Goal: Task Accomplishment & Management: Manage account settings

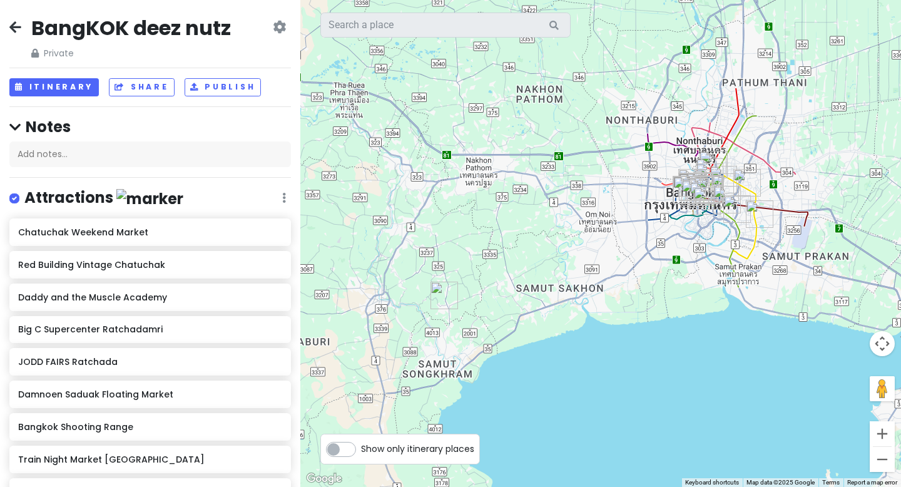
click at [361, 449] on label "Show only itinerary places" at bounding box center [417, 446] width 113 height 15
click at [361, 447] on input "Show only itinerary places" at bounding box center [365, 443] width 8 height 8
click at [361, 449] on label "Show only itinerary places" at bounding box center [417, 446] width 113 height 15
click at [361, 447] on input "Show only itinerary places" at bounding box center [365, 443] width 8 height 8
checkbox input "false"
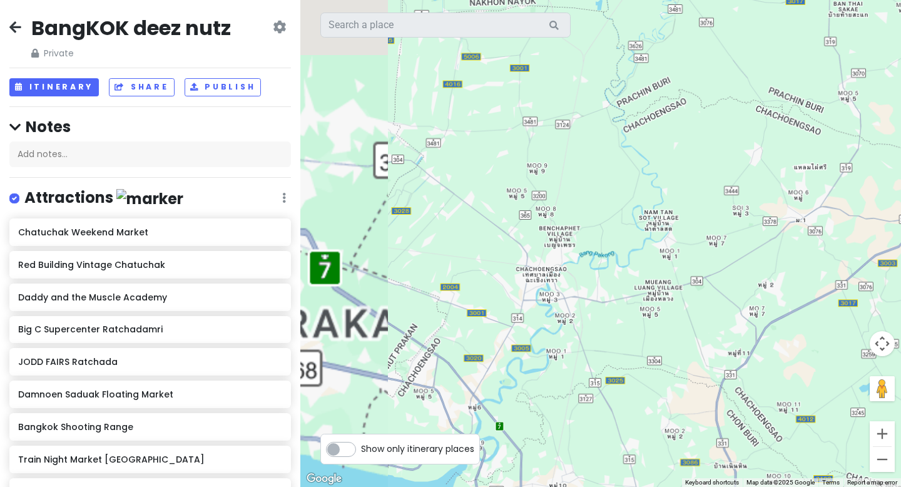
drag, startPoint x: 440, startPoint y: 260, endPoint x: 821, endPoint y: 268, distance: 381.3
click at [821, 268] on div at bounding box center [600, 243] width 601 height 487
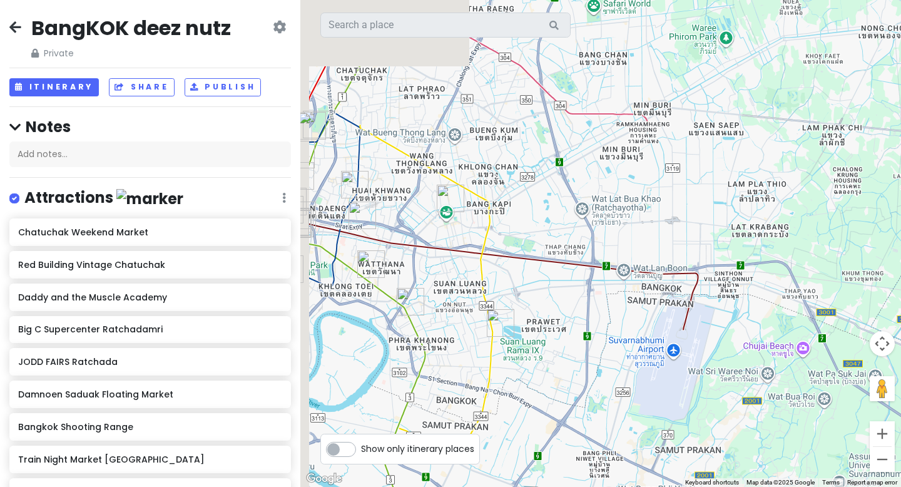
drag, startPoint x: 528, startPoint y: 268, endPoint x: 774, endPoint y: 267, distance: 245.4
click at [774, 267] on div at bounding box center [600, 243] width 601 height 487
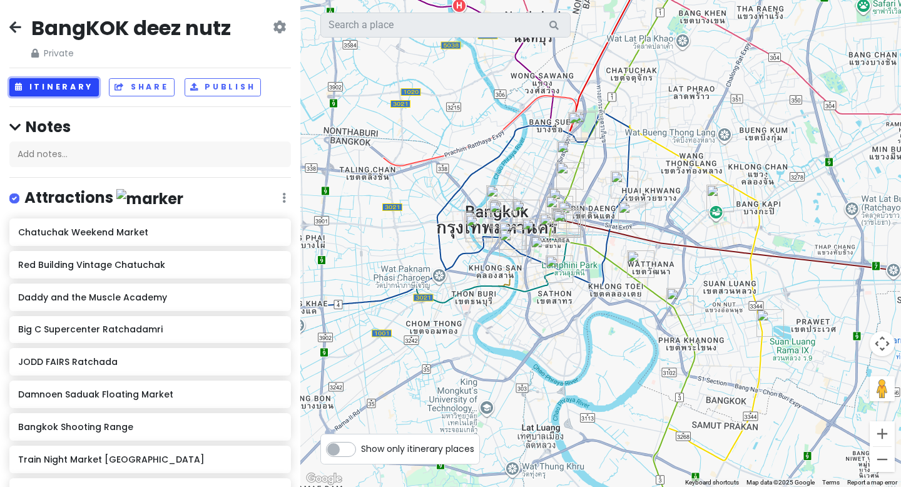
click at [73, 88] on button "Itinerary" at bounding box center [54, 87] width 90 height 18
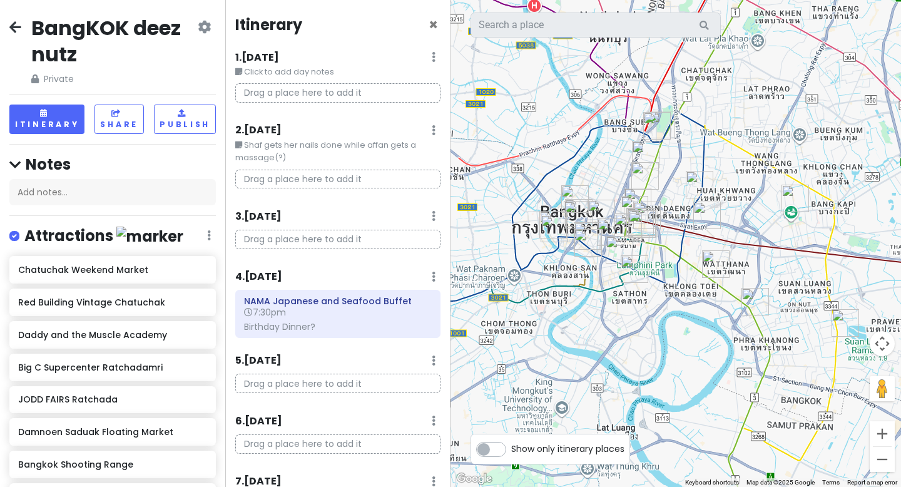
click at [204, 29] on icon at bounding box center [204, 27] width 13 height 10
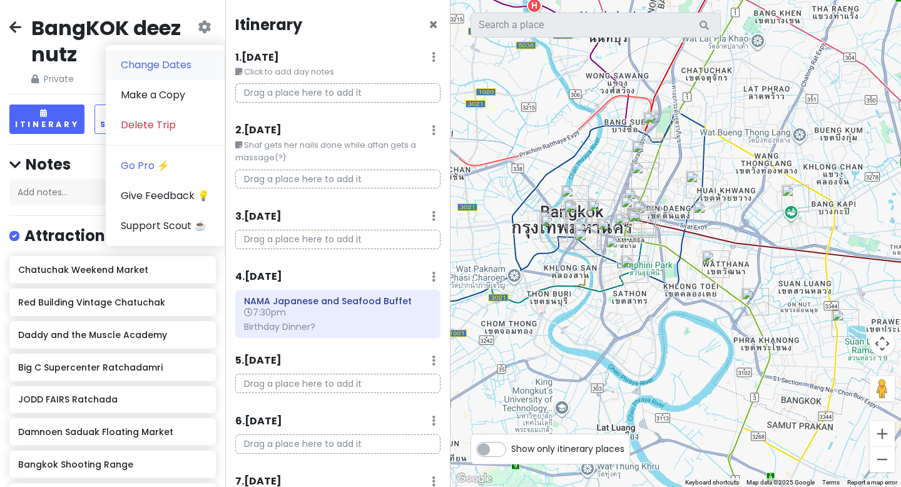
click at [192, 63] on link "Change Dates" at bounding box center [165, 65] width 119 height 30
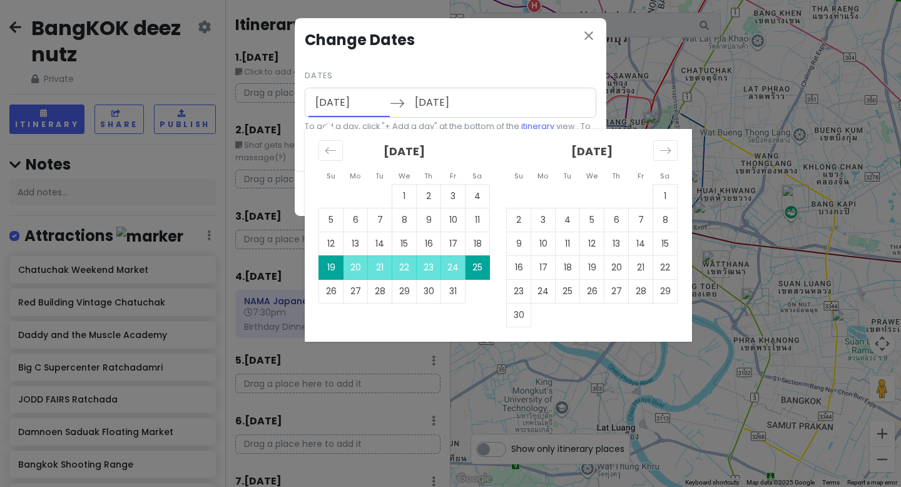
click at [342, 106] on input "10/19/2025" at bounding box center [349, 102] width 81 height 29
click at [474, 248] on td "18" at bounding box center [478, 244] width 24 height 24
type input "10/18/2025"
type input "10/24/2025"
click at [446, 101] on input "10/24/2025" at bounding box center [448, 102] width 81 height 29
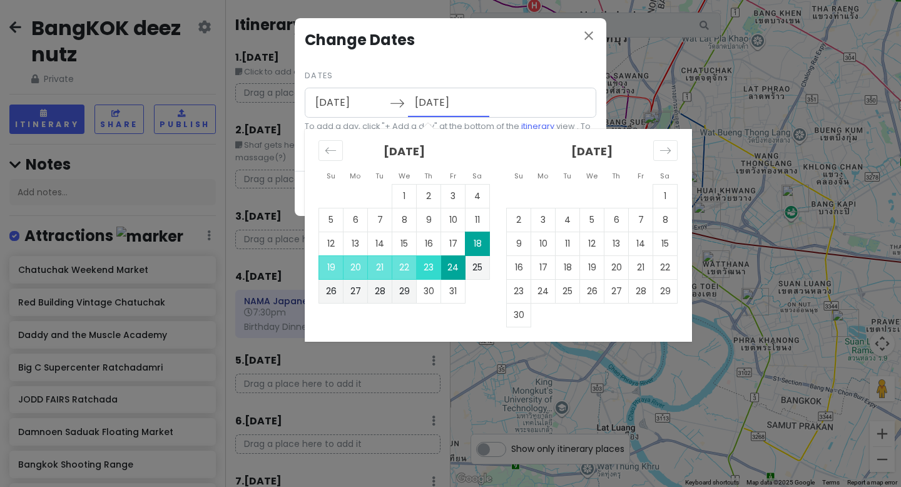
click at [428, 264] on td "23" at bounding box center [429, 267] width 24 height 24
type input "10/23/2025"
type input "10/29/2025"
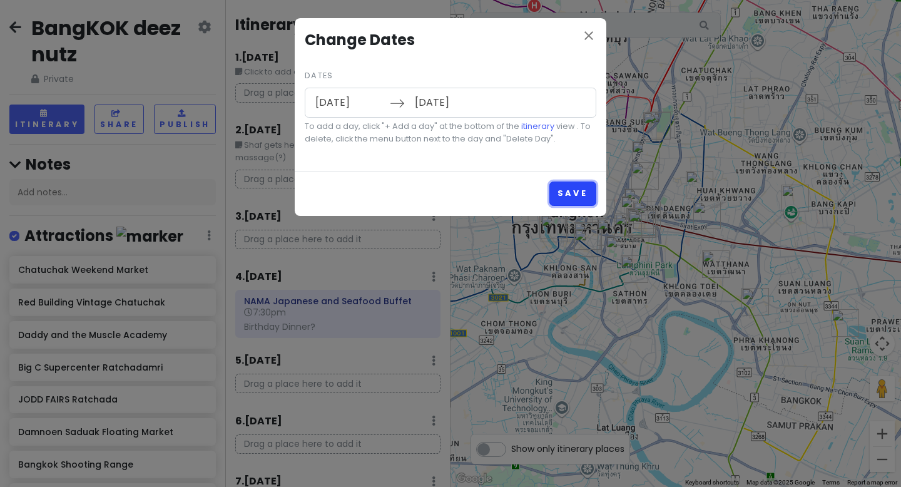
click at [575, 200] on button "Save" at bounding box center [573, 194] width 47 height 24
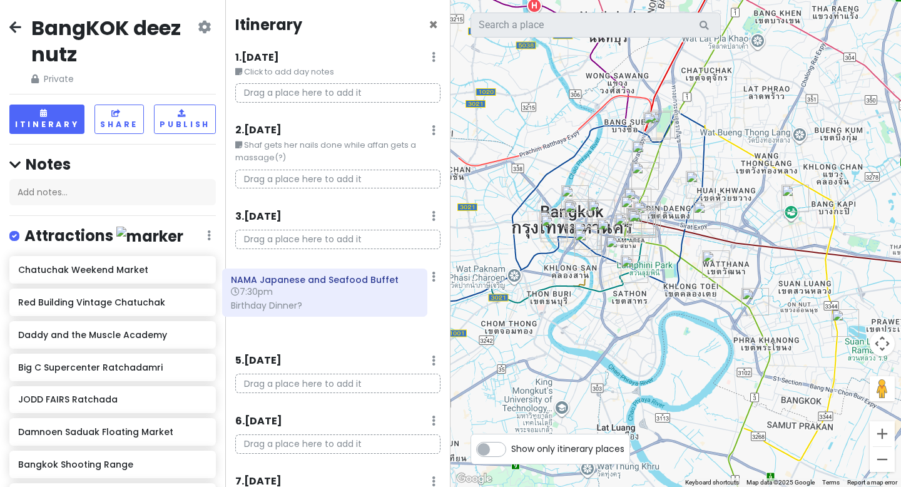
drag, startPoint x: 314, startPoint y: 312, endPoint x: 300, endPoint y: 290, distance: 25.4
click at [300, 290] on div "NAMA Japanese and Seafood Buffet 7:30pm Birthday Dinner?" at bounding box center [338, 316] width 224 height 53
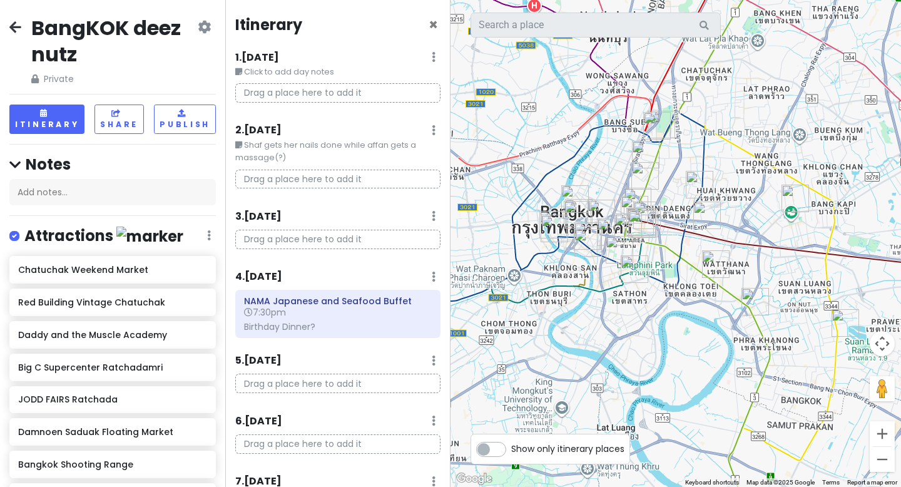
click at [205, 29] on icon at bounding box center [204, 27] width 13 height 10
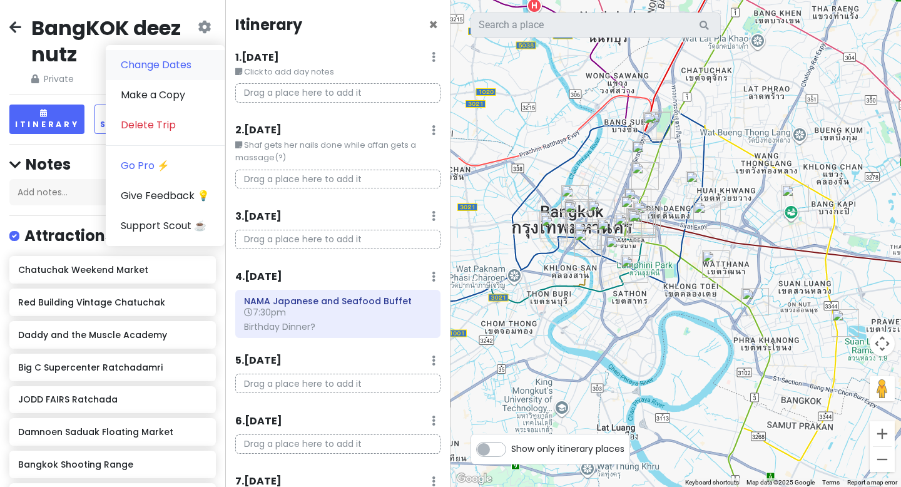
click at [177, 64] on link "Change Dates" at bounding box center [165, 65] width 119 height 30
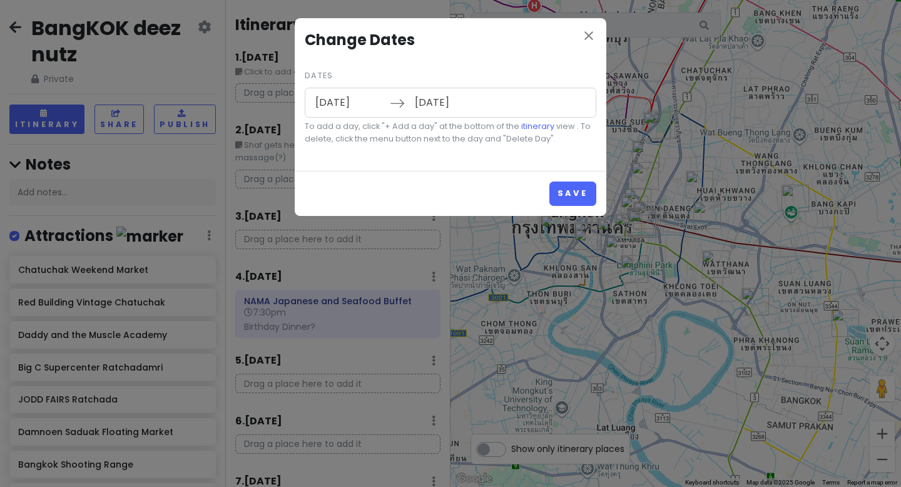
click at [356, 101] on input "10/23/2025" at bounding box center [349, 102] width 81 height 29
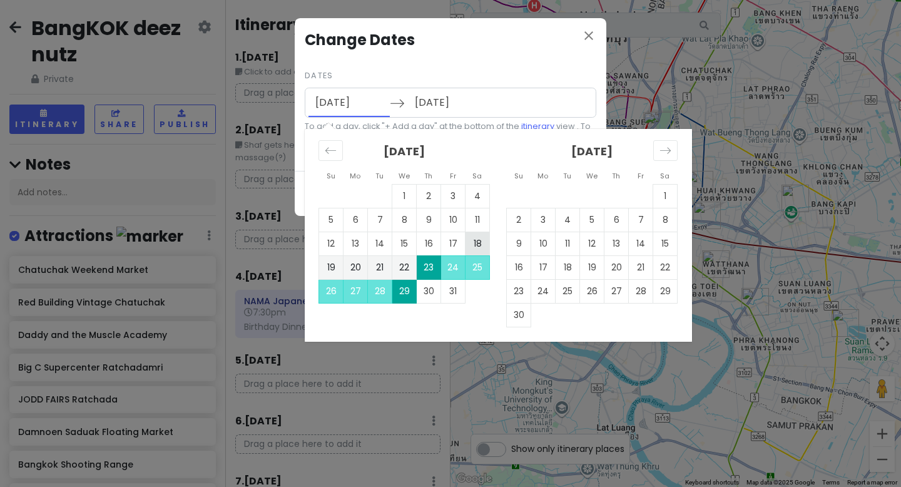
click at [480, 243] on td "18" at bounding box center [478, 244] width 24 height 24
type input "10/18/2025"
type input "10/24/2025"
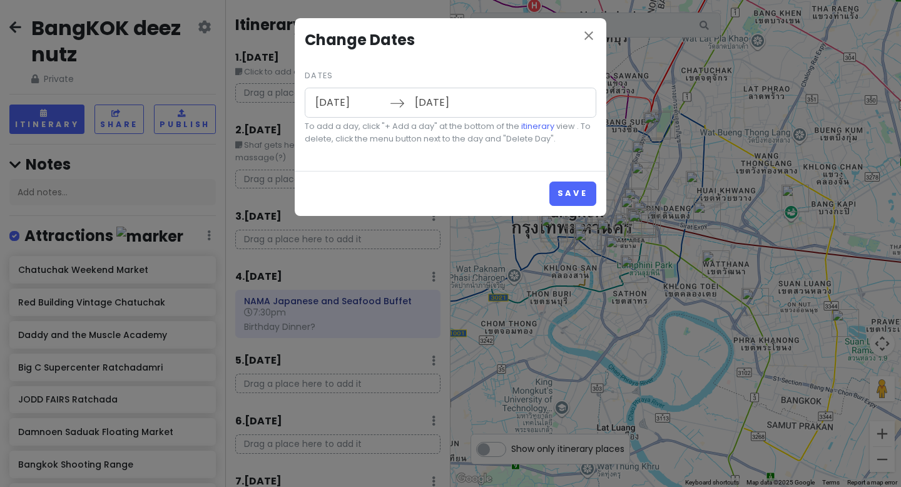
click at [449, 110] on input "10/24/2025" at bounding box center [448, 102] width 81 height 29
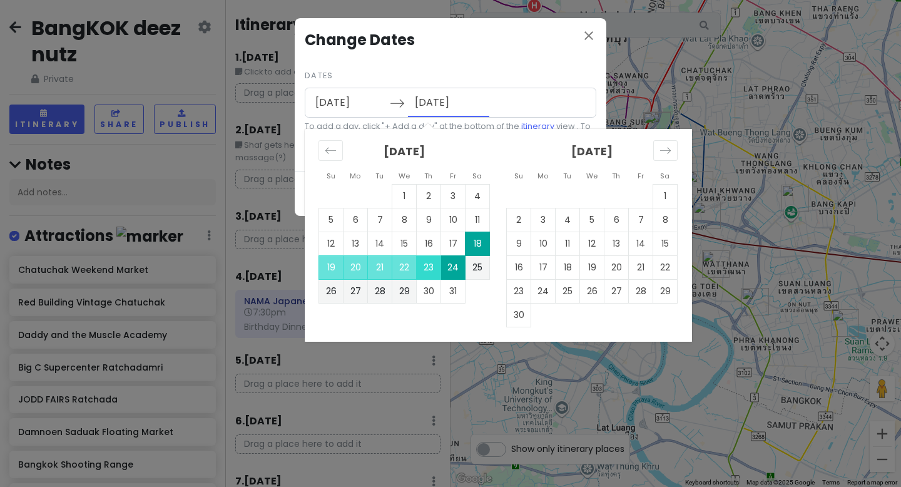
click at [429, 268] on td "23" at bounding box center [429, 267] width 24 height 24
type input "10/23/2025"
type input "10/29/2025"
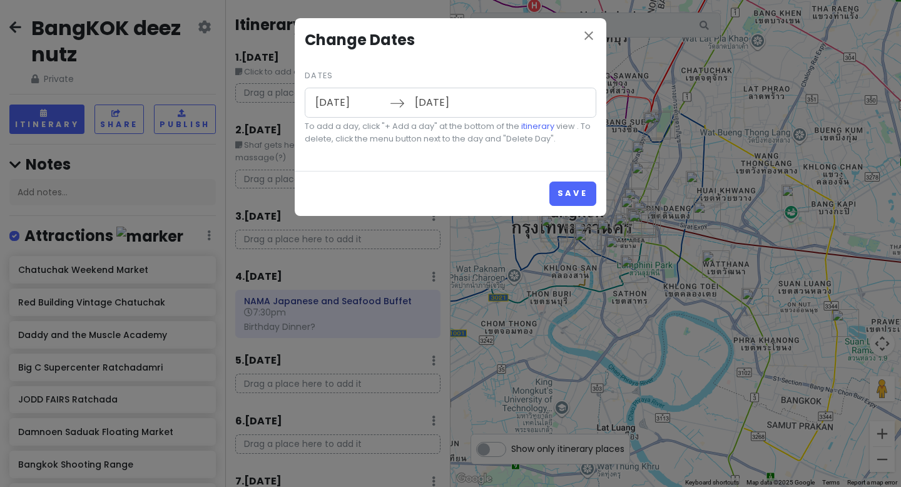
click at [337, 96] on input "10/23/2025" at bounding box center [349, 102] width 81 height 29
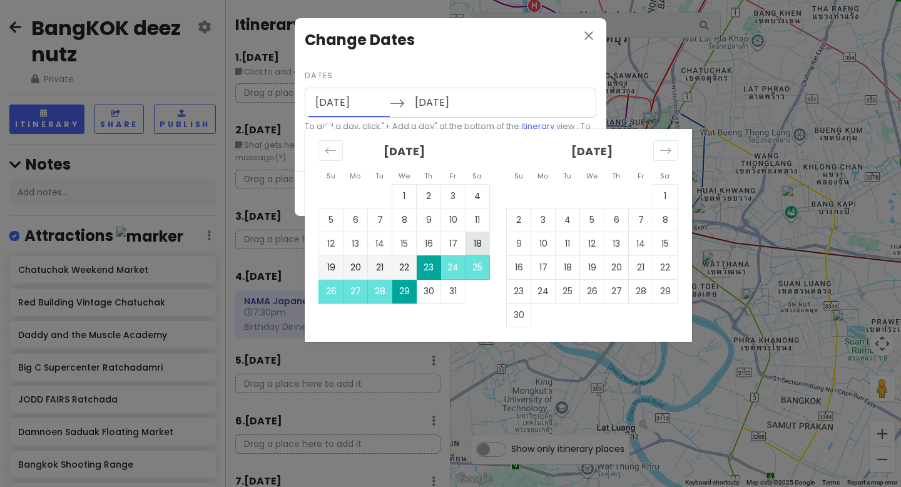
click at [473, 245] on td "18" at bounding box center [478, 244] width 24 height 24
type input "10/18/2025"
type input "10/24/2025"
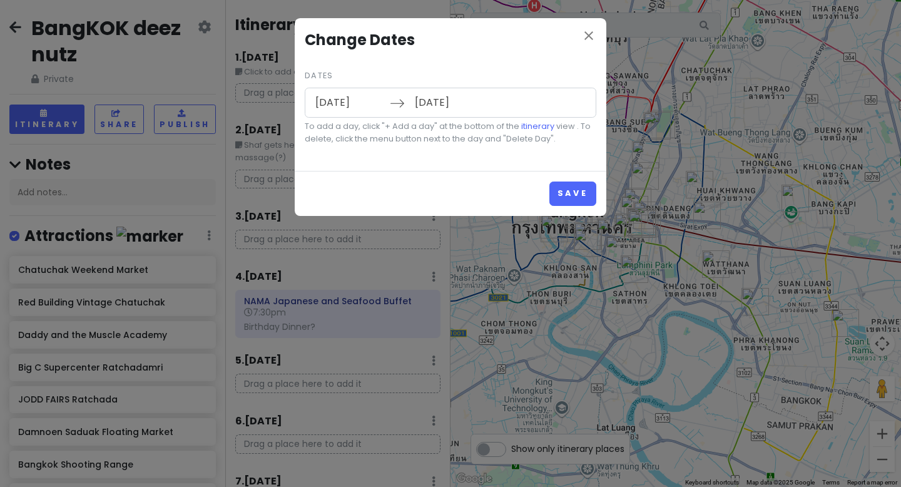
click at [439, 101] on input "10/24/2025" at bounding box center [448, 102] width 81 height 29
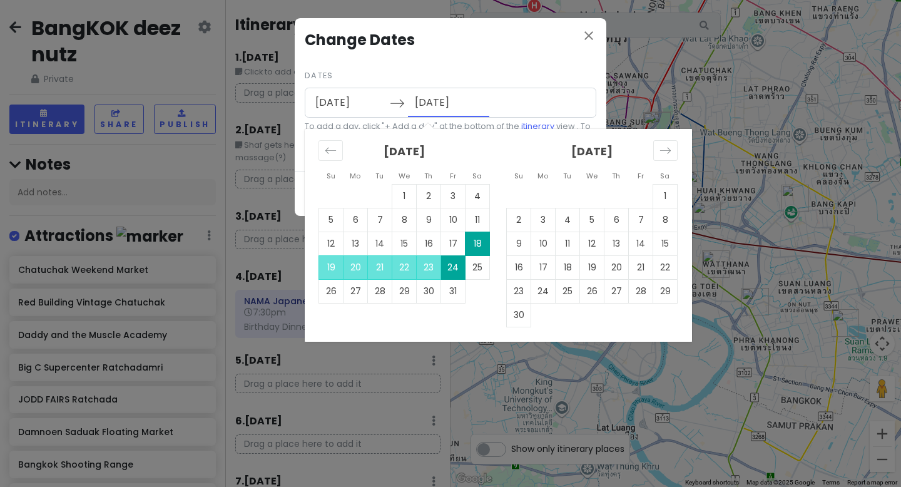
click at [476, 248] on td "18" at bounding box center [478, 244] width 24 height 24
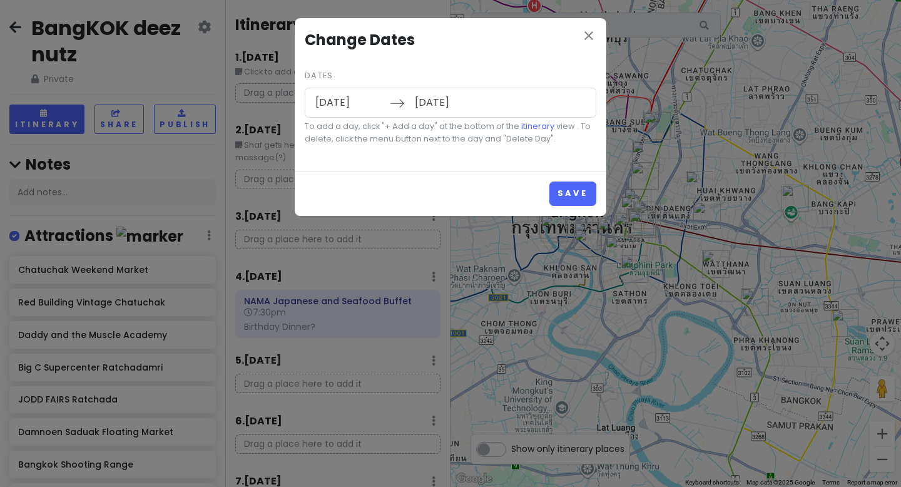
click at [446, 110] on input "10/24/2025" at bounding box center [448, 102] width 81 height 29
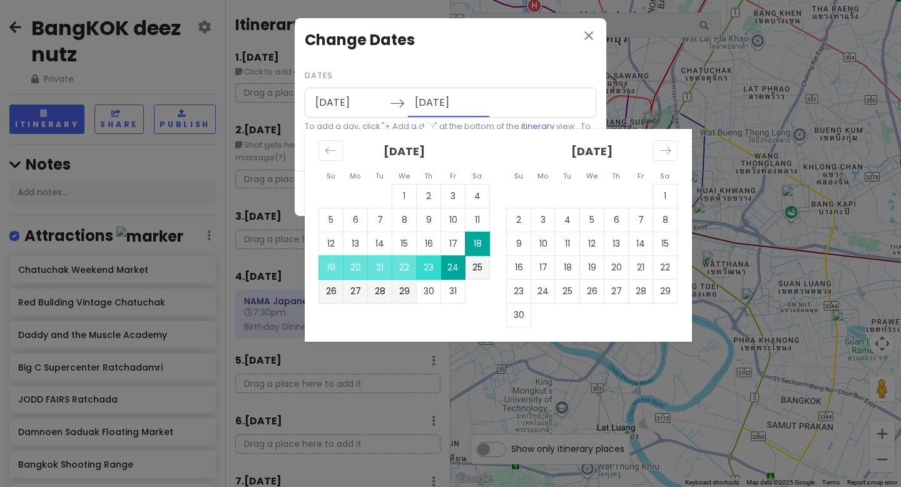
click at [424, 268] on td "23" at bounding box center [429, 267] width 24 height 24
type input "10/23/2025"
type input "10/29/2025"
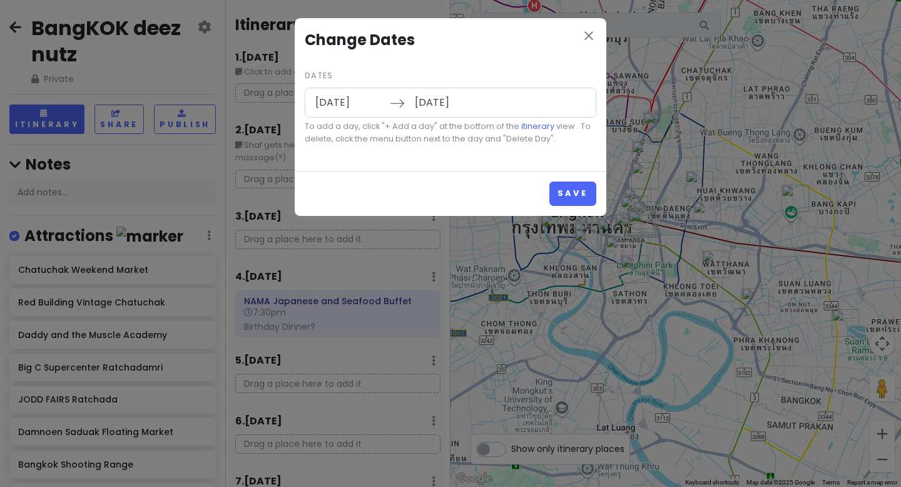
click at [357, 112] on input "10/23/2025" at bounding box center [349, 102] width 81 height 29
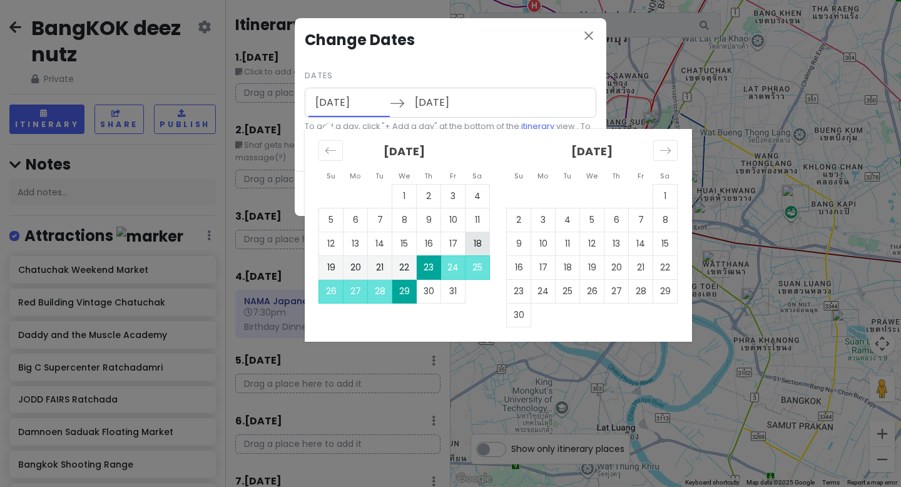
click at [473, 250] on td "18" at bounding box center [478, 244] width 24 height 24
type input "10/18/2025"
type input "10/24/2025"
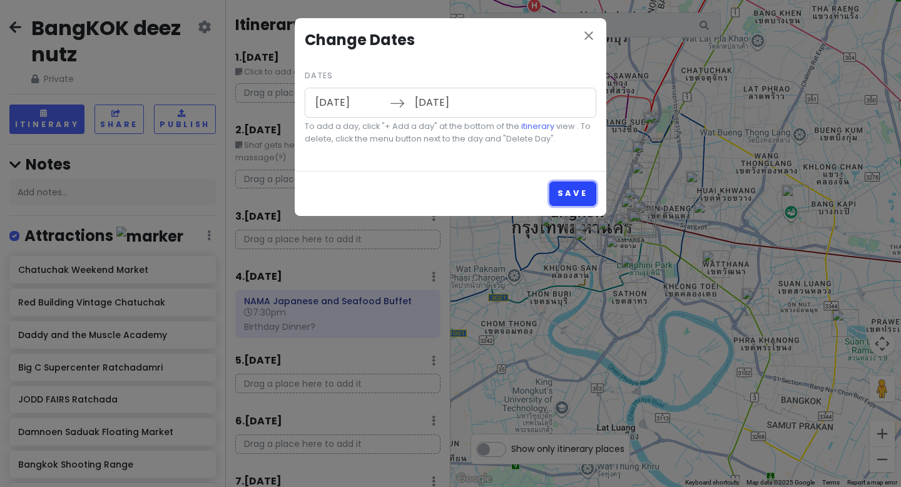
click at [568, 190] on button "Save" at bounding box center [573, 194] width 47 height 24
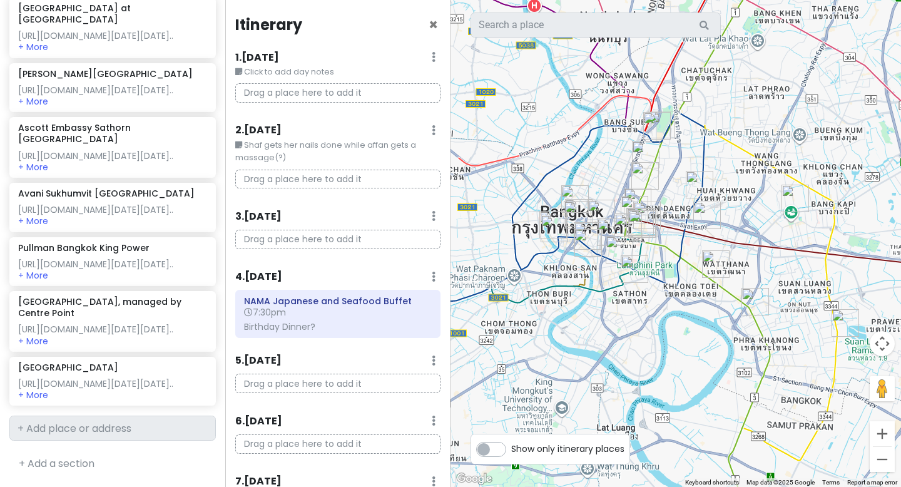
scroll to position [78, 0]
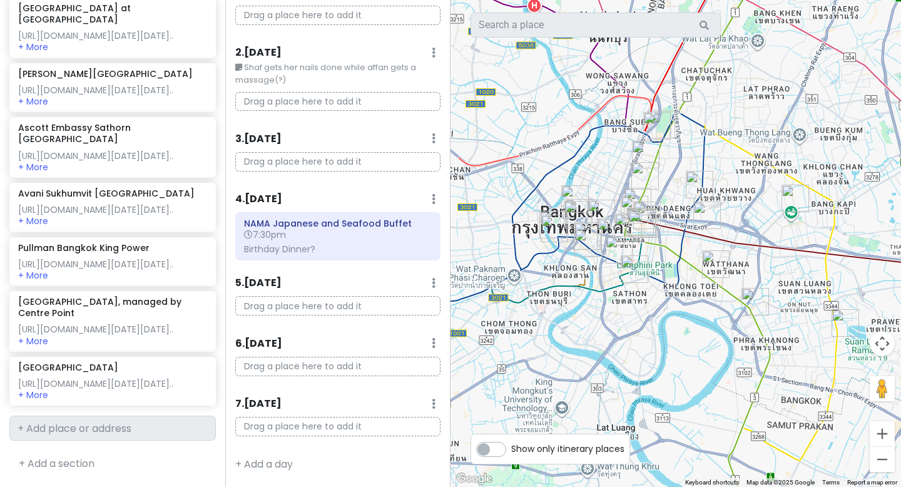
click at [434, 406] on icon at bounding box center [434, 404] width 4 height 10
click at [429, 374] on link "Delete Day" at bounding box center [395, 377] width 103 height 30
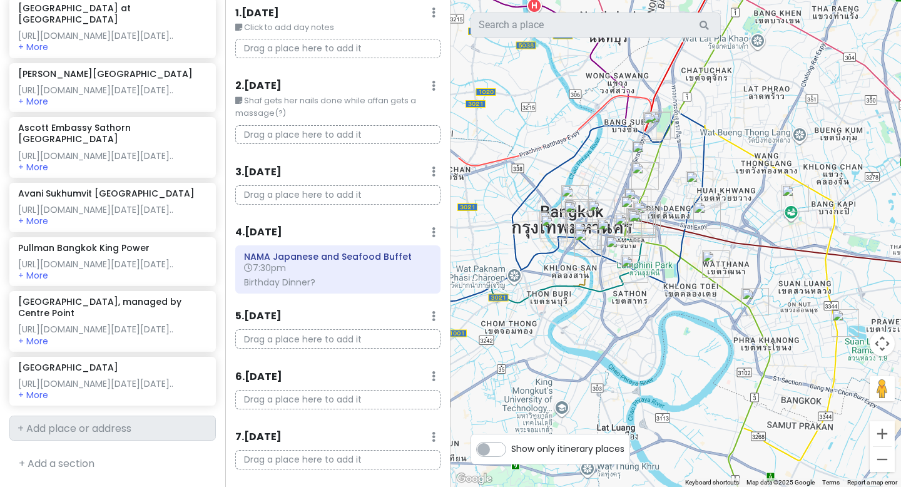
scroll to position [40, 0]
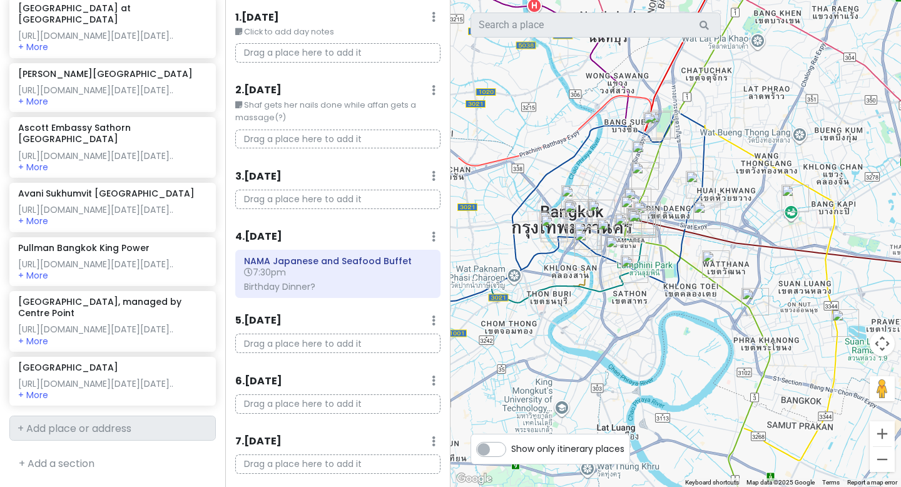
click at [434, 384] on icon at bounding box center [434, 381] width 4 height 10
click at [404, 447] on link "Delete Day" at bounding box center [395, 448] width 103 height 30
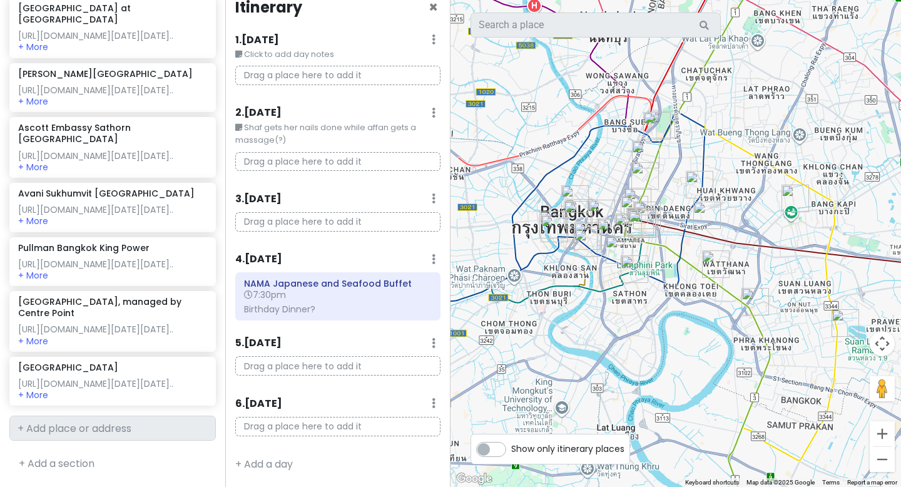
scroll to position [18, 0]
click at [433, 402] on icon at bounding box center [434, 403] width 4 height 10
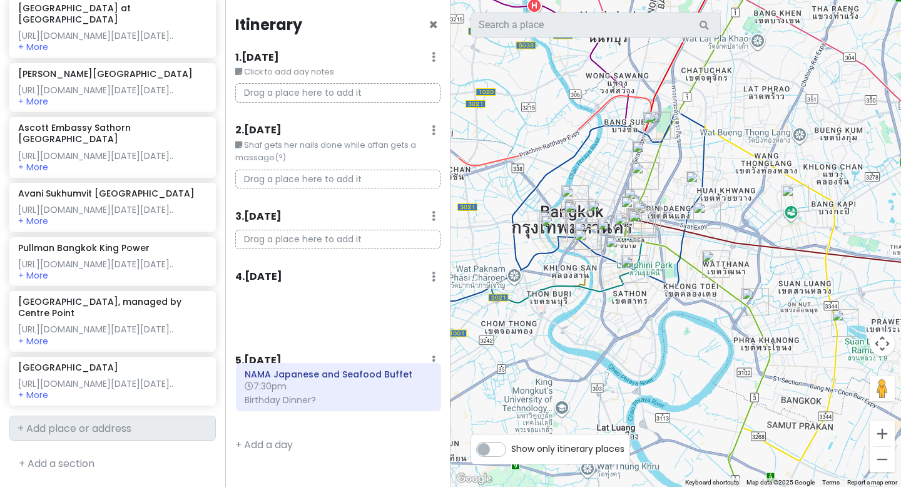
drag, startPoint x: 300, startPoint y: 311, endPoint x: 300, endPoint y: 384, distance: 73.2
click at [300, 384] on div "Itinerary × 1 . Sat 10/18 Edit Day Notes Delete Day Click to add day notes Drag…" at bounding box center [337, 243] width 225 height 487
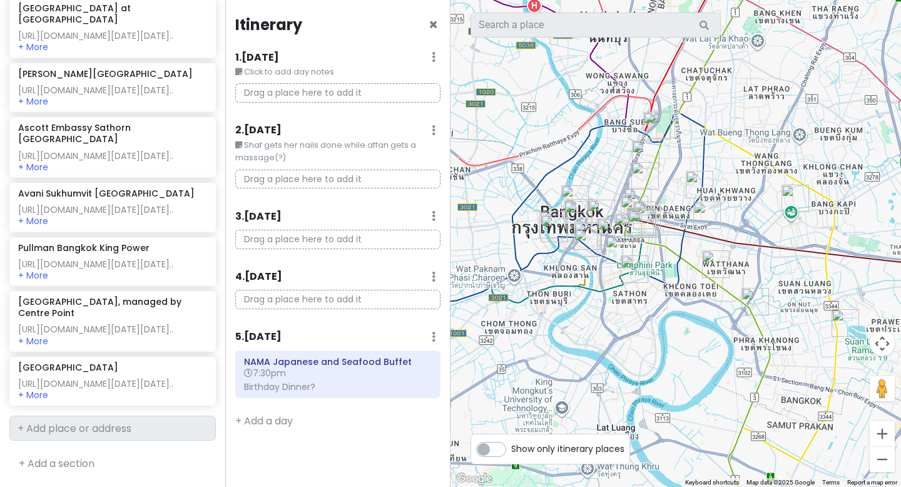
scroll to position [1631, 0]
click at [264, 421] on link "+ Add a day" at bounding box center [264, 421] width 58 height 14
click at [282, 424] on h6 "6 . Thu 10/23" at bounding box center [258, 421] width 47 height 13
click at [305, 441] on p "Drag a place here to add it" at bounding box center [343, 443] width 196 height 19
click at [434, 419] on icon at bounding box center [434, 421] width 4 height 10
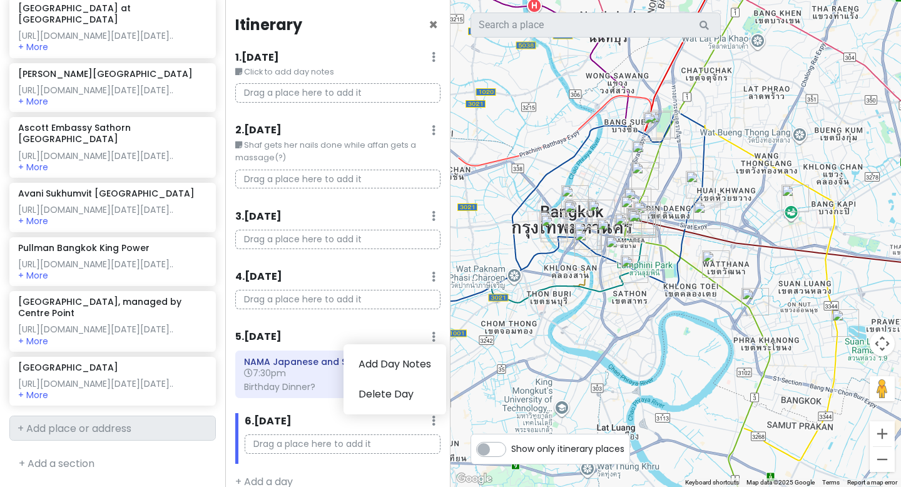
click at [349, 473] on div "Itinerary × 1 . Sat 10/18 Edit Day Notes Delete Day Click to add day notes Drag…" at bounding box center [337, 243] width 225 height 487
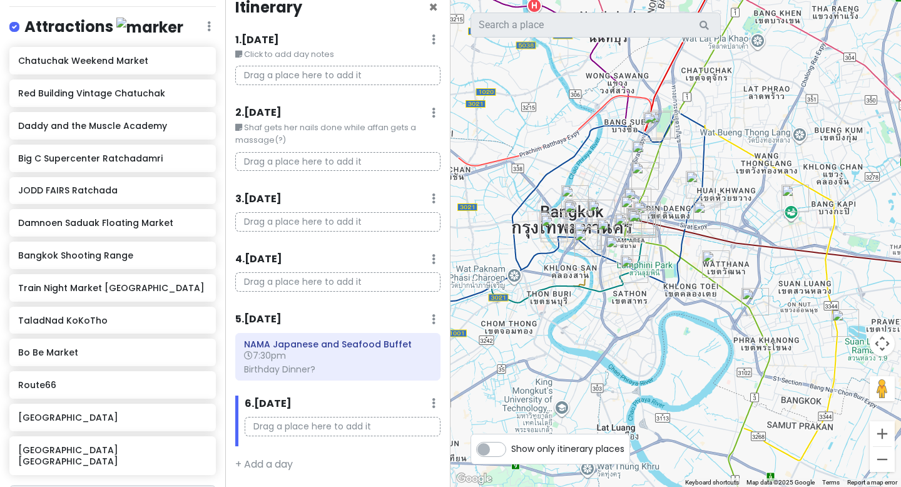
scroll to position [237, 0]
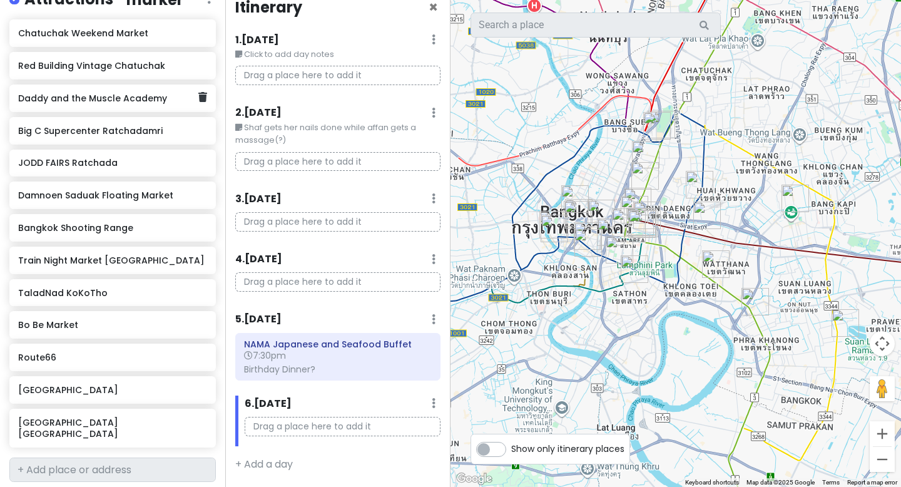
click at [159, 98] on h6 "Daddy and the Muscle Academy" at bounding box center [108, 98] width 180 height 11
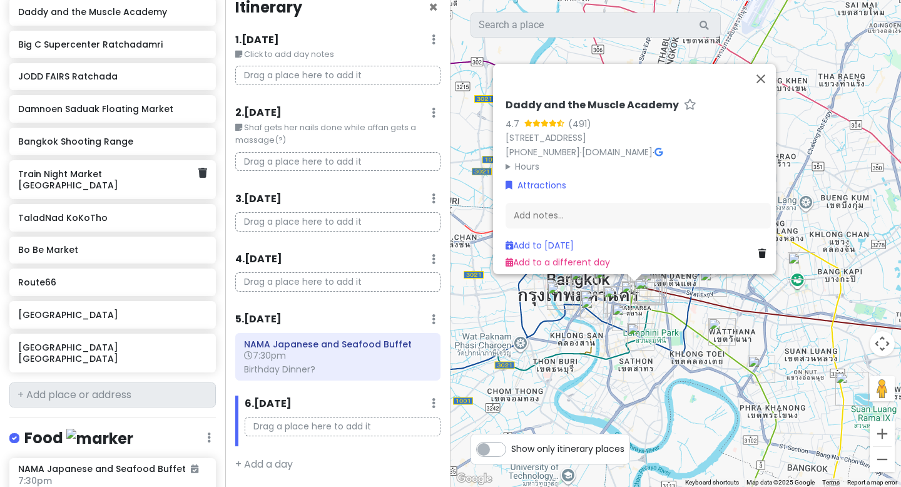
scroll to position [335, 0]
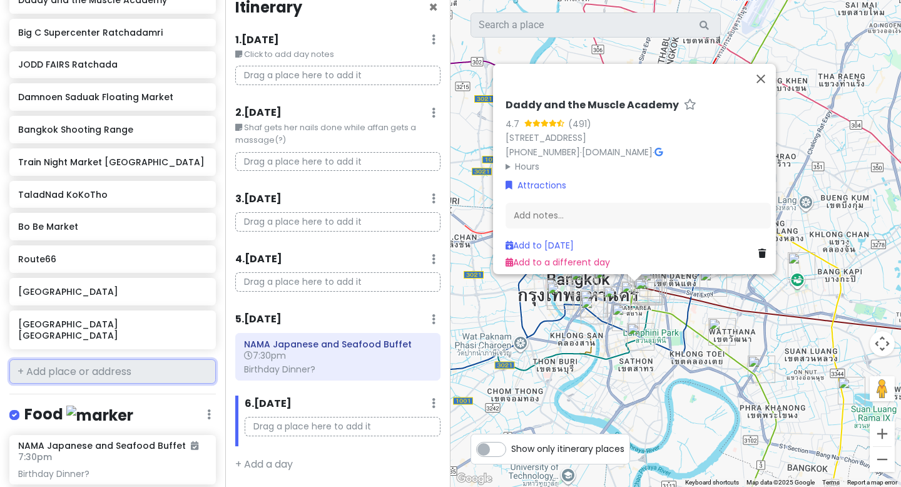
click at [143, 359] on input "text" at bounding box center [112, 371] width 207 height 25
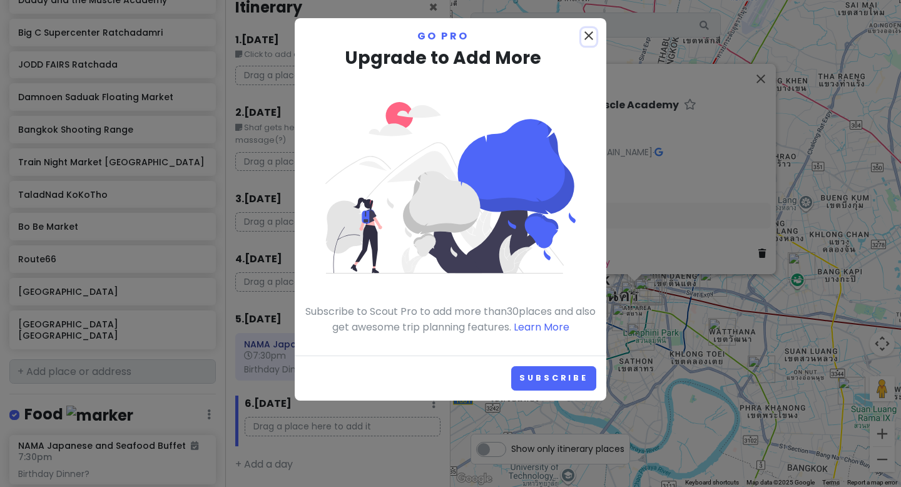
click at [587, 32] on icon "close" at bounding box center [589, 35] width 15 height 15
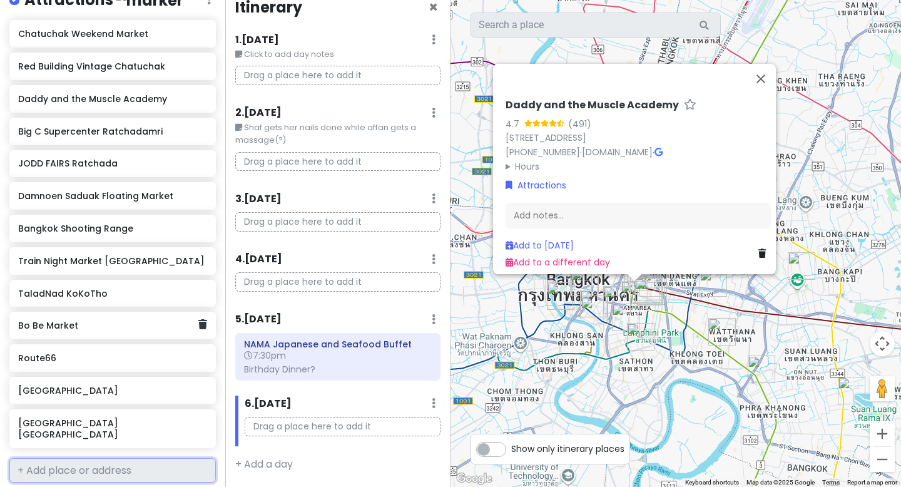
scroll to position [193, 0]
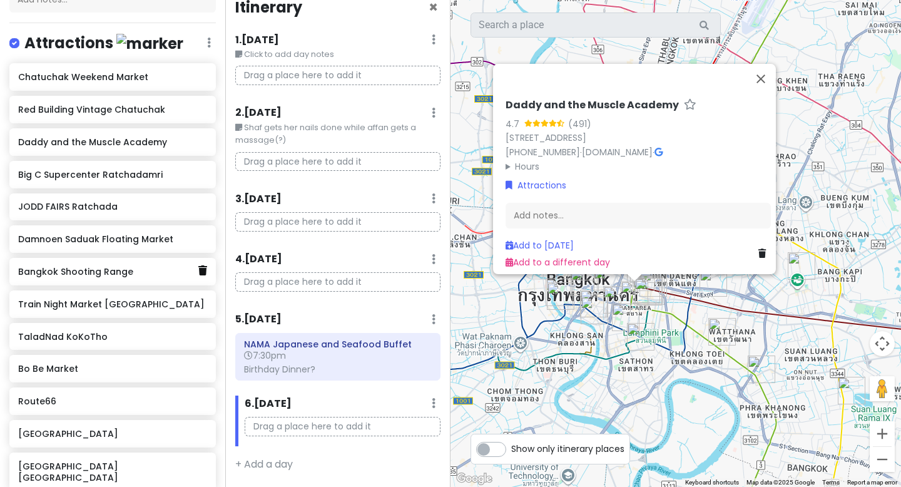
click at [207, 275] on link at bounding box center [202, 271] width 9 height 16
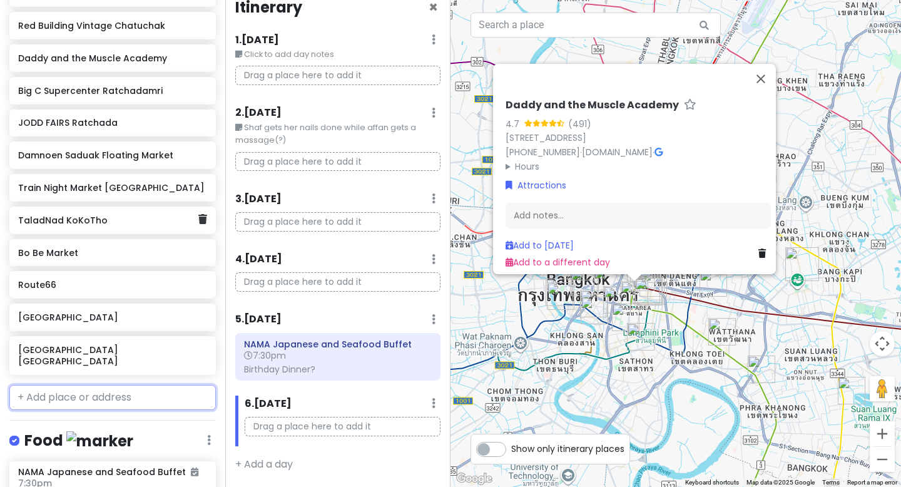
scroll to position [276, 0]
click at [140, 260] on div "Bo Be Market" at bounding box center [108, 254] width 180 height 18
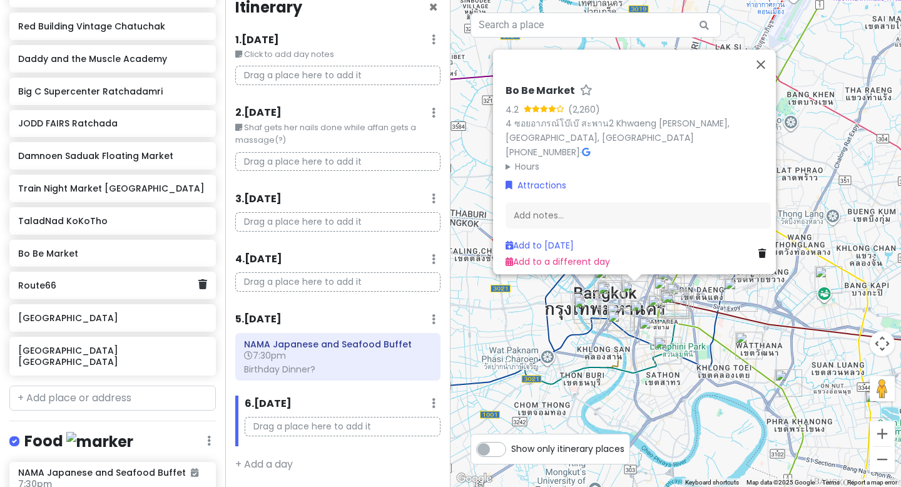
click at [140, 272] on div "Route66" at bounding box center [112, 286] width 207 height 28
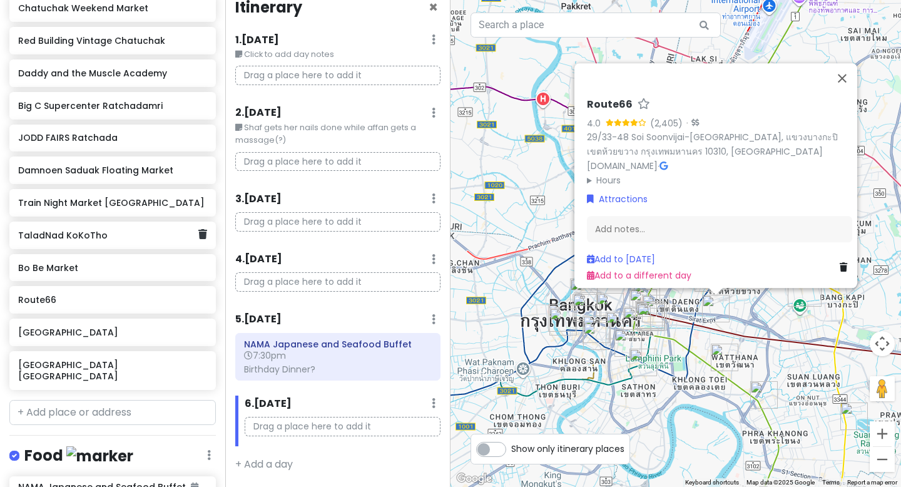
scroll to position [260, 0]
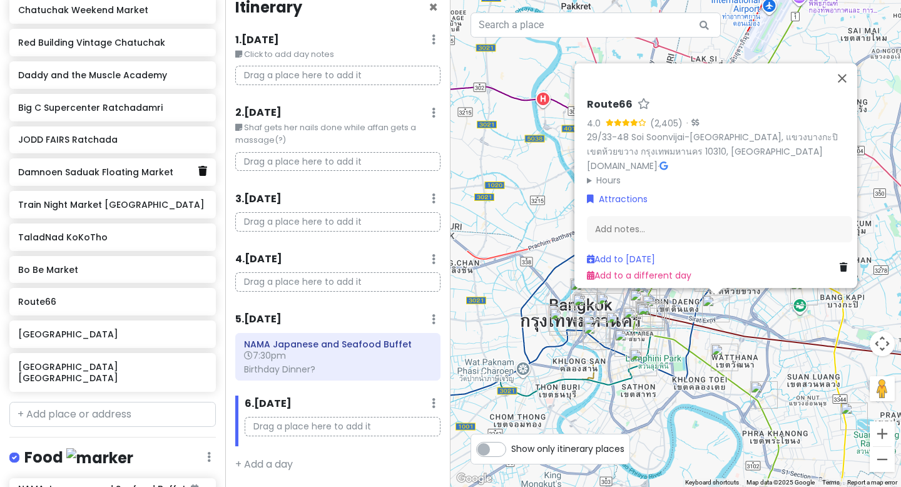
click at [203, 172] on icon at bounding box center [202, 171] width 9 height 10
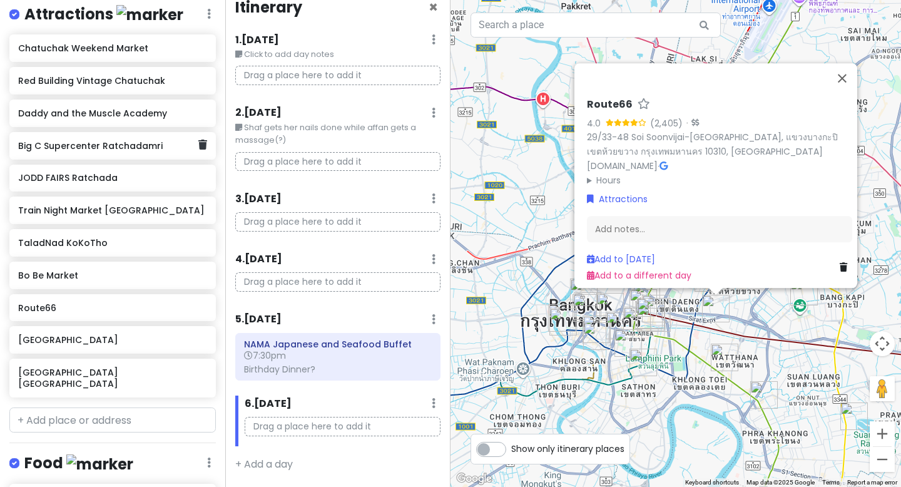
scroll to position [215, 0]
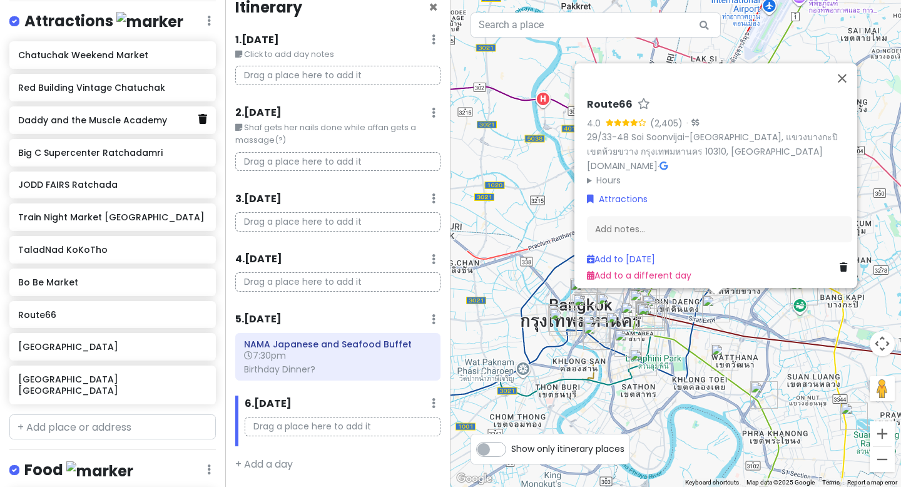
click at [200, 121] on icon at bounding box center [202, 119] width 9 height 10
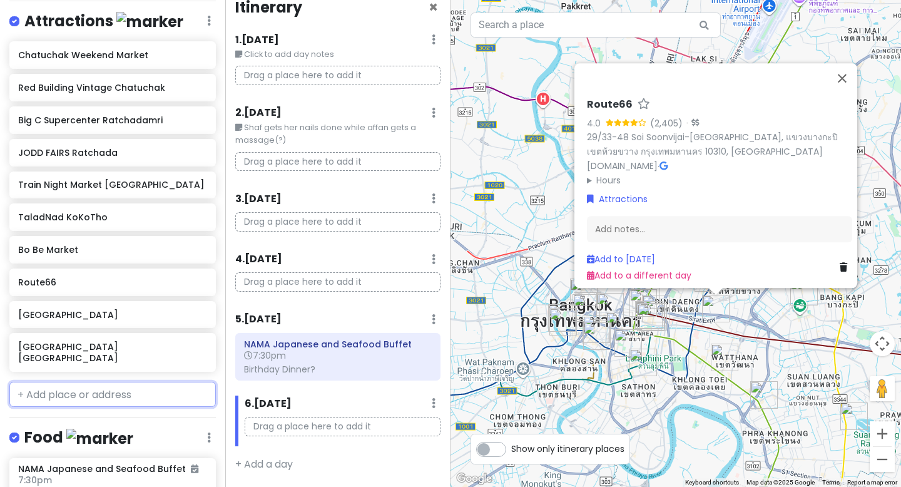
click at [135, 386] on input "text" at bounding box center [112, 394] width 207 height 25
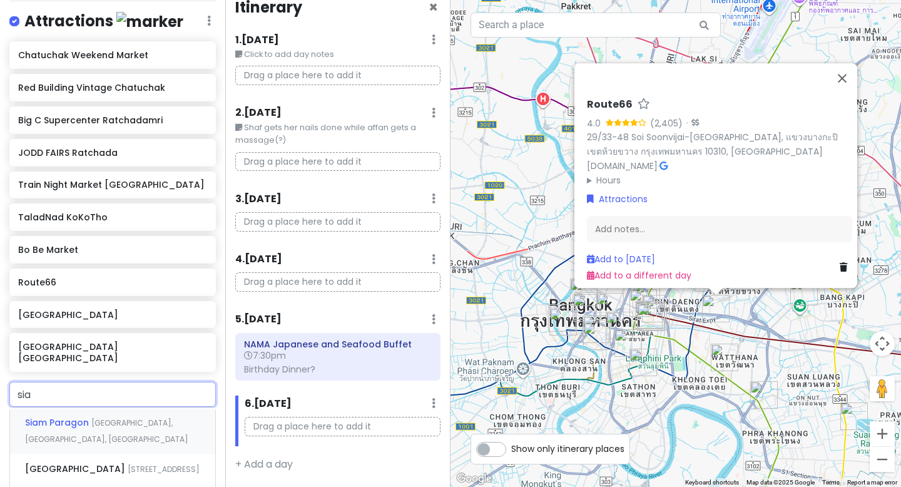
type input "siam"
click at [142, 474] on div "Siam Square Siam Square Soi 7, Pathum Wan, Bangkok, Thailand" at bounding box center [112, 469] width 205 height 30
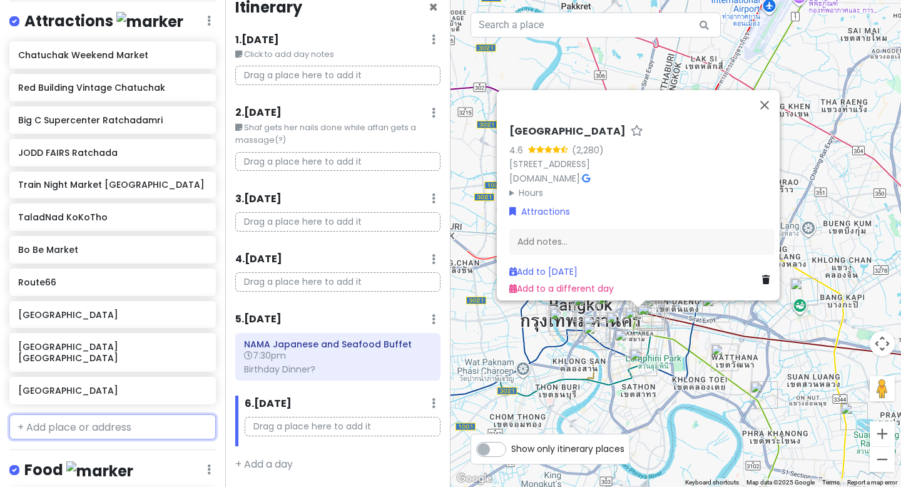
click at [132, 414] on input "text" at bounding box center [112, 426] width 207 height 25
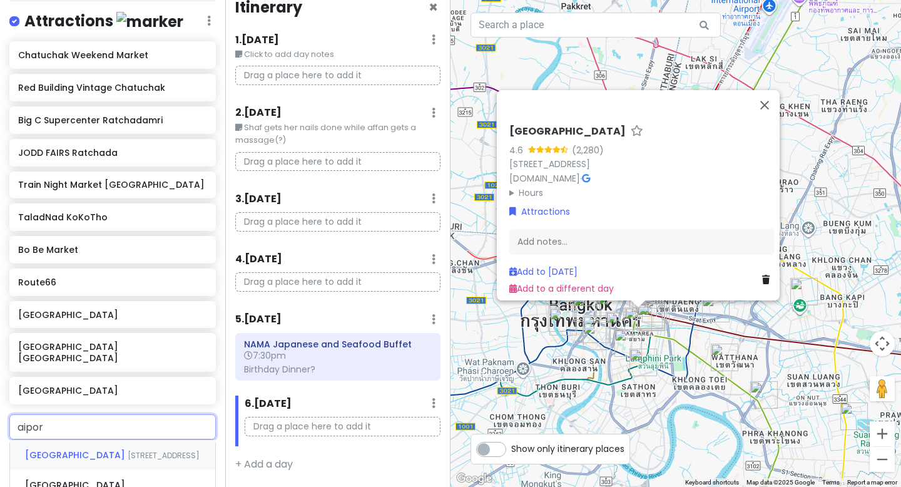
type input "aiport"
click at [128, 466] on span "Nong Prue, Bang Phli District, Samut Prakan, Thailand" at bounding box center [111, 487] width 173 height 43
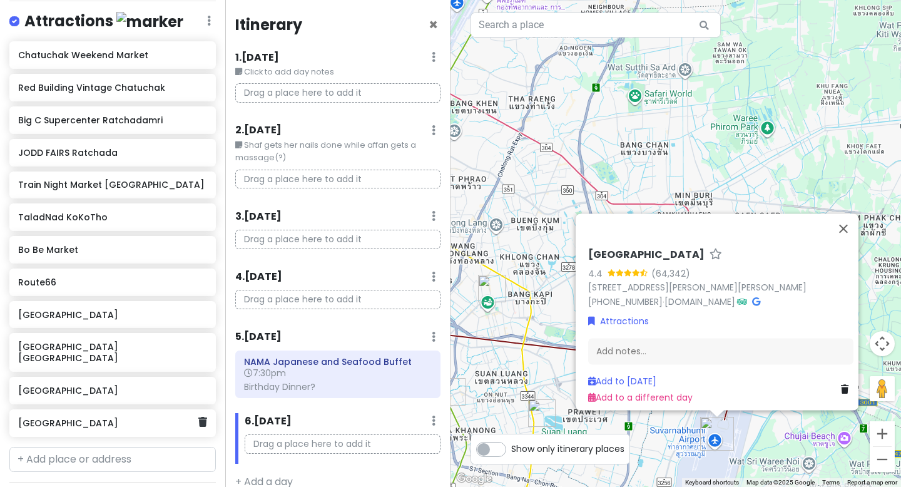
scroll to position [216, 0]
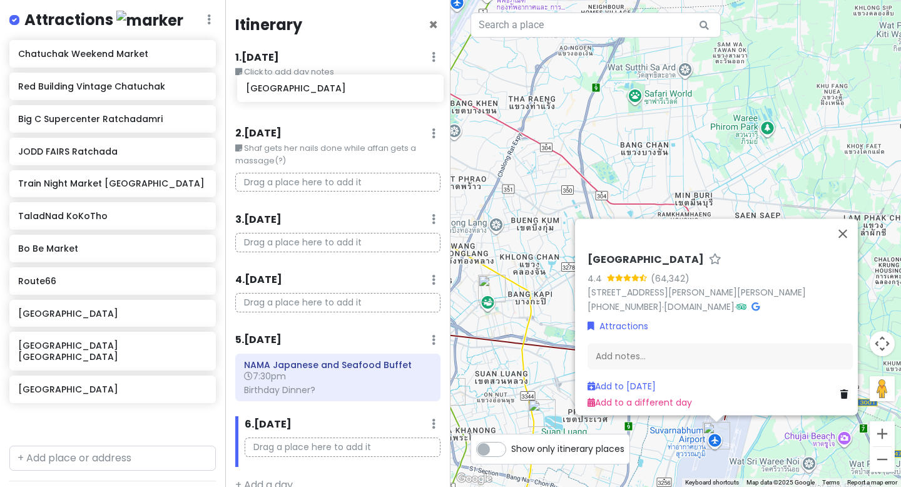
drag, startPoint x: 110, startPoint y: 413, endPoint x: 337, endPoint y: 90, distance: 394.8
click at [337, 90] on div "BangKOK deez nutz Private Change Dates Make a Copy Delete Trip Go Pro ⚡️ Give F…" at bounding box center [450, 243] width 901 height 487
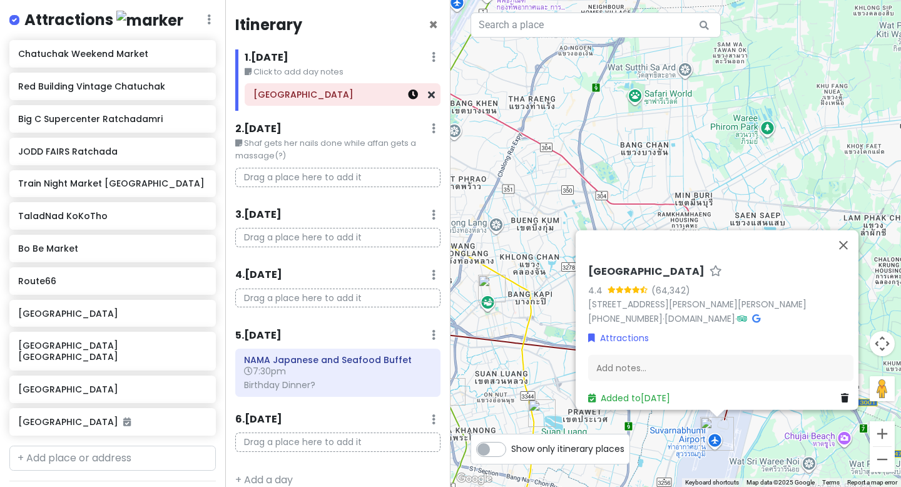
click at [415, 101] on link at bounding box center [413, 95] width 10 height 14
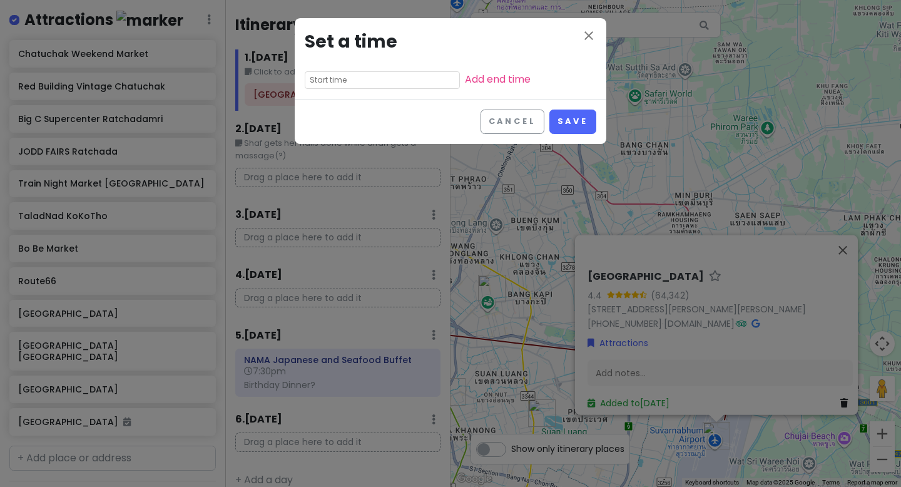
click at [324, 89] on div "close Set a time Add end time" at bounding box center [451, 58] width 312 height 81
click at [324, 78] on input "text" at bounding box center [382, 80] width 155 height 18
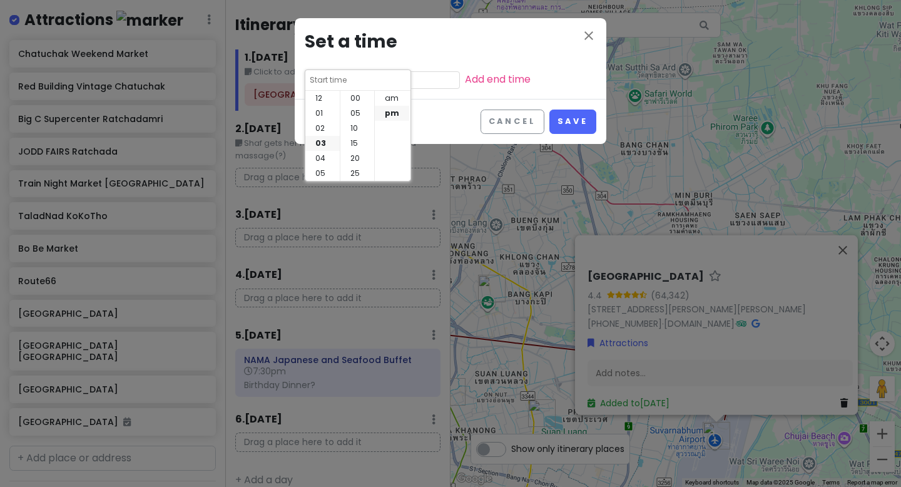
scroll to position [90, 0]
click at [434, 86] on div "close Set a time Add end time" at bounding box center [451, 58] width 312 height 81
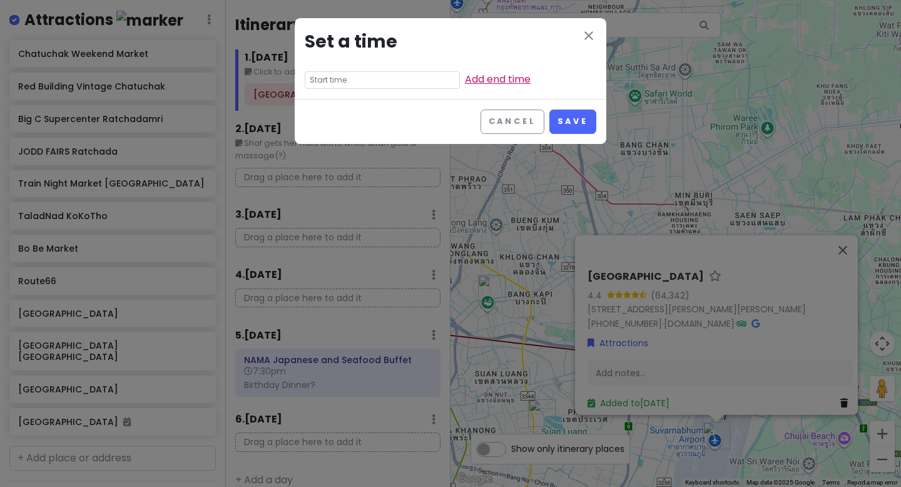
click at [465, 83] on link "Add end time" at bounding box center [498, 79] width 66 height 14
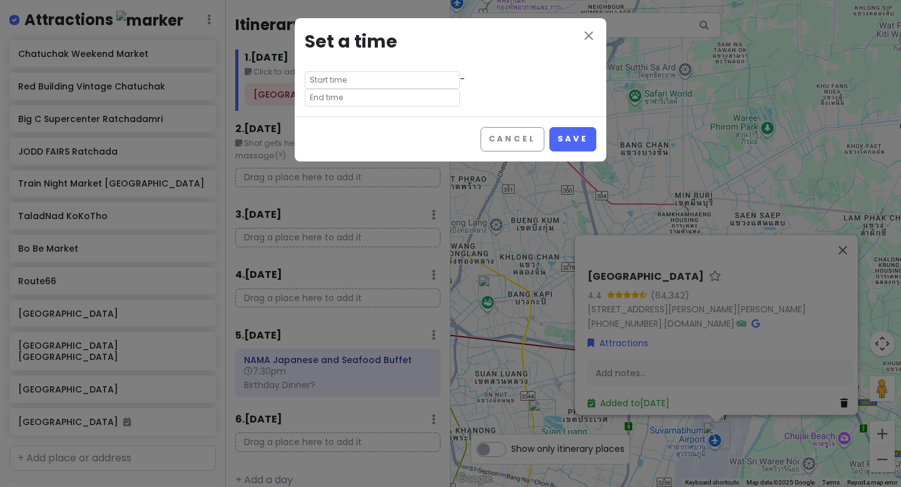
click at [360, 85] on input "text" at bounding box center [382, 80] width 155 height 18
click at [444, 89] on input "text" at bounding box center [382, 98] width 155 height 18
click at [355, 80] on input "text" at bounding box center [382, 80] width 155 height 18
click at [321, 110] on li "07" at bounding box center [322, 113] width 34 height 15
type input "7:35 pm"
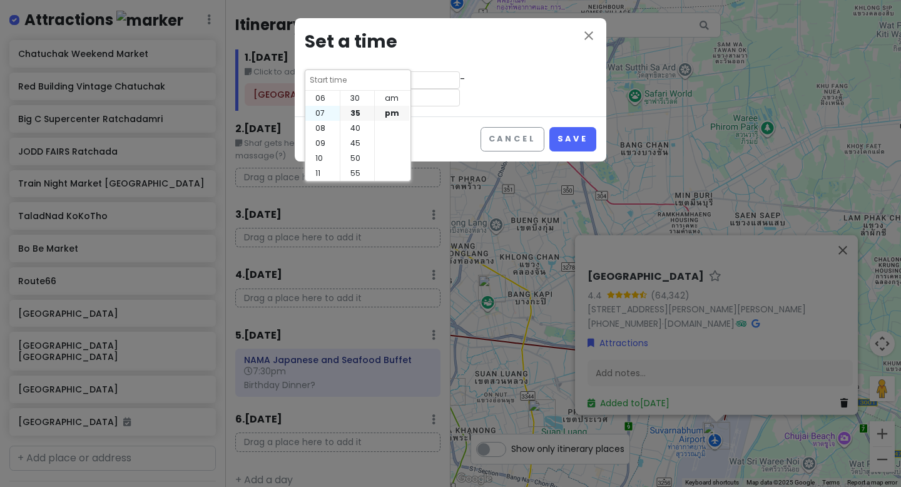
type input "7:35 pm"
click at [393, 111] on li "pm" at bounding box center [392, 113] width 34 height 15
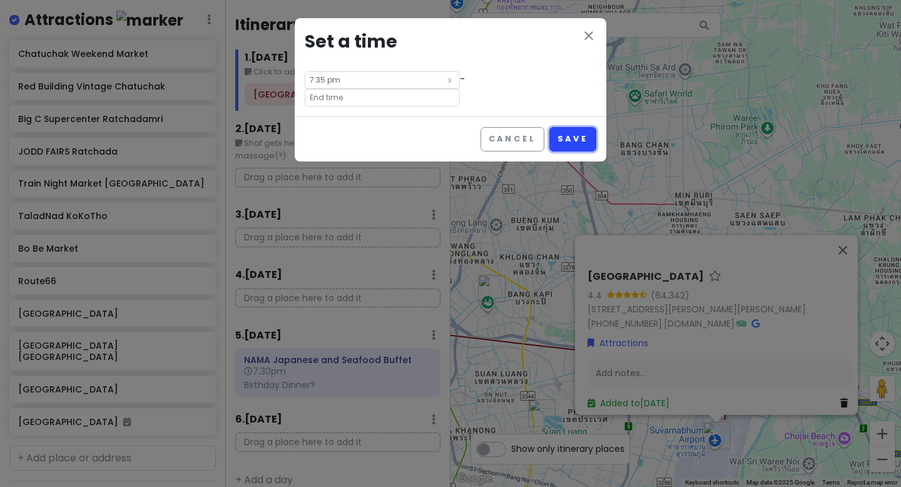
click at [584, 127] on button "Save" at bounding box center [573, 139] width 47 height 24
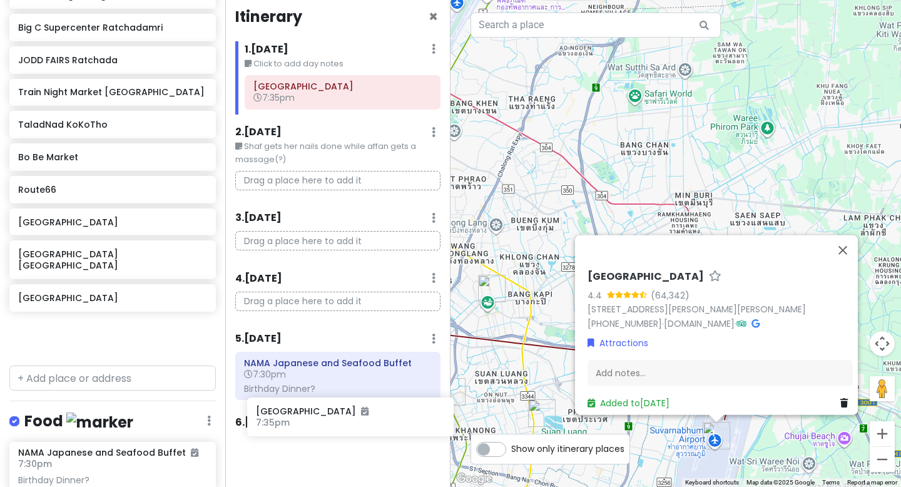
scroll to position [28, 0]
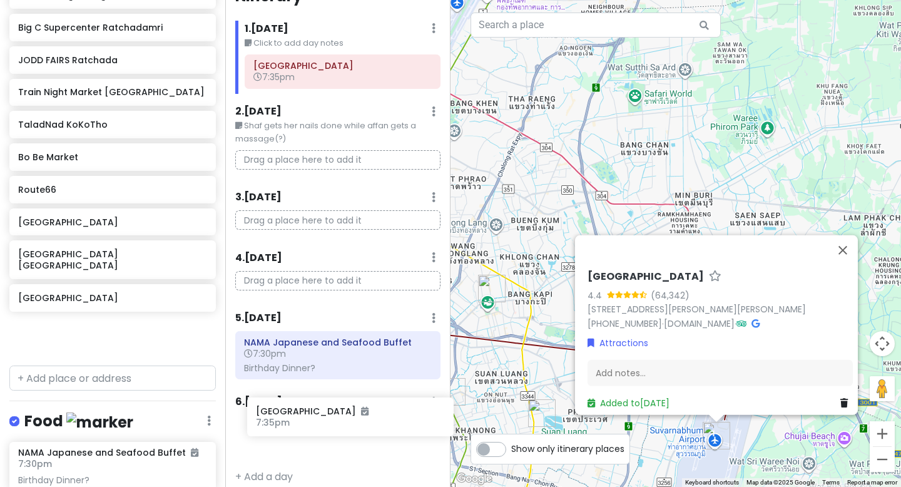
click at [302, 418] on div "BangKOK deez nutz Private Change Dates Make a Copy Delete Trip Go Pro ⚡️ Give F…" at bounding box center [450, 243] width 901 height 487
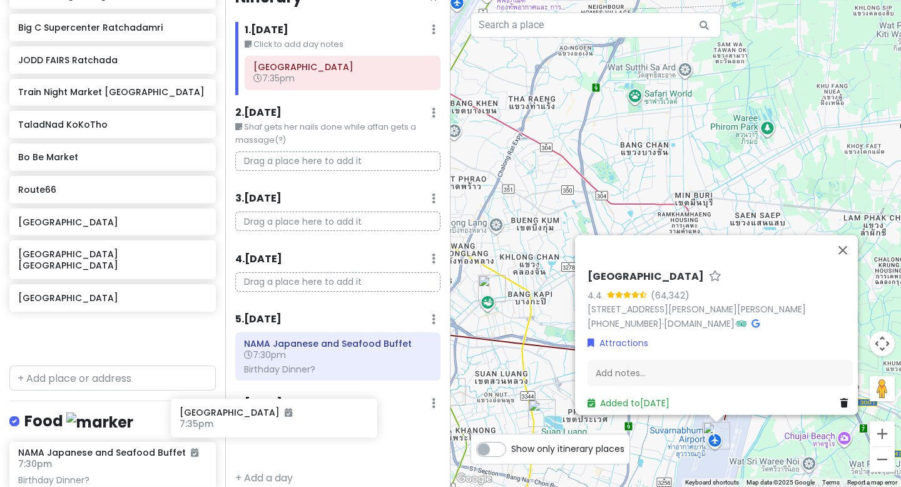
scroll to position [308, 0]
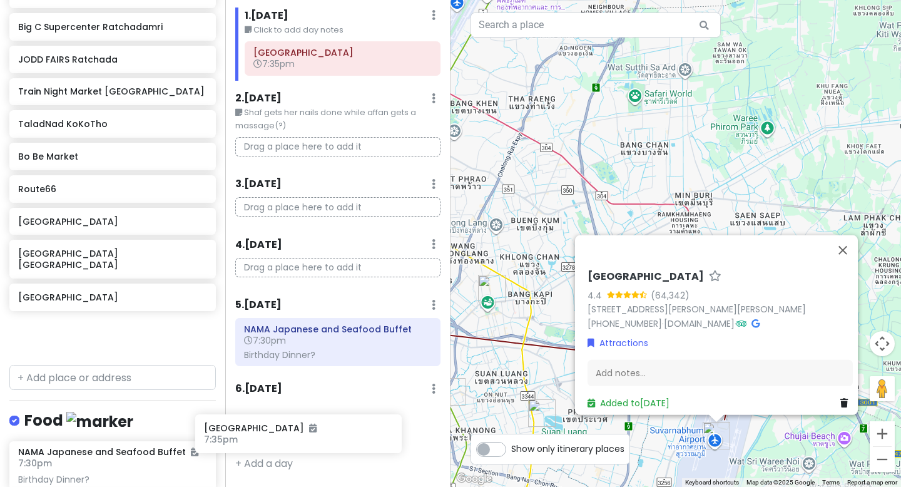
drag, startPoint x: 118, startPoint y: 326, endPoint x: 304, endPoint y: 435, distance: 215.3
click at [304, 435] on div "BangKOK deez nutz Private Change Dates Make a Copy Delete Trip Go Pro ⚡️ Give F…" at bounding box center [450, 243] width 901 height 487
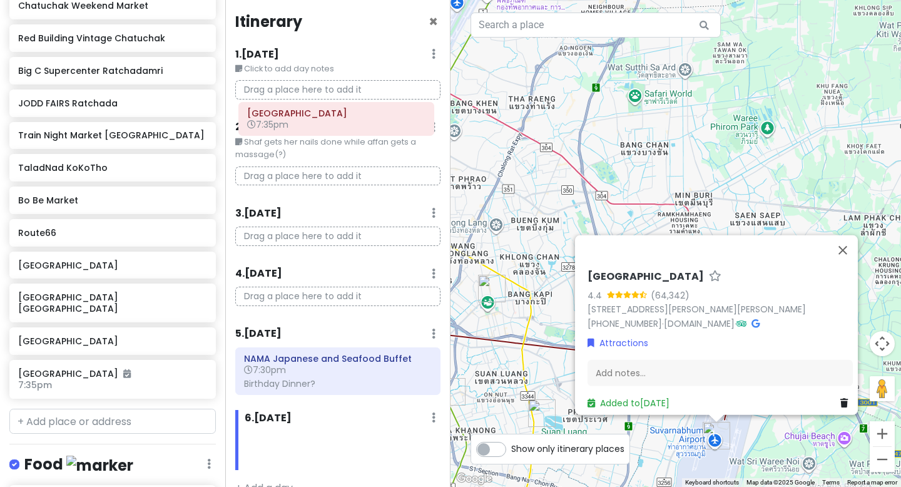
scroll to position [0, 0]
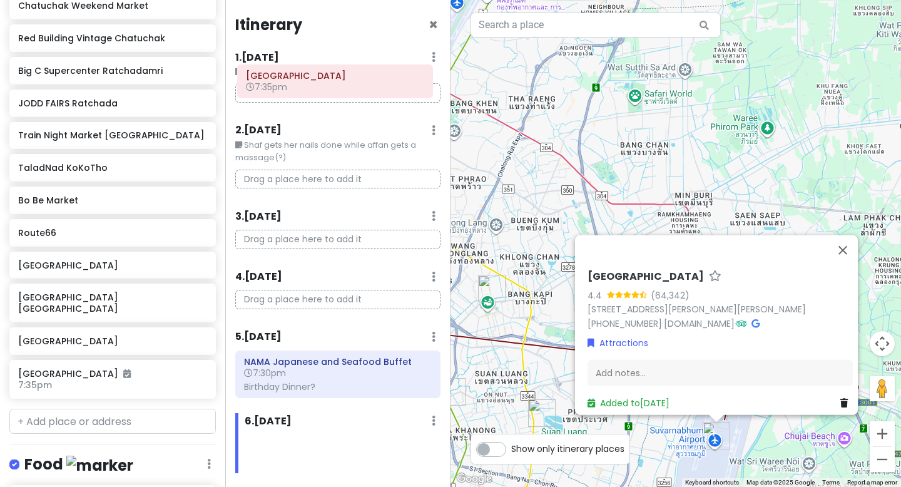
drag, startPoint x: 311, startPoint y: 421, endPoint x: 304, endPoint y: 79, distance: 342.5
click at [304, 79] on div "Itinerary × 1 . Sat 10/18 Edit Day Notes Delete Day Click to add day notes Drag…" at bounding box center [337, 243] width 225 height 487
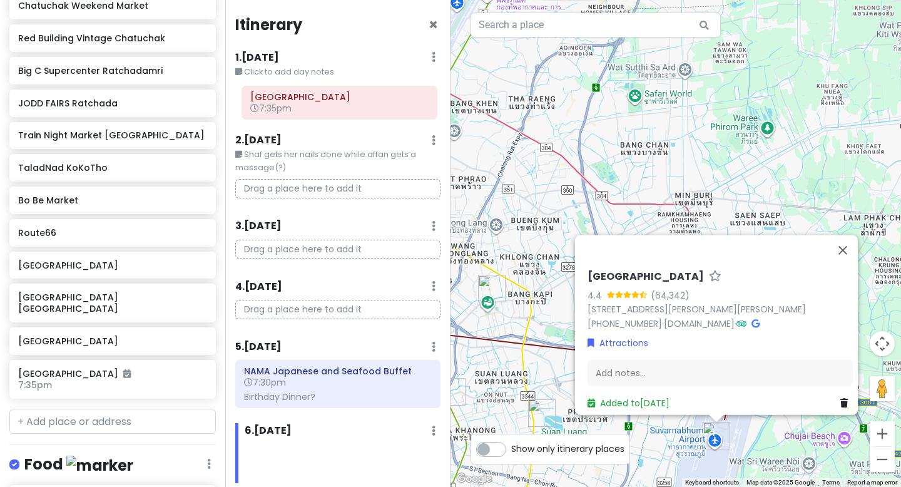
drag, startPoint x: 274, startPoint y: 381, endPoint x: 269, endPoint y: 105, distance: 276.1
click at [269, 105] on div "Itinerary × 1 . Sat 10/18 Edit Day Notes Delete Day Click to add day notes 2 . …" at bounding box center [337, 243] width 225 height 487
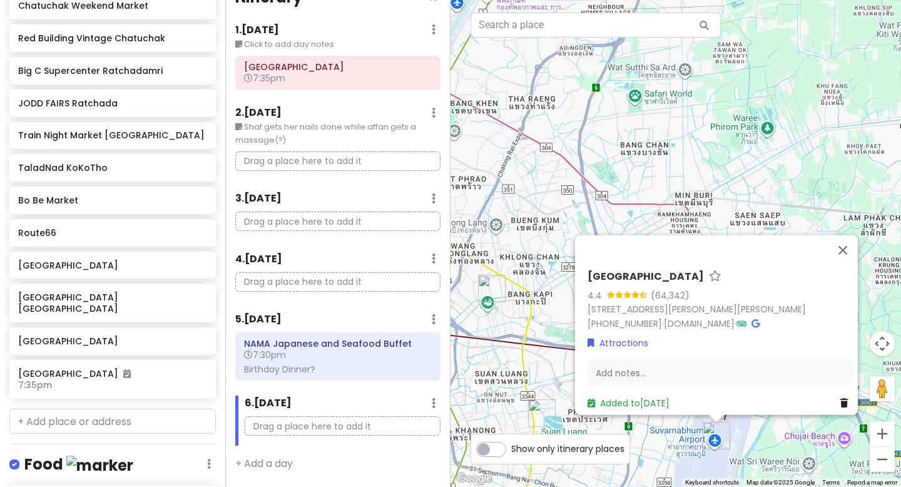
click at [139, 428] on div "BangKOK deez nutz Private Change Dates Make a Copy Delete Trip Go Pro ⚡️ Give F…" at bounding box center [112, 243] width 225 height 487
click at [139, 411] on input "text" at bounding box center [112, 421] width 207 height 25
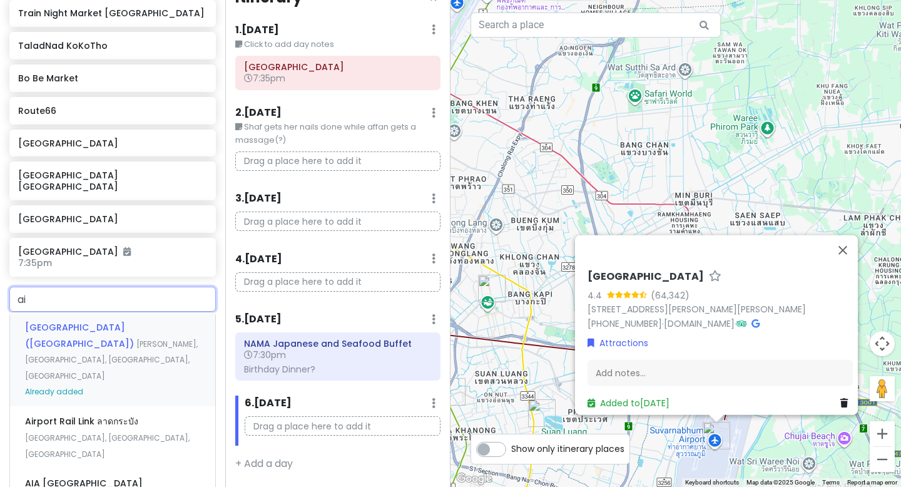
scroll to position [466, 0]
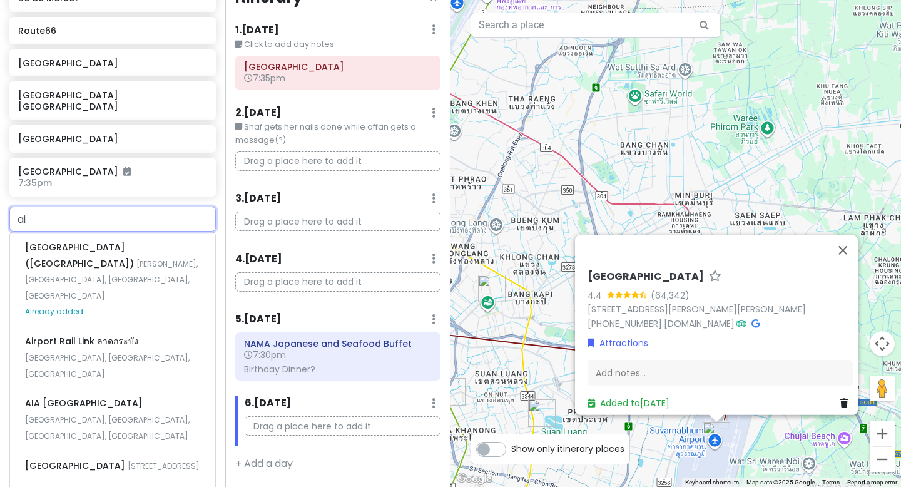
type input "ai"
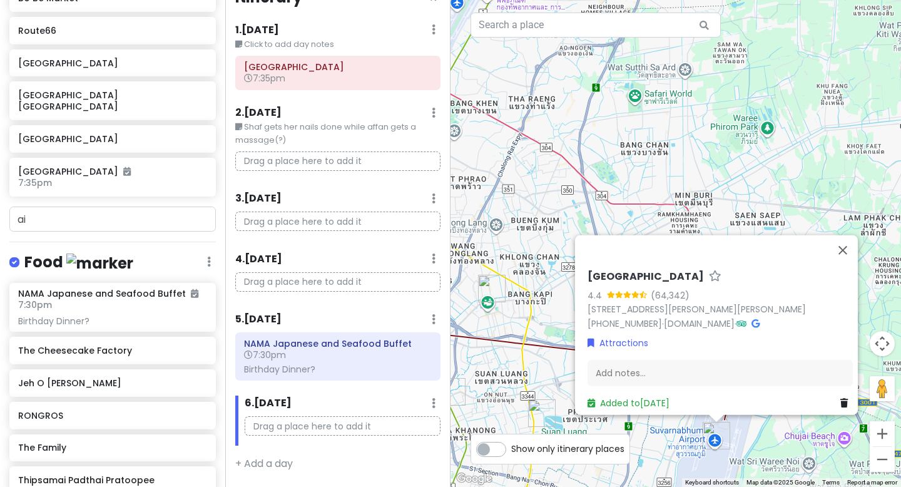
click at [302, 396] on div "6 . Thu 10/23 Add Day Notes Delete Day" at bounding box center [343, 406] width 196 height 21
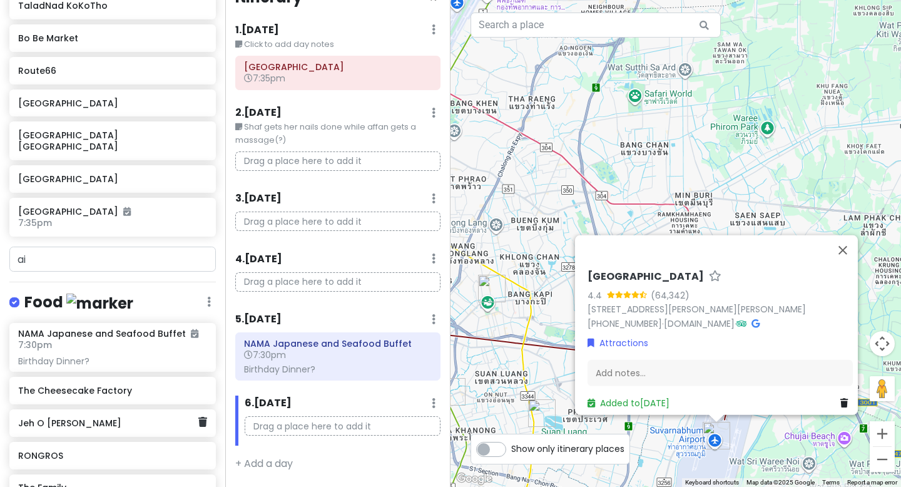
scroll to position [0, 0]
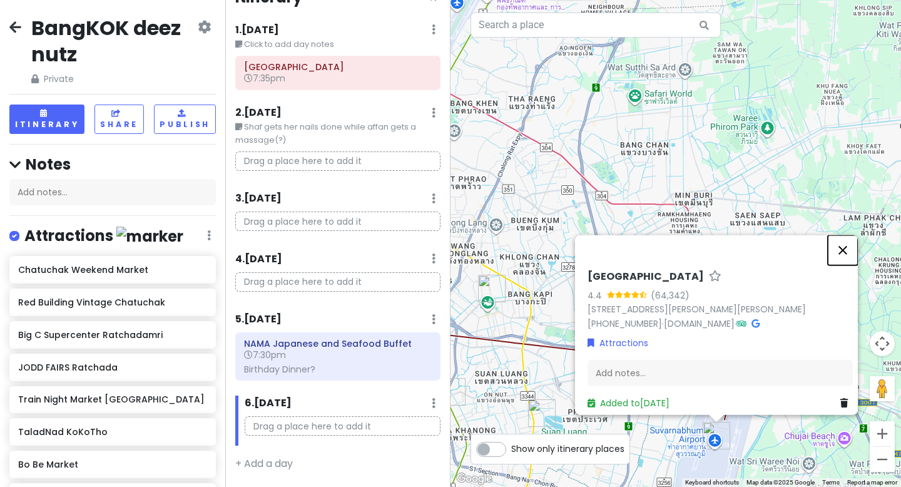
click at [851, 235] on button "Close" at bounding box center [843, 250] width 30 height 30
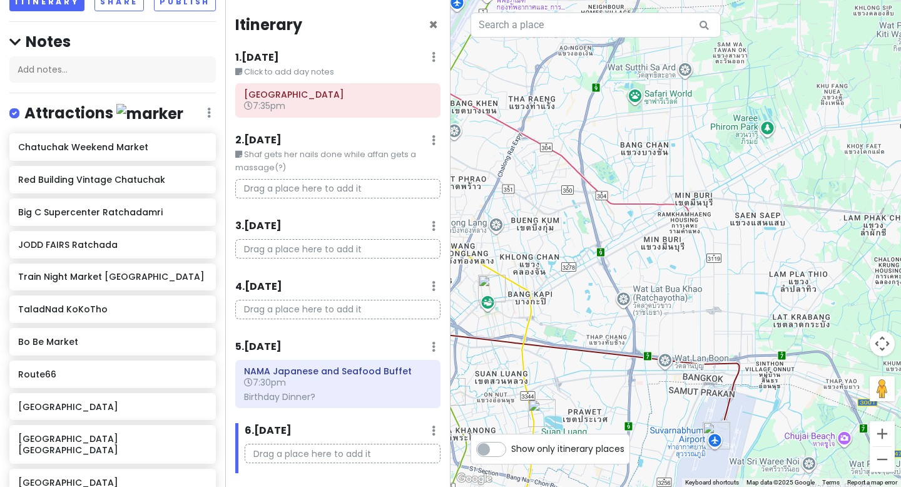
click at [409, 158] on small "Shaf gets her nails done while affan gets a massage(?)" at bounding box center [337, 161] width 205 height 26
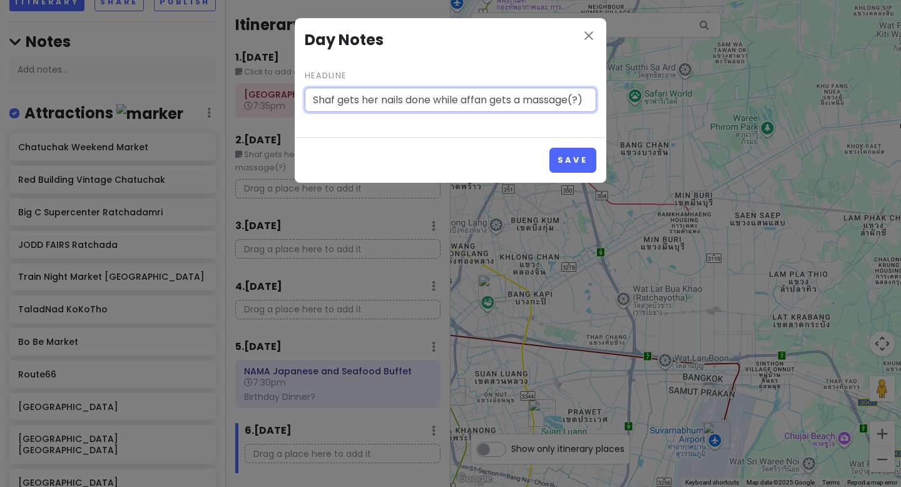
click at [408, 101] on input "Shaf gets her nails done while affan gets a massage(?)" at bounding box center [451, 100] width 292 height 25
type input "Shaf gets her nails or lashes done while affan gets a massage(?)"
click at [585, 154] on button "Save" at bounding box center [573, 160] width 47 height 24
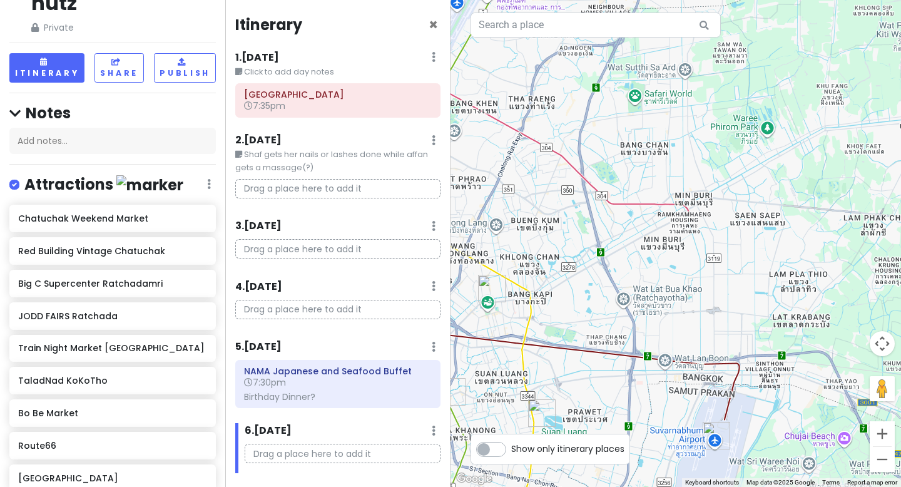
scroll to position [59, 0]
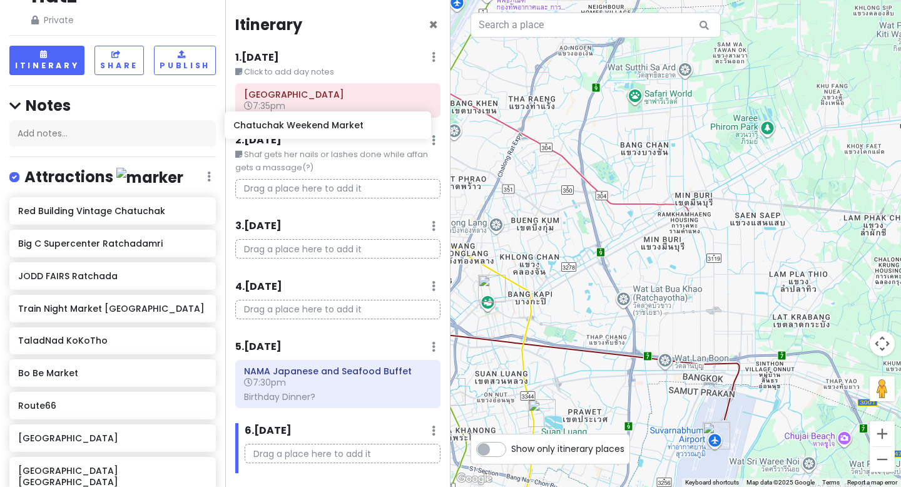
drag, startPoint x: 120, startPoint y: 210, endPoint x: 336, endPoint y: 125, distance: 231.6
click at [336, 125] on div "BangKOK deez nutz Private Change Dates Make a Copy Delete Trip Go Pro ⚡️ Give F…" at bounding box center [450, 243] width 901 height 487
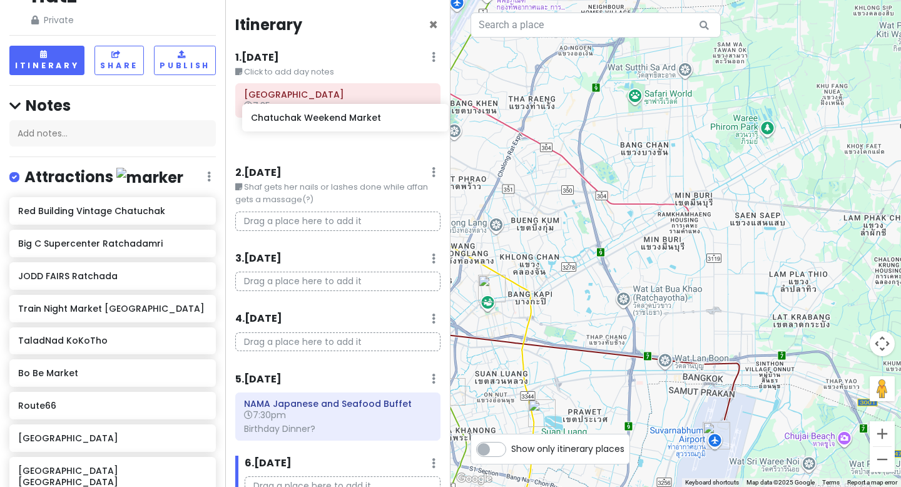
drag, startPoint x: 133, startPoint y: 216, endPoint x: 365, endPoint y: 123, distance: 250.0
click at [365, 123] on div "BangKOK deez nutz Private Change Dates Make a Copy Delete Trip Go Pro ⚡️ Give F…" at bounding box center [450, 243] width 901 height 487
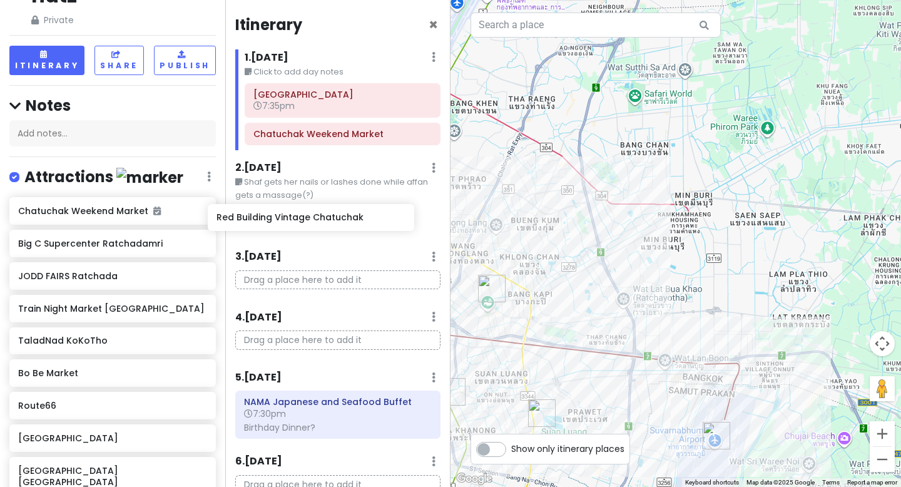
drag, startPoint x: 123, startPoint y: 241, endPoint x: 321, endPoint y: 216, distance: 200.0
click at [321, 216] on div "BangKOK deez nutz Private Change Dates Make a Copy Delete Trip Go Pro ⚡️ Give F…" at bounding box center [450, 243] width 901 height 487
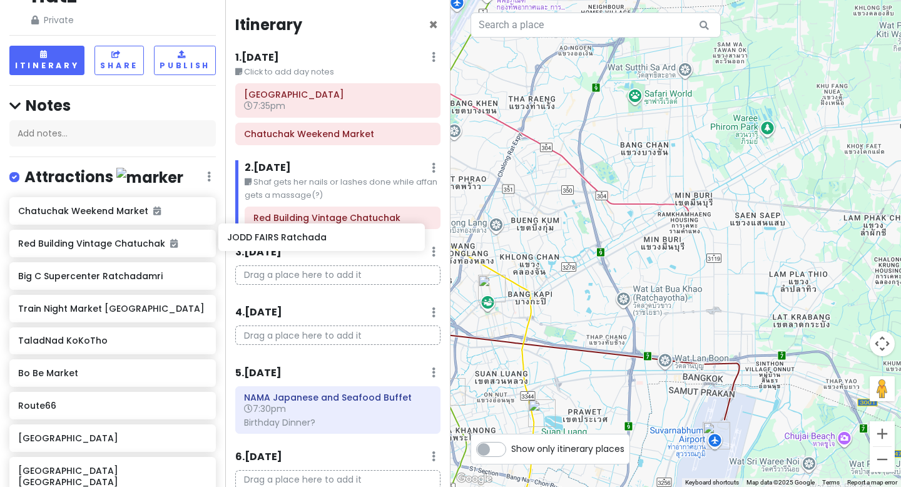
drag, startPoint x: 140, startPoint y: 309, endPoint x: 349, endPoint y: 239, distance: 220.5
click at [349, 239] on div "BangKOK deez nutz Private Change Dates Make a Copy Delete Trip Go Pro ⚡️ Give F…" at bounding box center [450, 243] width 901 height 487
drag, startPoint x: 96, startPoint y: 317, endPoint x: 332, endPoint y: 245, distance: 246.7
click at [332, 245] on div "BangKOK deez nutz Private Change Dates Make a Copy Delete Trip Go Pro ⚡️ Give F…" at bounding box center [450, 243] width 901 height 487
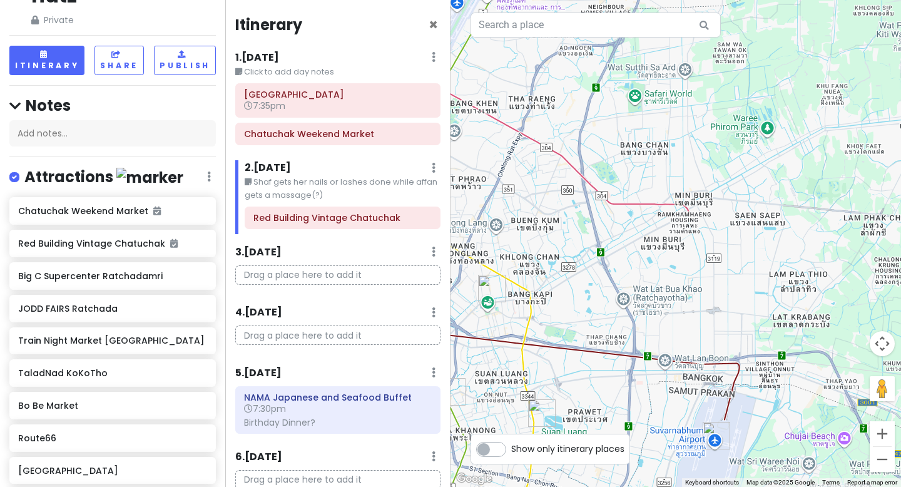
scroll to position [85, 0]
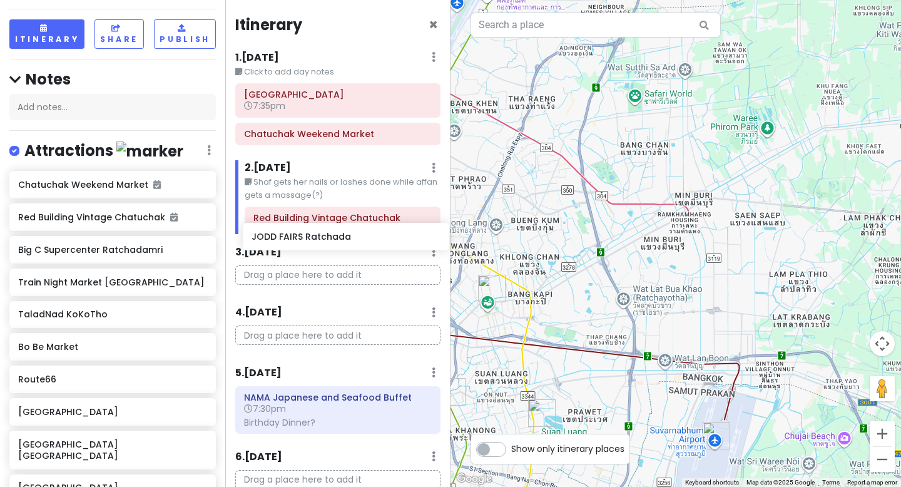
drag, startPoint x: 86, startPoint y: 285, endPoint x: 320, endPoint y: 241, distance: 237.7
click at [320, 241] on div "BangKOK deez nutz Private Change Dates Make a Copy Delete Trip Go Pro ⚡️ Give F…" at bounding box center [450, 243] width 901 height 487
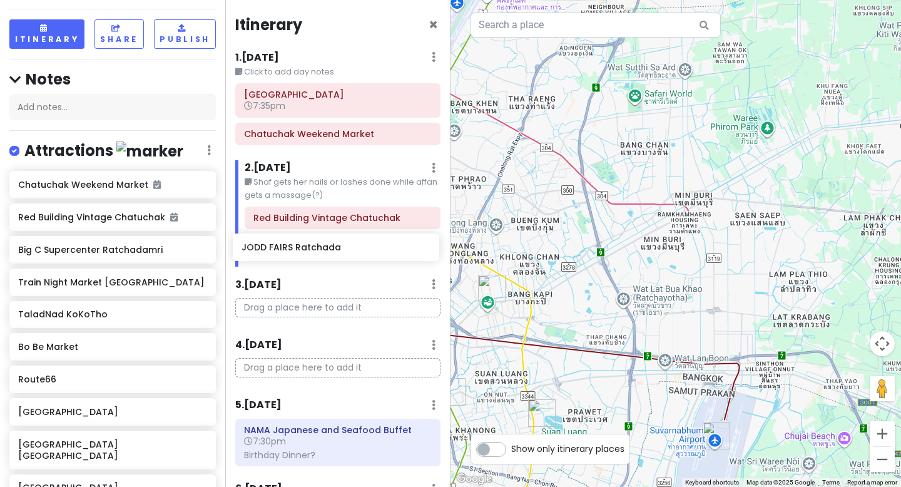
drag, startPoint x: 87, startPoint y: 285, endPoint x: 310, endPoint y: 250, distance: 226.1
click at [310, 250] on div "BangKOK deez nutz Private Change Dates Make a Copy Delete Trip Go Pro ⚡️ Give F…" at bounding box center [450, 243] width 901 height 487
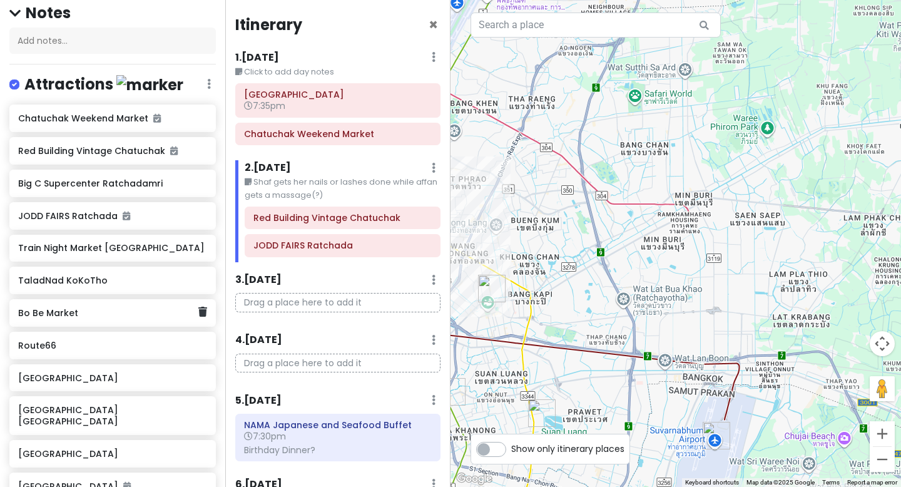
scroll to position [222, 0]
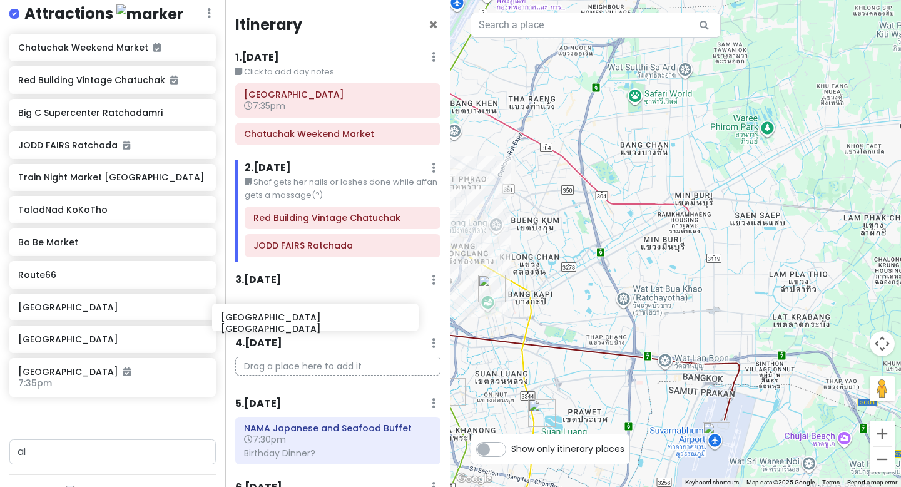
drag, startPoint x: 112, startPoint y: 341, endPoint x: 315, endPoint y: 320, distance: 203.9
click at [315, 320] on div "BangKOK deez nutz Private Change Dates Make a Copy Delete Trip Go Pro ⚡️ Give F…" at bounding box center [450, 243] width 901 height 487
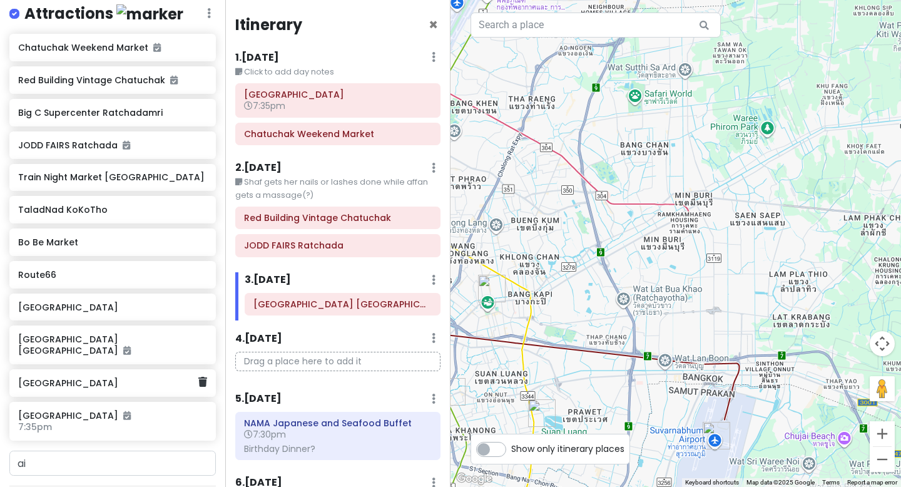
scroll to position [249, 0]
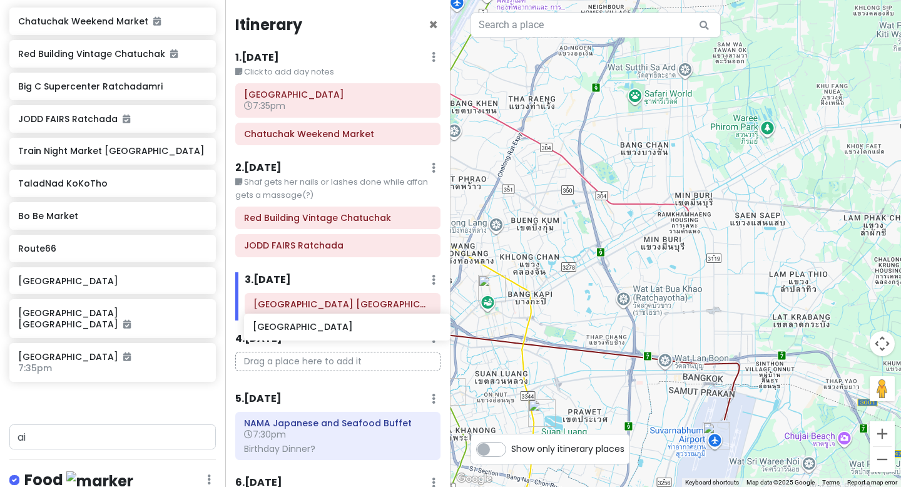
drag, startPoint x: 116, startPoint y: 341, endPoint x: 351, endPoint y: 323, distance: 235.4
click at [351, 323] on div "BangKOK deez nutz Private Change Dates Make a Copy Delete Trip Go Pro ⚡️ Give F…" at bounding box center [450, 243] width 901 height 487
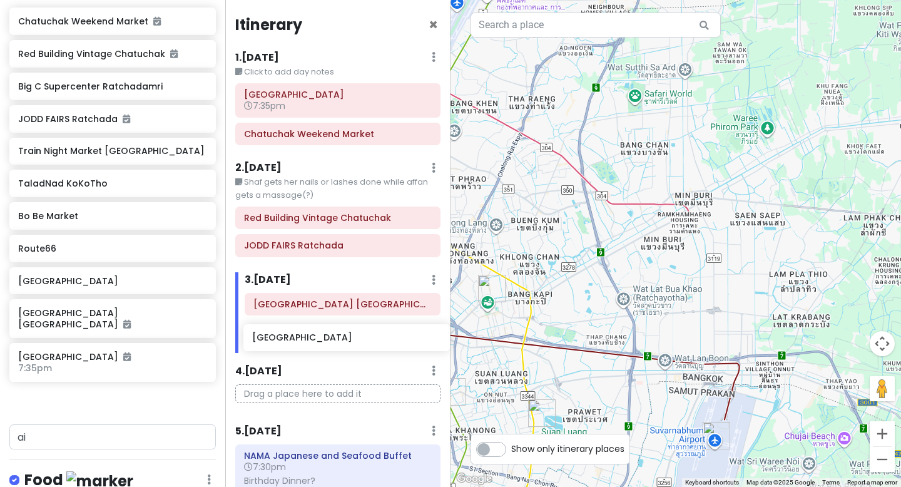
drag, startPoint x: 59, startPoint y: 357, endPoint x: 293, endPoint y: 351, distance: 234.2
click at [293, 351] on div "BangKOK deez nutz Private Change Dates Make a Copy Delete Trip Go Pro ⚡️ Give F…" at bounding box center [450, 243] width 901 height 487
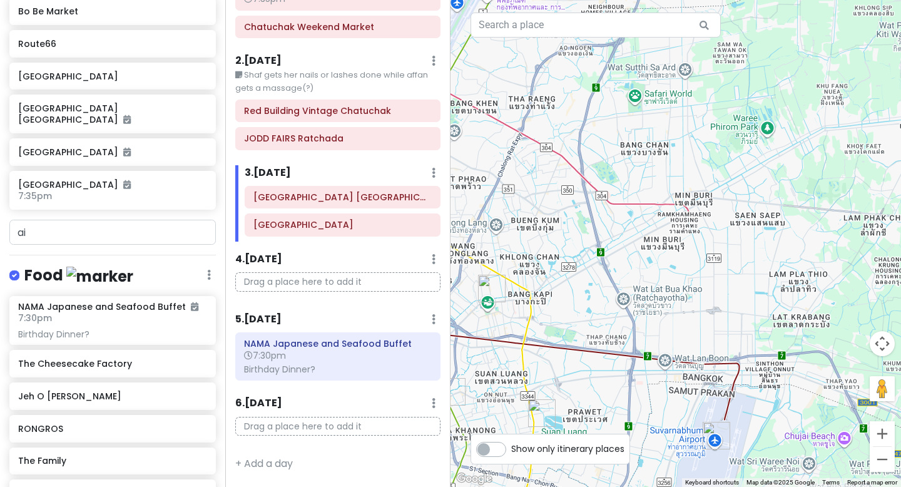
scroll to position [484, 0]
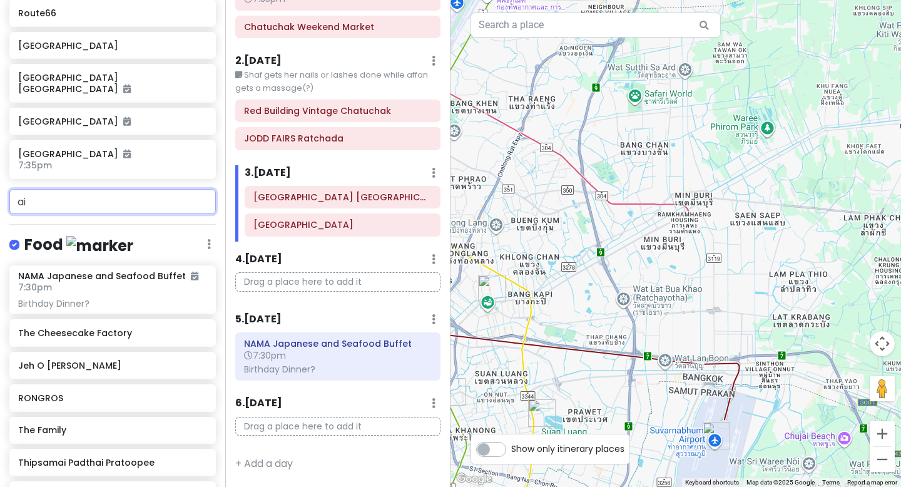
click at [62, 189] on input "ai" at bounding box center [112, 201] width 207 height 25
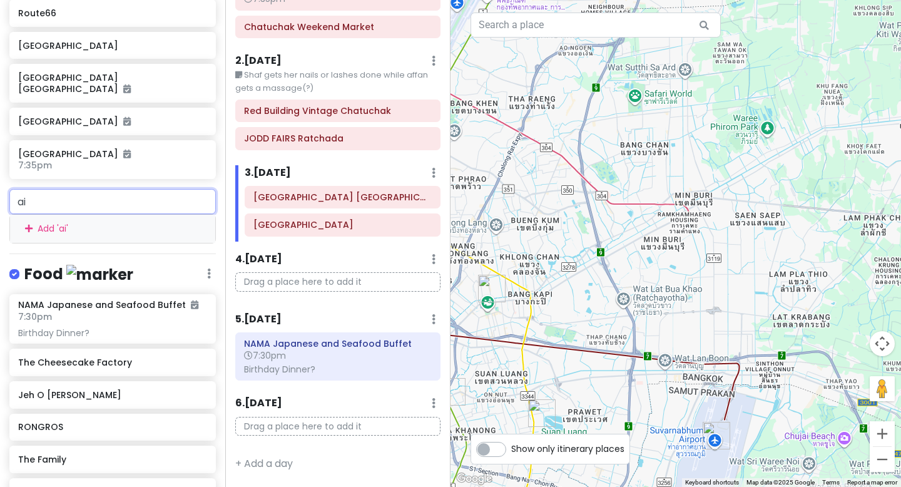
click at [65, 189] on input "ai" at bounding box center [112, 201] width 207 height 25
type input "a"
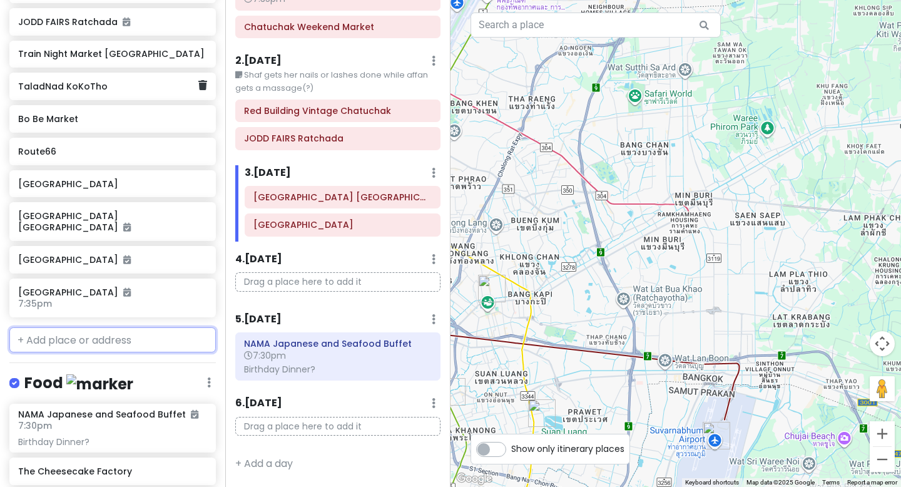
scroll to position [347, 0]
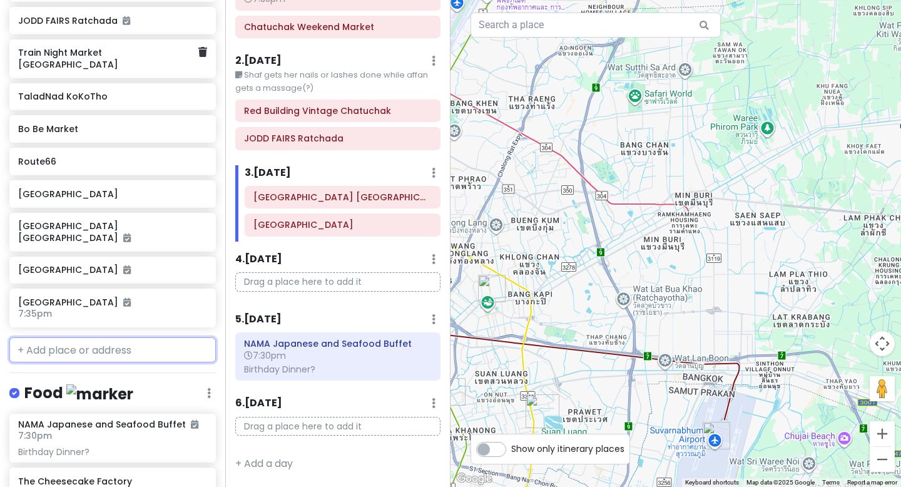
click at [160, 57] on h6 "Train Night Market [GEOGRAPHIC_DATA]" at bounding box center [108, 58] width 180 height 23
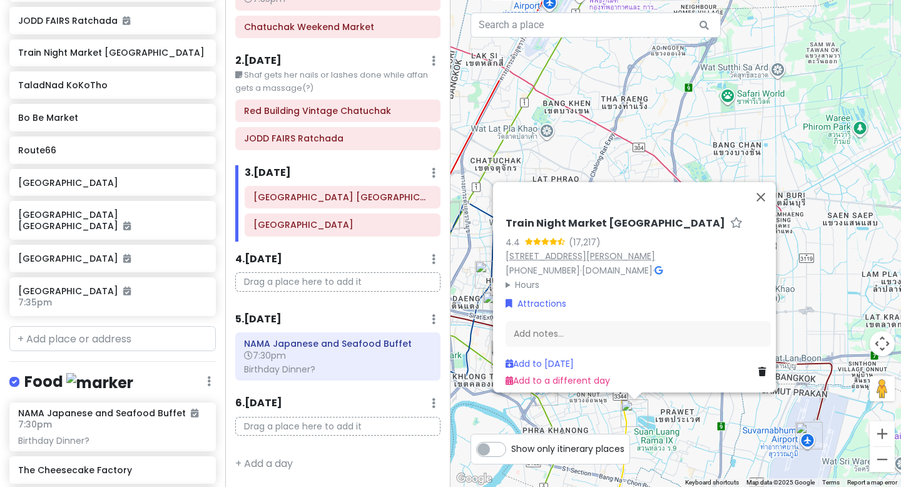
click at [640, 250] on link "[STREET_ADDRESS][PERSON_NAME]" at bounding box center [581, 256] width 150 height 13
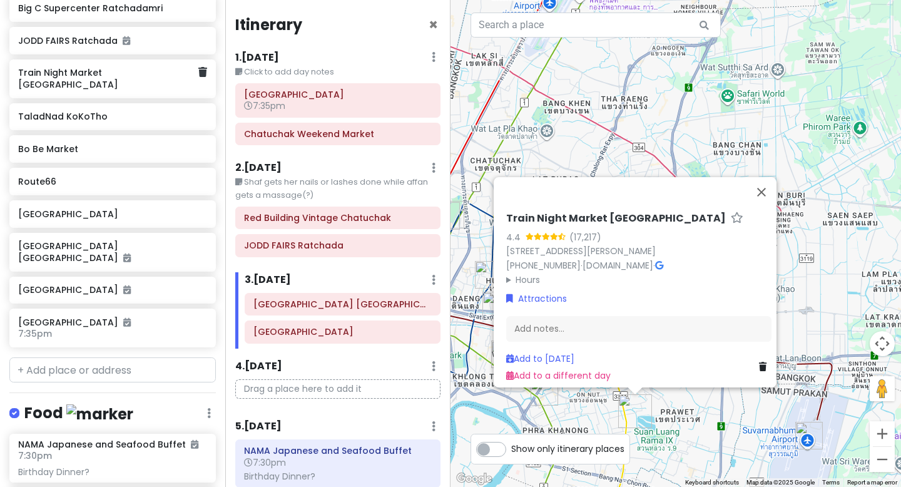
scroll to position [323, 0]
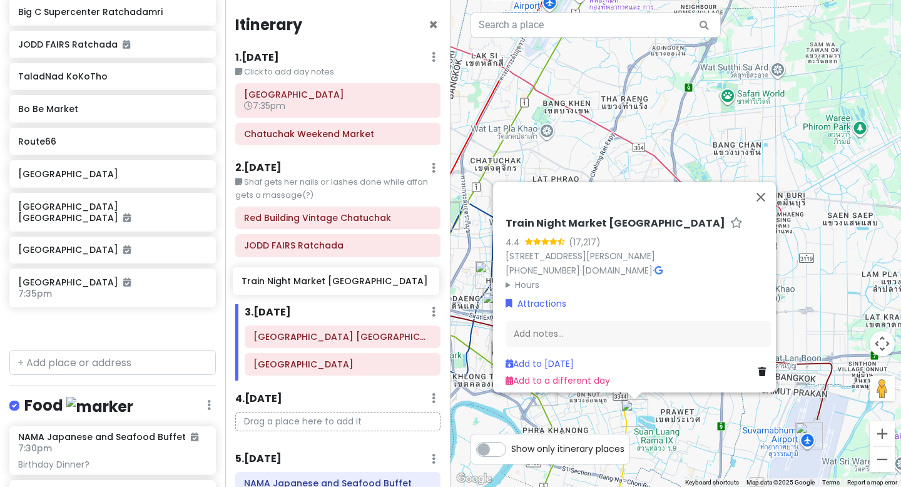
drag, startPoint x: 120, startPoint y: 68, endPoint x: 343, endPoint y: 277, distance: 306.0
click at [343, 277] on div "BangKOK deez nutz Private Change Dates Make a Copy Delete Trip Go Pro ⚡️ Give F…" at bounding box center [450, 243] width 901 height 487
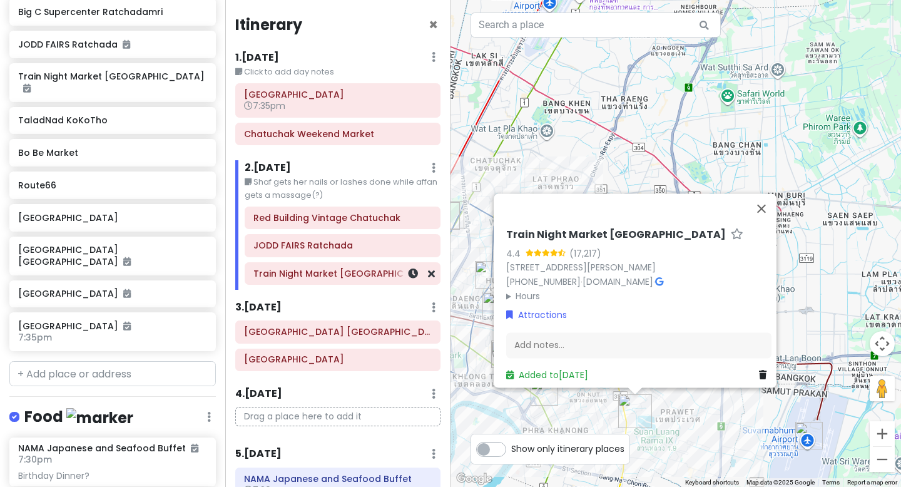
scroll to position [290, 0]
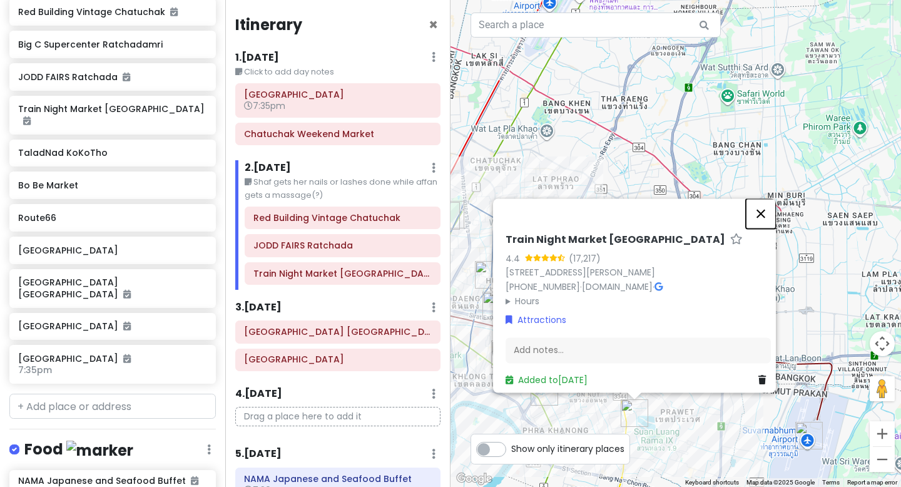
click at [766, 198] on button "Close" at bounding box center [761, 213] width 30 height 30
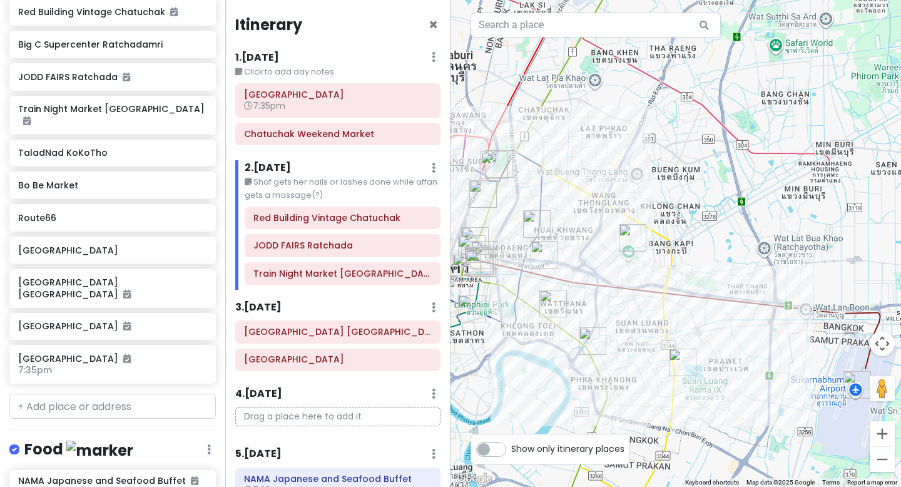
drag, startPoint x: 647, startPoint y: 301, endPoint x: 697, endPoint y: 248, distance: 73.1
click at [697, 248] on div at bounding box center [676, 243] width 451 height 487
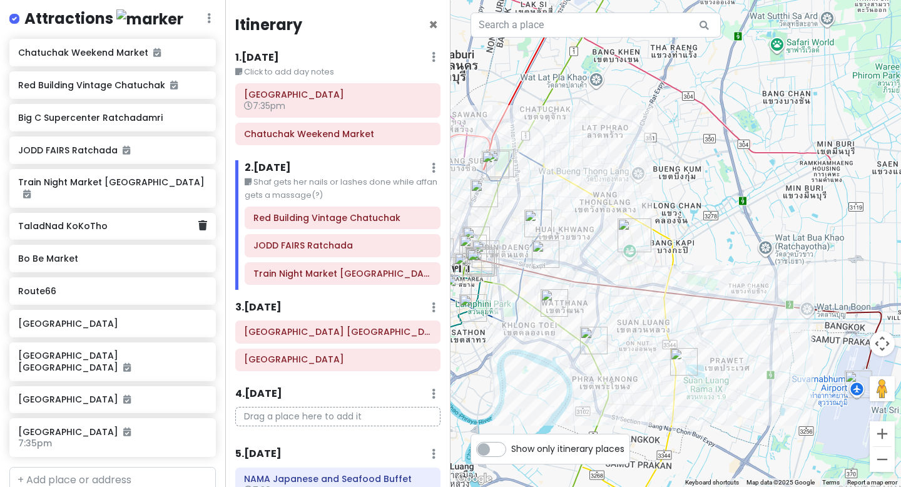
scroll to position [216, 0]
click at [105, 319] on div "[GEOGRAPHIC_DATA]" at bounding box center [108, 325] width 180 height 18
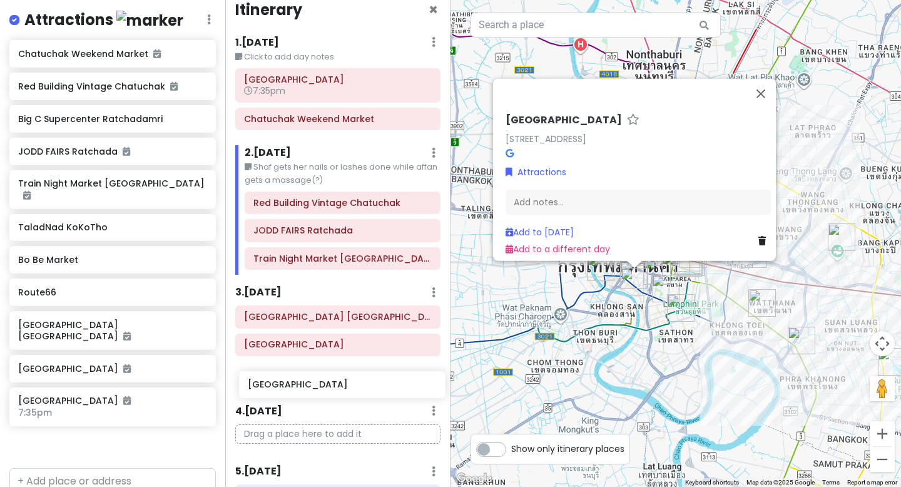
scroll to position [28, 0]
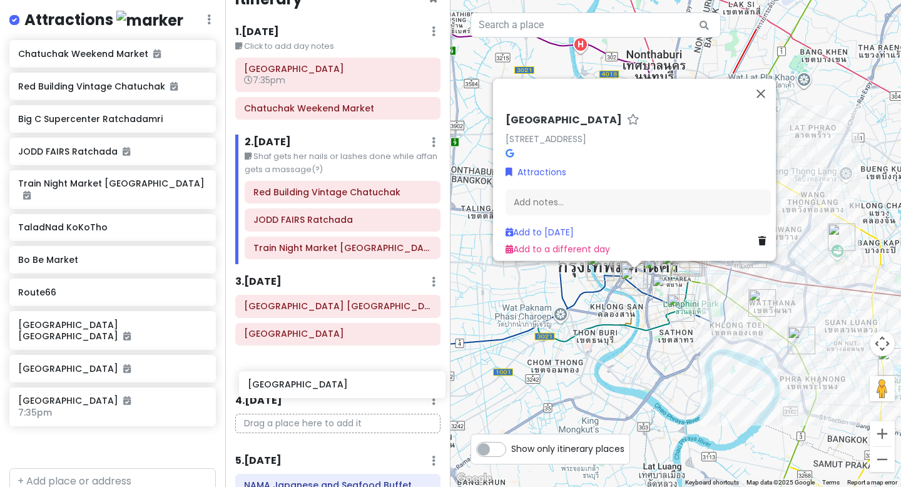
drag, startPoint x: 105, startPoint y: 319, endPoint x: 333, endPoint y: 394, distance: 240.1
click at [333, 394] on div "BangKOK deez nutz Private Change Dates Make a Copy Delete Trip Go Pro ⚡️ Give F…" at bounding box center [450, 243] width 901 height 487
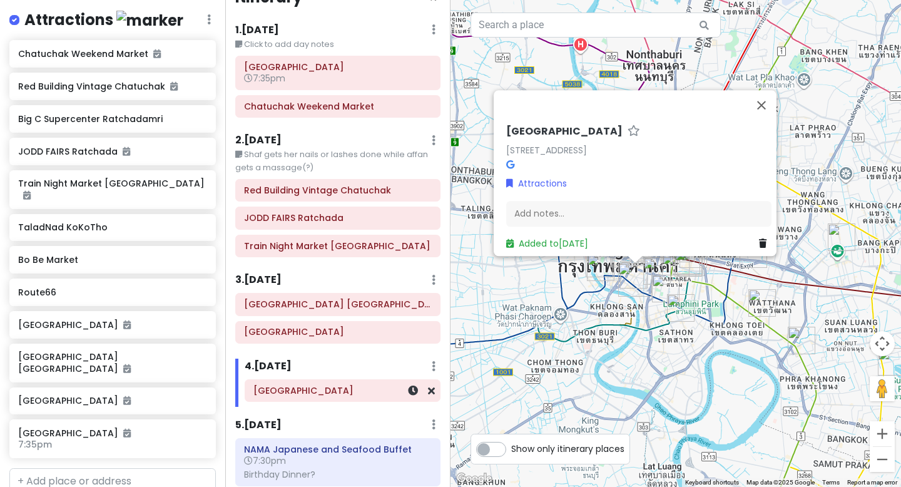
scroll to position [30, 0]
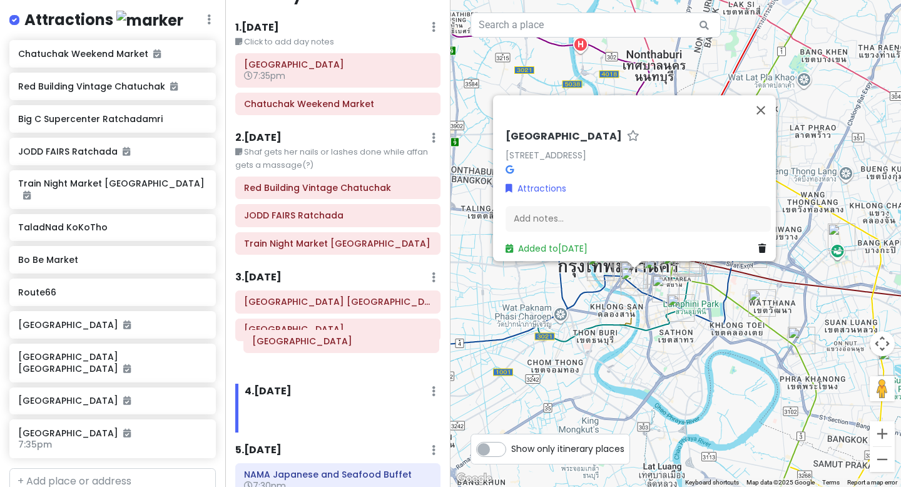
drag, startPoint x: 316, startPoint y: 397, endPoint x: 314, endPoint y: 347, distance: 49.5
click at [314, 347] on div "Itinerary × 1 . Sat 10/18 Edit Day Notes Delete Day Click to add day notes Suva…" at bounding box center [337, 243] width 225 height 487
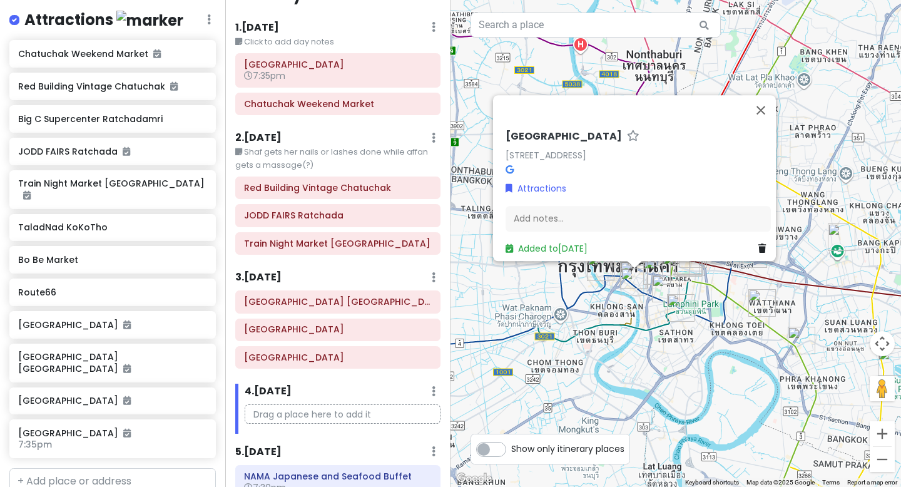
click at [523, 309] on div "Song Wat Road Song Wat Rd, Khwaeng Samphanthawong, Khet Samphanthawong, Krung T…" at bounding box center [676, 243] width 451 height 487
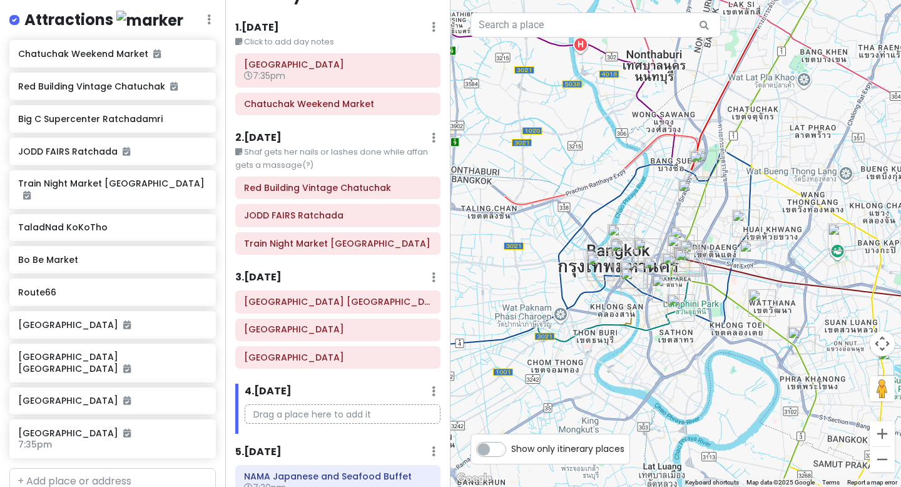
click at [332, 280] on div "3 . [DATE] Add Day Notes Delete Day" at bounding box center [337, 280] width 205 height 21
click at [282, 277] on h6 "3 . [DATE]" at bounding box center [258, 277] width 46 height 13
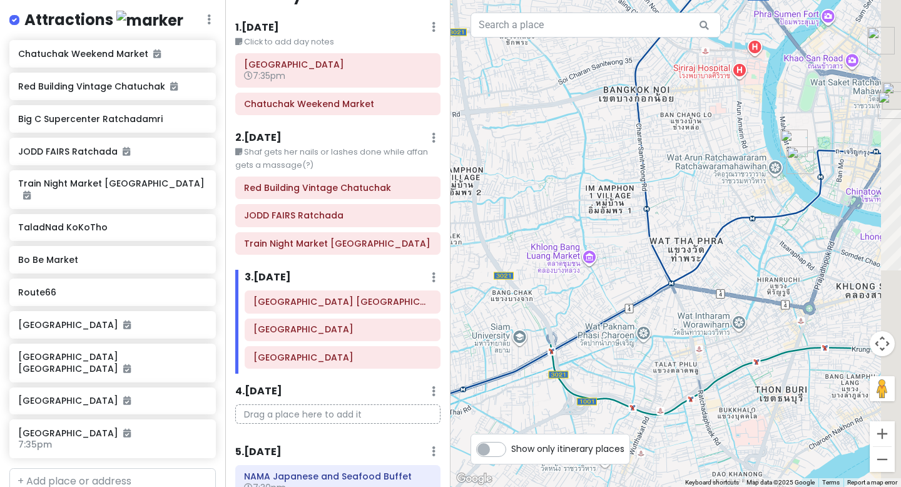
drag, startPoint x: 694, startPoint y: 260, endPoint x: 484, endPoint y: 260, distance: 209.7
click at [484, 260] on div at bounding box center [676, 243] width 451 height 487
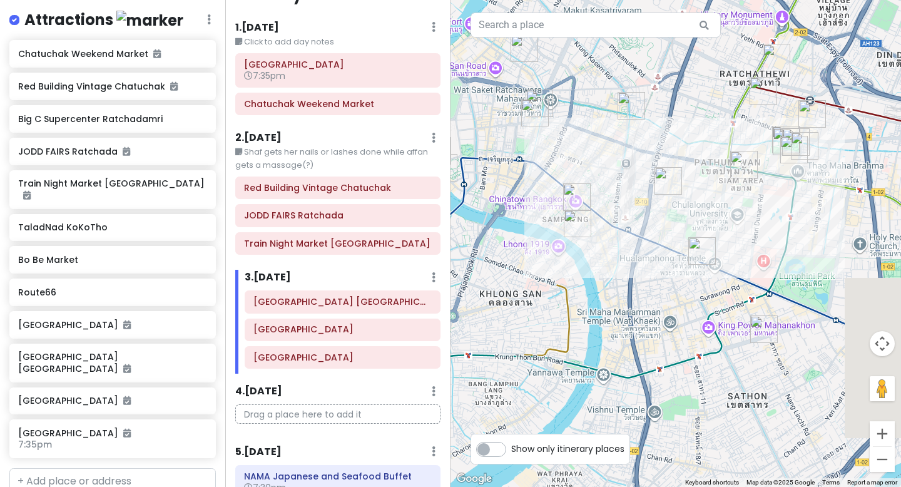
drag, startPoint x: 670, startPoint y: 253, endPoint x: 443, endPoint y: 261, distance: 228.0
click at [443, 261] on div "BangKOK deez nutz Private Change Dates Make a Copy Delete Trip Go Pro ⚡️ Give F…" at bounding box center [450, 243] width 901 height 487
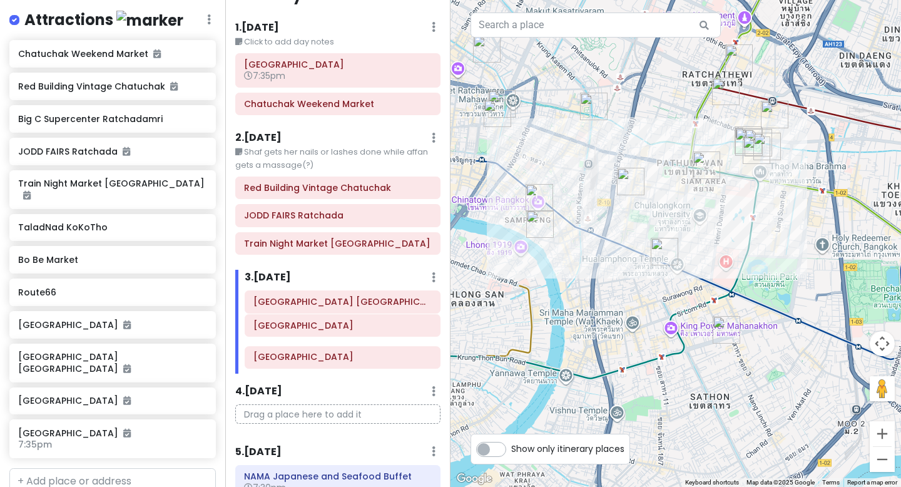
drag, startPoint x: 307, startPoint y: 359, endPoint x: 307, endPoint y: 327, distance: 31.9
click at [307, 327] on div "Chinatown Bangkok Siam Square Song Wat Road" at bounding box center [342, 331] width 215 height 83
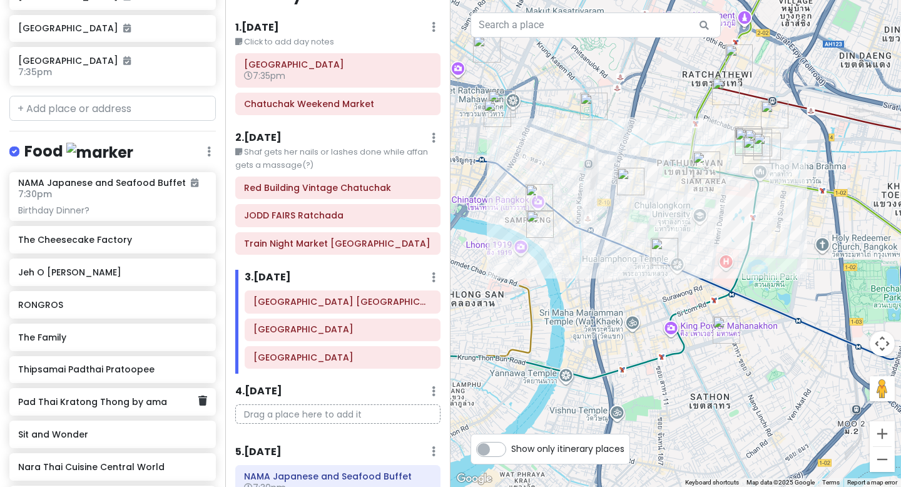
scroll to position [602, 0]
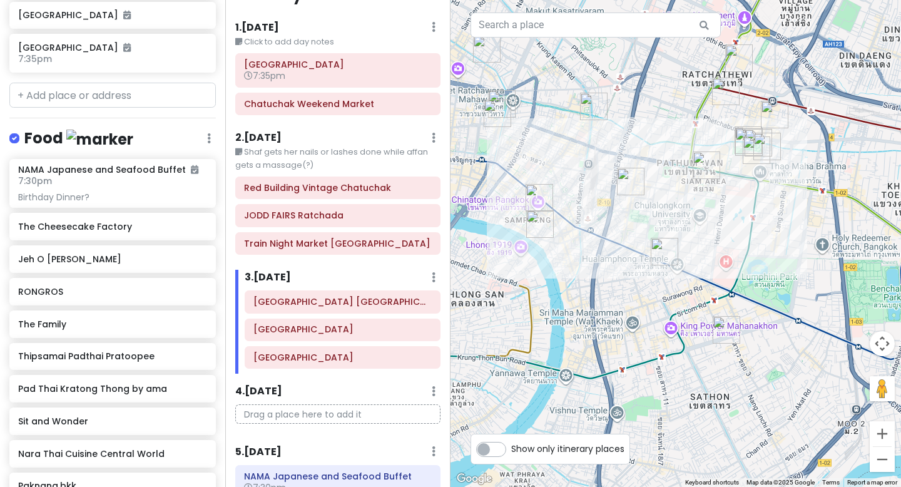
click at [274, 136] on h6 "2 . [DATE]" at bounding box center [258, 137] width 46 height 13
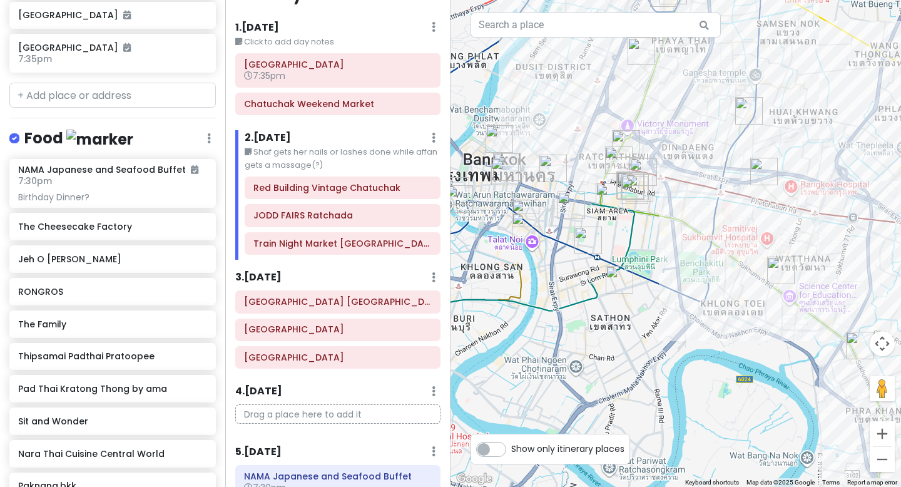
click at [343, 36] on small "Click to add day notes" at bounding box center [337, 42] width 205 height 13
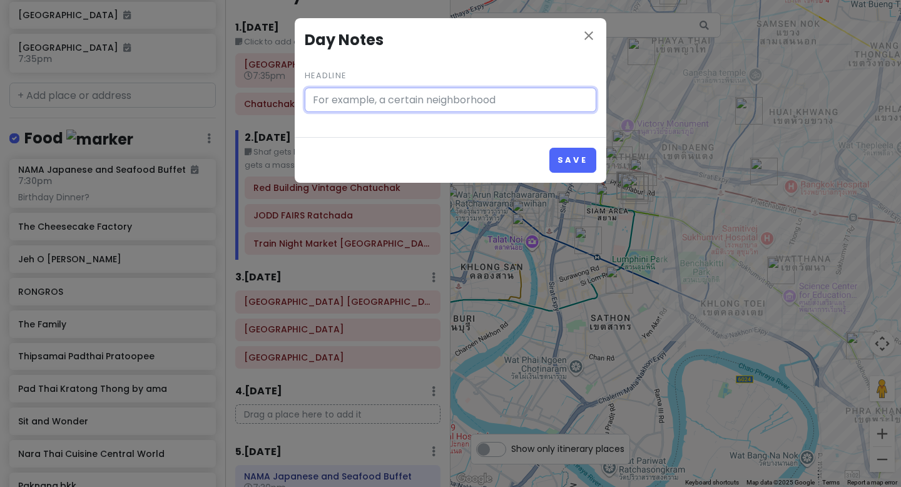
type input "Click to add day notes"
click at [593, 34] on icon "close" at bounding box center [589, 35] width 15 height 15
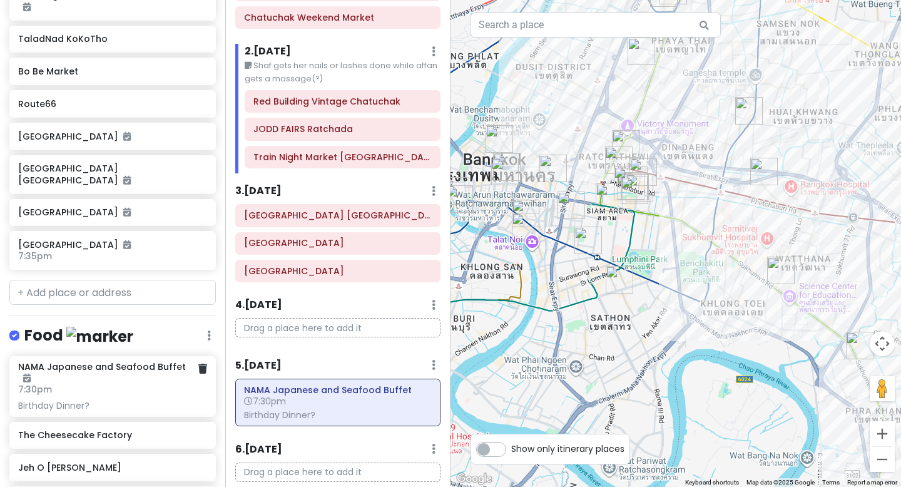
scroll to position [403, 0]
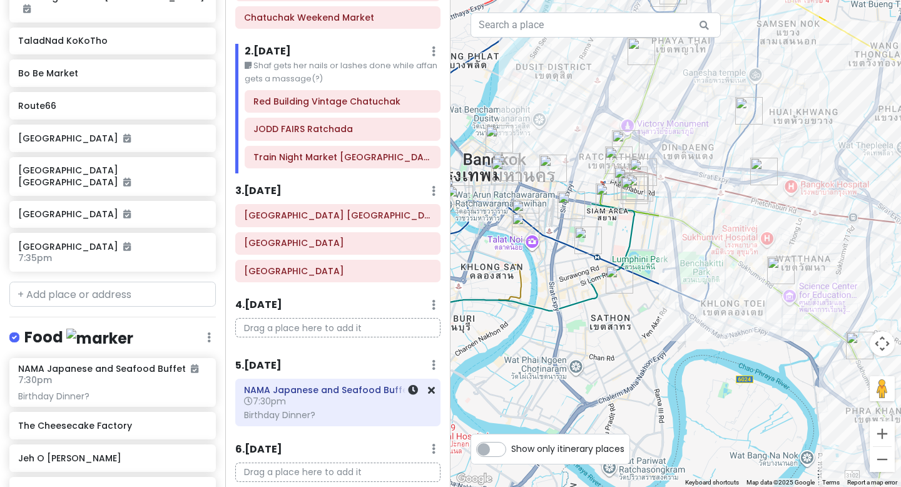
click at [270, 379] on div "NAMA Japanese and Seafood Buffet 7:30pm Birthday Dinner?" at bounding box center [338, 402] width 204 height 47
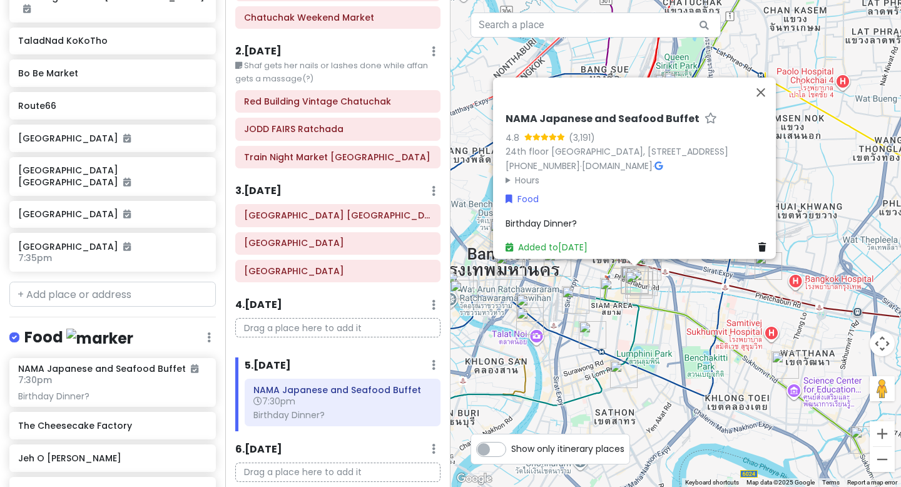
click at [702, 328] on div "NAMA Japanese and Seafood Buffet 4.8 (3,191) 24th floor Centara Grand and Bangk…" at bounding box center [676, 243] width 451 height 487
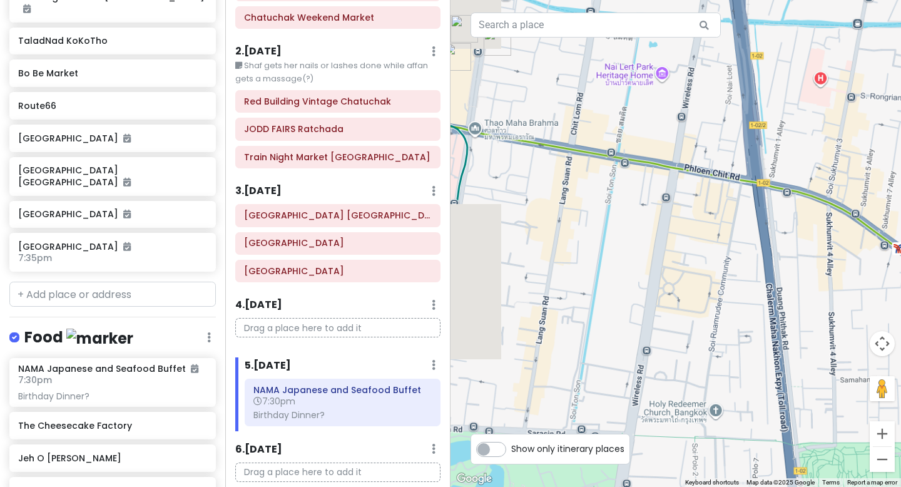
drag, startPoint x: 552, startPoint y: 300, endPoint x: 801, endPoint y: 271, distance: 250.8
click at [801, 271] on div at bounding box center [676, 243] width 451 height 487
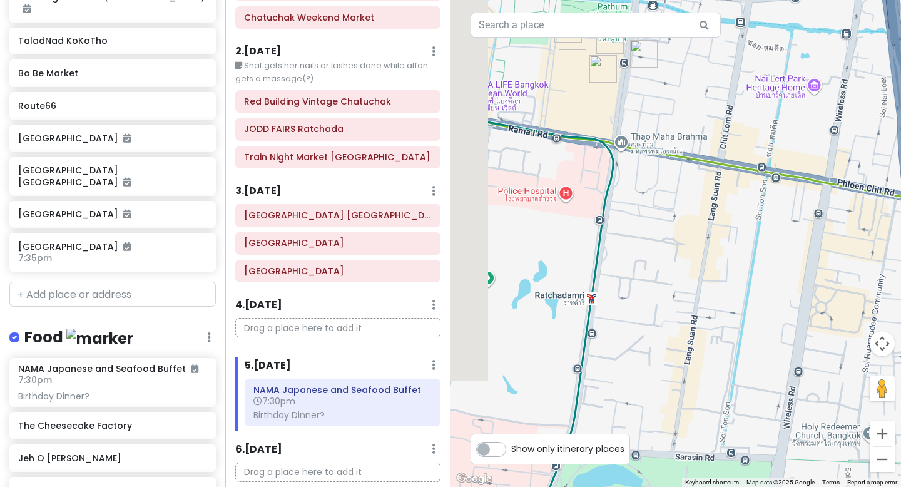
drag, startPoint x: 657, startPoint y: 282, endPoint x: 799, endPoint y: 305, distance: 144.0
click at [799, 305] on div at bounding box center [676, 243] width 451 height 487
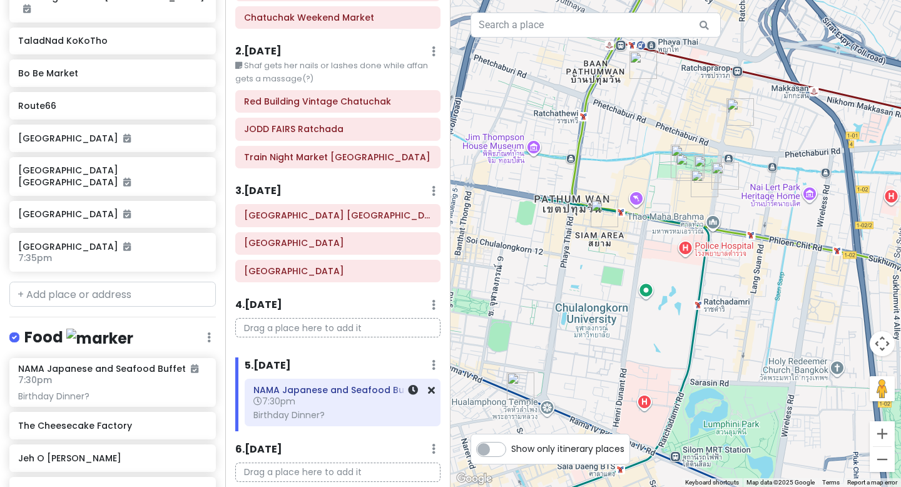
click at [370, 394] on h6 "NAMA Japanese and Seafood Buffet" at bounding box center [343, 389] width 178 height 11
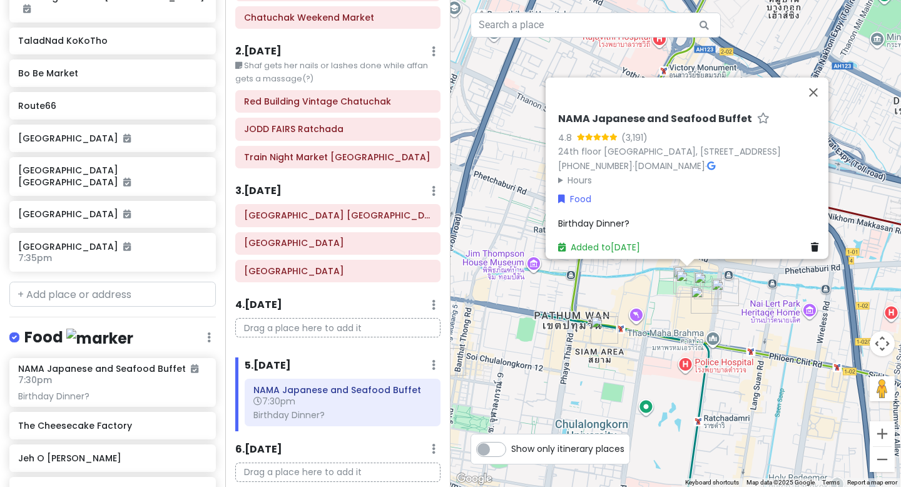
click at [282, 190] on h6 "3 . [DATE]" at bounding box center [258, 191] width 46 height 13
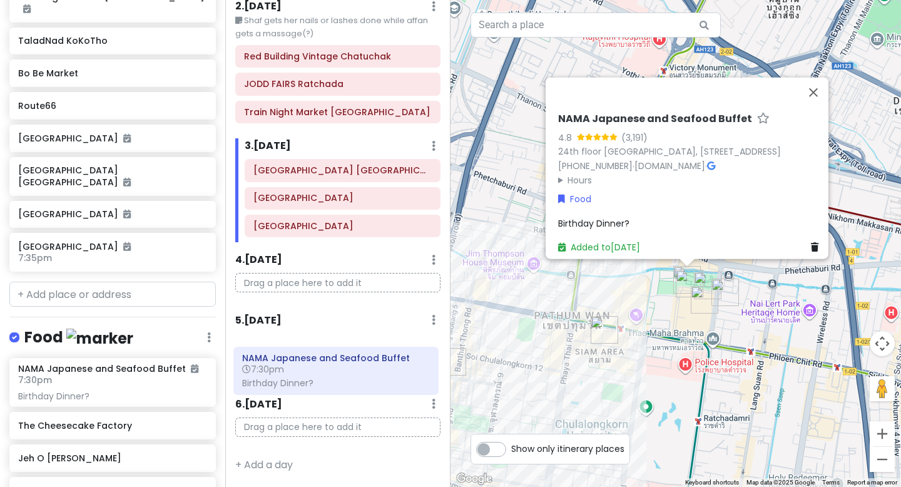
scroll to position [162, 0]
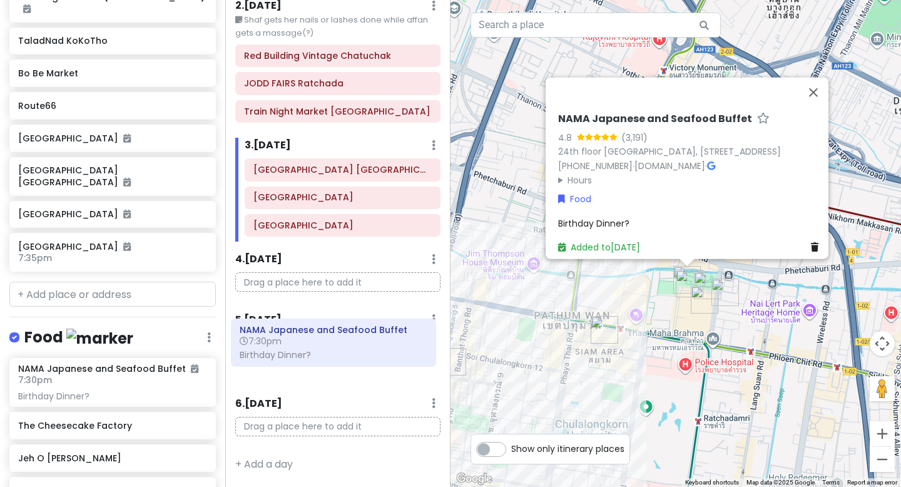
drag, startPoint x: 338, startPoint y: 403, endPoint x: 332, endPoint y: 344, distance: 59.7
click at [332, 344] on div "NAMA Japanese and Seafood Buffet 7:30pm Birthday Dinner?" at bounding box center [338, 359] width 224 height 53
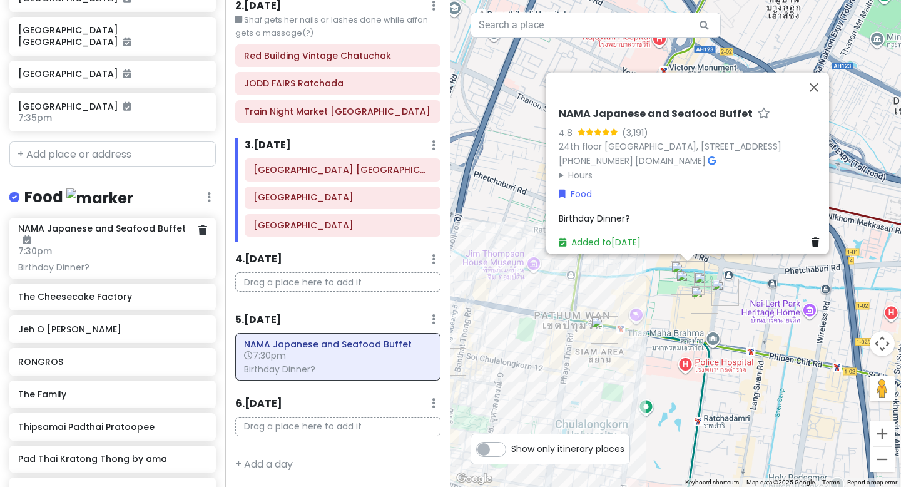
scroll to position [550, 0]
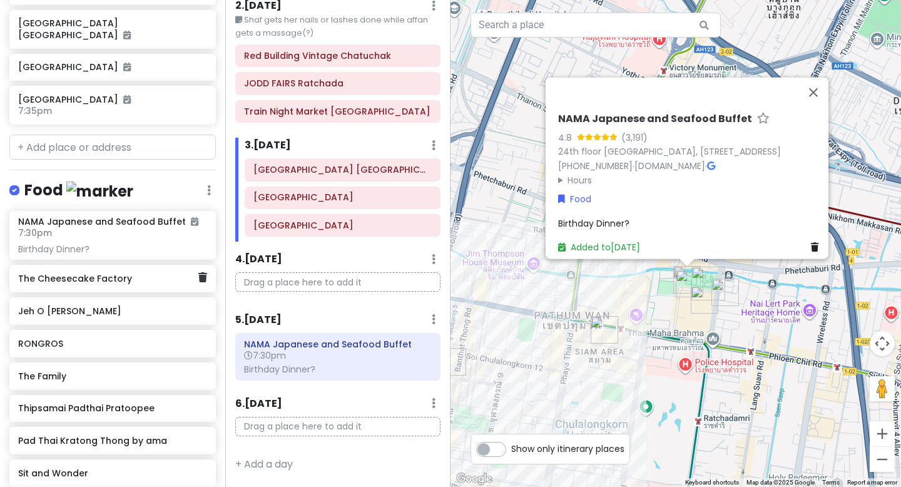
click at [129, 270] on div "The Cheesecake Factory" at bounding box center [108, 279] width 180 height 18
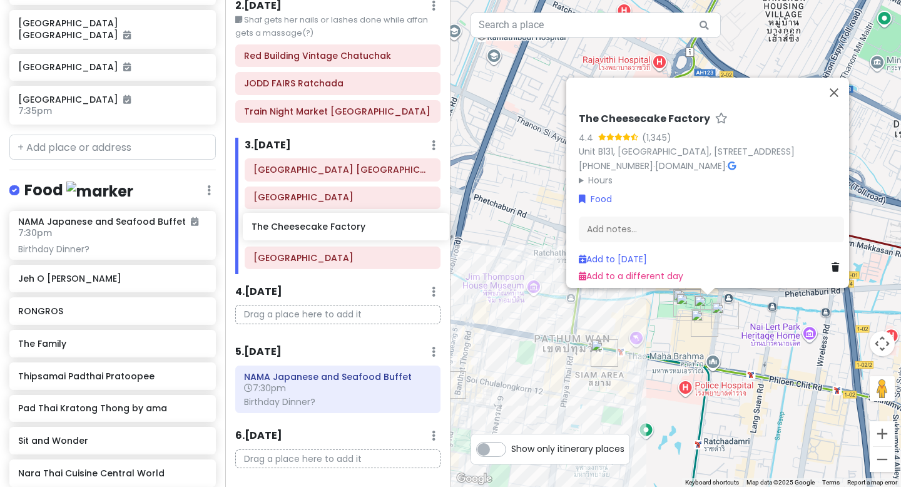
drag, startPoint x: 129, startPoint y: 260, endPoint x: 362, endPoint y: 233, distance: 235.0
click at [362, 233] on div "BangKOK deez nutz Private Change Dates Make a Copy Delete Trip Go Pro ⚡️ Give F…" at bounding box center [450, 243] width 901 height 487
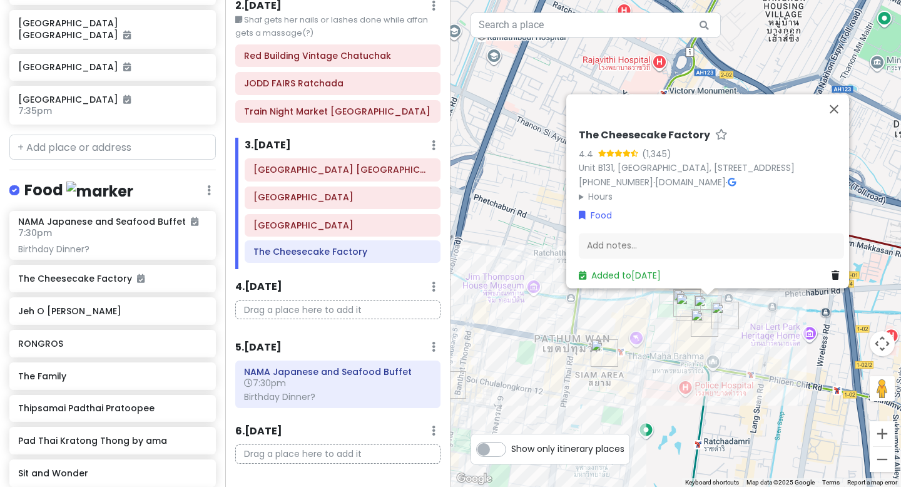
drag, startPoint x: 362, startPoint y: 233, endPoint x: 362, endPoint y: 261, distance: 28.2
click at [362, 261] on div "Chinatown Bangkok Song Wat Road The Cheesecake Factory Siam Square" at bounding box center [342, 213] width 215 height 111
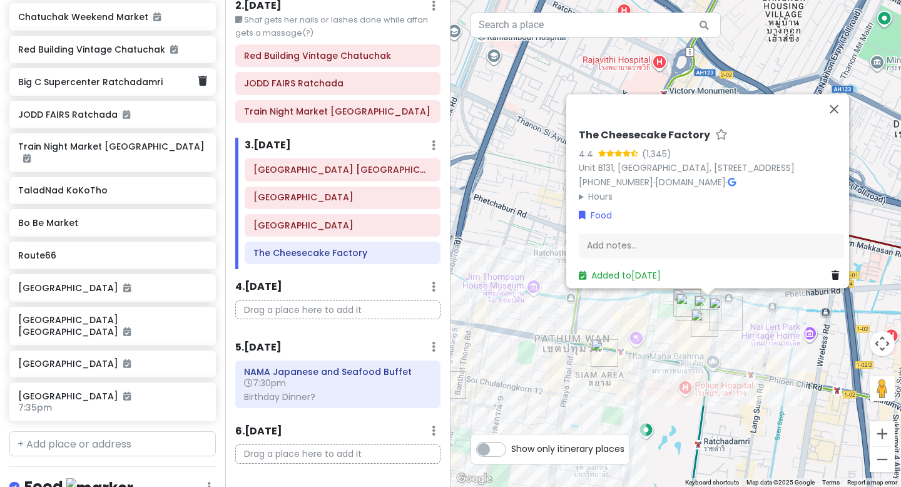
scroll to position [250, 0]
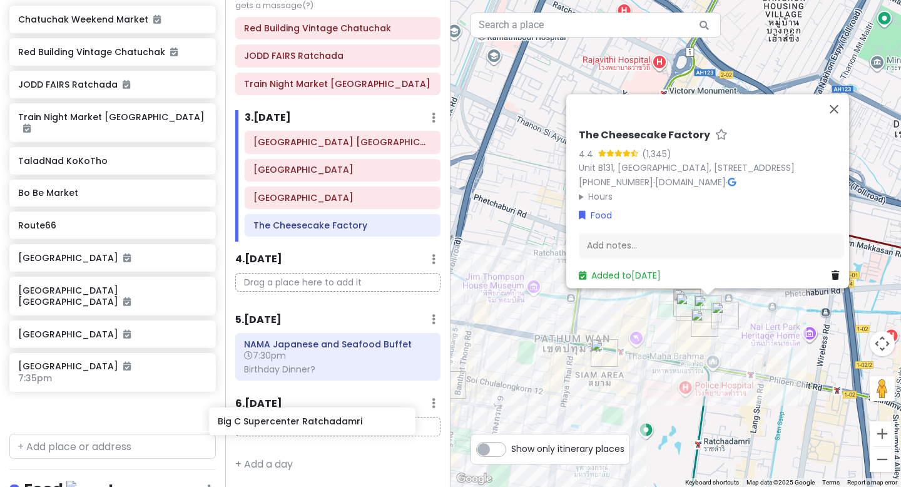
click at [341, 423] on div "BangKOK deez nutz Private Change Dates Make a Copy Delete Trip Go Pro ⚡️ Give F…" at bounding box center [450, 243] width 901 height 487
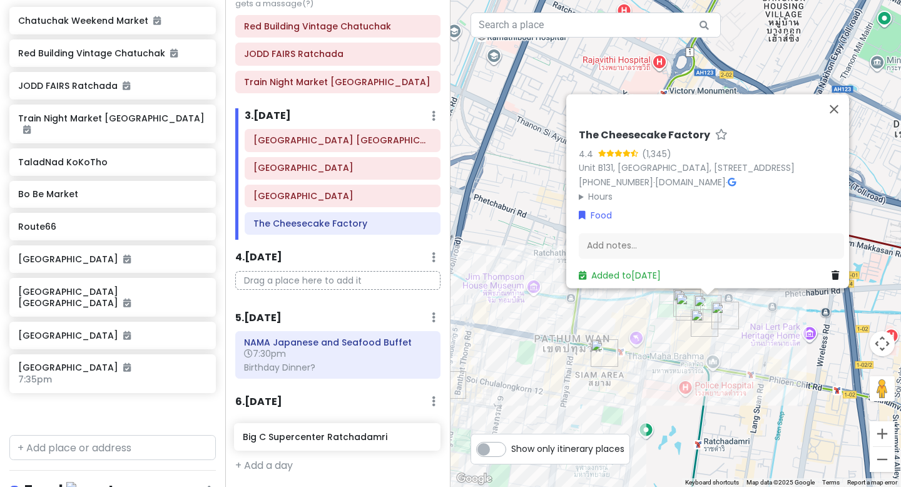
scroll to position [193, 0]
drag, startPoint x: 98, startPoint y: 89, endPoint x: 322, endPoint y: 446, distance: 421.0
click at [322, 446] on div "BangKOK deez nutz Private Change Dates Make a Copy Delete Trip Go Pro ⚡️ Give F…" at bounding box center [450, 243] width 901 height 487
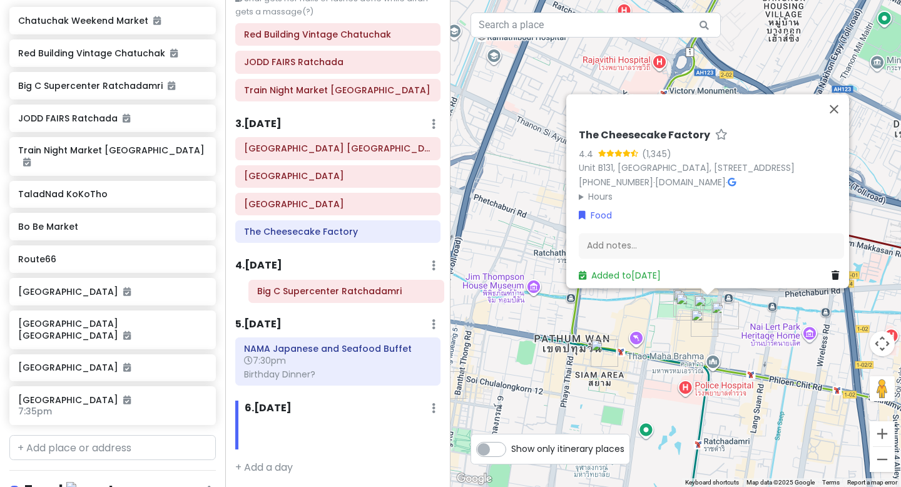
scroll to position [188, 0]
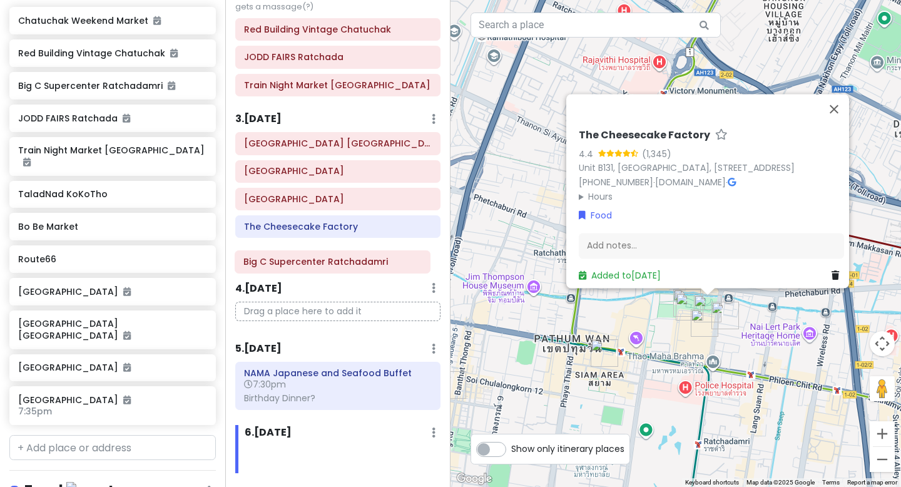
drag, startPoint x: 307, startPoint y: 436, endPoint x: 297, endPoint y: 269, distance: 168.1
click at [297, 269] on div "Itinerary × 1 . Sat 10/18 Edit Day Notes Delete Day Click to add day notes Suva…" at bounding box center [337, 243] width 225 height 487
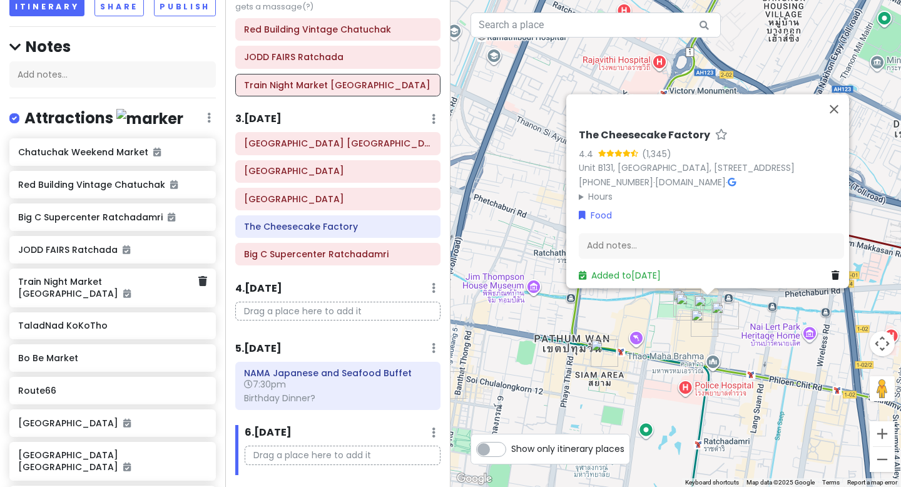
scroll to position [110, 0]
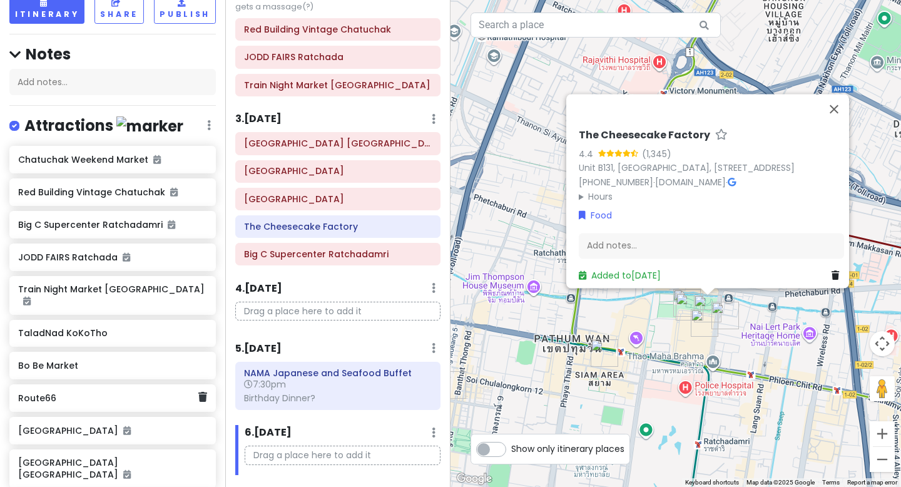
click at [88, 393] on h6 "Route66" at bounding box center [108, 398] width 180 height 11
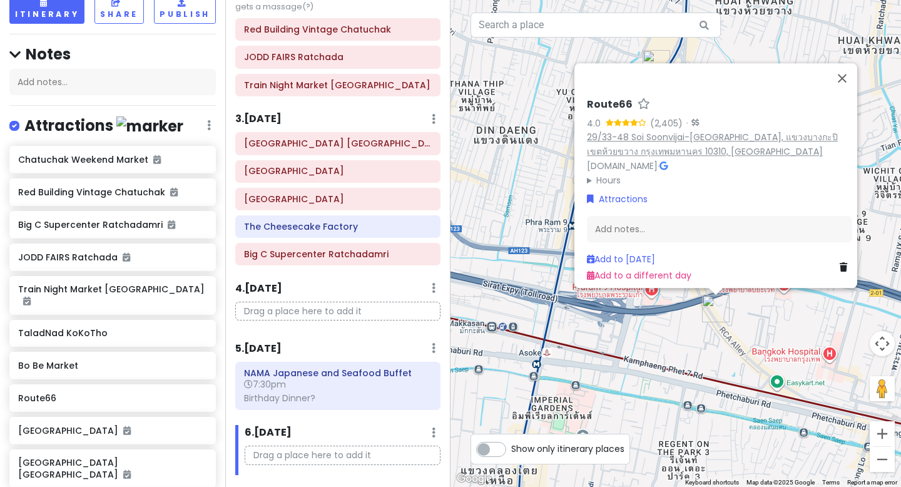
click at [635, 131] on link "29/33-48 Soi Soonvijai-Rama9 Rama 9 Road Bangkok, Bangkapi, แขวงบางกะปิ เขตห้วย…" at bounding box center [712, 144] width 251 height 27
click at [126, 331] on div "TaladNad KoKoTho" at bounding box center [112, 334] width 207 height 28
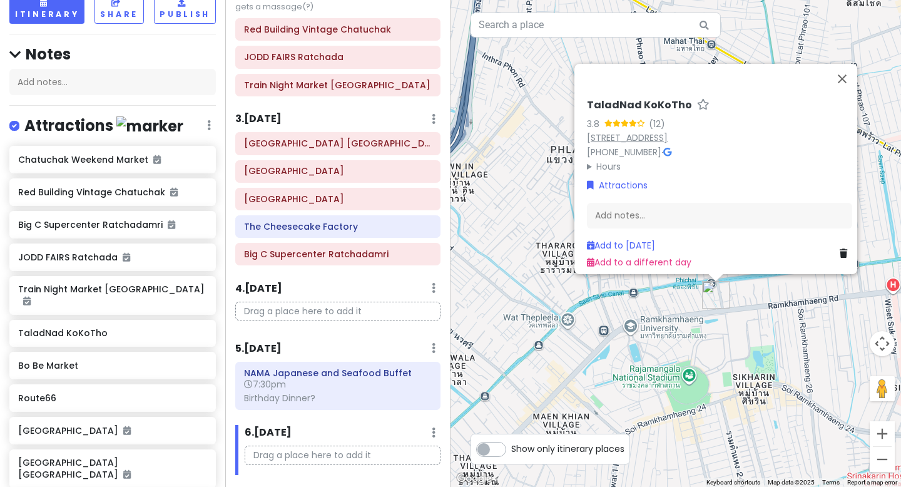
click at [668, 131] on link "2345, 1 Ramkhamhaeng Rd, Khwaeng Hua Mak, Khet Bang Kapi, Krung Thep Maha Nakho…" at bounding box center [627, 137] width 81 height 13
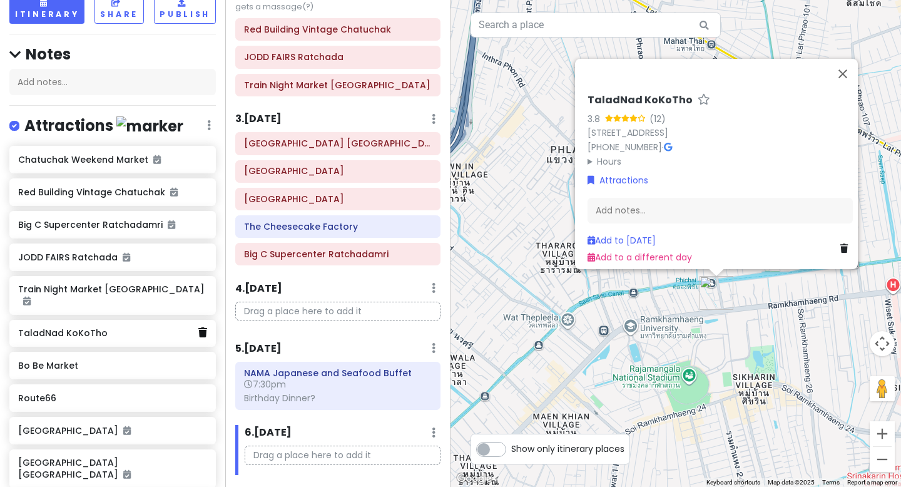
click at [203, 327] on icon at bounding box center [202, 332] width 9 height 10
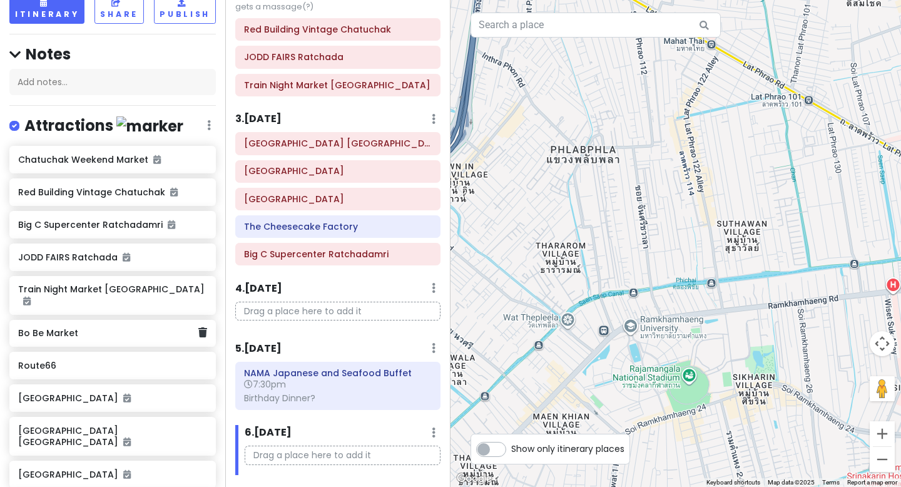
click at [161, 327] on h6 "Bo Be Market" at bounding box center [108, 332] width 180 height 11
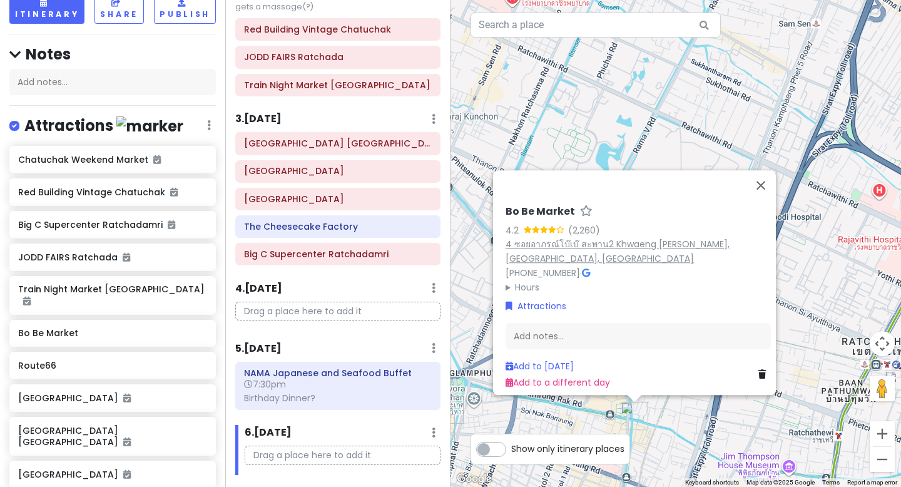
click at [670, 243] on link "4 ซอยอาภรณ์โบ๊เบ๊ สะพาน2 Khwaeng Rong Muang, Pathum Wan, Krung Thep Maha Nakhon…" at bounding box center [618, 251] width 224 height 27
click at [773, 185] on button "Close" at bounding box center [761, 185] width 30 height 30
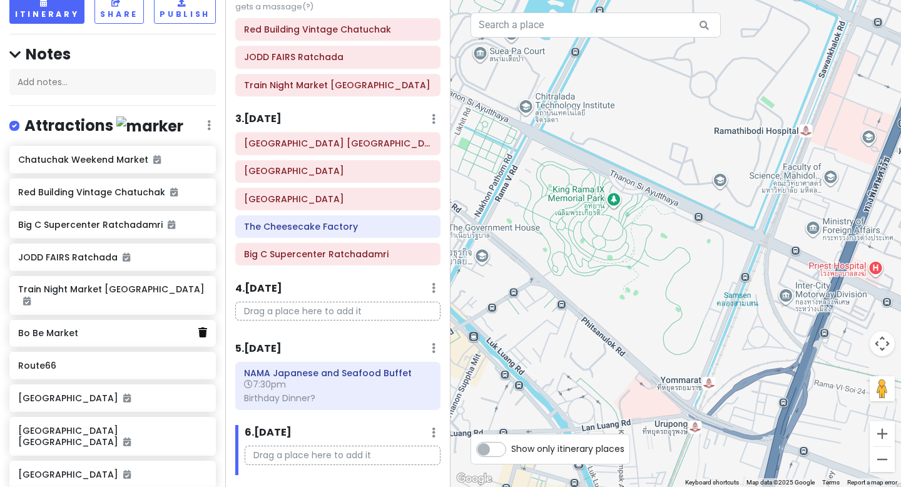
click at [200, 327] on icon at bounding box center [202, 332] width 9 height 10
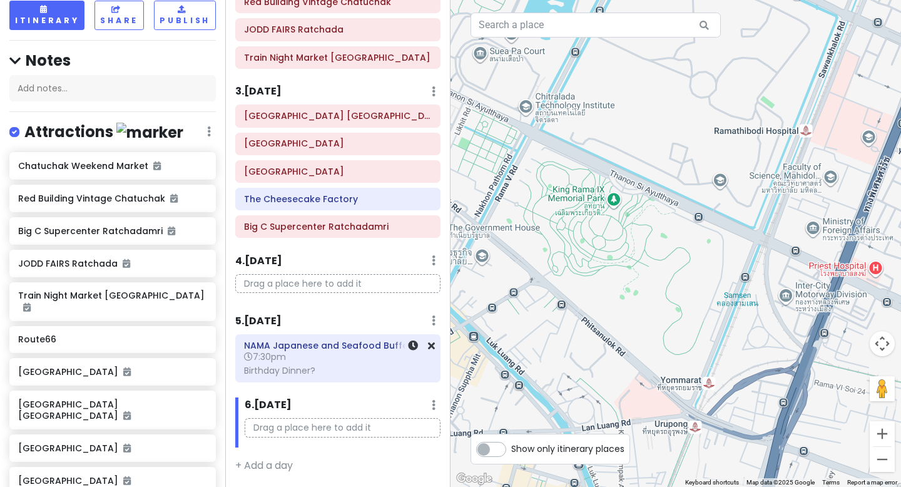
scroll to position [218, 0]
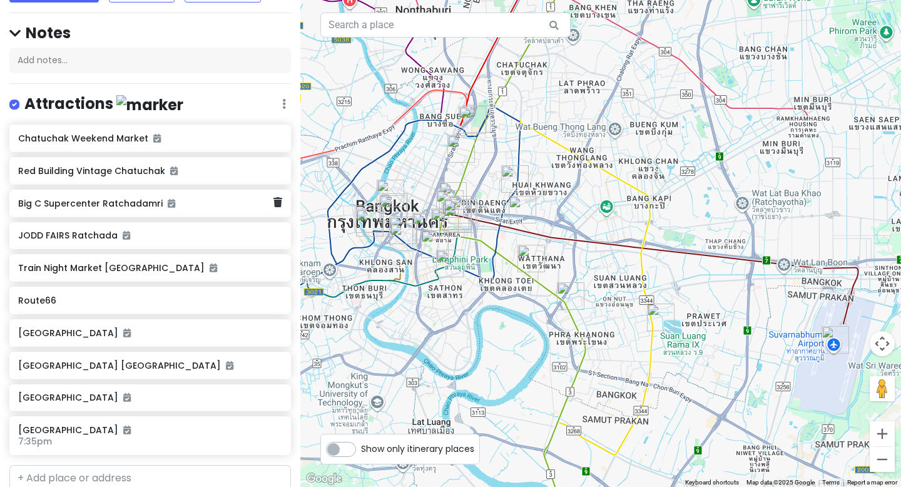
scroll to position [106, 0]
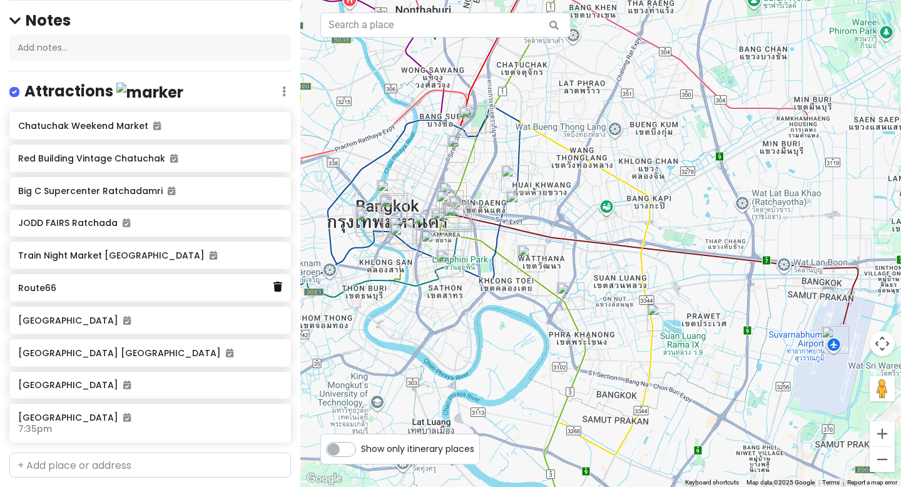
click at [279, 289] on icon at bounding box center [278, 287] width 9 height 10
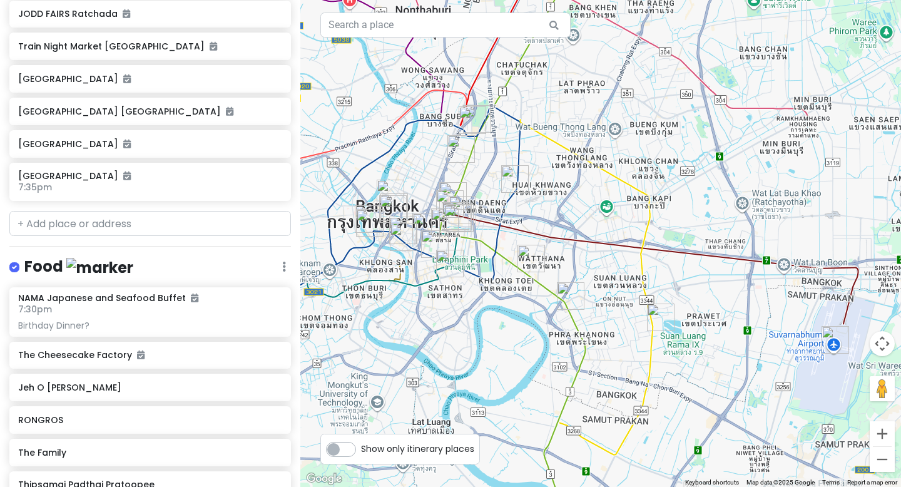
scroll to position [320, 0]
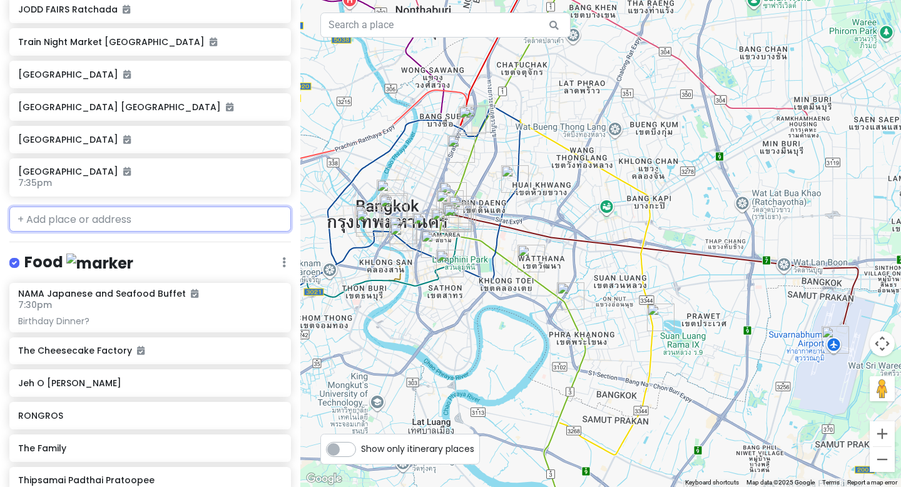
click at [175, 211] on input "text" at bounding box center [150, 219] width 282 height 25
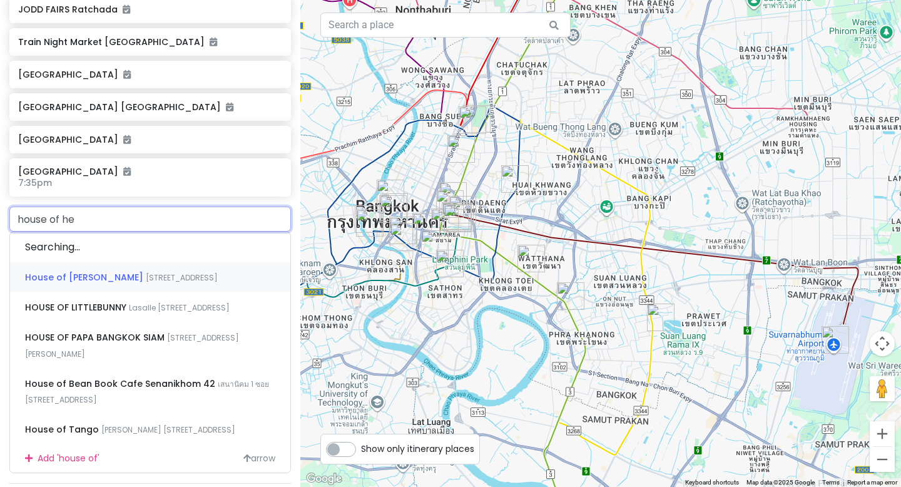
type input "house of hea"
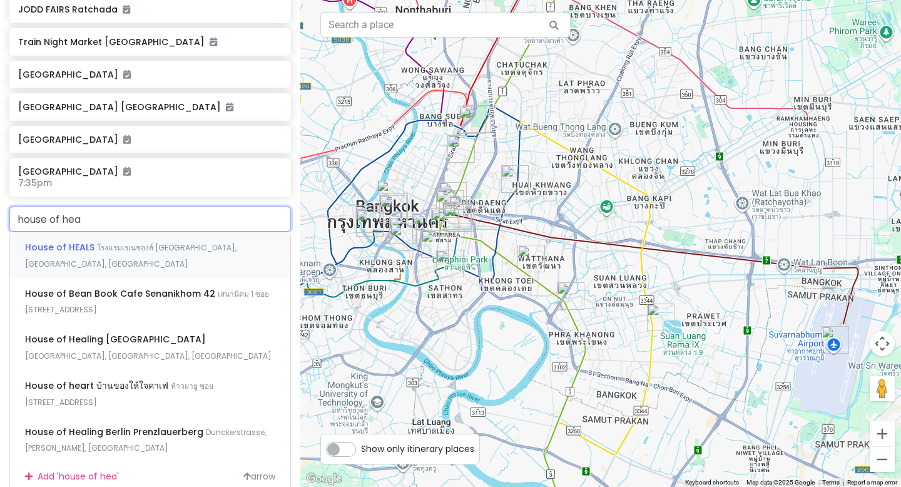
click at [189, 265] on div "House of HEALS โรงแรมเรเนซองส์ [GEOGRAPHIC_DATA], [GEOGRAPHIC_DATA]" at bounding box center [150, 255] width 280 height 46
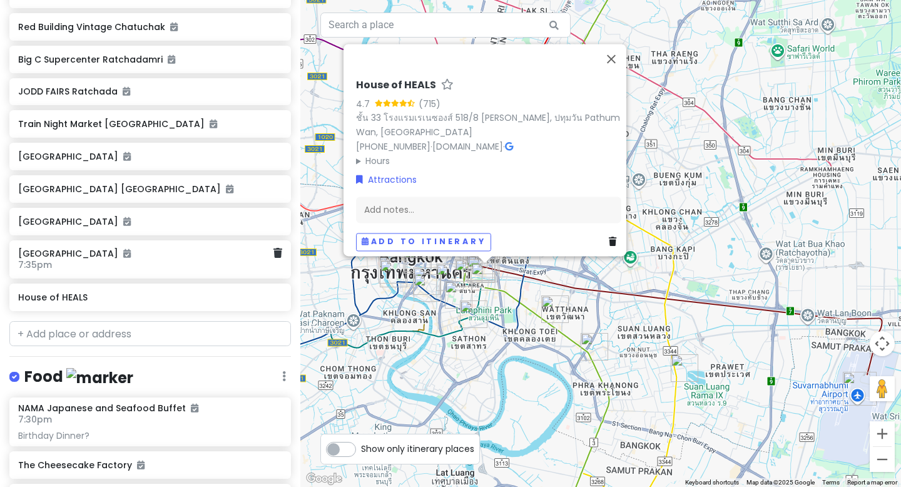
scroll to position [234, 0]
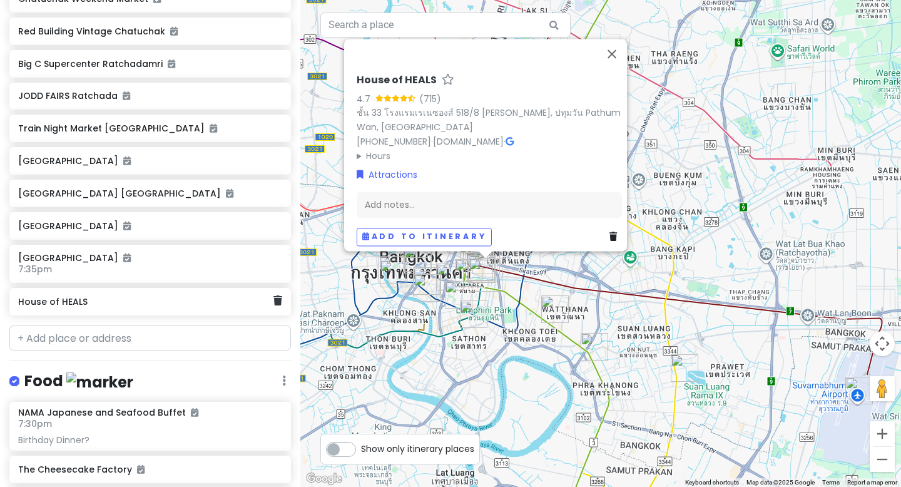
click at [173, 303] on h6 "House of HEALS" at bounding box center [145, 301] width 255 height 11
click at [188, 304] on h6 "House of HEALS" at bounding box center [145, 301] width 255 height 11
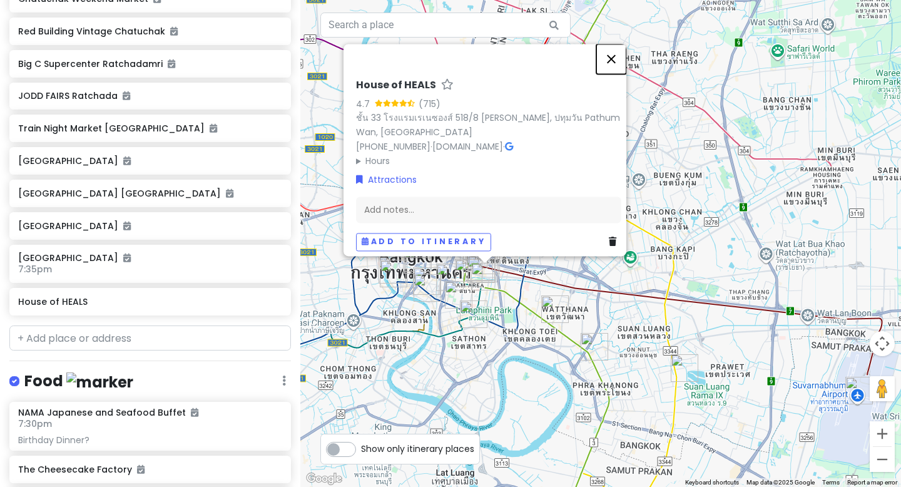
click at [610, 45] on button "Close" at bounding box center [612, 59] width 30 height 30
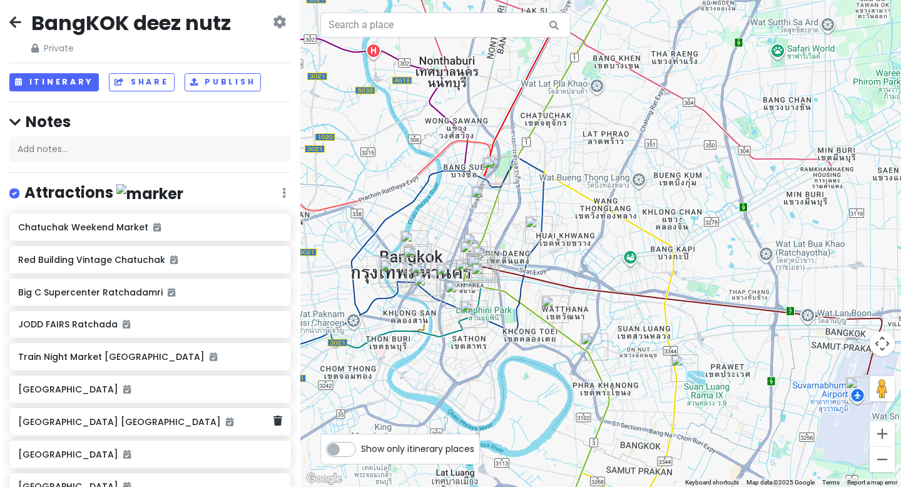
scroll to position [0, 0]
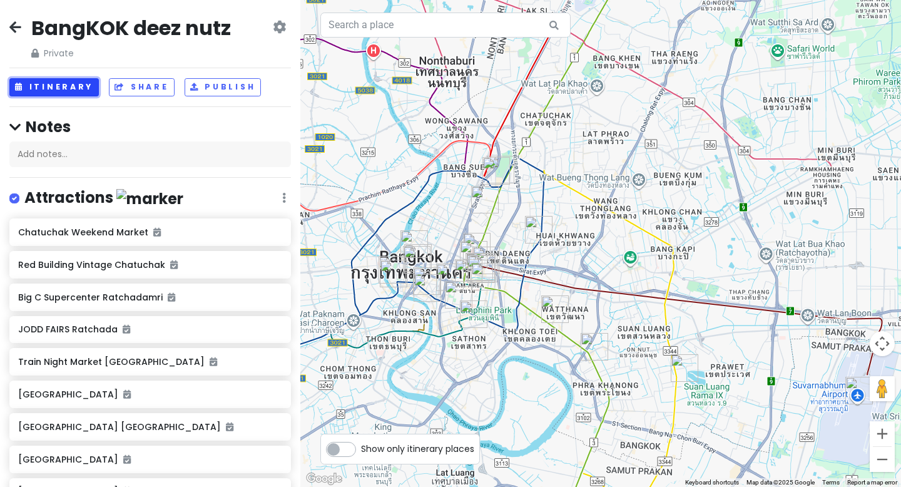
click at [85, 86] on button "Itinerary" at bounding box center [54, 87] width 90 height 18
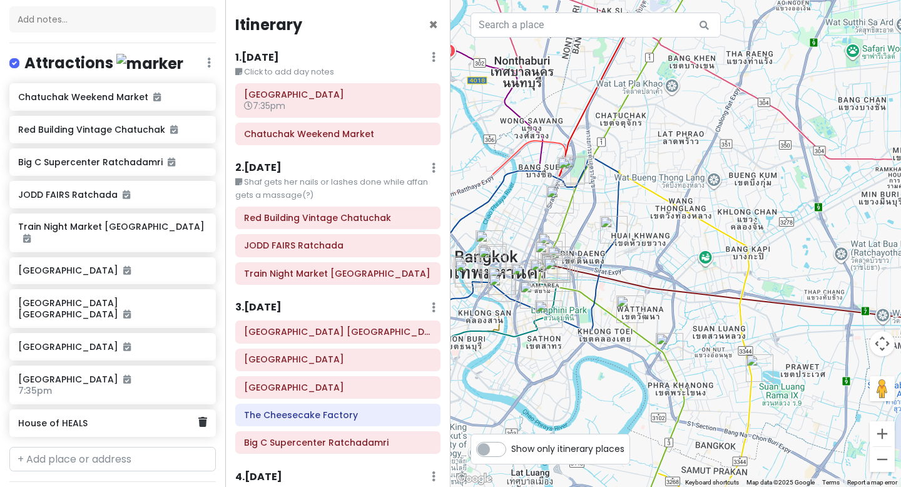
scroll to position [174, 0]
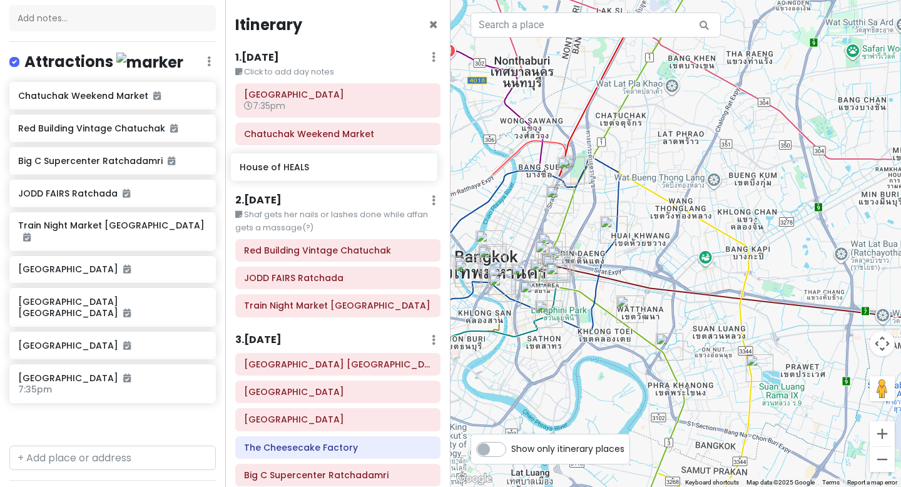
drag, startPoint x: 108, startPoint y: 392, endPoint x: 330, endPoint y: 160, distance: 321.0
click at [330, 160] on div "BangKOK deez nutz Private Change Dates Make a Copy Delete Trip Go Pro ⚡️ Give F…" at bounding box center [450, 243] width 901 height 487
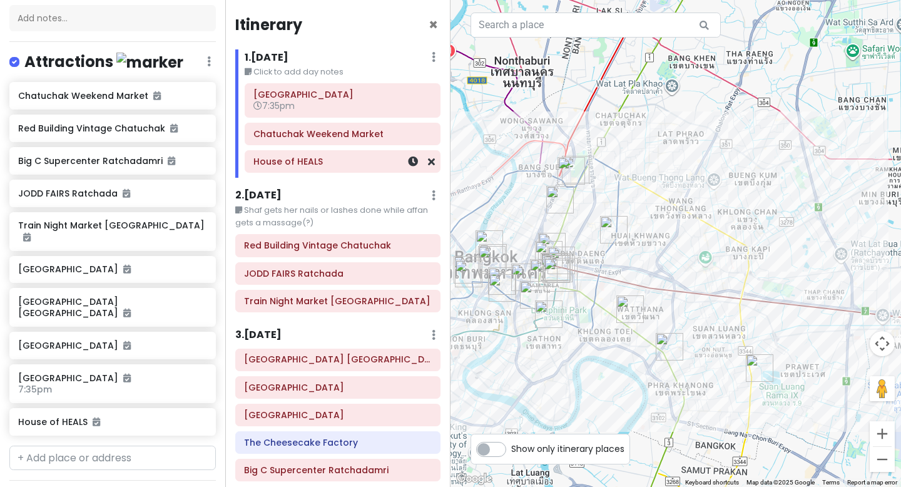
click at [346, 165] on h6 "House of HEALS" at bounding box center [343, 161] width 178 height 11
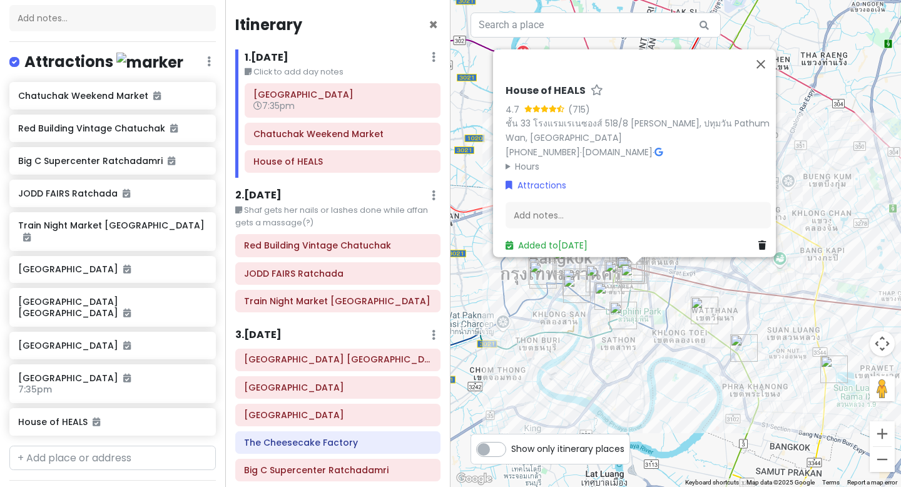
click at [746, 314] on div "House of HEALS 4.7 (715) ชั้น 33 โรงแรมเรเนซองส์ [STREET_ADDRESS][PERSON_NAME] …" at bounding box center [676, 243] width 451 height 487
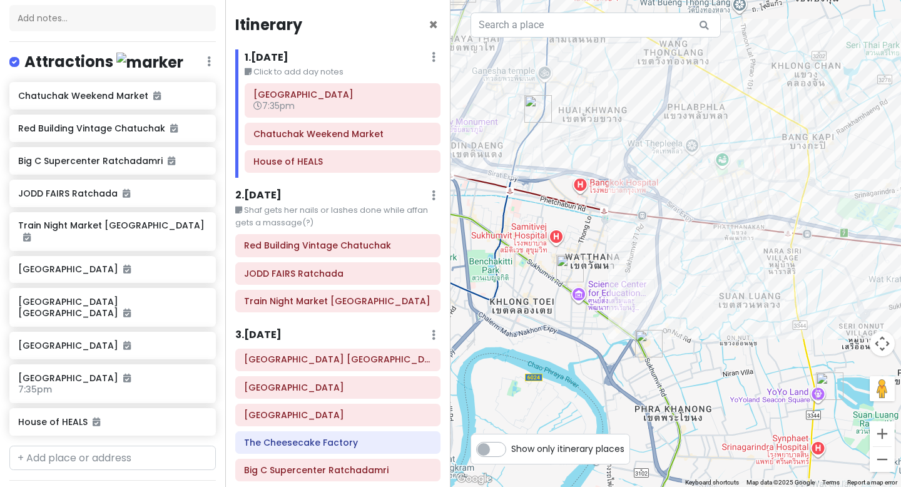
drag, startPoint x: 792, startPoint y: 356, endPoint x: 567, endPoint y: 226, distance: 260.0
click at [567, 226] on div at bounding box center [676, 243] width 451 height 487
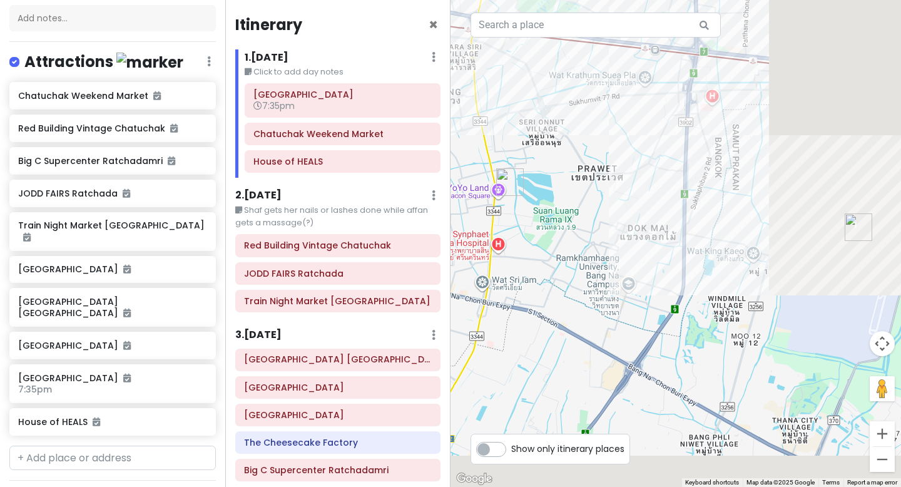
drag, startPoint x: 632, startPoint y: 304, endPoint x: 458, endPoint y: 187, distance: 210.6
click at [458, 187] on div at bounding box center [676, 243] width 451 height 487
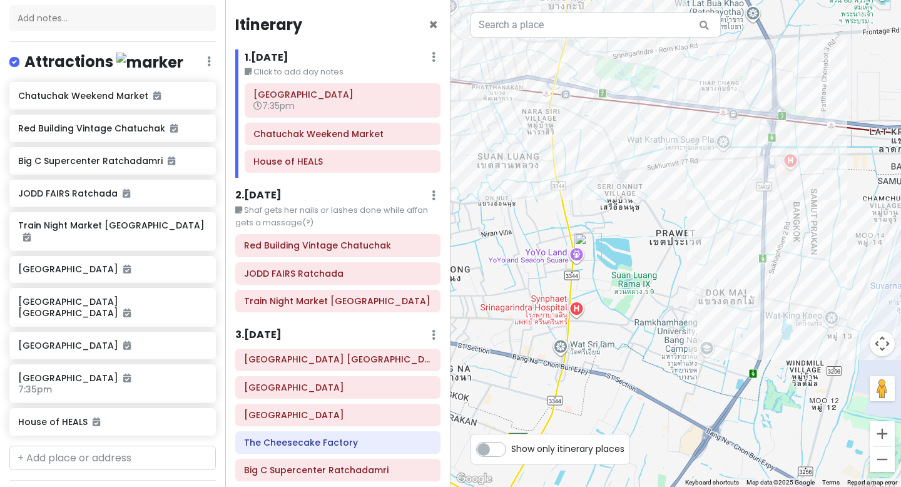
drag, startPoint x: 503, startPoint y: 188, endPoint x: 652, endPoint y: 325, distance: 202.0
click at [652, 325] on div at bounding box center [676, 243] width 451 height 487
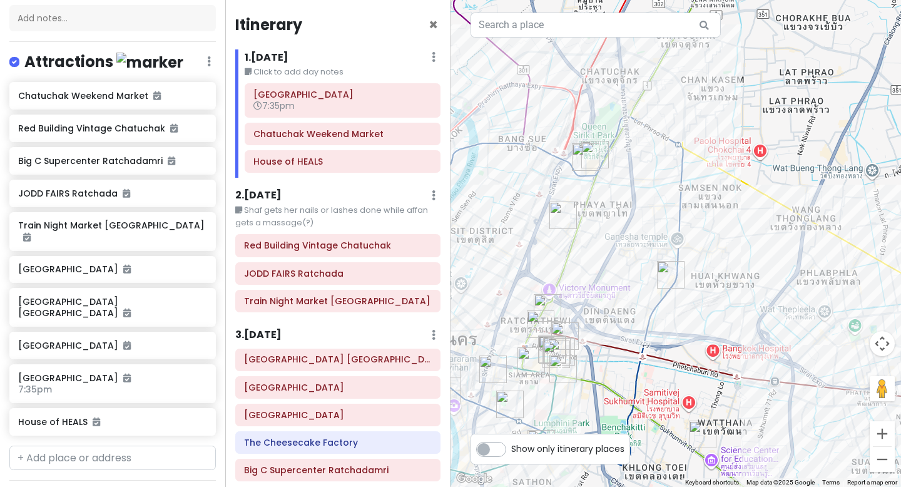
drag, startPoint x: 600, startPoint y: 289, endPoint x: 689, endPoint y: 282, distance: 89.8
click at [685, 282] on img "JODD FAIRS Ratchada" at bounding box center [671, 275] width 28 height 28
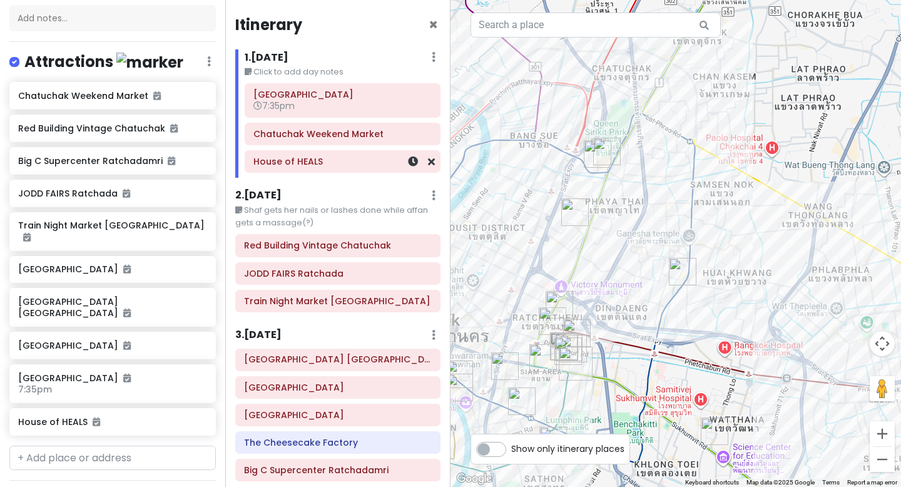
click at [331, 160] on h6 "House of HEALS" at bounding box center [343, 161] width 178 height 11
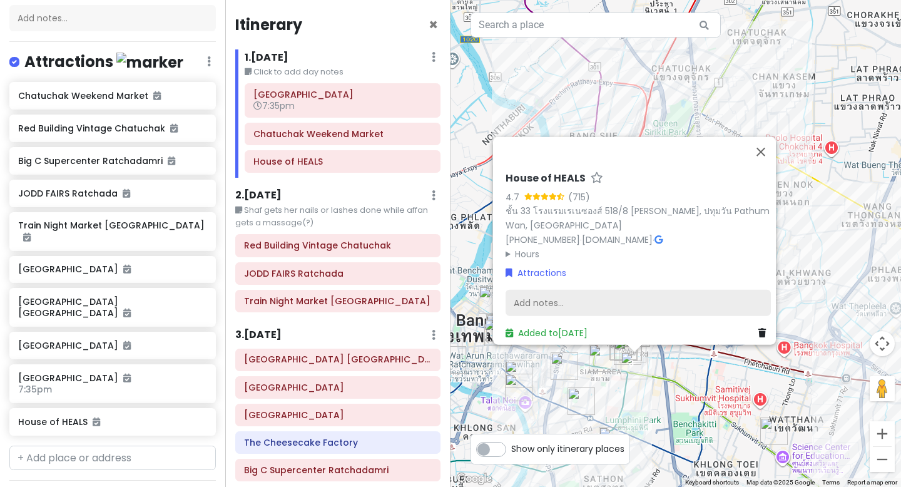
click at [563, 291] on div "Add notes..." at bounding box center [638, 303] width 265 height 26
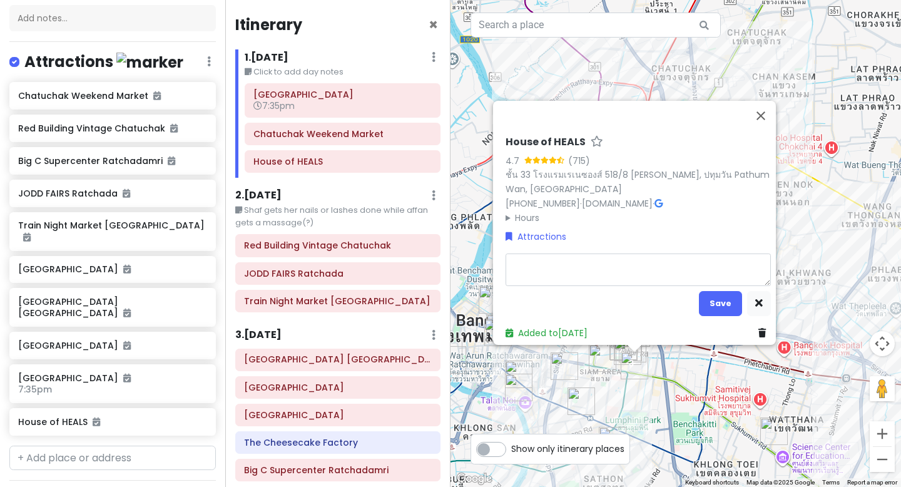
type textarea "x"
type textarea "D"
type textarea "x"
type textarea "Dr"
type textarea "x"
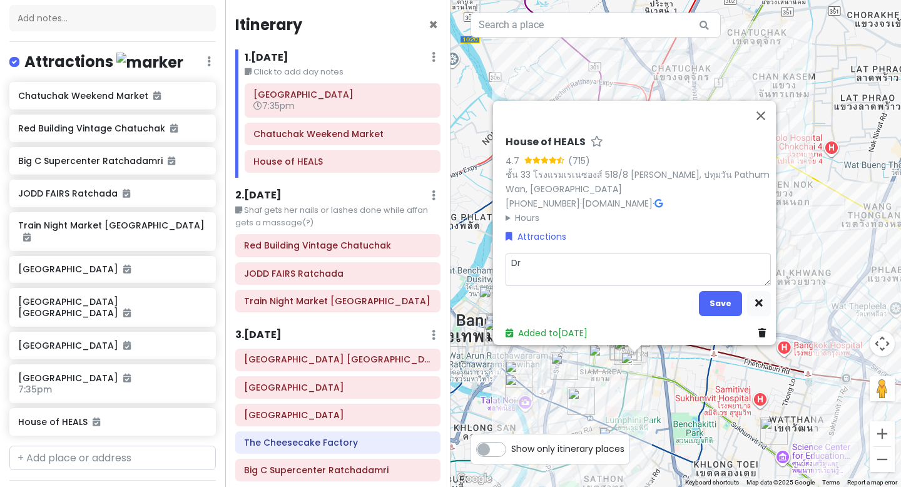
type textarea "Dra"
type textarea "x"
type textarea "Drag"
type textarea "x"
type textarea "Drag"
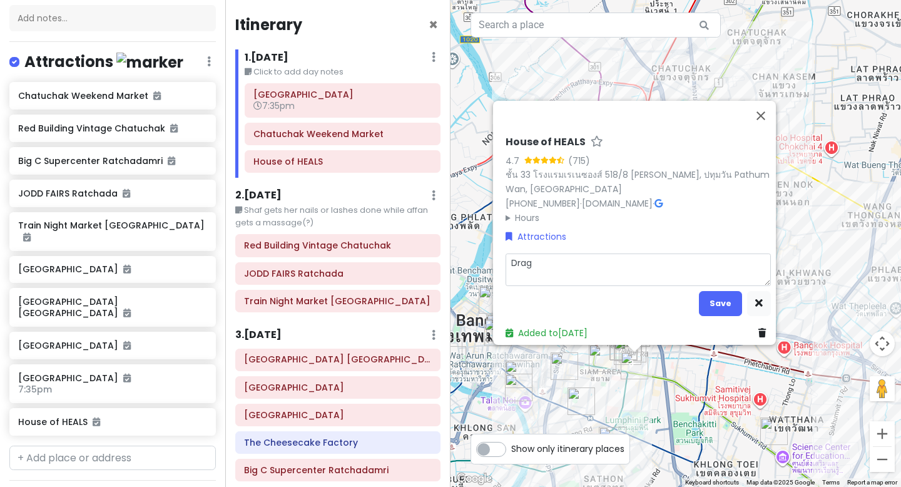
type textarea "x"
type textarea "Drag h"
type textarea "x"
type textarea "Drag"
type textarea "x"
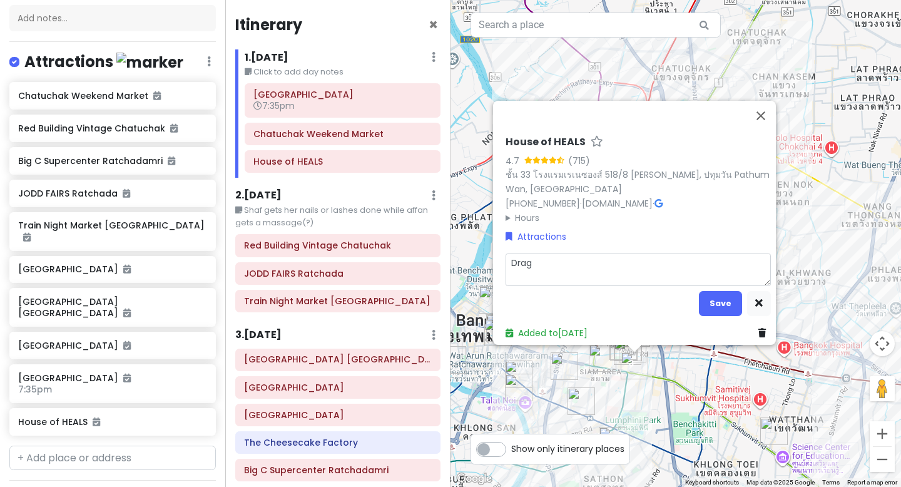
type textarea "Drag s"
type textarea "x"
type textarea "Drag sh"
type textarea "x"
type textarea "Drag sho"
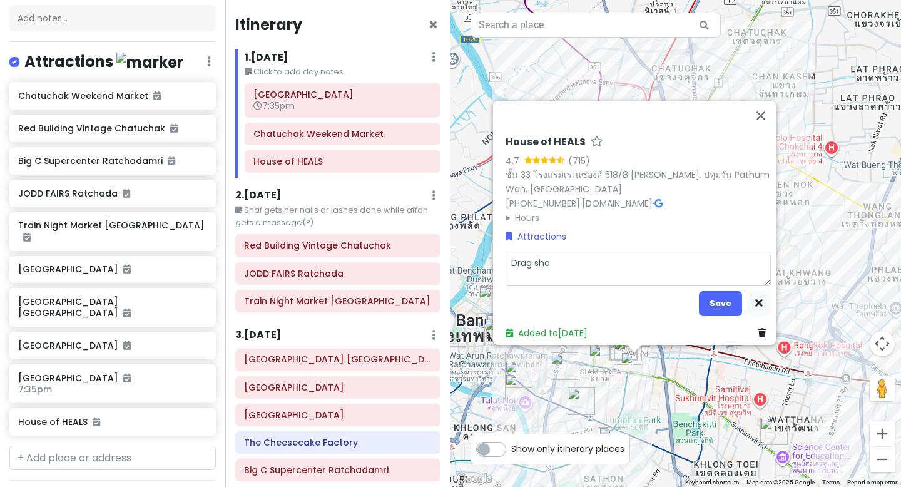
type textarea "x"
type textarea "Drag show"
type textarea "x"
type textarea "Drag showw"
type textarea "x"
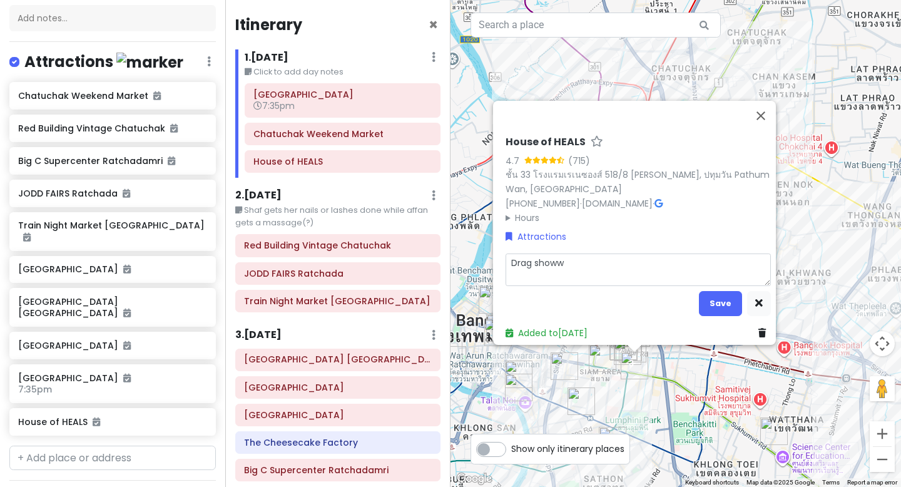
type textarea "Drag showww"
type textarea "x"
type textarea "Drag showwww"
type textarea "x"
type textarea "Drag showwww"
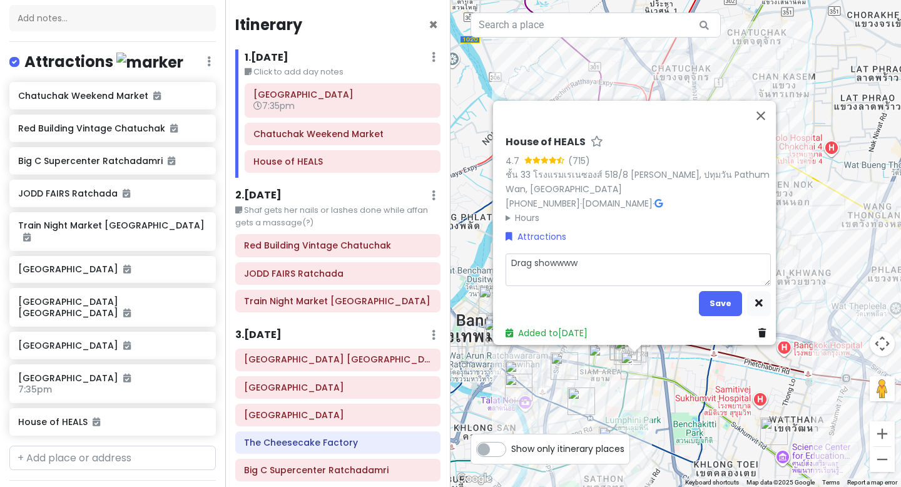
type textarea "x"
type textarea "Drag showwww"
click at [762, 108] on div "House of HEALS 4.7 (715) ชั้น 33 โรงแรมเรเนซองส์ [STREET_ADDRESS][PERSON_NAME] …" at bounding box center [676, 243] width 451 height 487
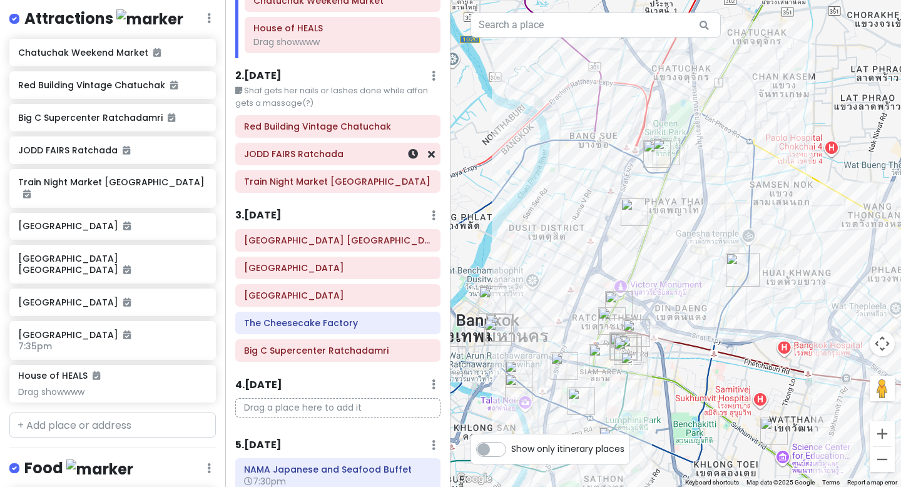
scroll to position [0, 0]
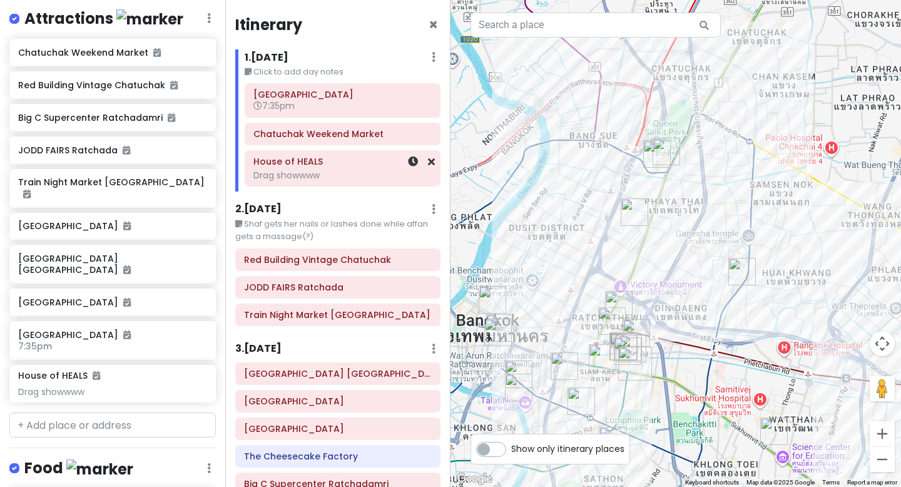
click at [336, 170] on div "Drag showwww" at bounding box center [343, 175] width 178 height 11
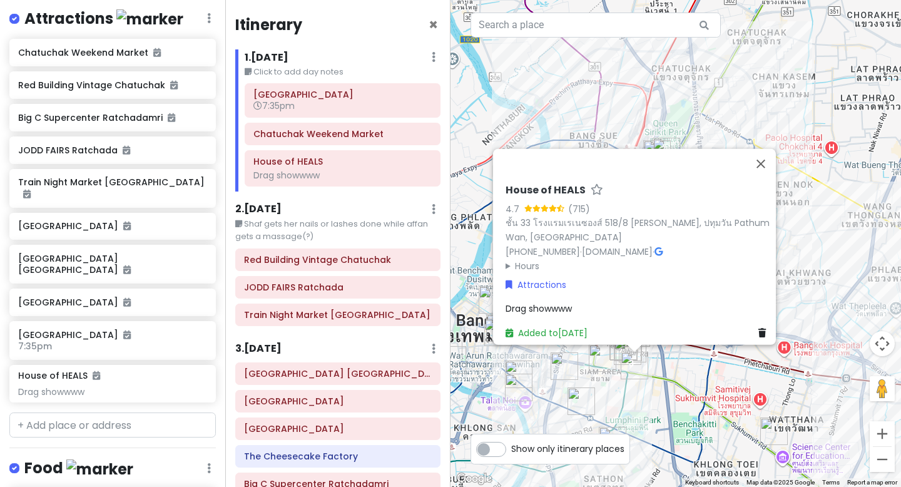
click at [585, 302] on div "Drag showwww" at bounding box center [638, 309] width 265 height 14
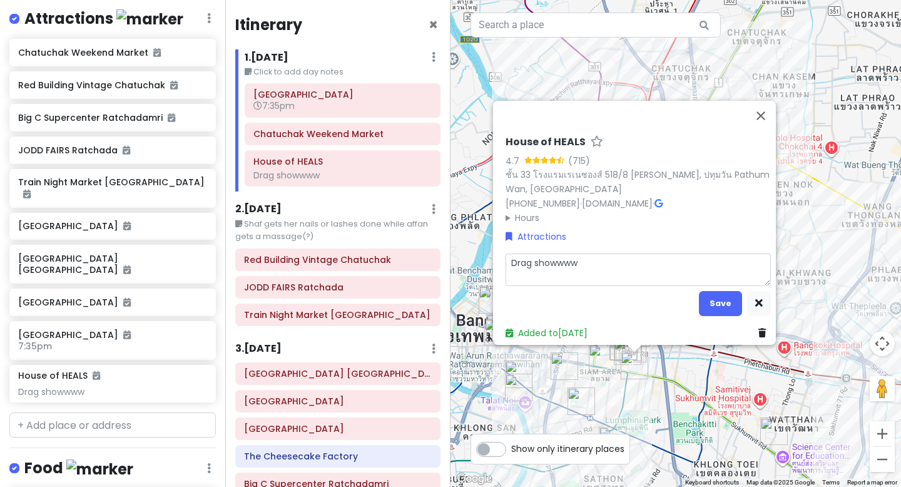
click at [592, 257] on textarea "Drag showwww" at bounding box center [638, 270] width 265 height 33
type textarea "x"
type textarea "Drag showww"
type textarea "x"
type textarea "Drag showw"
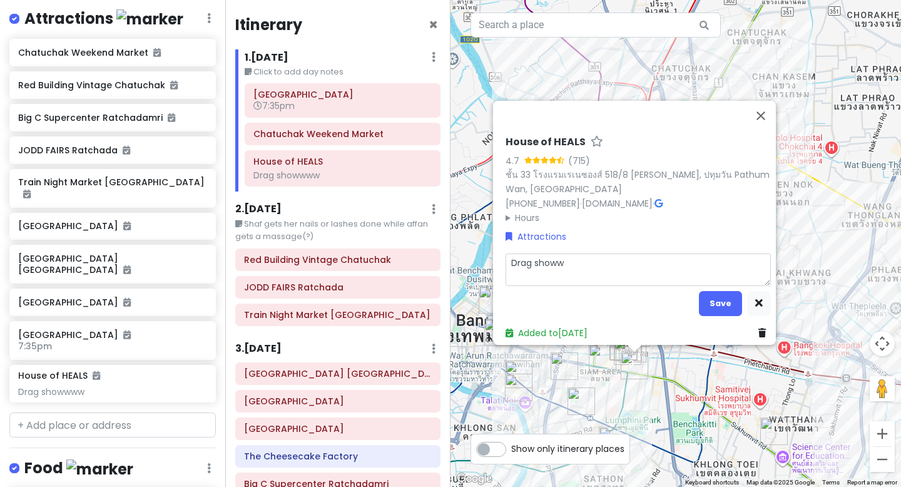
type textarea "x"
type textarea "Drag show"
type textarea "x"
type textarea "Drag show,"
type textarea "x"
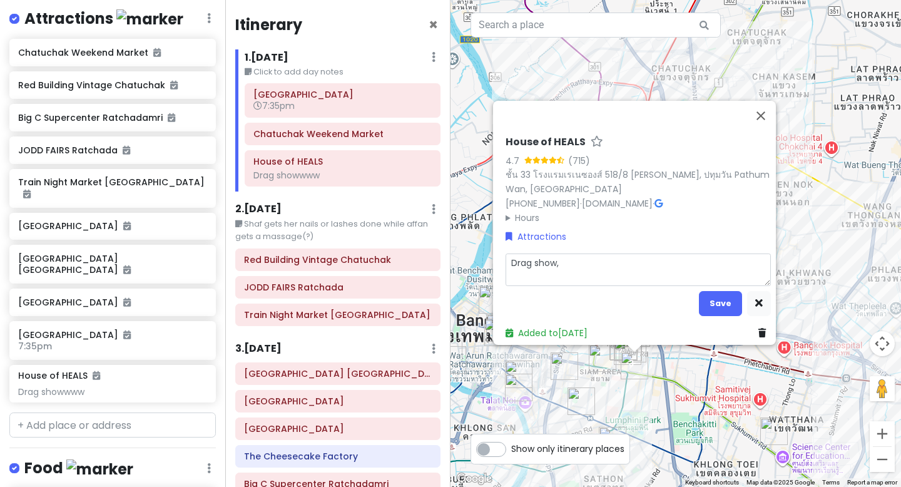
type textarea "Drag show,"
type textarea "x"
type textarea "Drag show, w"
type textarea "x"
type textarea "Drag show, we"
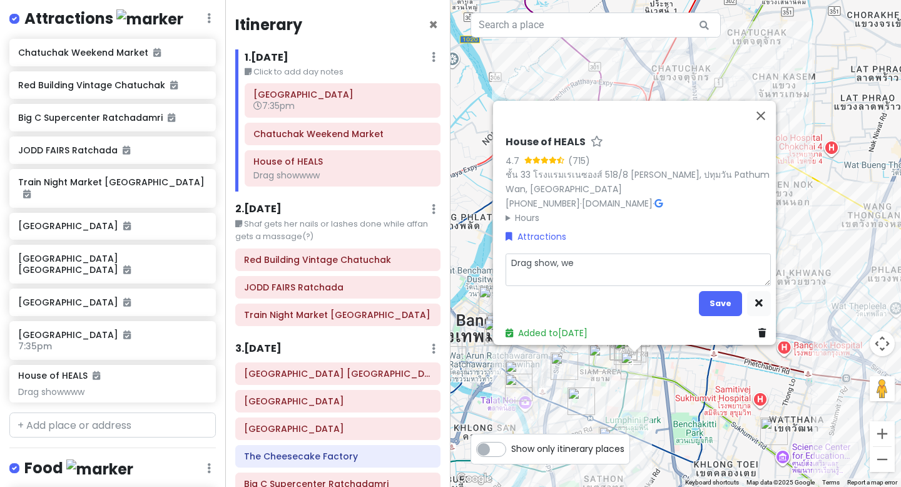
type textarea "x"
type textarea "Drag show, we"
type textarea "x"
type textarea "Drag show, we t"
type textarea "x"
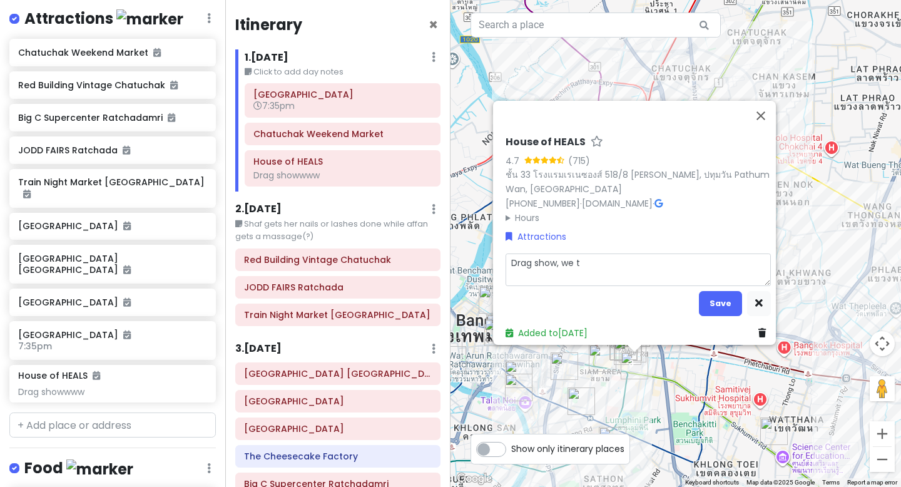
type textarea "Drag show, we tr"
type textarea "x"
type textarea "Drag show, we try"
type textarea "x"
type textarea "Drag show, we try"
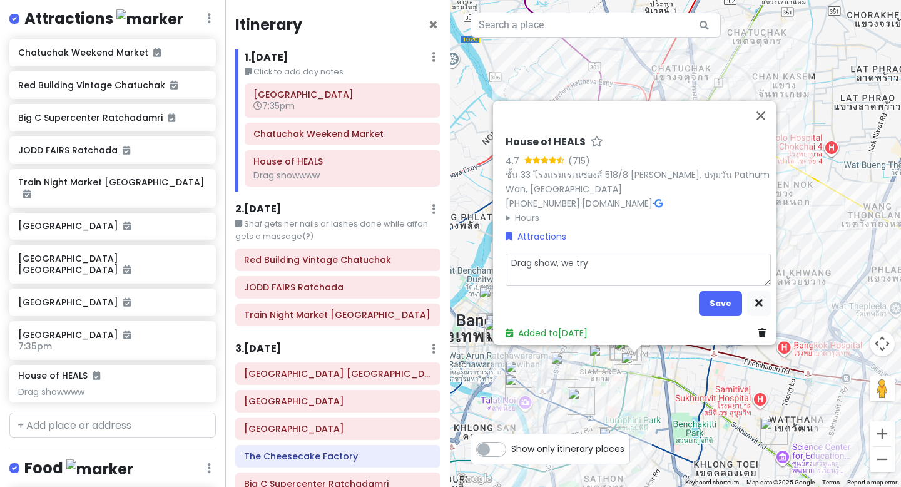
type textarea "x"
type textarea "Drag show, we try t"
type textarea "x"
type textarea "Drag show, we try to"
type textarea "x"
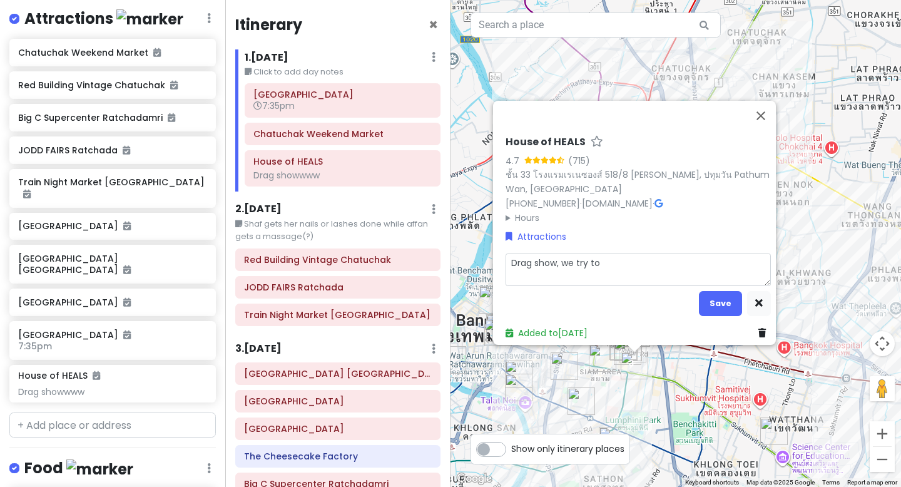
type textarea "Drag show, we try to"
type textarea "x"
type textarea "Drag show, we try to e"
type textarea "x"
type textarea "Drag show, we try to en"
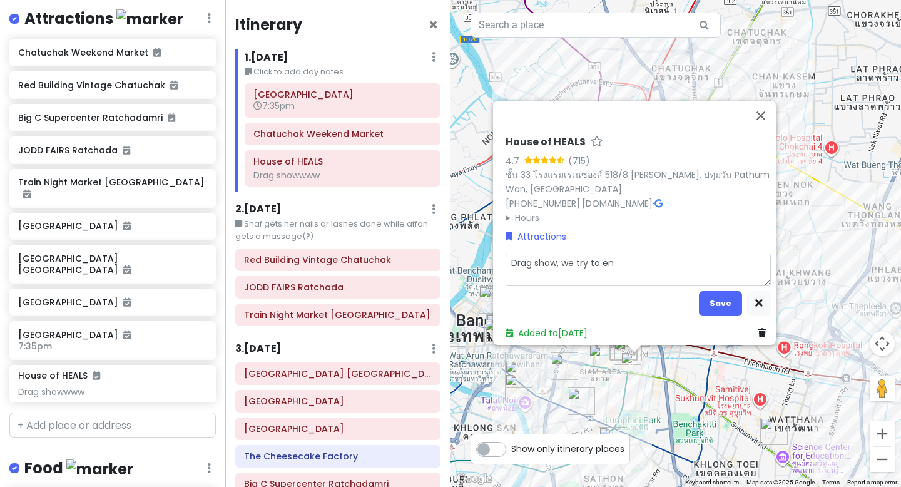
type textarea "x"
type textarea "Drag show, we try to ent"
type textarea "x"
type textarea "Drag show, we try to ente"
type textarea "x"
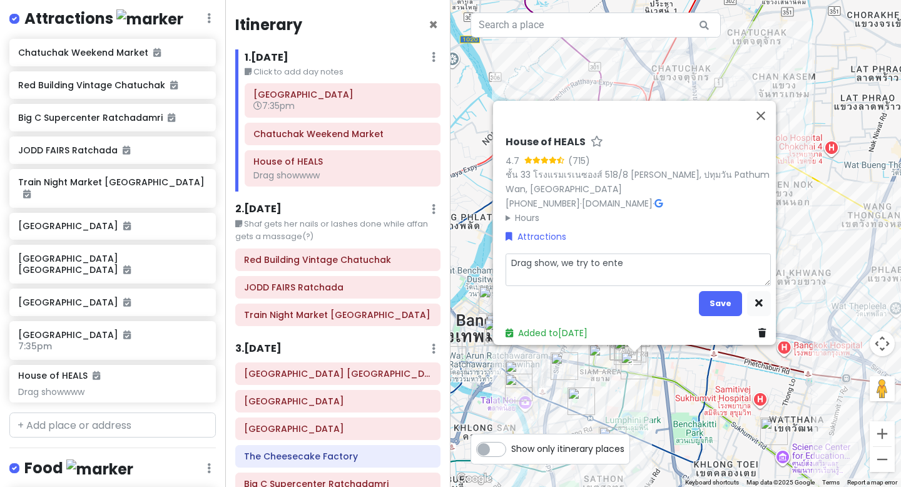
type textarea "Drag show, we try to enter"
type textarea "x"
type textarea "Drag show, we try to enter"
type textarea "x"
type textarea "Drag show, we try to enter wi"
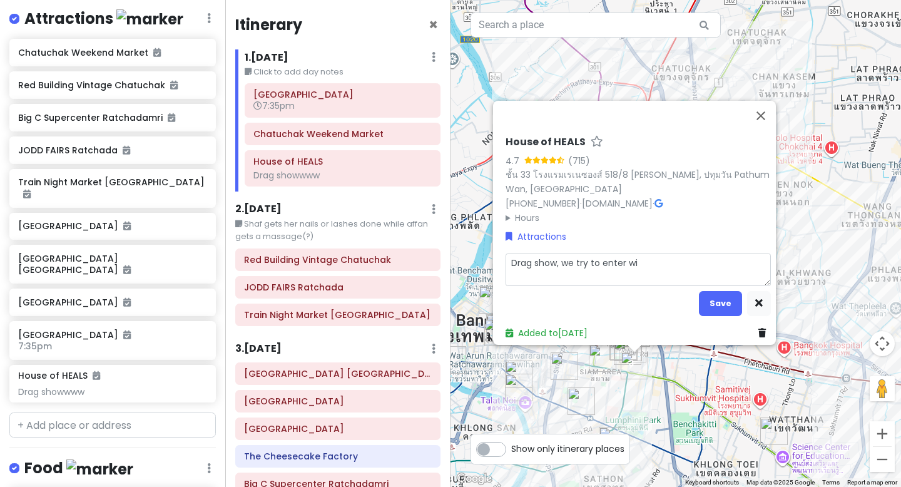
type textarea "x"
type textarea "Drag show, we try to enter wit"
type textarea "x"
type textarea "Drag show, we try to enter with"
type textarea "x"
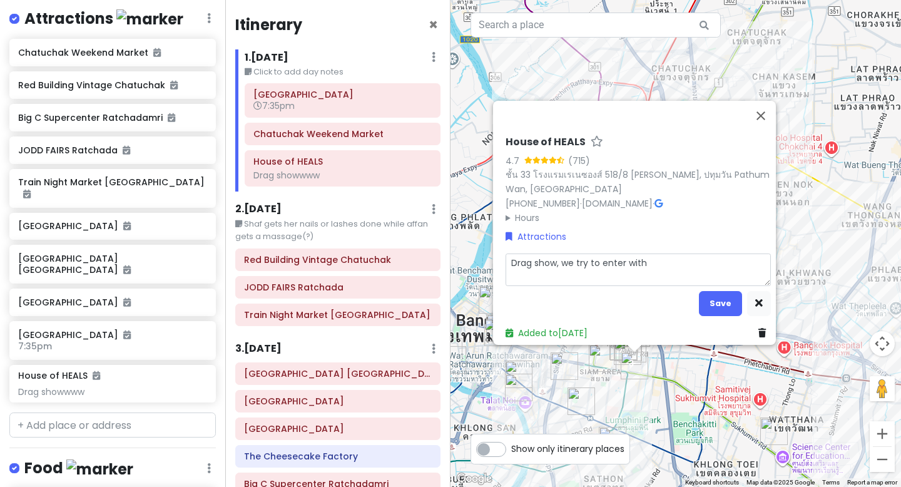
type textarea "Drag show, we try to enter witho"
type textarea "x"
type textarea "Drag show, we try to enter without"
type textarea "x"
type textarea "Drag show, we try to enter without"
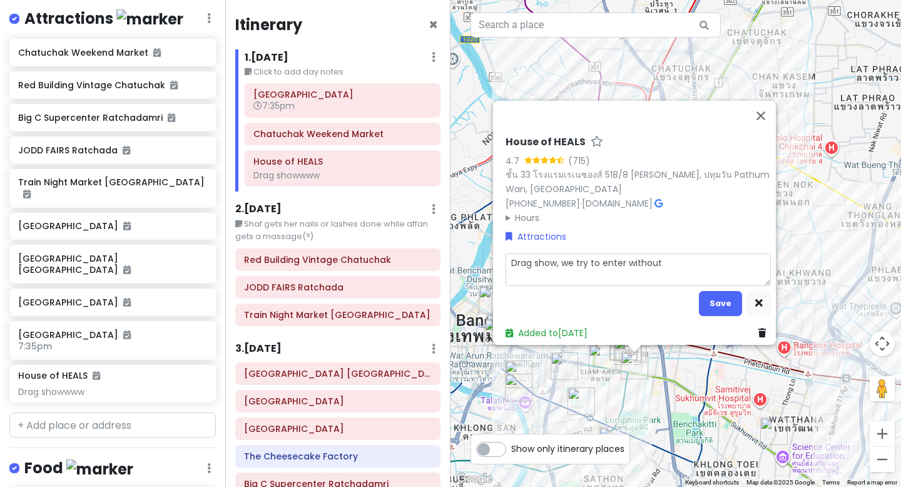
type textarea "x"
type textarea "Drag show, we try to enter without b"
type textarea "x"
type textarea "Drag show, we try to enter without bo"
type textarea "x"
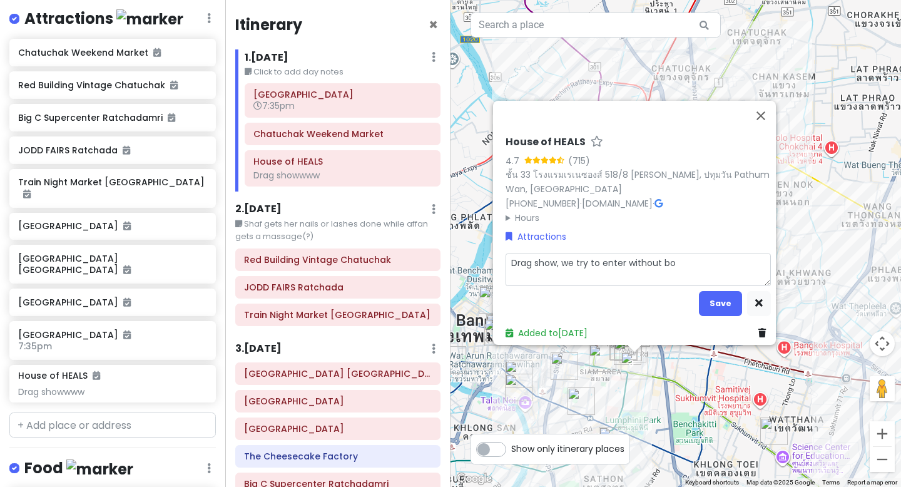
type textarea "Drag show, we try to enter without boo"
type textarea "x"
type textarea "Drag show, we try to enter without book"
type textarea "x"
type textarea "Drag show, we try to enter without booki"
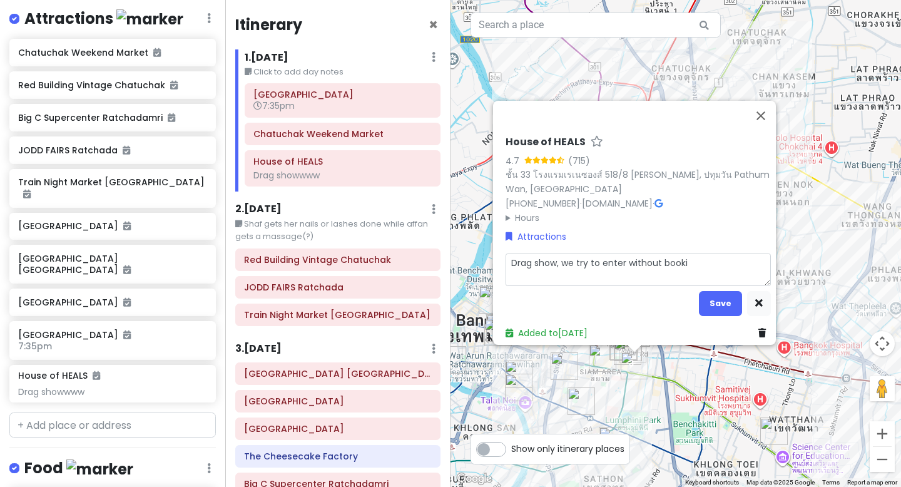
type textarea "x"
type textarea "Drag show, we try to enter without bookin"
type textarea "x"
type textarea "Drag show, we try to enter without booking"
type textarea "x"
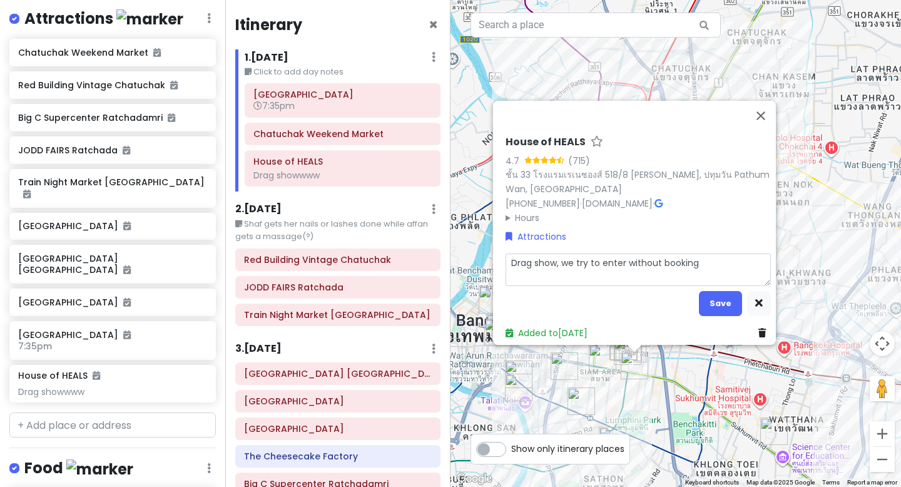
type textarea "Drag show, we try to enter without booking"
type textarea "x"
type textarea "Drag show, we try to enter without booking o"
type textarea "x"
type textarea "Drag show, we try to enter without booking ok"
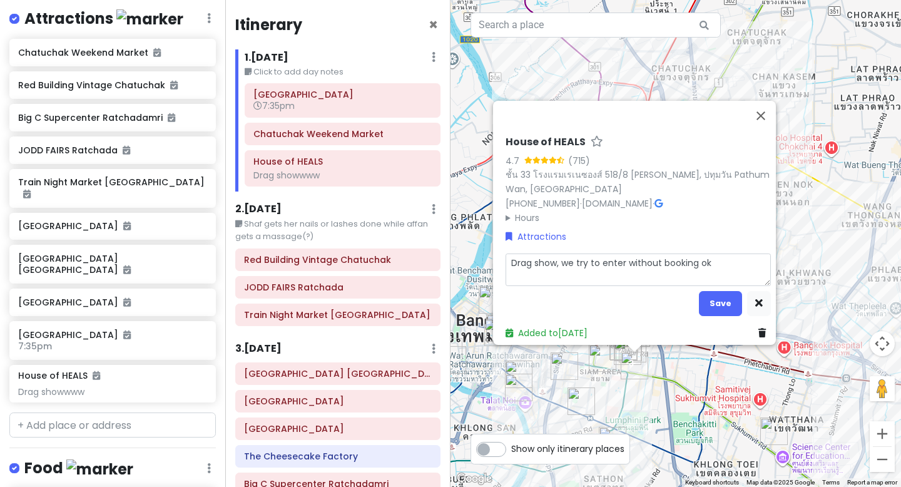
type textarea "x"
type textarea "Drag show, we try to enter without booking ok"
click at [719, 291] on button "Save" at bounding box center [720, 303] width 43 height 24
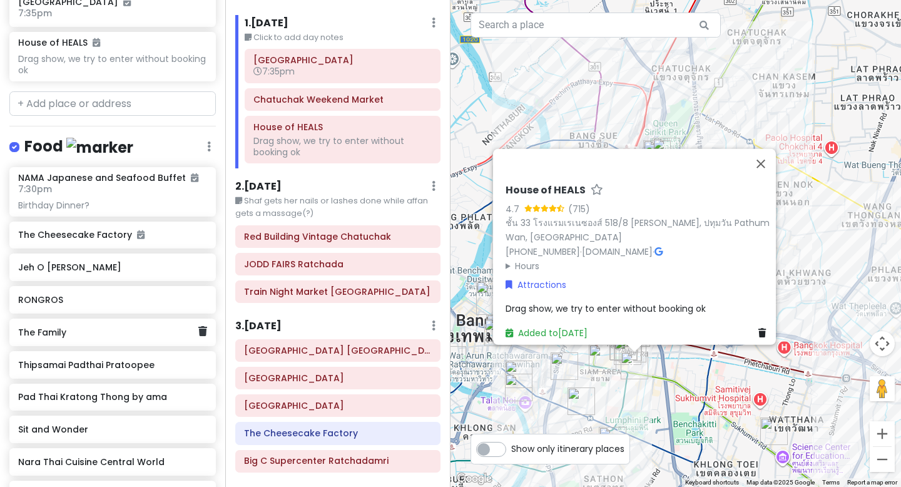
scroll to position [571, 0]
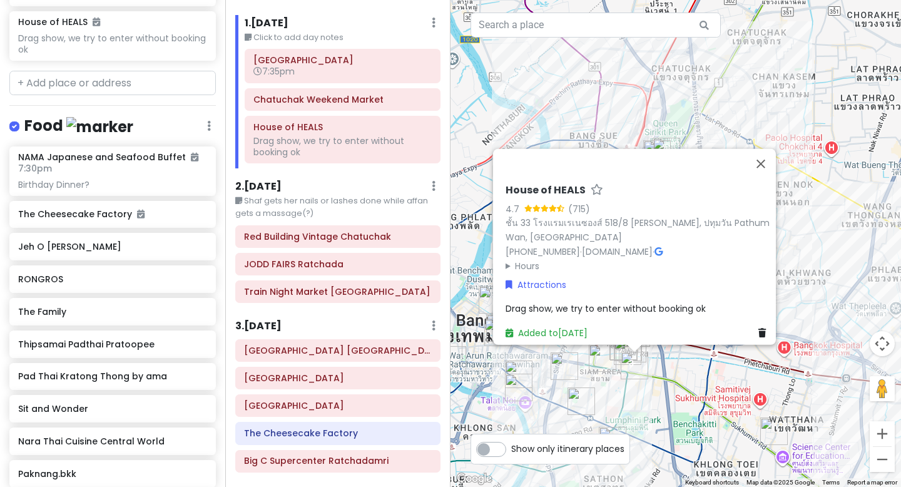
click at [322, 178] on div "Itinerary × 1 . [DATE] Edit Day Notes Delete Day Click to add day notes [GEOGRA…" at bounding box center [337, 243] width 225 height 487
click at [302, 187] on div "2 . [DATE] Edit Day Notes Delete Day" at bounding box center [337, 188] width 205 height 21
click at [254, 185] on h6 "2 . [DATE]" at bounding box center [258, 186] width 46 height 13
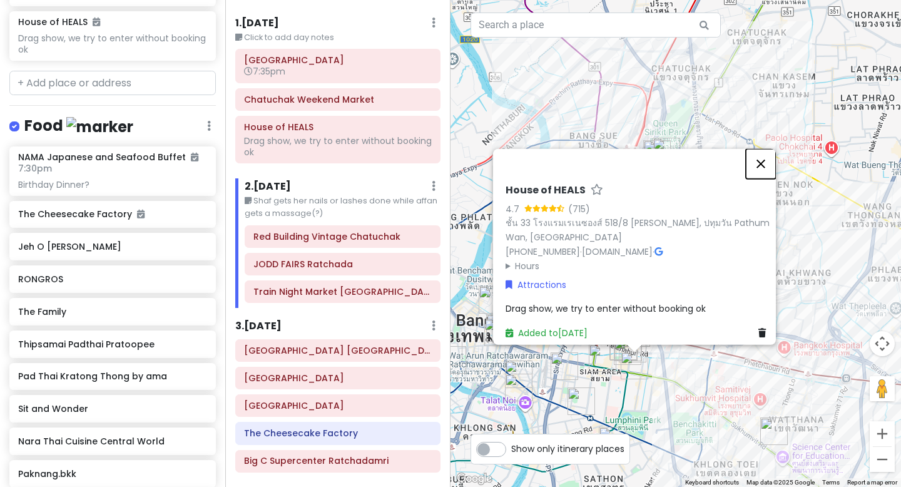
click at [767, 152] on button "Close" at bounding box center [761, 164] width 30 height 30
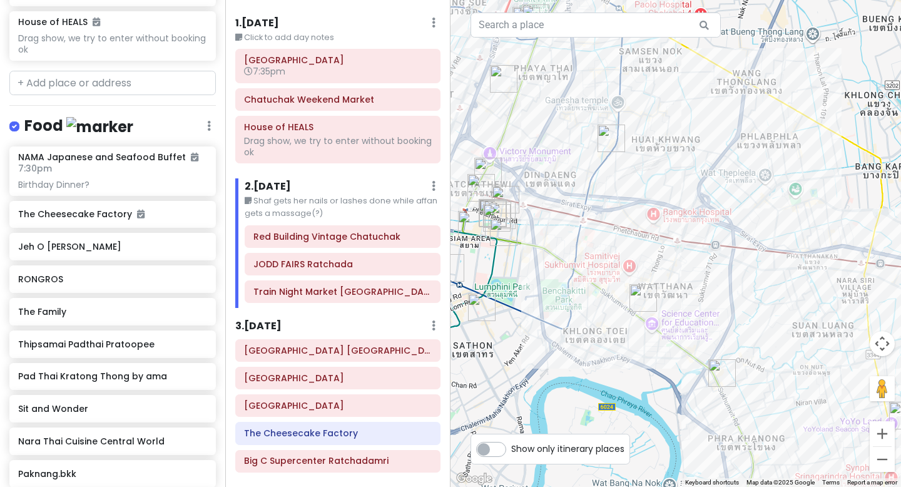
drag, startPoint x: 762, startPoint y: 393, endPoint x: 615, endPoint y: 252, distance: 203.7
click at [615, 252] on div at bounding box center [676, 243] width 451 height 487
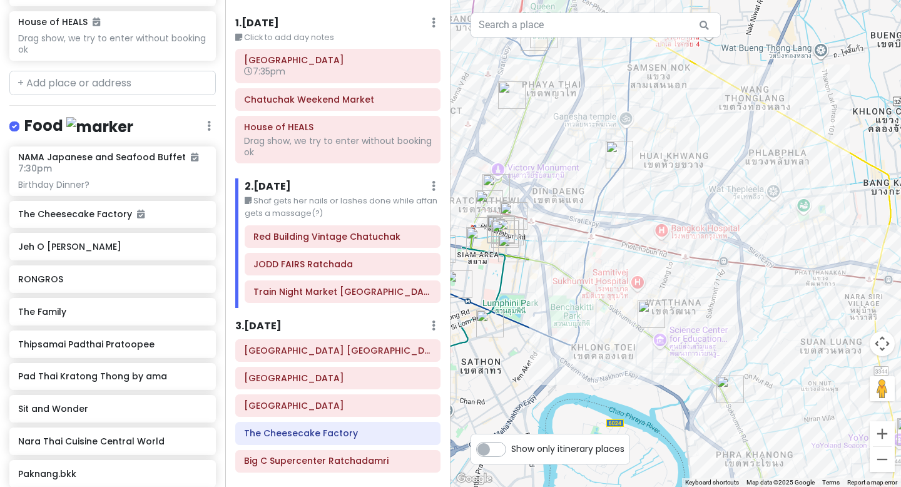
drag, startPoint x: 615, startPoint y: 252, endPoint x: 664, endPoint y: 310, distance: 75.6
click at [664, 310] on div at bounding box center [676, 243] width 451 height 487
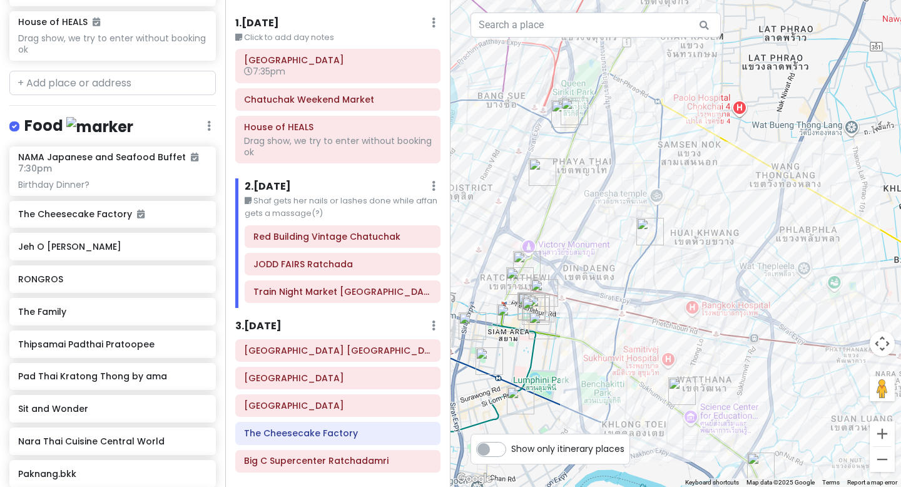
drag, startPoint x: 596, startPoint y: 173, endPoint x: 610, endPoint y: 236, distance: 64.7
click at [610, 236] on div at bounding box center [676, 243] width 451 height 487
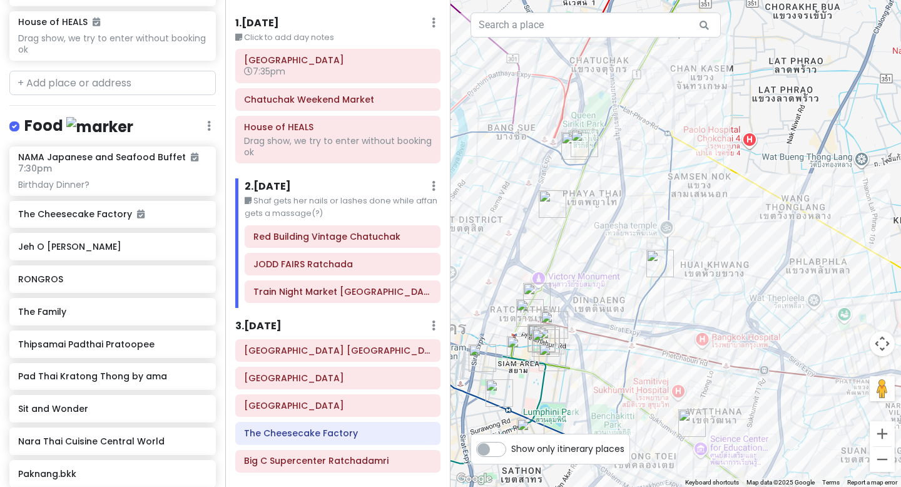
click at [584, 146] on img "Red Building Vintage Chatuchak" at bounding box center [576, 146] width 28 height 28
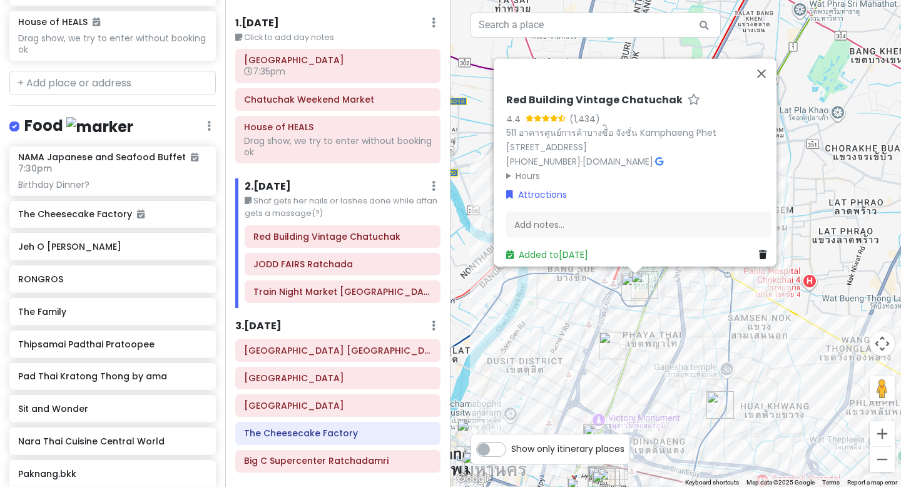
click at [633, 292] on img "Red Building Vintage Chatuchak" at bounding box center [636, 288] width 28 height 28
click at [647, 287] on img "Red Building Vintage Chatuchak" at bounding box center [636, 288] width 28 height 28
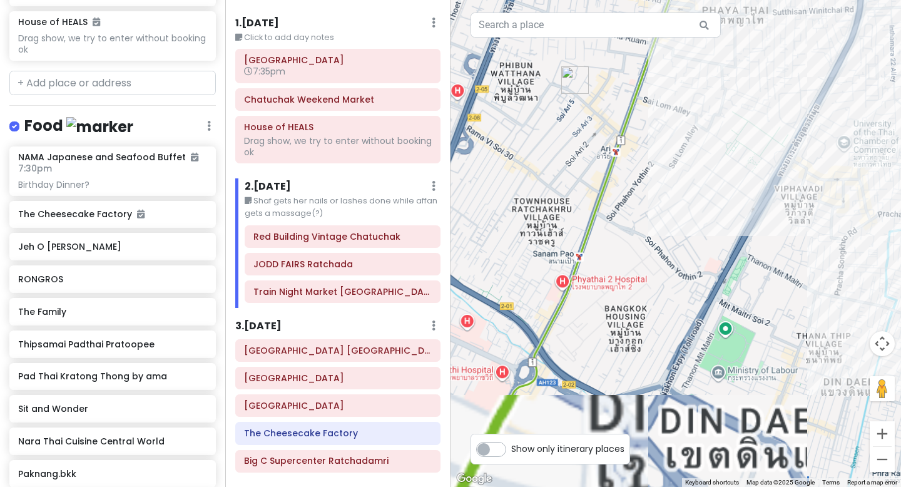
drag, startPoint x: 633, startPoint y: 367, endPoint x: 667, endPoint y: 48, distance: 321.1
click at [667, 48] on div "Red Building Vintage Chatuchak 4.4 (1,434) 511 อาคารศูนย์การค้าบางซื่ิอ จังชั่น…" at bounding box center [676, 243] width 451 height 487
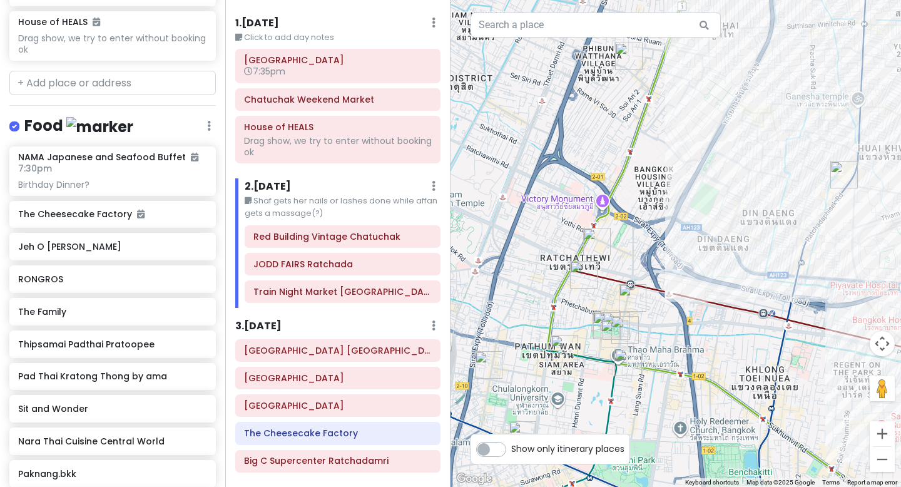
click at [623, 325] on img "Nara Thai Cuisine Central World" at bounding box center [615, 334] width 28 height 28
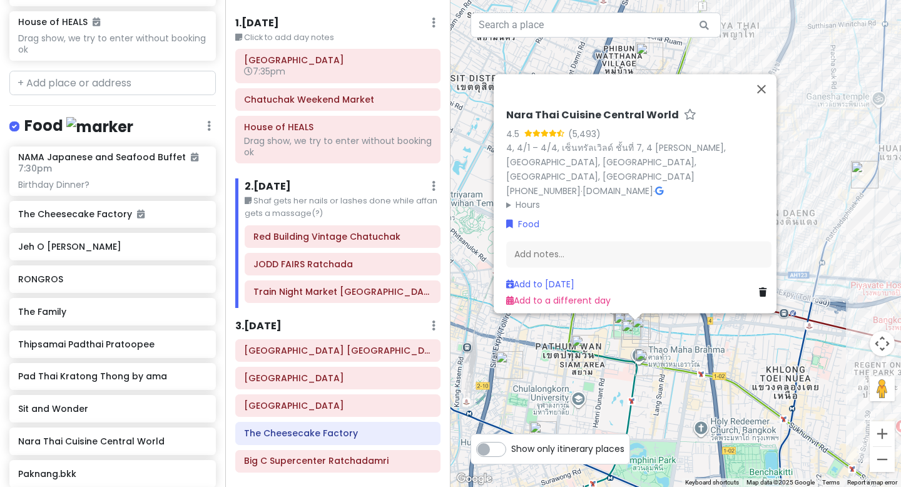
click at [629, 332] on img "Nara Thai Cuisine Central World" at bounding box center [636, 334] width 28 height 28
click at [649, 327] on img "Nara Thai Cuisine Central World" at bounding box center [636, 334] width 28 height 28
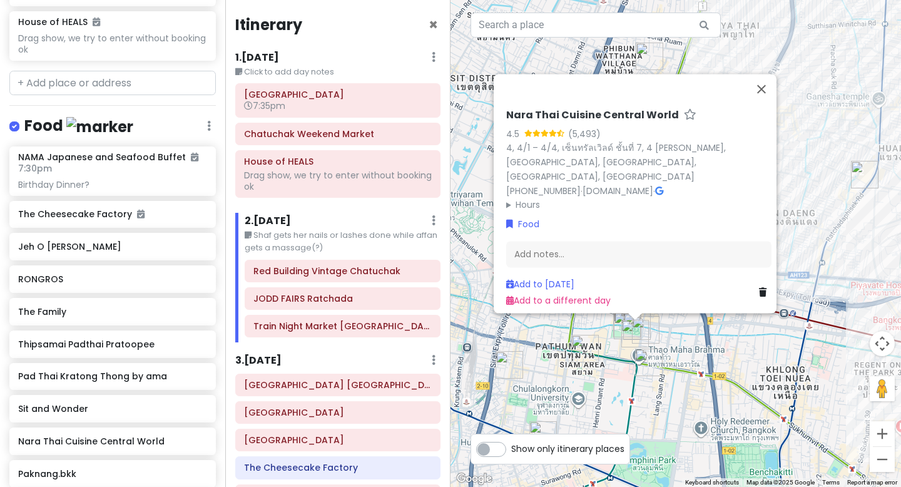
click at [272, 54] on h6 "1 . [DATE]" at bounding box center [257, 57] width 44 height 13
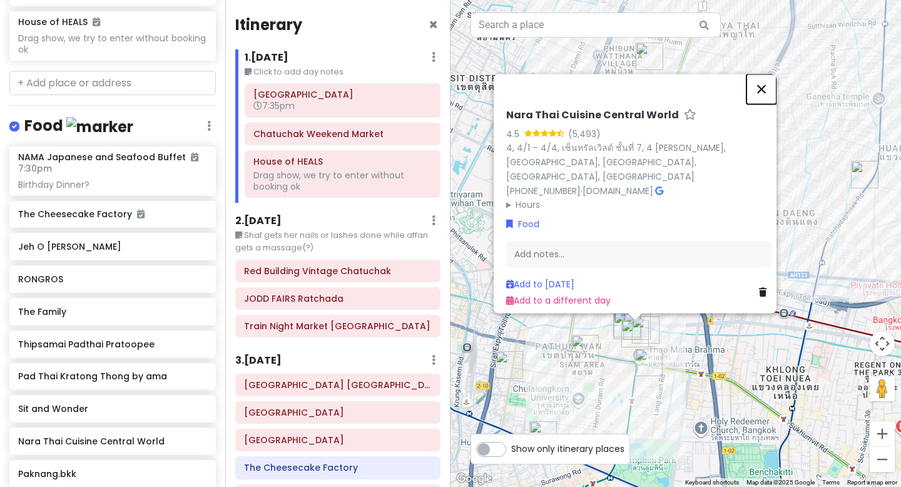
click at [770, 93] on button "Close" at bounding box center [762, 89] width 30 height 30
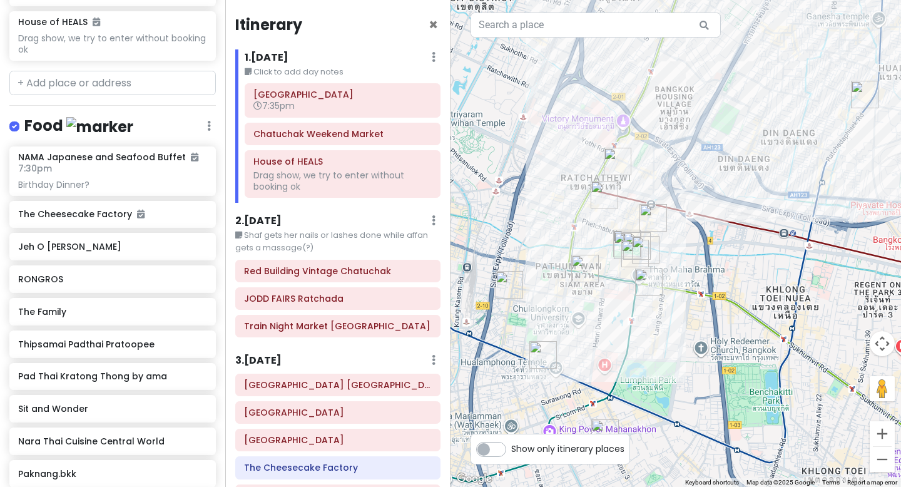
drag, startPoint x: 637, startPoint y: 239, endPoint x: 637, endPoint y: 151, distance: 87.0
click at [637, 151] on div at bounding box center [676, 243] width 451 height 487
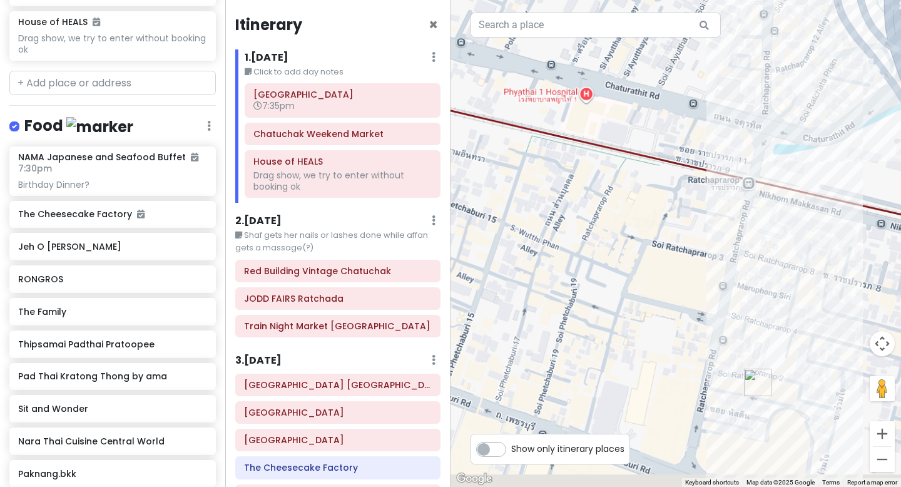
drag, startPoint x: 639, startPoint y: 288, endPoint x: 635, endPoint y: 93, distance: 195.4
click at [635, 93] on div at bounding box center [676, 243] width 451 height 487
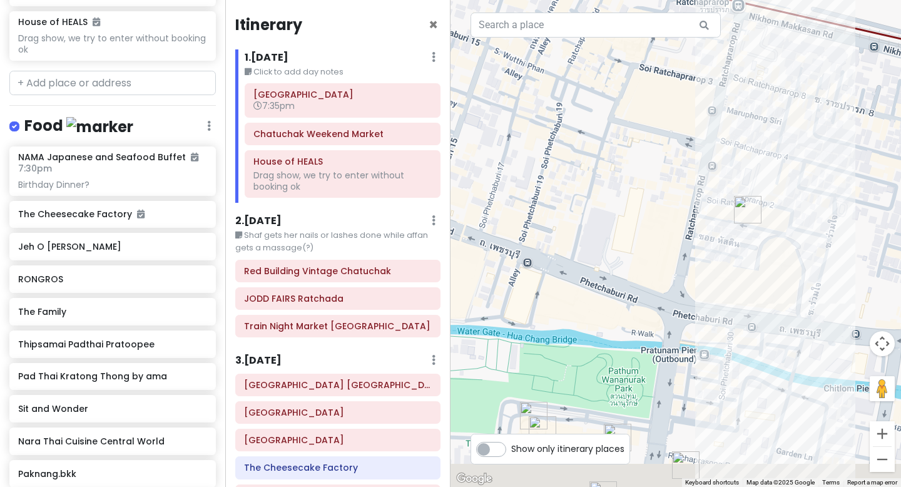
drag, startPoint x: 669, startPoint y: 294, endPoint x: 649, endPoint y: 82, distance: 212.5
click at [649, 82] on div at bounding box center [676, 243] width 451 height 487
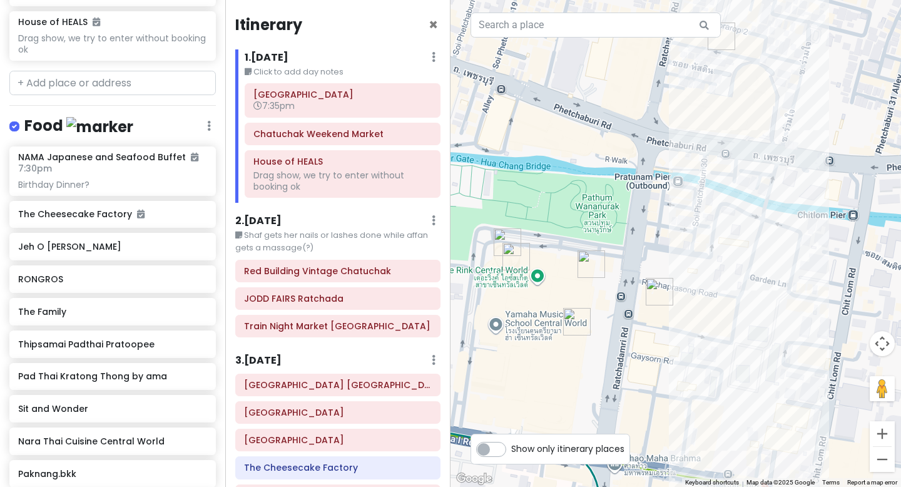
click at [656, 294] on img "Big C Supercenter Ratchadamri" at bounding box center [660, 292] width 28 height 28
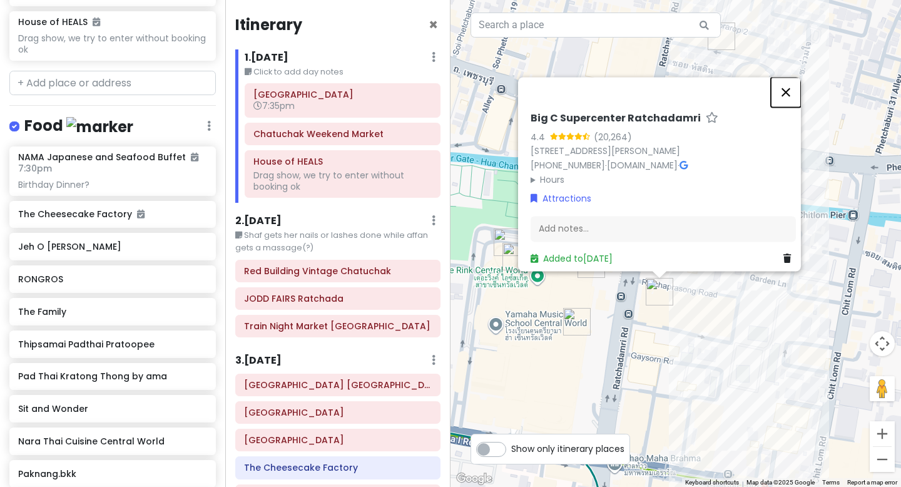
click at [796, 77] on button "Close" at bounding box center [786, 92] width 30 height 30
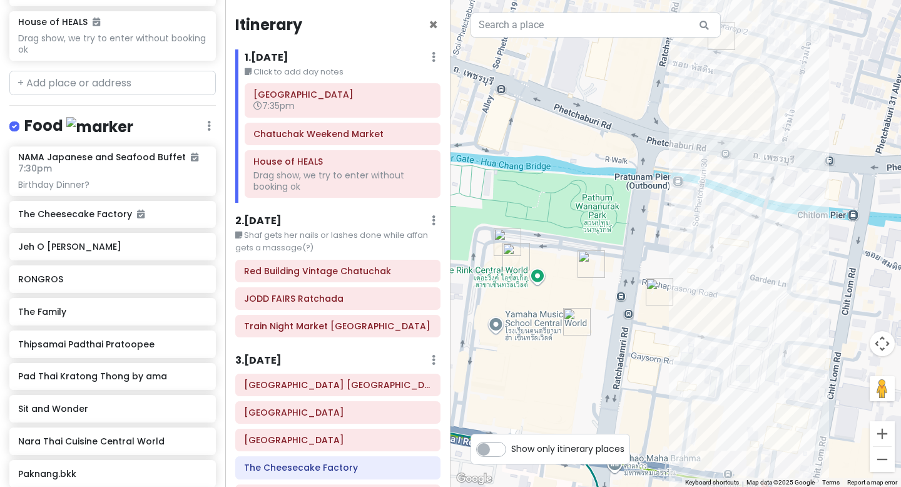
click at [582, 326] on img "Nara Thai Cuisine Central World" at bounding box center [577, 322] width 28 height 28
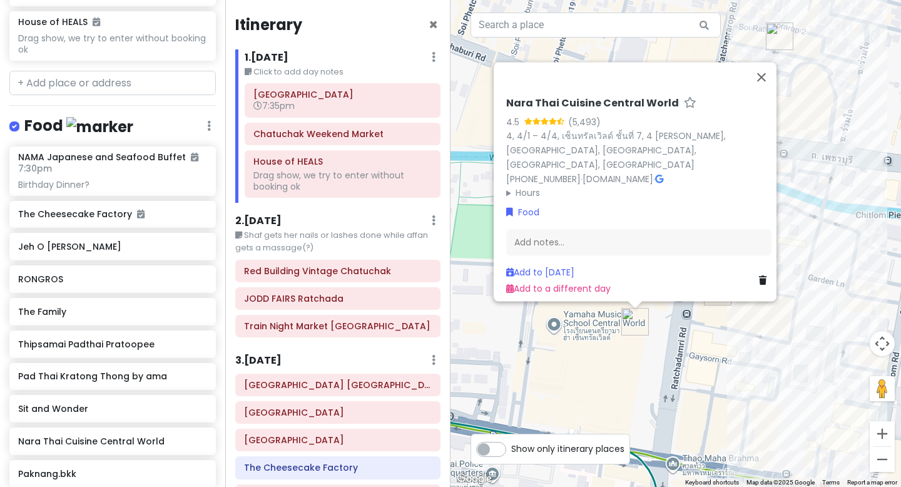
click at [588, 324] on div "Nara Thai Cuisine Central World 4.5 (5,493) 4, 4/1 – 4/4, เซ็นทรัลเวิลด์ ชั้นที…" at bounding box center [676, 243] width 451 height 487
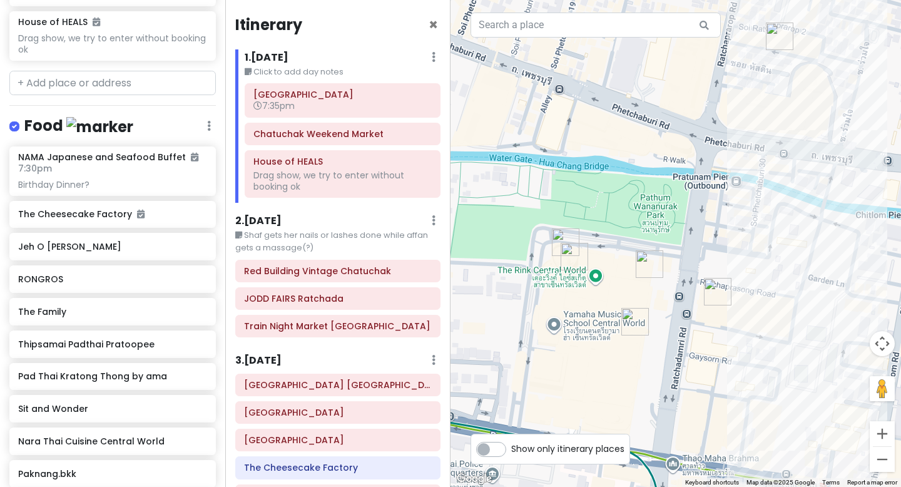
click at [641, 270] on img "The Cheesecake Factory" at bounding box center [650, 264] width 28 height 28
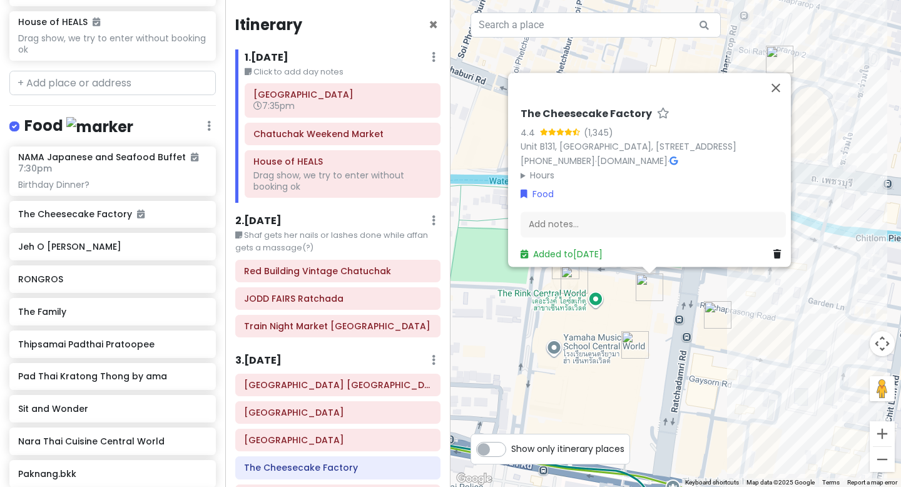
click at [588, 302] on div "The Cheesecake Factory 4.4 (1,345) [GEOGRAPHIC_DATA] [PHONE_NUMBER] · [DOMAIN_N…" at bounding box center [676, 243] width 451 height 487
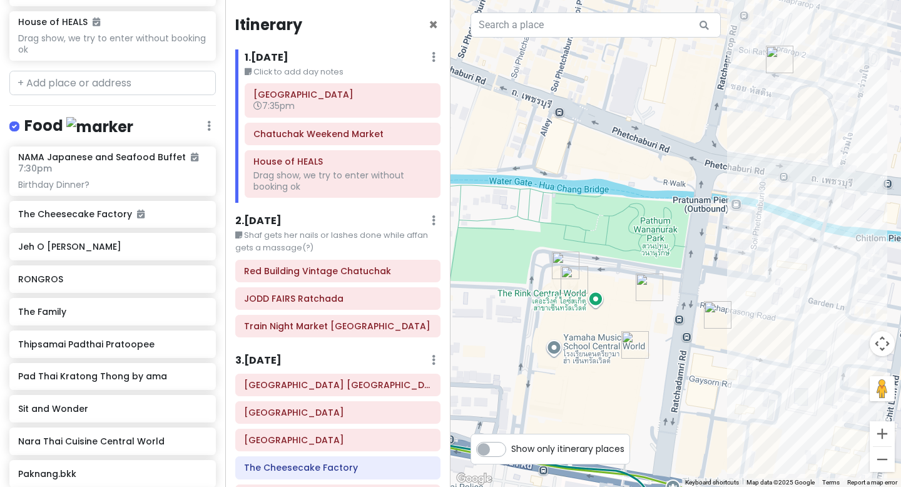
click at [561, 263] on img "NAMA Japanese and Seafood Buffet" at bounding box center [566, 266] width 28 height 28
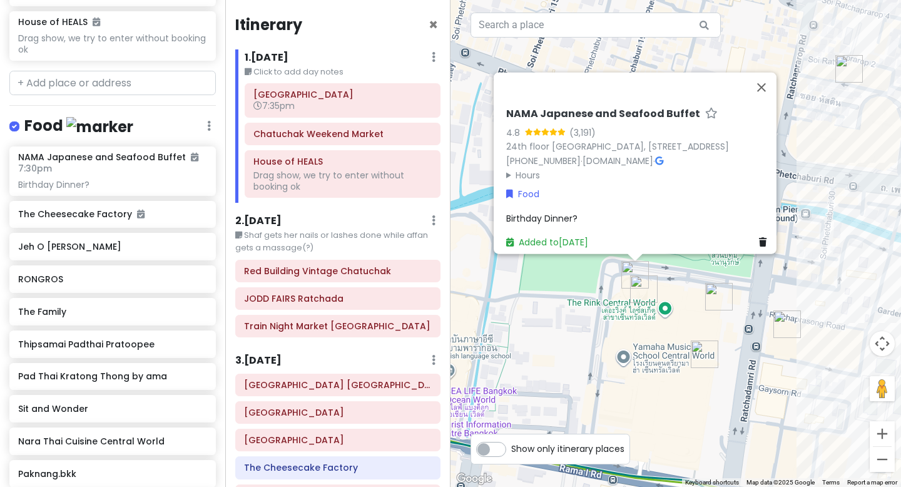
click at [694, 360] on img "Nara Thai Cuisine Central World" at bounding box center [705, 355] width 28 height 28
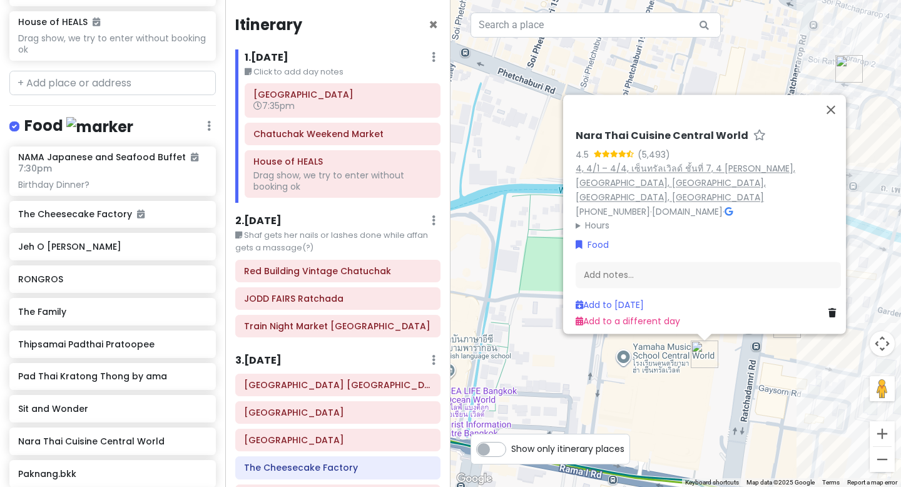
click at [641, 171] on link "4, 4/1 – 4/4, เซ็นทรัลเวิลด์ ชั้นที่ 7, 4 [PERSON_NAME], [GEOGRAPHIC_DATA], [GE…" at bounding box center [686, 183] width 220 height 41
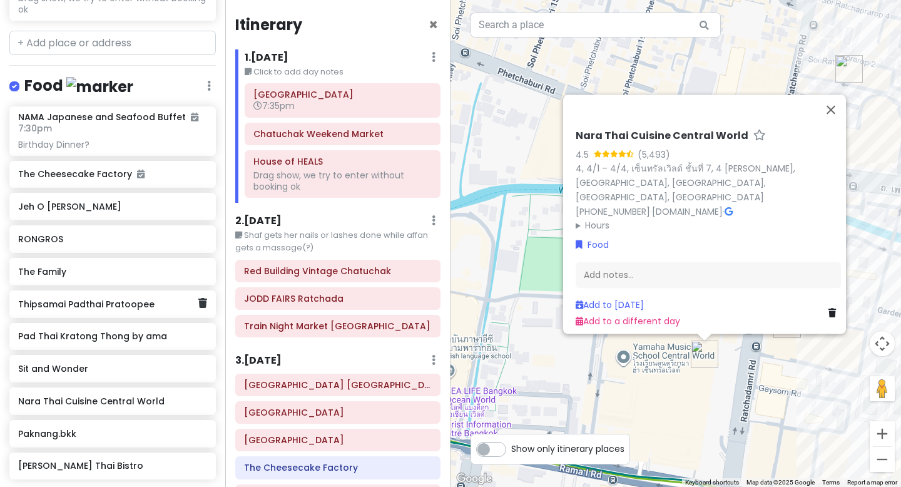
scroll to position [644, 0]
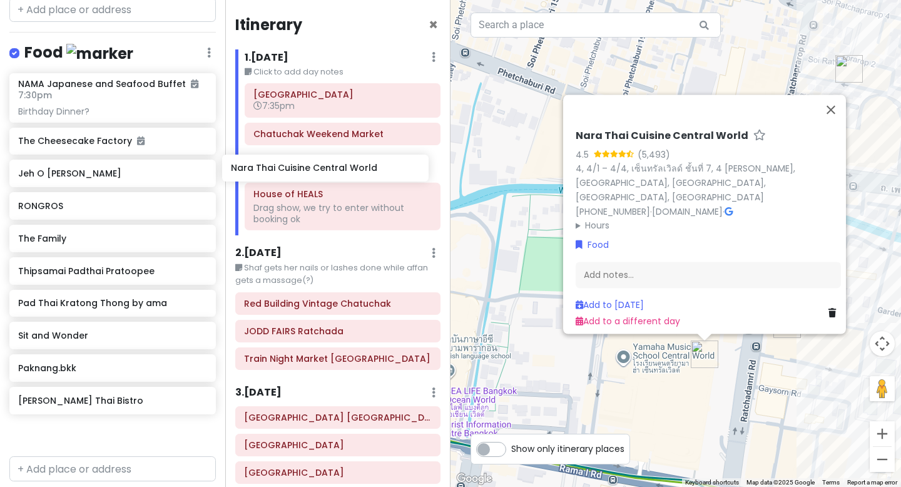
drag, startPoint x: 128, startPoint y: 349, endPoint x: 341, endPoint y: 173, distance: 275.7
click at [341, 173] on div "BangKOK deez nutz Private Change Dates Make a Copy Delete Trip Go Pro ⚡️ Give F…" at bounding box center [450, 243] width 901 height 487
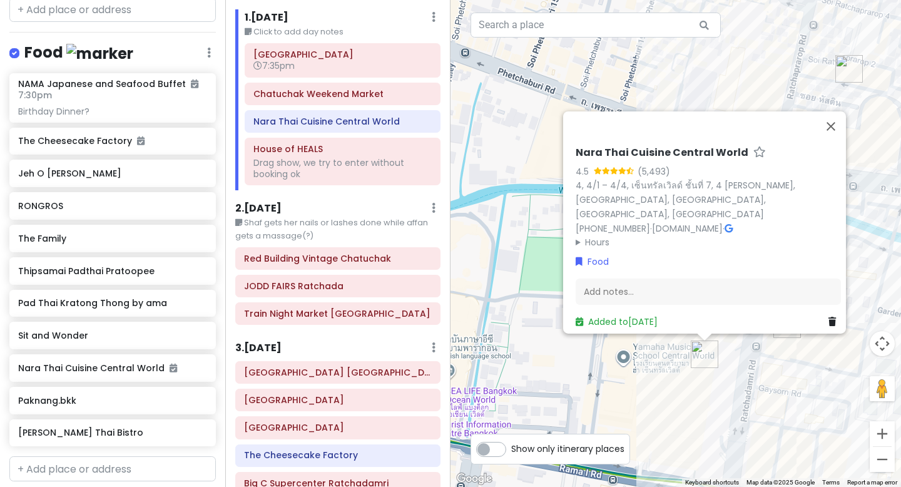
scroll to position [41, 0]
click at [311, 254] on h6 "Red Building Vintage Chatuchak" at bounding box center [338, 257] width 188 height 11
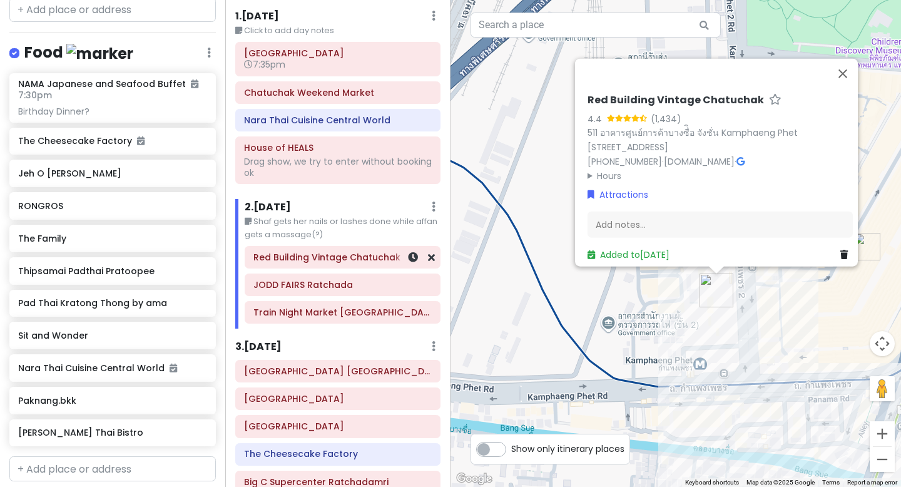
click at [342, 259] on h6 "Red Building Vintage Chatuchak" at bounding box center [343, 257] width 178 height 11
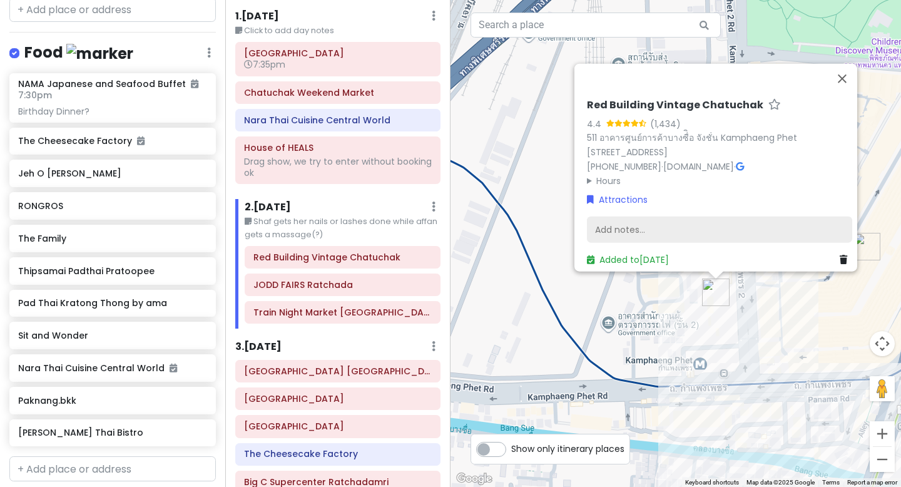
click at [614, 226] on div "Add notes..." at bounding box center [719, 230] width 265 height 26
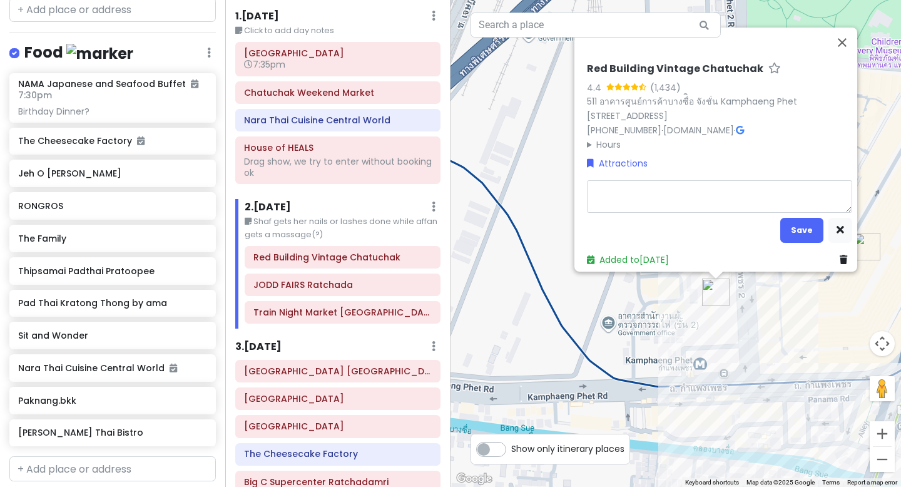
type textarea "x"
type textarea "W"
type textarea "x"
type textarea "We"
type textarea "x"
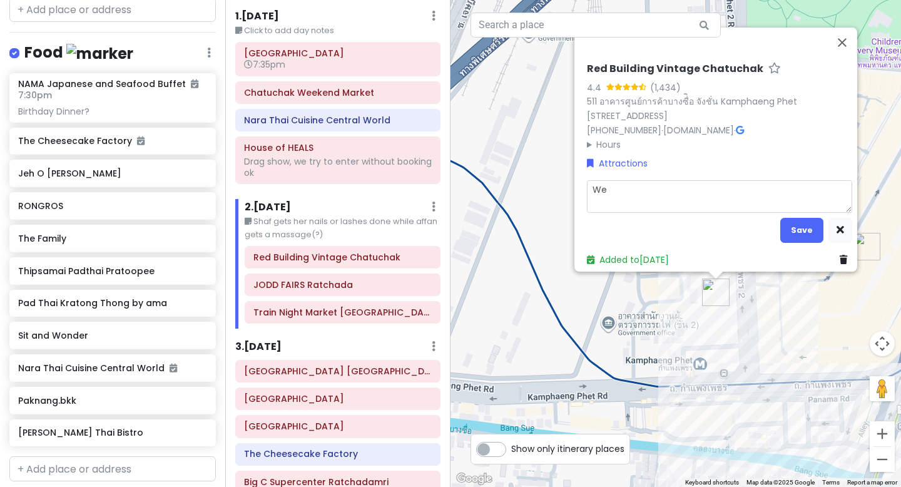
type textarea "We"
type textarea "x"
type textarea "We c"
type textarea "x"
type textarea "We ca"
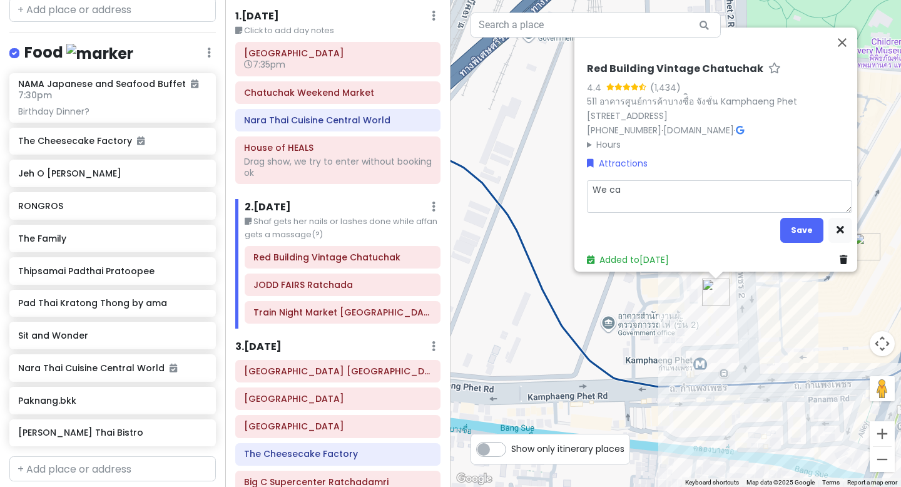
type textarea "x"
type textarea "We can"
type textarea "x"
type textarea "We can"
type textarea "x"
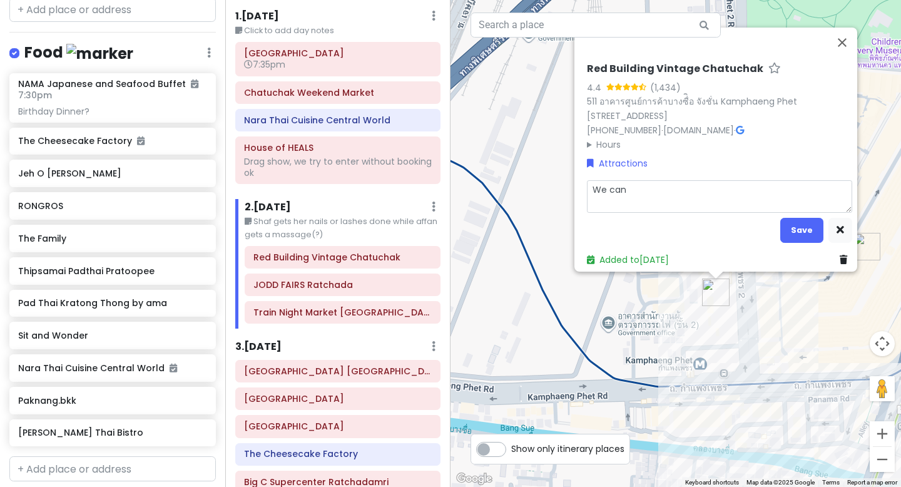
type textarea "We can g"
type textarea "x"
type textarea "We can go"
type textarea "x"
type textarea "We can go"
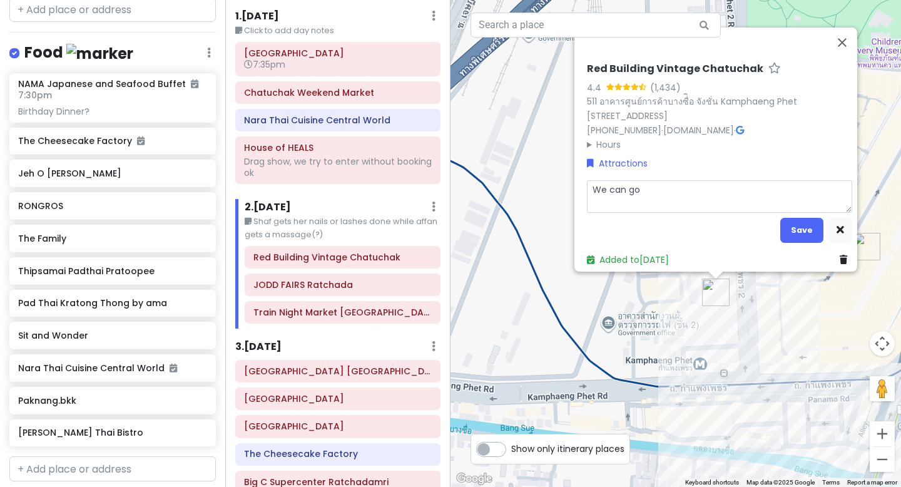
type textarea "x"
type textarea "We can go c"
type textarea "x"
type textarea "We can go ch"
type textarea "x"
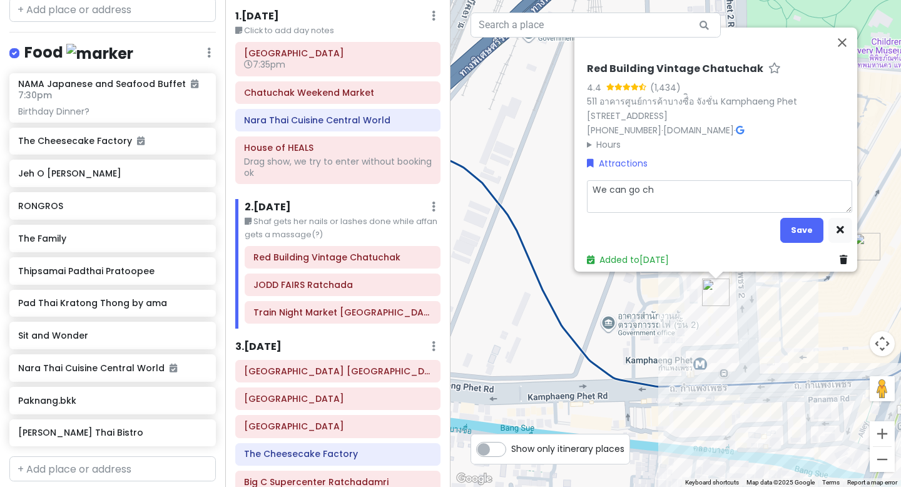
type textarea "We can go cha"
type textarea "x"
type textarea "We can go chat"
type textarea "x"
type textarea "We can go chatu"
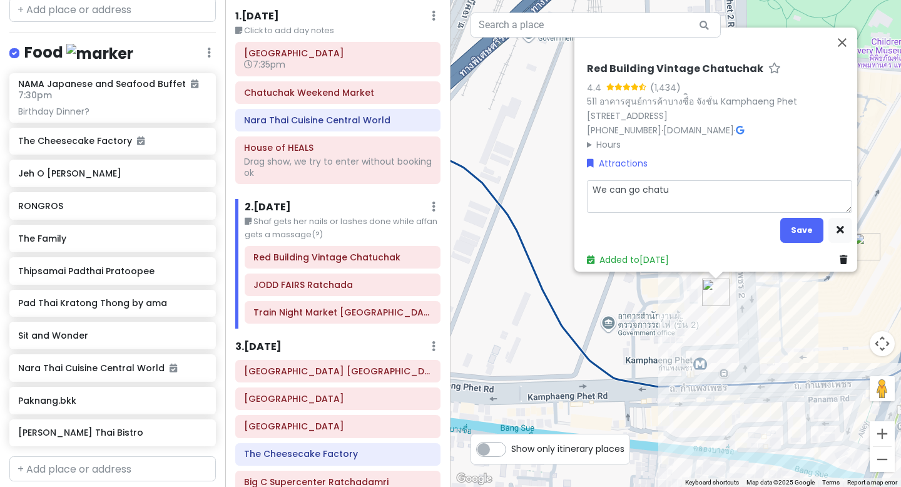
type textarea "x"
type textarea "We can go chatuc"
type textarea "x"
type textarea "We can go chatuch"
type textarea "x"
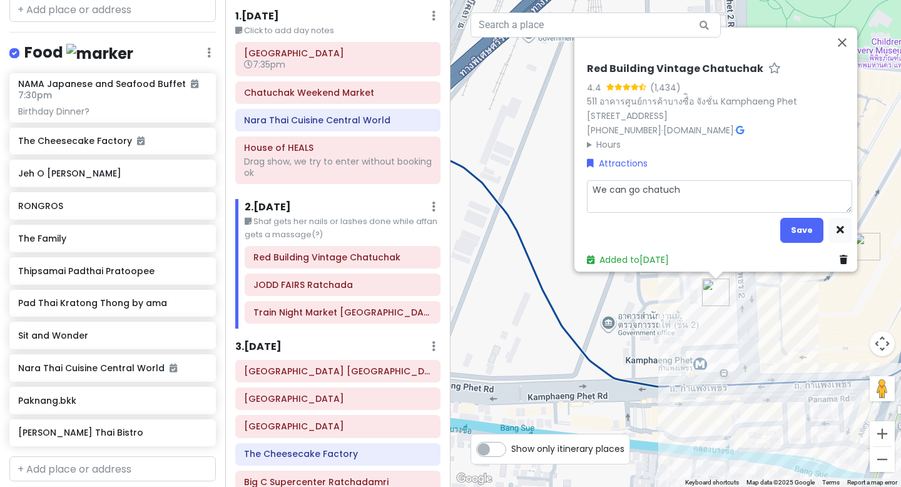
type textarea "We can go chatucha"
type textarea "x"
type textarea "We can go chatuchak"
type textarea "x"
type textarea "We can go chatuchak"
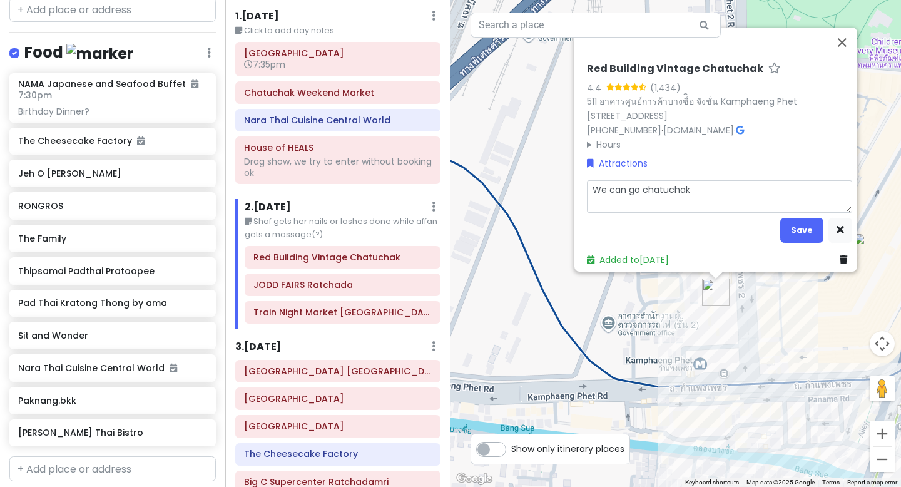
type textarea "x"
type textarea "We can go chatuchak b"
type textarea "x"
type textarea "We can go chatuchak be"
type textarea "x"
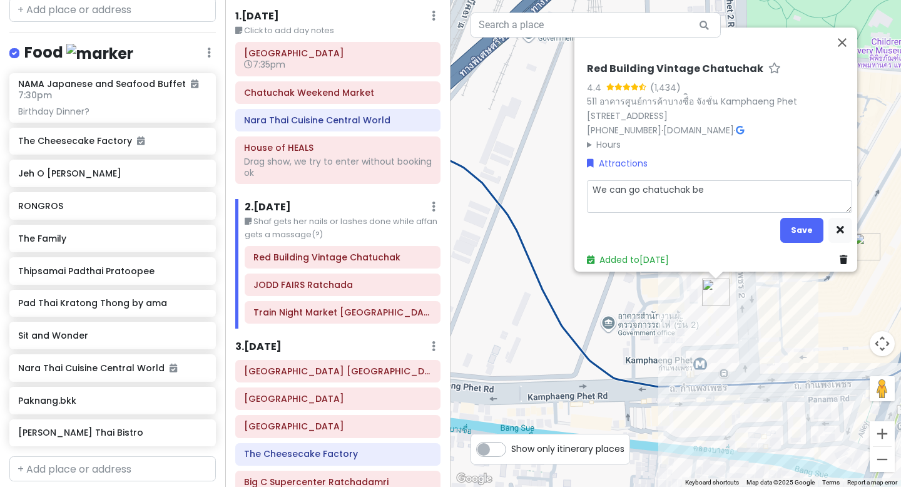
type textarea "We can go chatuchak bef"
type textarea "x"
type textarea "We can go chatuchak befo"
type textarea "x"
type textarea "We can go chatuchak befor"
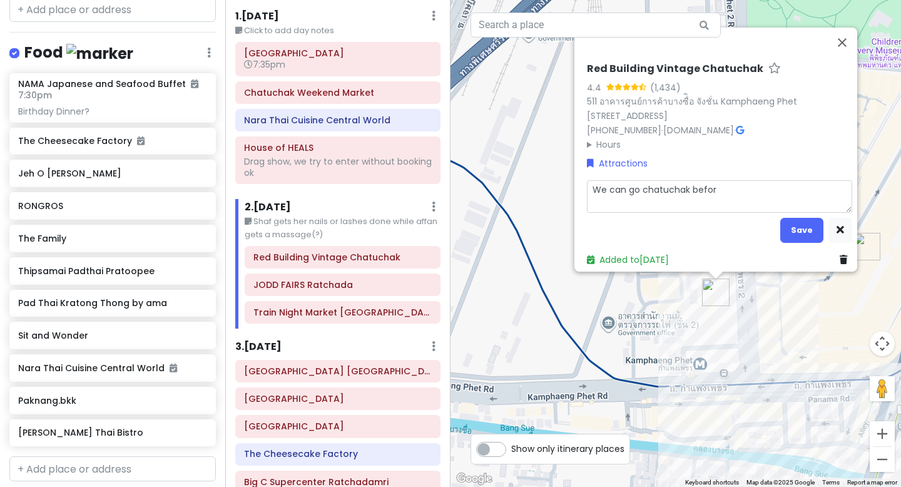
type textarea "x"
type textarea "We can go chatuchak before"
type textarea "x"
type textarea "We can go chatuchak before t"
type textarea "x"
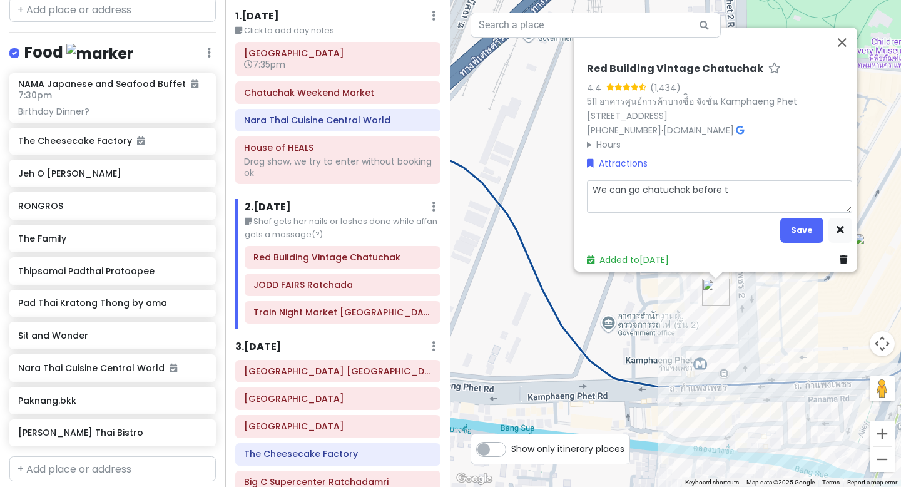
type textarea "We can go chatuchak before to"
type textarea "x"
type textarea "We can go chatuchak before too"
click at [787, 218] on button "Save" at bounding box center [802, 230] width 43 height 24
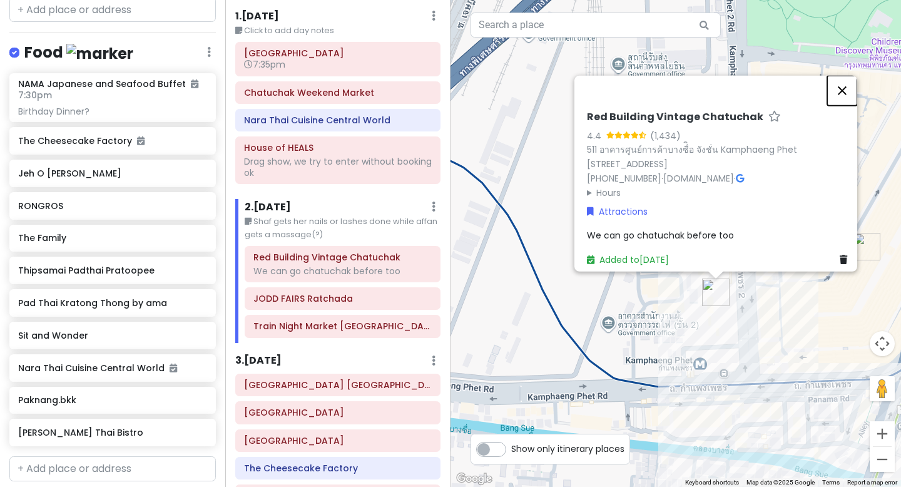
click at [857, 76] on button "Close" at bounding box center [843, 91] width 30 height 30
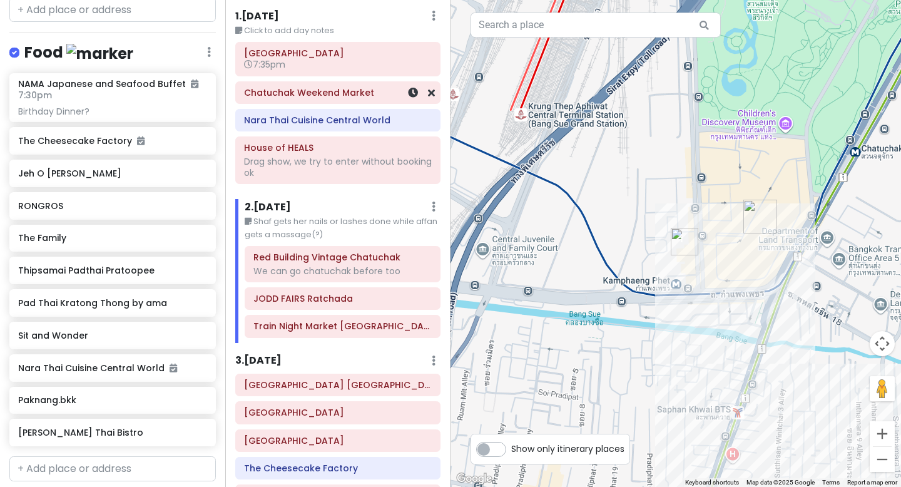
click at [338, 91] on h6 "Chatuchak Weekend Market" at bounding box center [338, 92] width 188 height 11
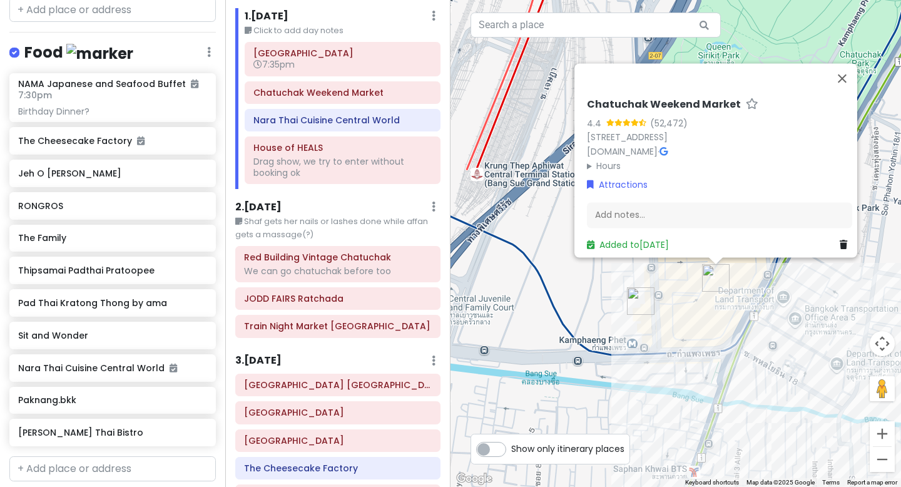
click at [664, 295] on div "Chatuchak Weekend Market 4.4 (52,472) 587, 10 [STREET_ADDRESS] [DOMAIN_NAME] · …" at bounding box center [676, 243] width 451 height 487
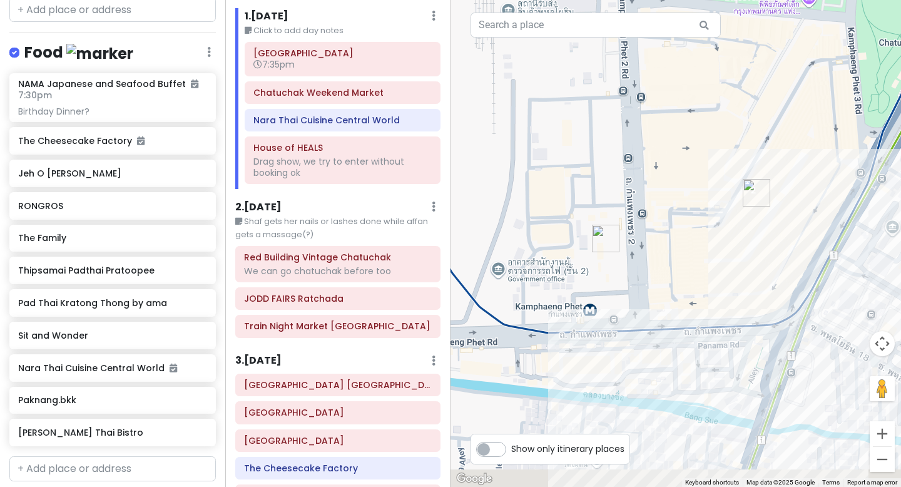
drag, startPoint x: 664, startPoint y: 290, endPoint x: 633, endPoint y: 128, distance: 165.0
click at [633, 128] on div at bounding box center [676, 243] width 451 height 487
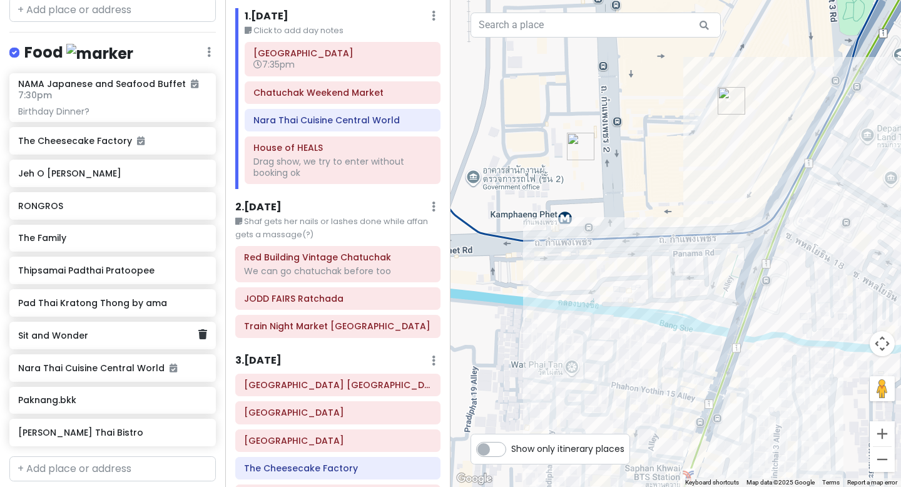
click at [137, 330] on h6 "Sit and Wonder" at bounding box center [108, 335] width 180 height 11
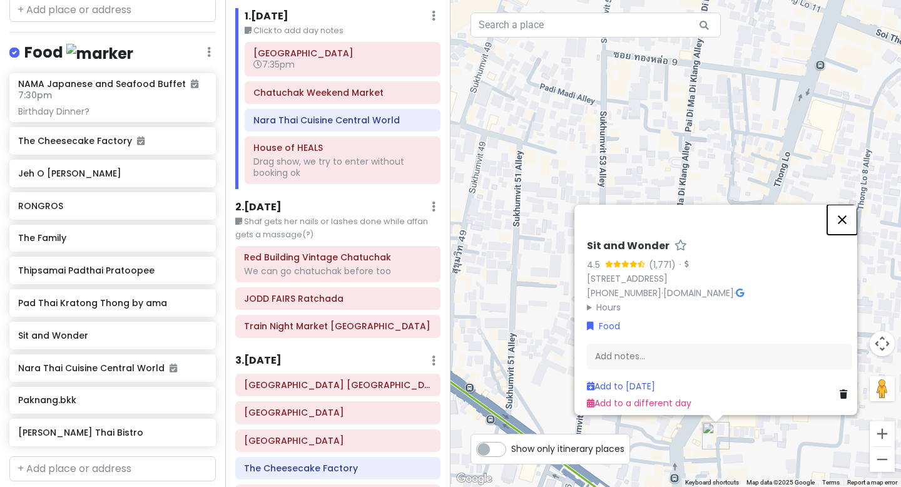
click at [848, 210] on button "Close" at bounding box center [843, 220] width 30 height 30
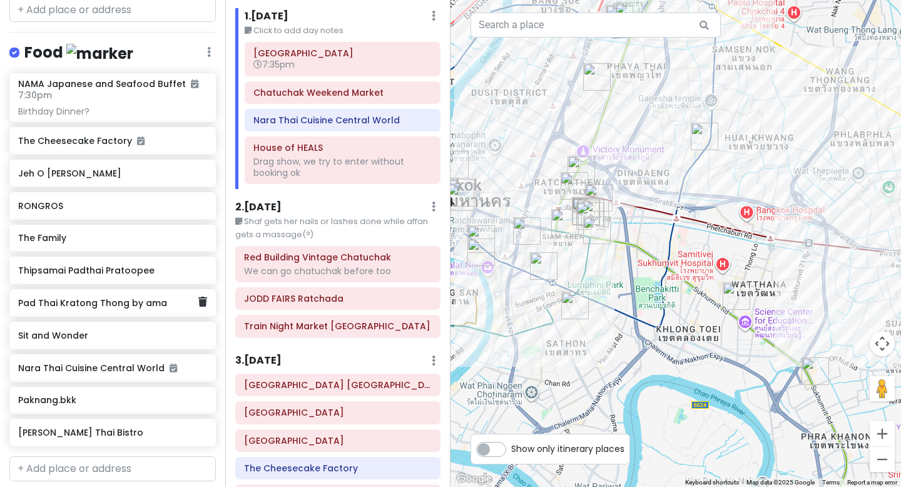
click at [107, 289] on div "Pad Thai Kratong Thong by ama" at bounding box center [112, 303] width 207 height 28
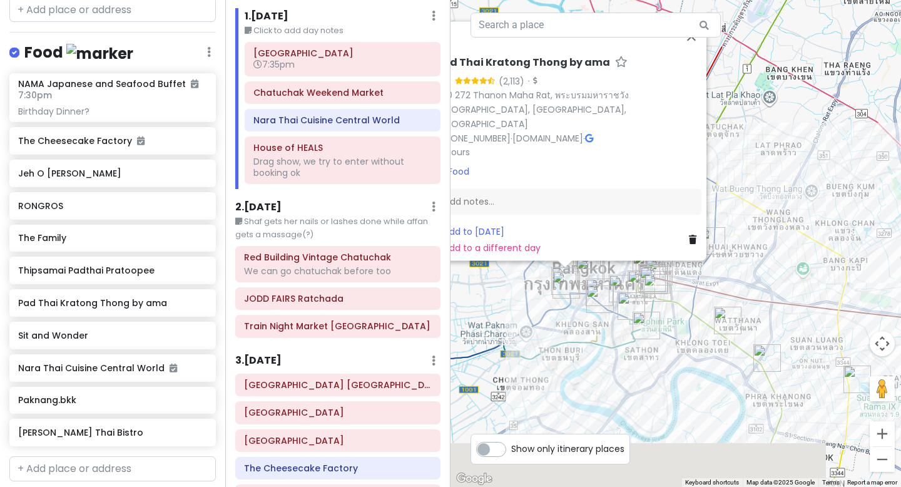
drag, startPoint x: 750, startPoint y: 376, endPoint x: 611, endPoint y: 331, distance: 146.1
click at [611, 331] on div "Pad Thai Kratong Thong by ama 4.7 (2,113) · [STREET_ADDRESS] [PHONE_NUMBER] · […" at bounding box center [676, 243] width 451 height 487
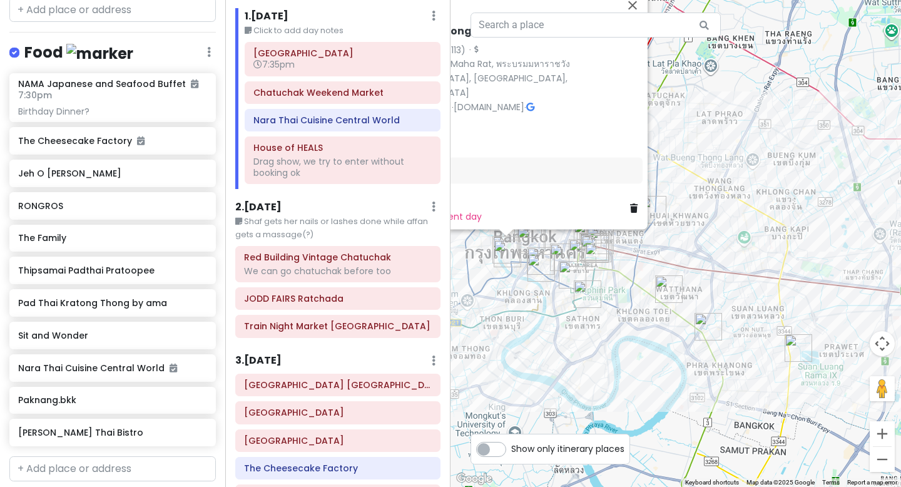
click at [667, 299] on img "Sit and Wonder" at bounding box center [669, 289] width 28 height 28
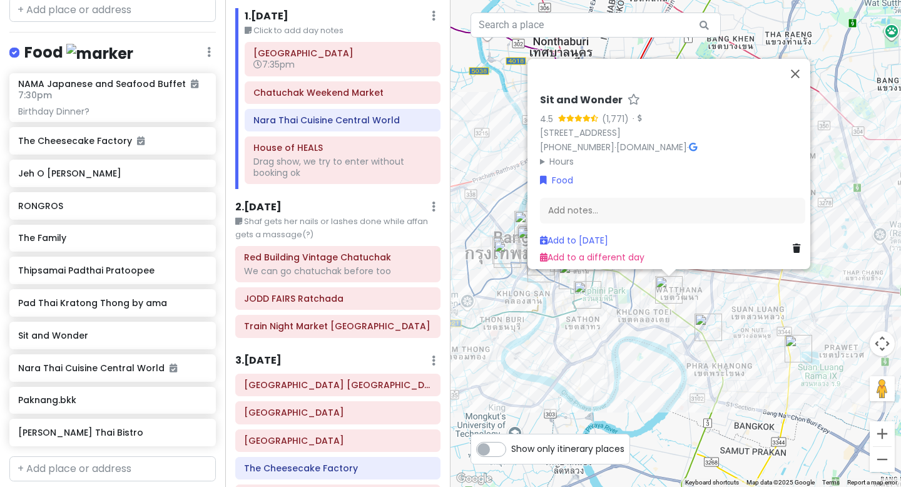
click at [791, 248] on div "Add to [DATE] Add to a different day" at bounding box center [672, 249] width 265 height 31
click at [793, 244] on icon at bounding box center [797, 248] width 8 height 9
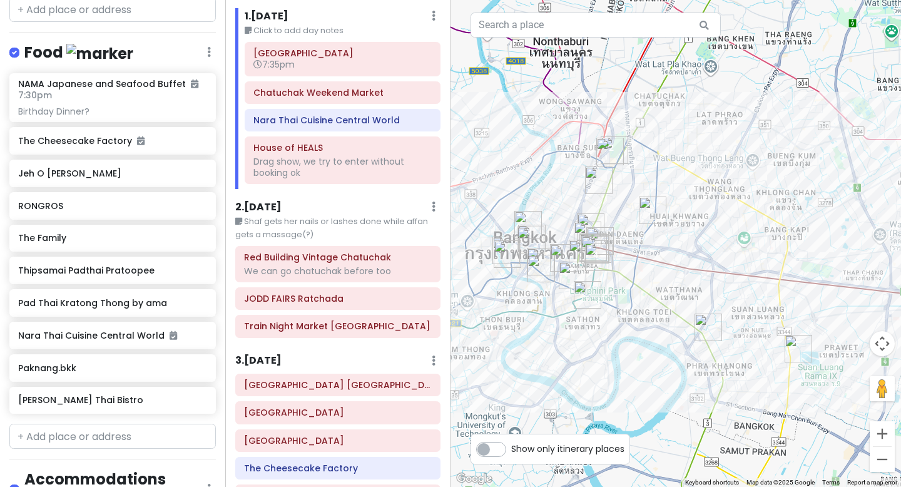
click at [526, 225] on img "Thipsamai Padthai Pratoopee" at bounding box center [532, 239] width 28 height 28
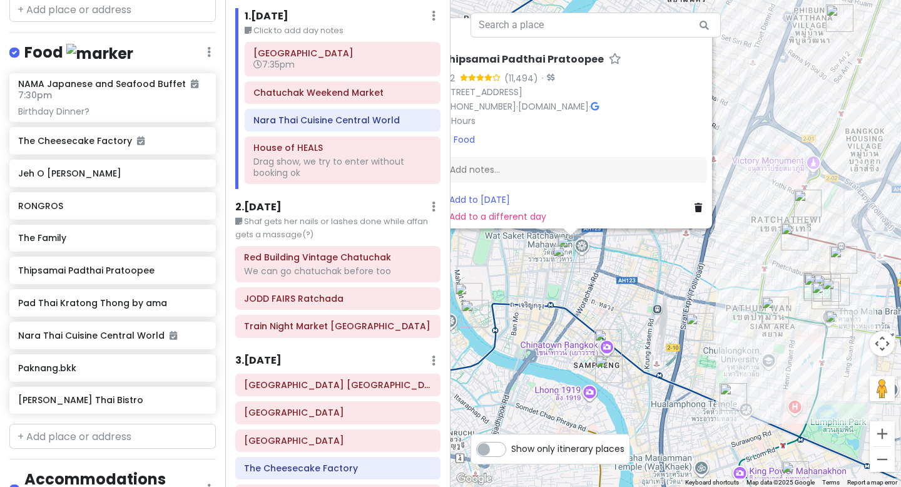
click at [246, 209] on h6 "2 . [DATE]" at bounding box center [258, 207] width 46 height 13
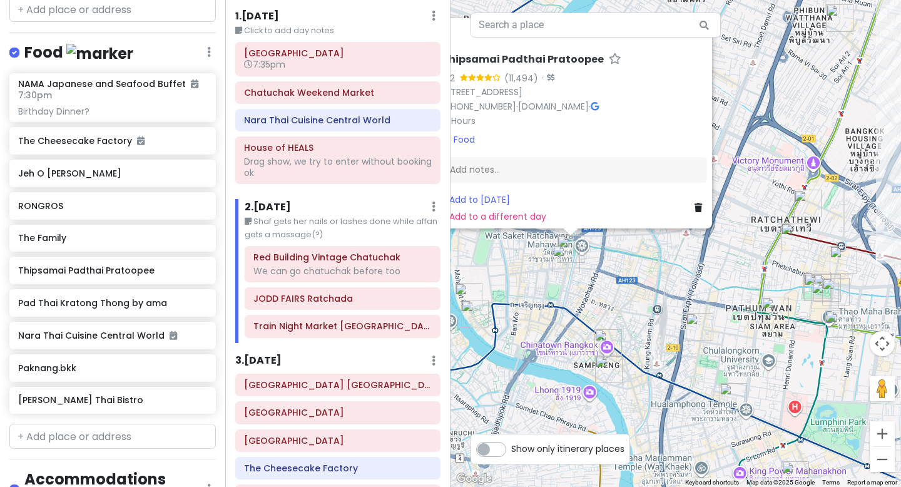
click at [270, 202] on h6 "2 . [DATE]" at bounding box center [268, 207] width 46 height 13
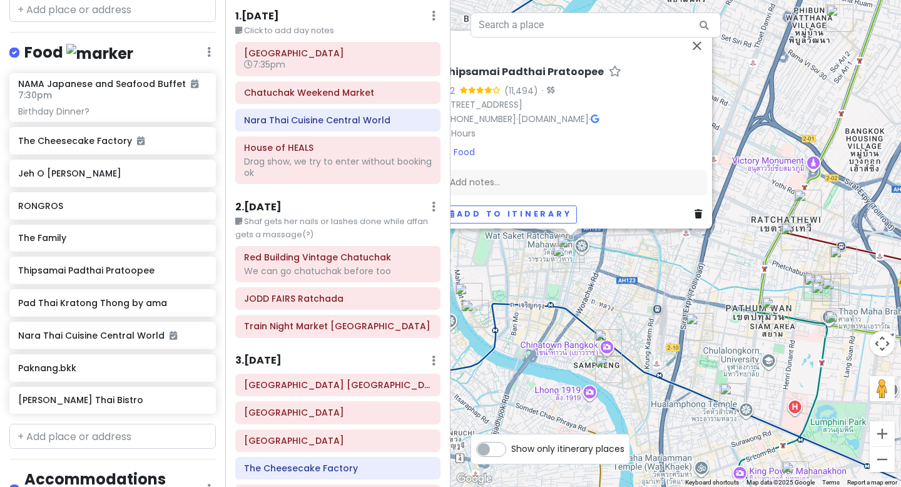
click at [282, 361] on h6 "3 . [DATE]" at bounding box center [258, 360] width 46 height 13
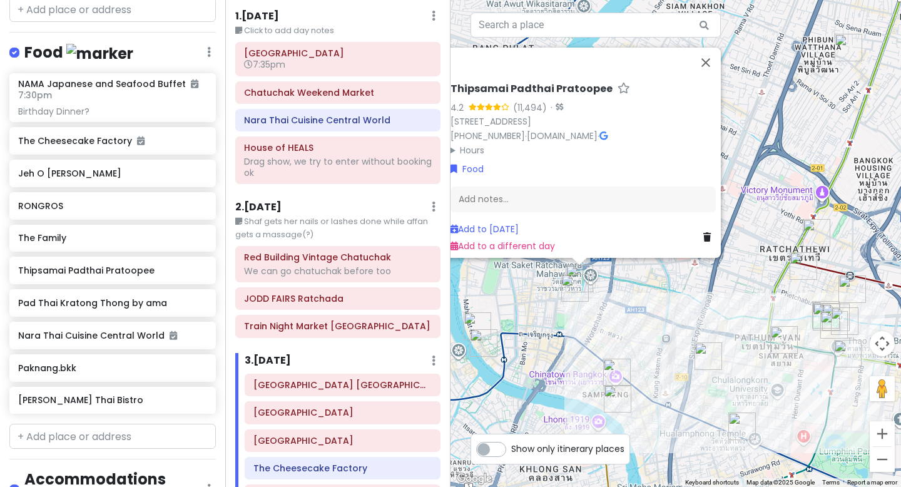
drag, startPoint x: 654, startPoint y: 390, endPoint x: 654, endPoint y: 337, distance: 52.6
click at [654, 337] on div "Thipsamai Padthai Pratoopee 4.2 (11,494) · [STREET_ADDRESS] [PHONE_NUMBER] · [D…" at bounding box center [676, 243] width 451 height 487
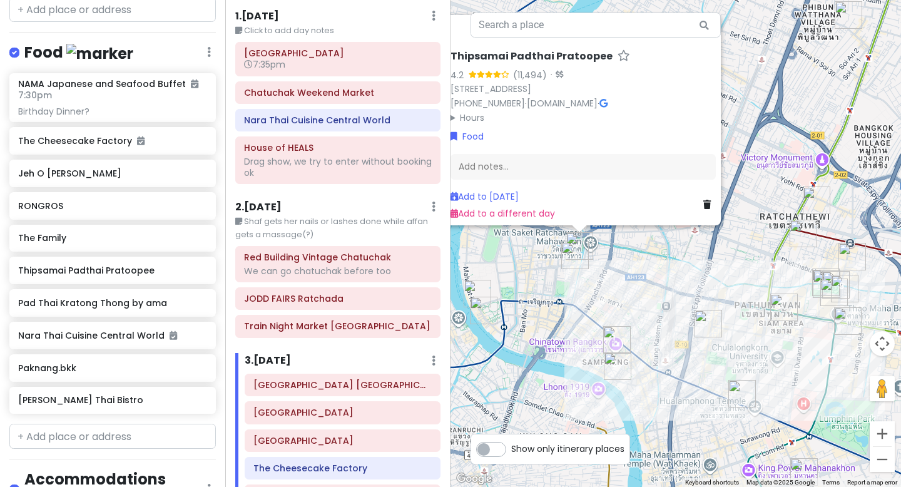
click at [481, 310] on img "RONGROS" at bounding box center [484, 311] width 28 height 28
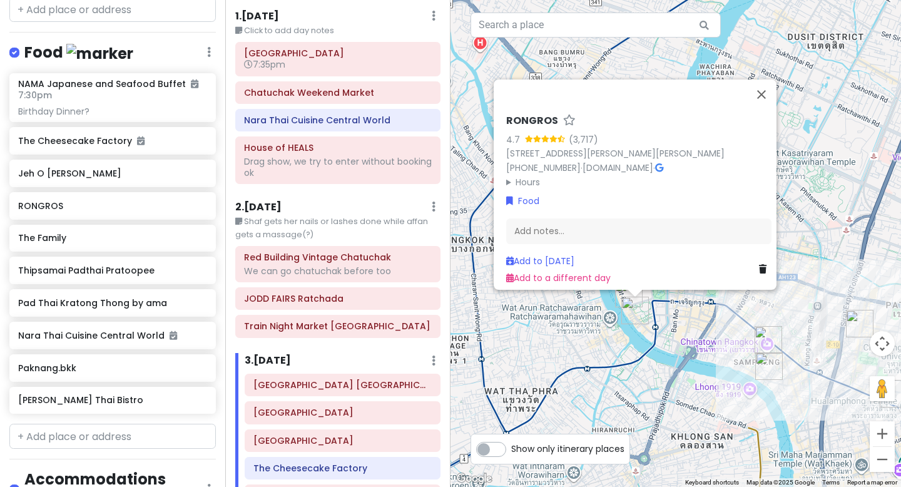
click at [621, 294] on img "Pad Thai Kratong Thong by ama" at bounding box center [629, 294] width 28 height 28
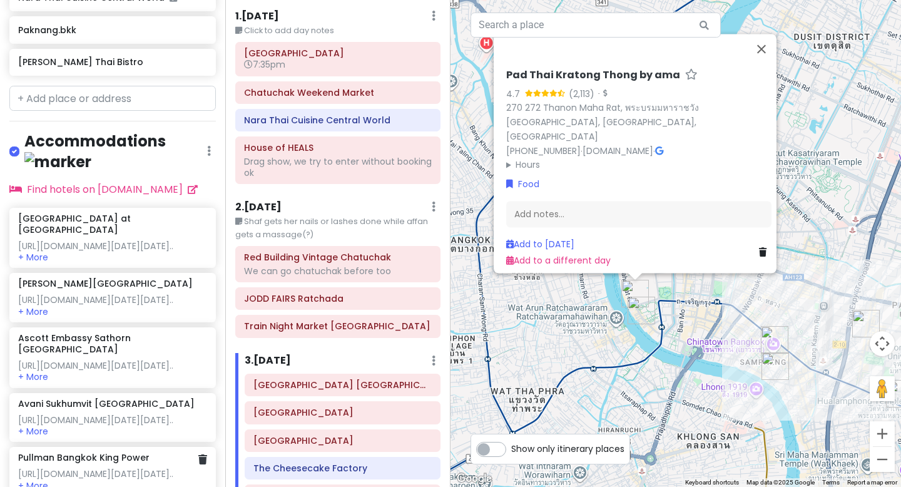
scroll to position [528, 0]
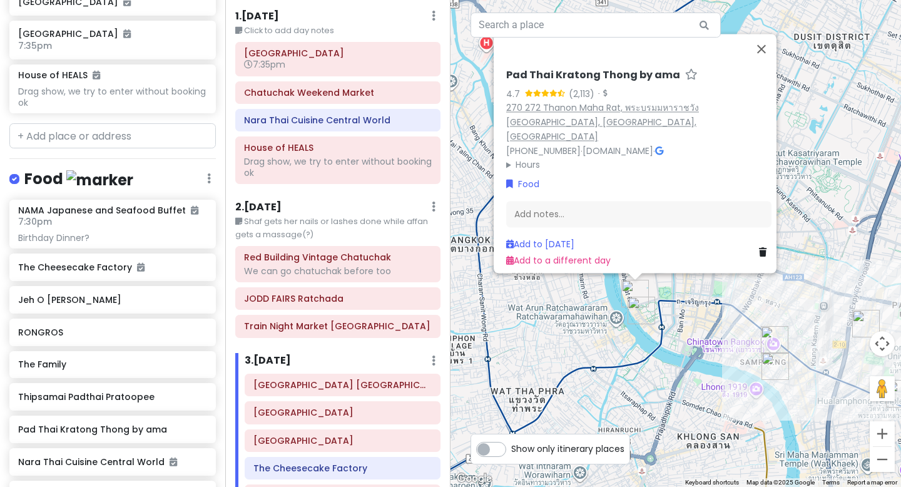
click at [552, 118] on link "270 272 Thanon Maha Rat, พระบรมมหาราชวัง [GEOGRAPHIC_DATA], [GEOGRAPHIC_DATA], …" at bounding box center [602, 122] width 193 height 41
click at [864, 326] on img "Jeh O Chula Banthatthong" at bounding box center [867, 324] width 28 height 28
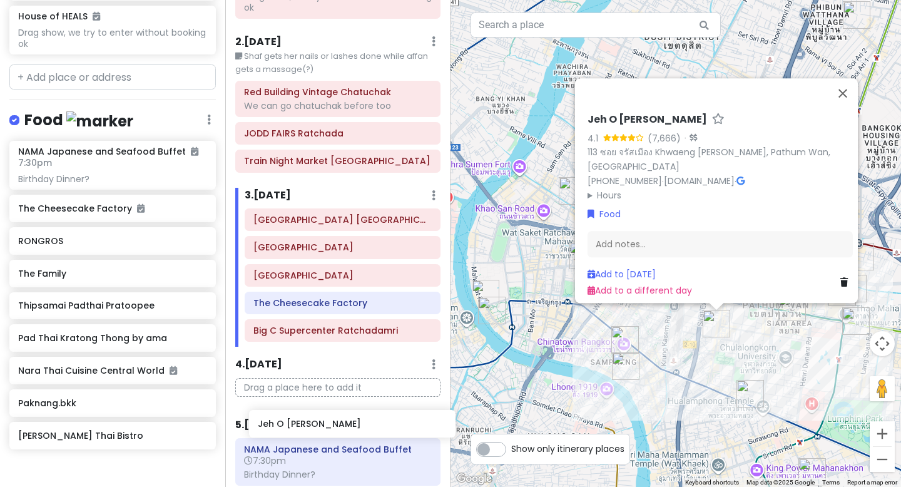
scroll to position [214, 0]
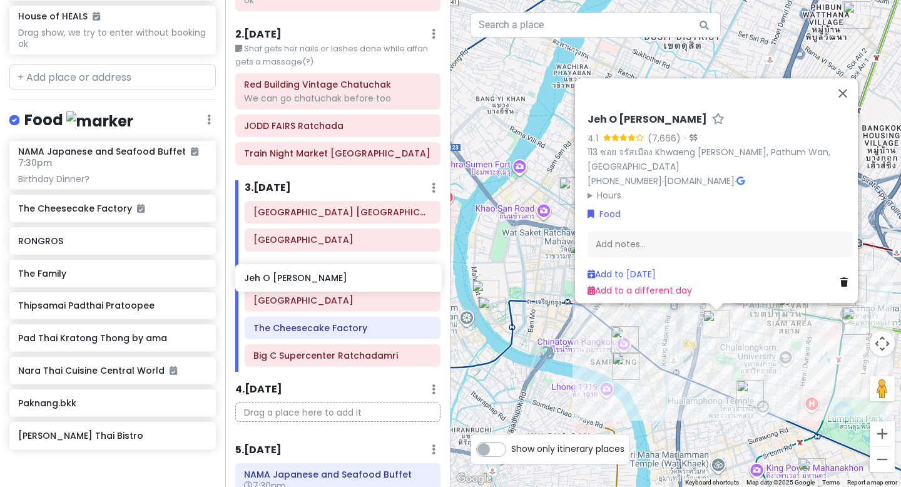
drag, startPoint x: 94, startPoint y: 217, endPoint x: 320, endPoint y: 279, distance: 234.3
click at [320, 279] on div "BangKOK deez nutz Private Change Dates Make a Copy Delete Trip Go Pro ⚡️ Give F…" at bounding box center [450, 243] width 901 height 487
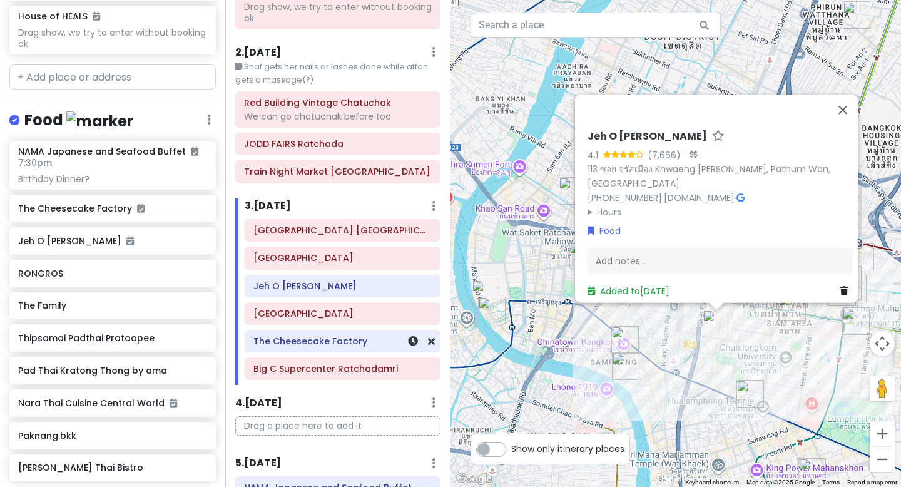
scroll to position [0, 0]
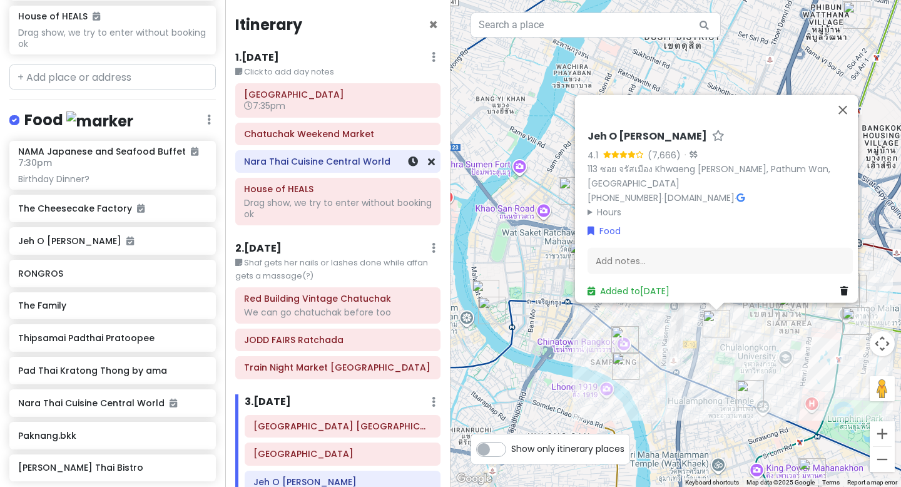
click at [334, 164] on h6 "Nara Thai Cuisine Central World" at bounding box center [338, 161] width 188 height 11
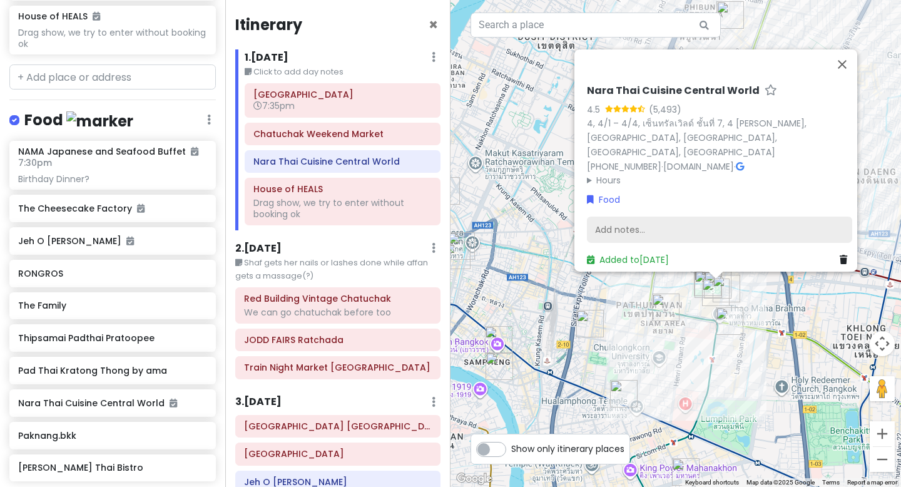
click at [674, 223] on div "Add notes..." at bounding box center [719, 230] width 265 height 26
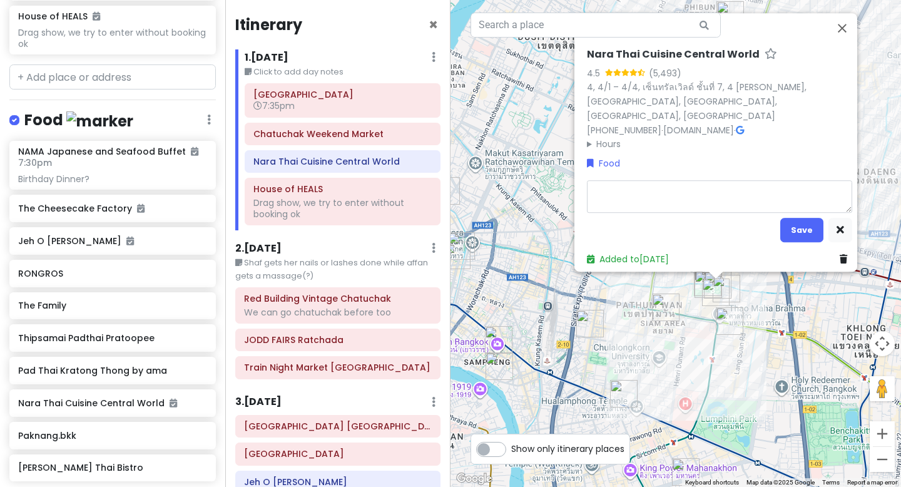
type textarea "x"
type textarea "d"
type textarea "x"
type textarea "di"
type textarea "x"
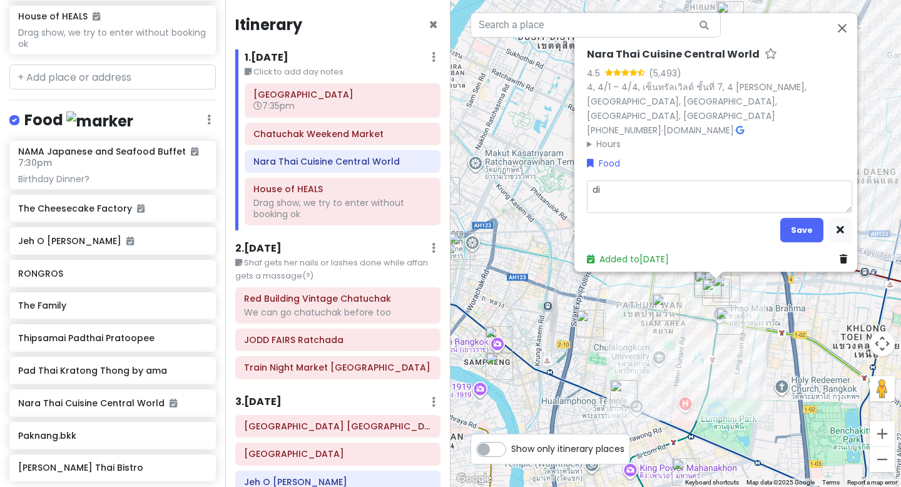
type textarea "din"
type textarea "x"
type textarea "dinn"
type textarea "x"
type textarea "dinne"
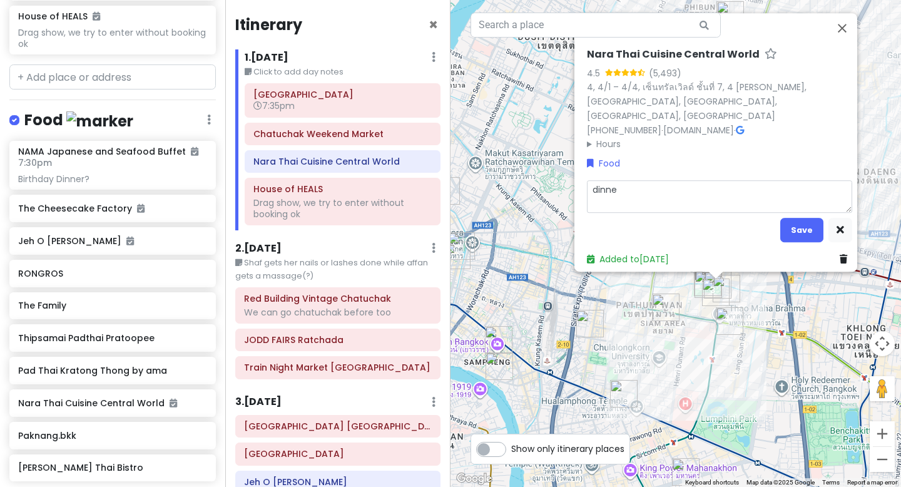
type textarea "x"
type textarea "dinner"
type textarea "x"
type textarea "dinner?"
type textarea "x"
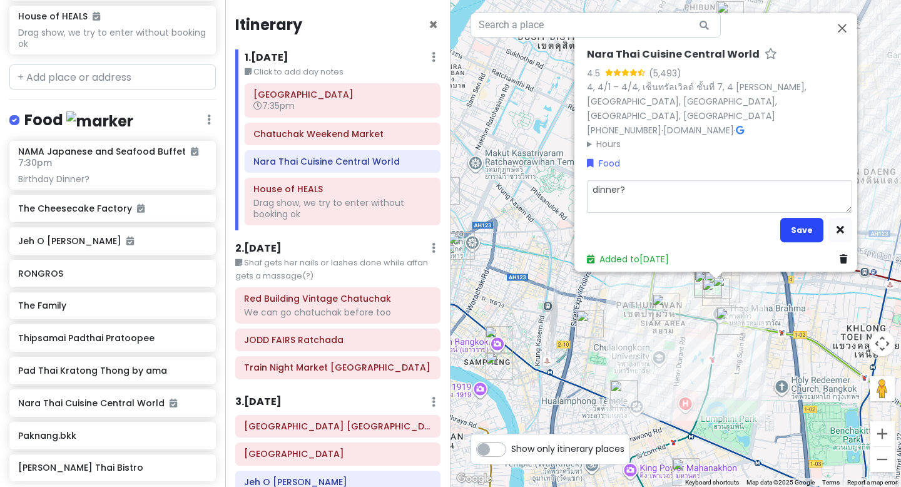
type textarea "dinner?"
click at [801, 224] on button "Save" at bounding box center [802, 230] width 43 height 24
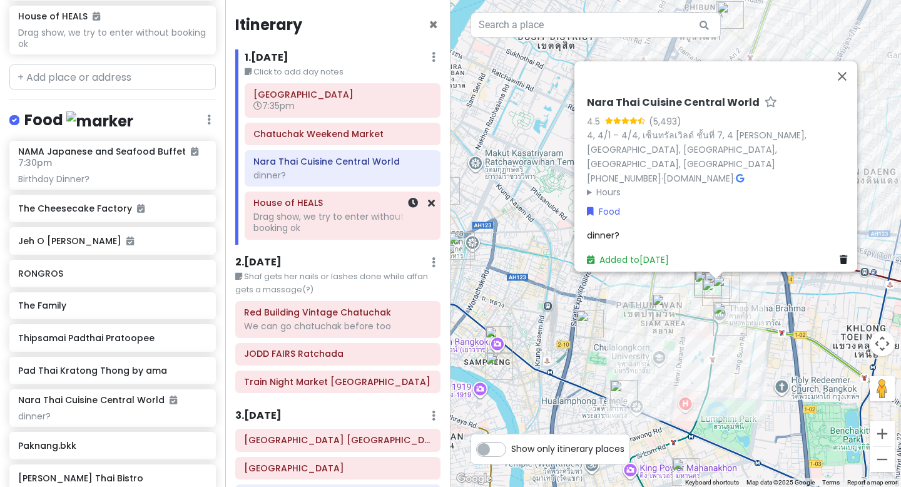
click at [373, 220] on div "Drag show, we try to enter without booking ok" at bounding box center [343, 222] width 178 height 23
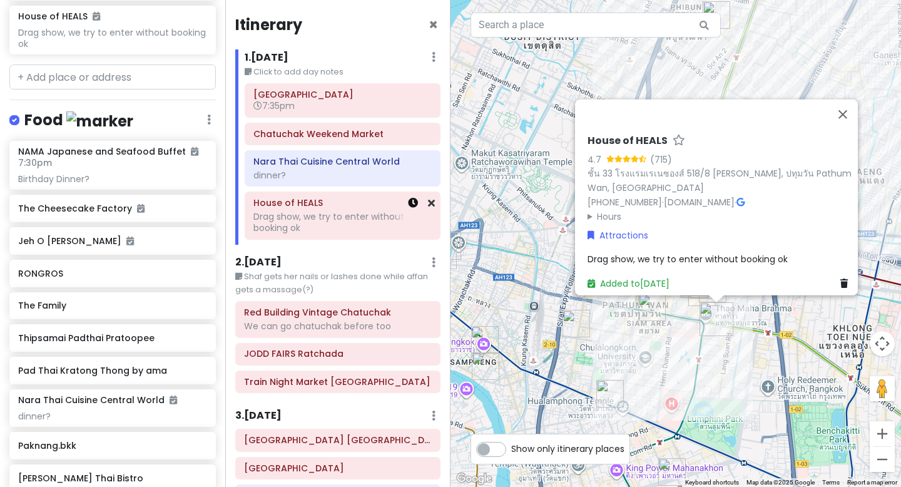
click at [410, 209] on link at bounding box center [413, 203] width 10 height 14
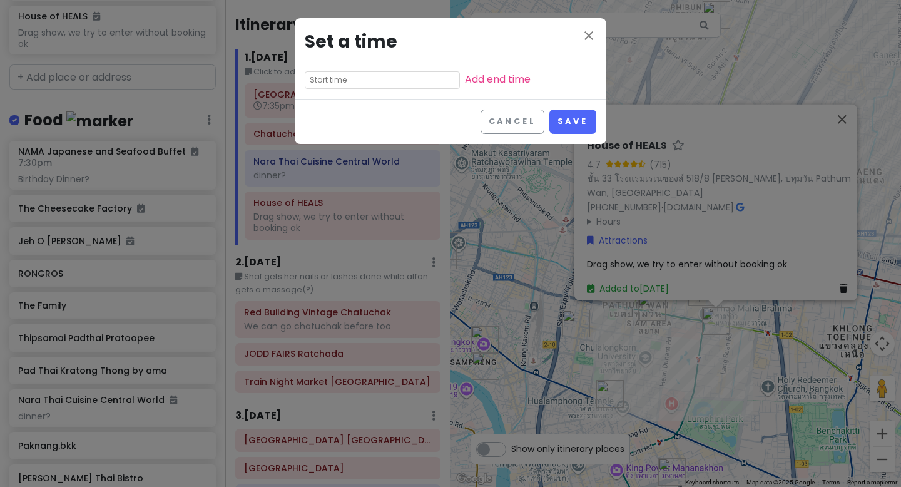
click at [357, 85] on input "text" at bounding box center [382, 80] width 155 height 18
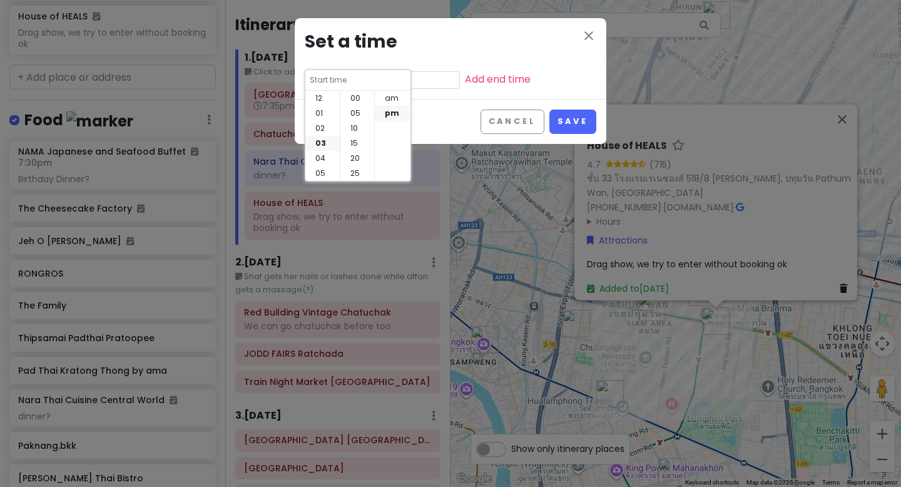
scroll to position [90, 0]
click at [326, 78] on input at bounding box center [358, 80] width 98 height 13
click at [322, 155] on li "10" at bounding box center [322, 158] width 34 height 15
type input "10:55 pm"
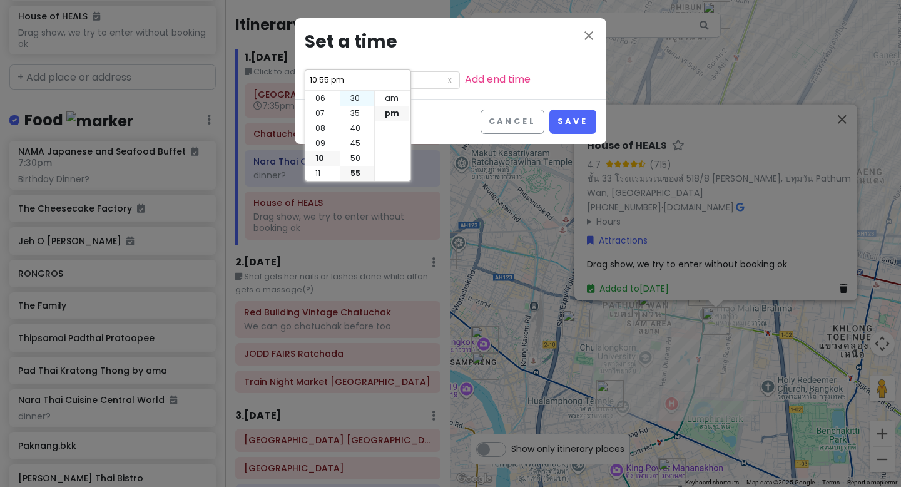
click at [356, 100] on li "30" at bounding box center [358, 98] width 34 height 15
type input "10:30 pm"
click at [399, 109] on li "pm" at bounding box center [392, 113] width 34 height 15
click at [573, 118] on button "Save" at bounding box center [573, 122] width 47 height 24
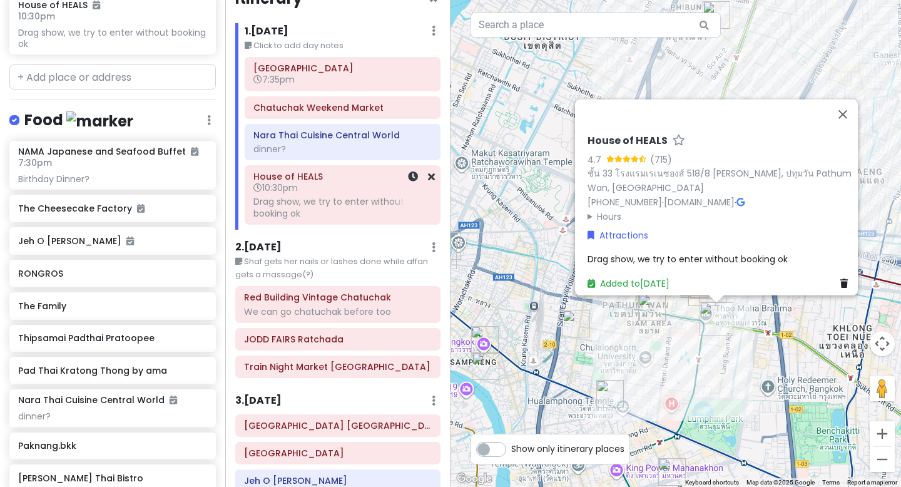
scroll to position [9, 0]
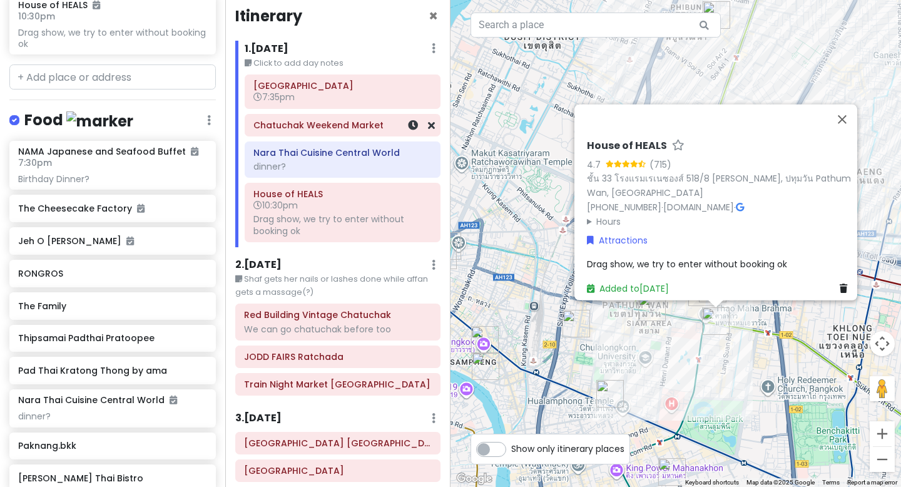
click at [327, 128] on h6 "Chatuchak Weekend Market" at bounding box center [343, 125] width 178 height 11
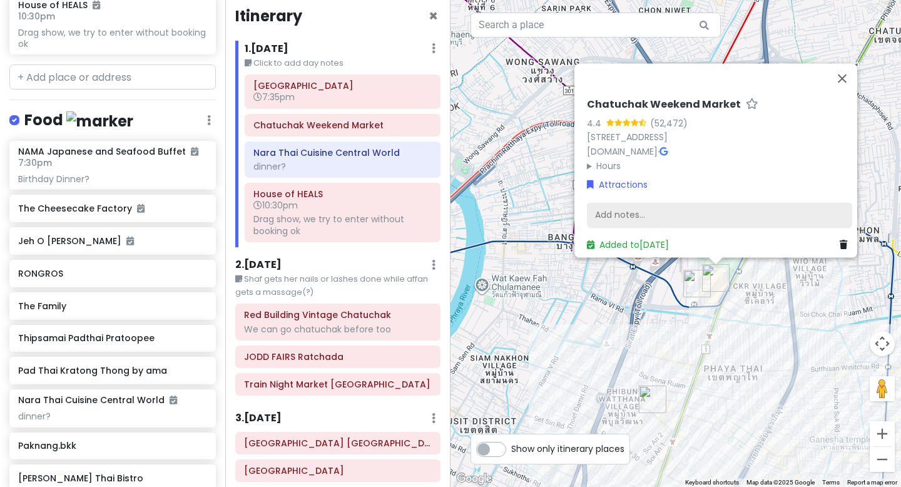
click at [605, 204] on div "Add notes..." at bounding box center [719, 215] width 265 height 26
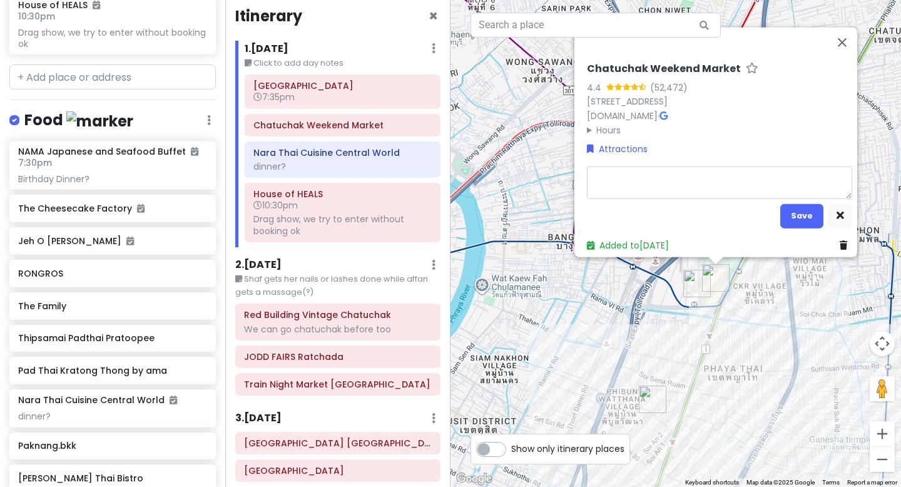
type textarea "x"
type textarea "i"
type textarea "x"
type textarea "id"
type textarea "x"
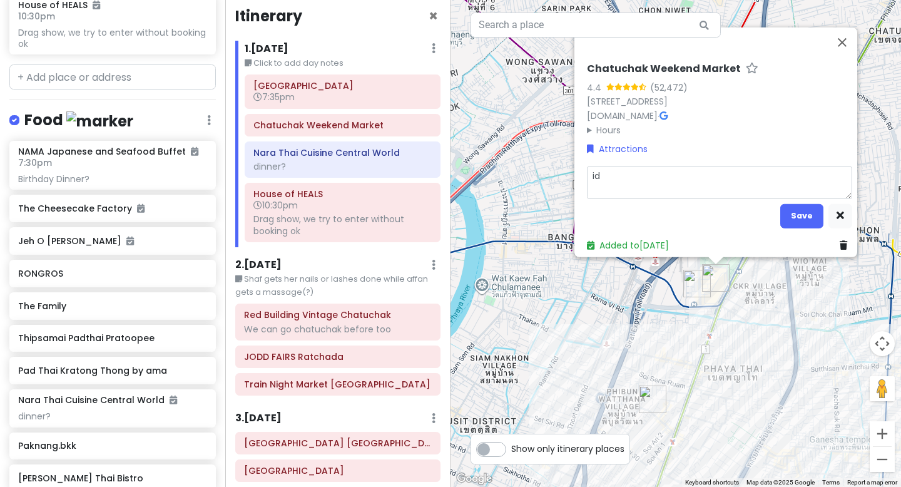
type textarea "idk"
type textarea "x"
type textarea "idk"
type textarea "x"
type textarea "idk if"
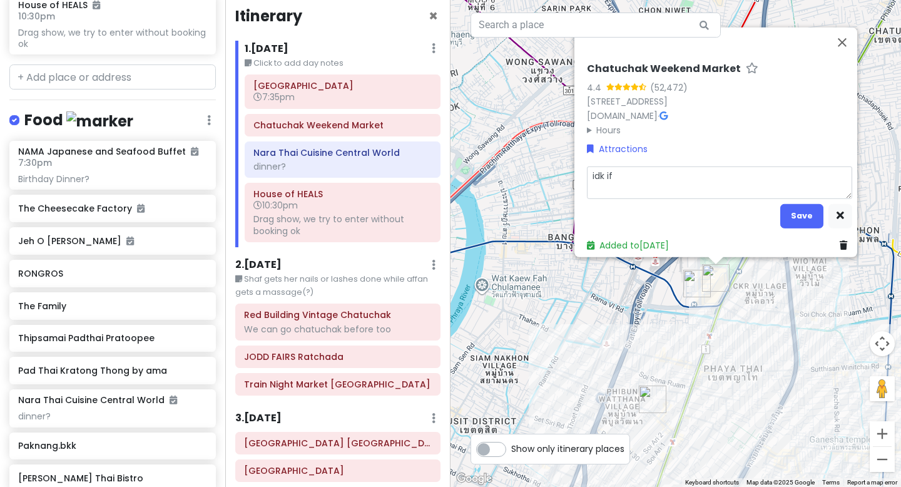
type textarea "x"
type textarea "idk if"
click at [791, 206] on button "Save" at bounding box center [802, 215] width 43 height 24
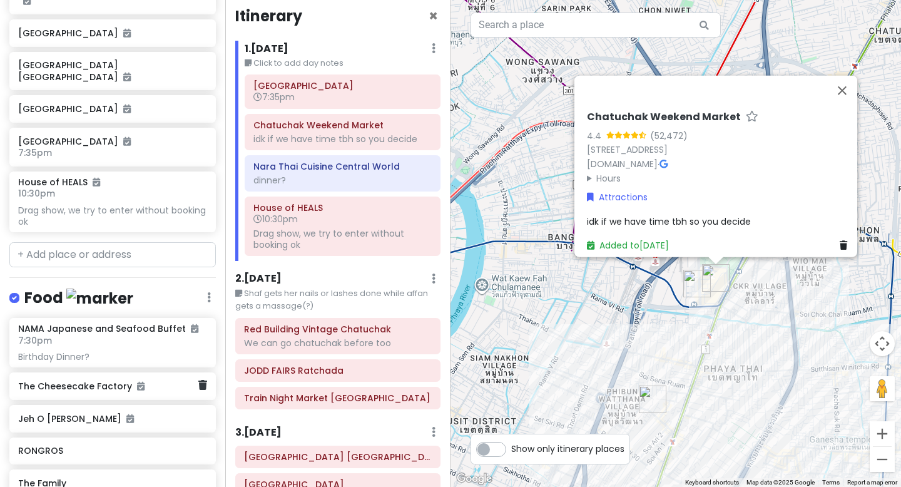
scroll to position [396, 0]
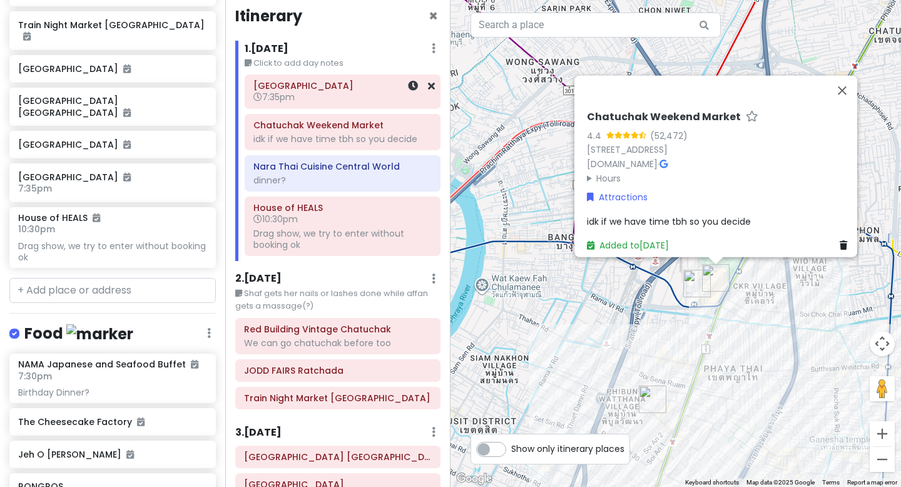
click at [352, 81] on h6 "[GEOGRAPHIC_DATA]" at bounding box center [343, 85] width 178 height 11
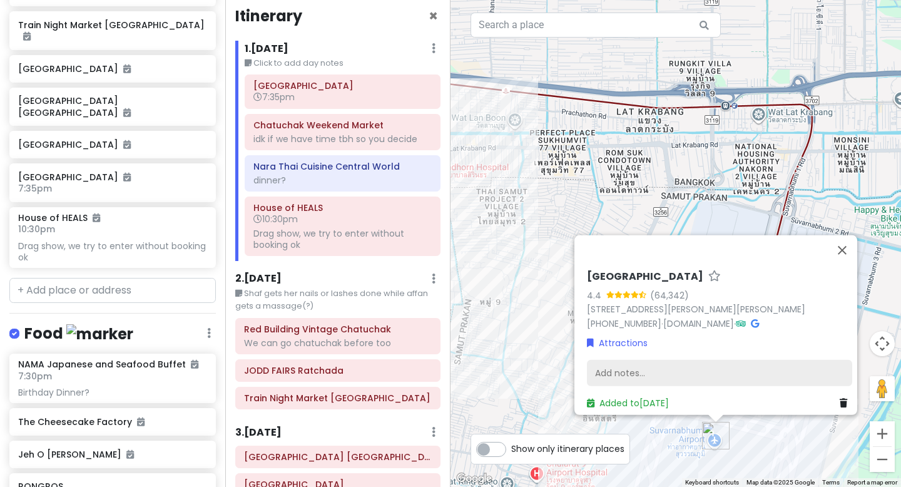
click at [619, 367] on div "Add notes..." at bounding box center [719, 373] width 265 height 26
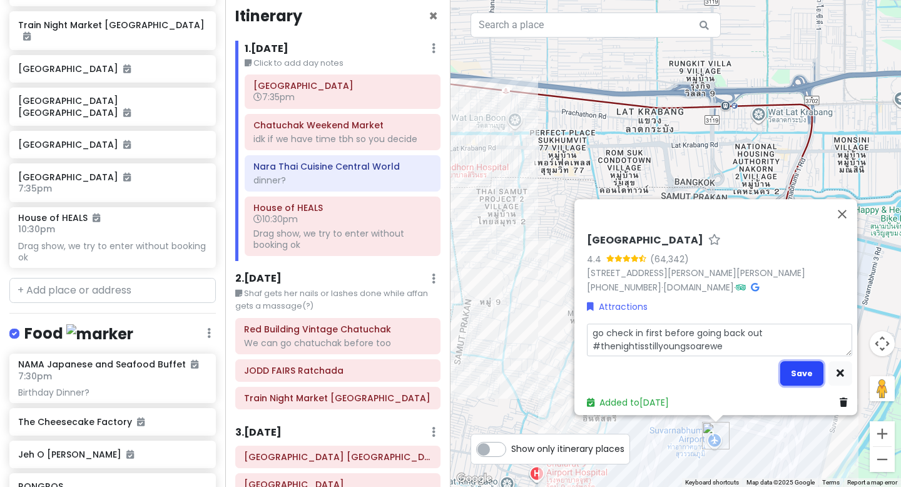
click at [796, 362] on button "Save" at bounding box center [802, 373] width 43 height 24
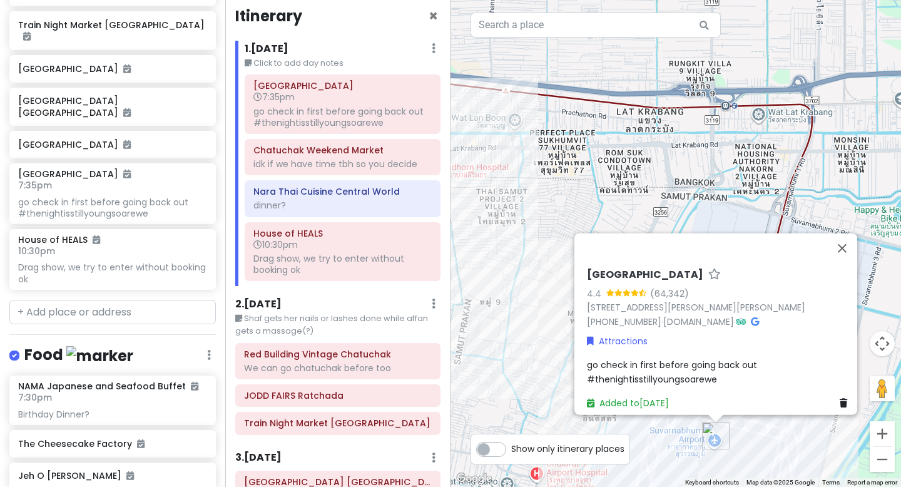
scroll to position [418, 0]
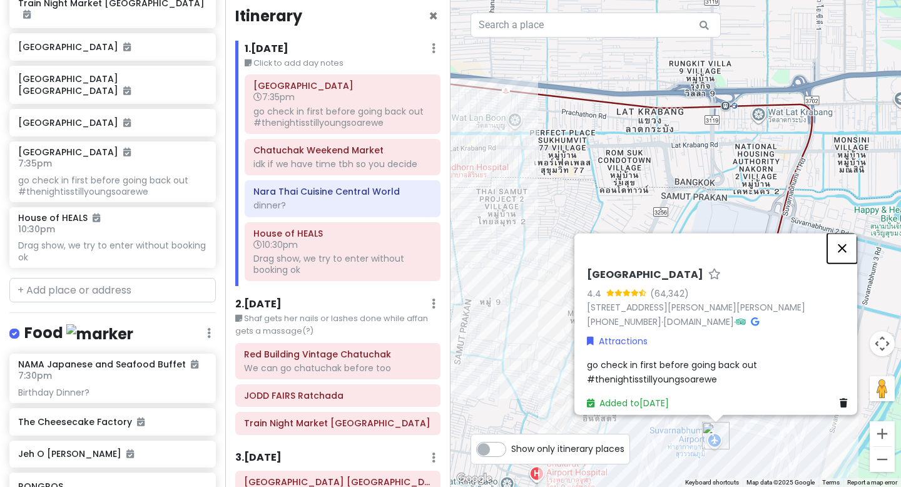
click at [849, 234] on button "Close" at bounding box center [843, 249] width 30 height 30
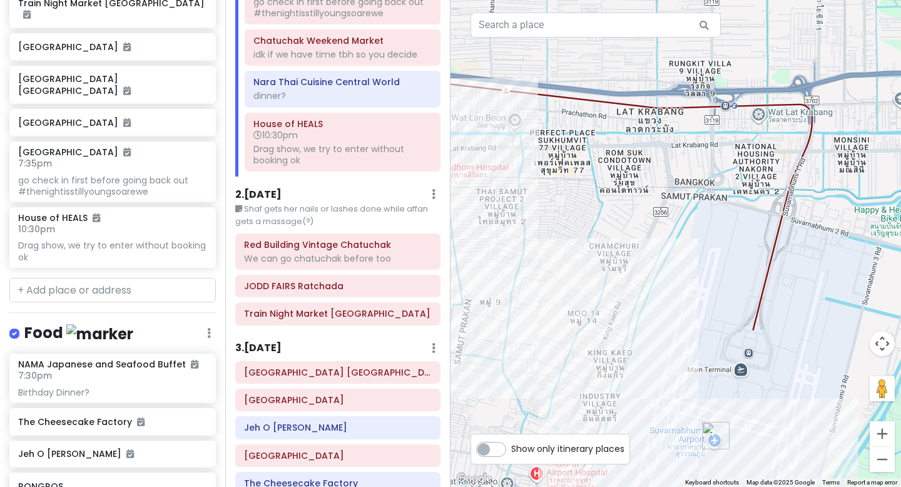
scroll to position [141, 0]
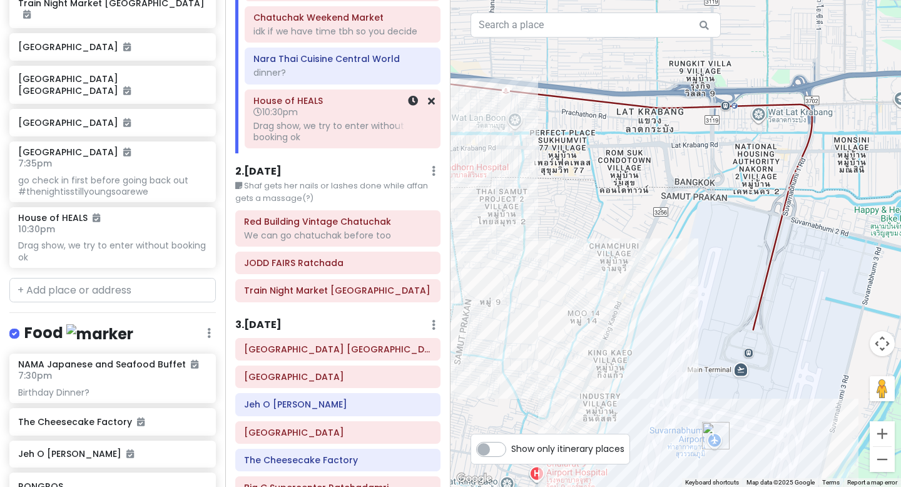
click at [332, 132] on div "Drag show, we try to enter without booking ok" at bounding box center [343, 131] width 178 height 23
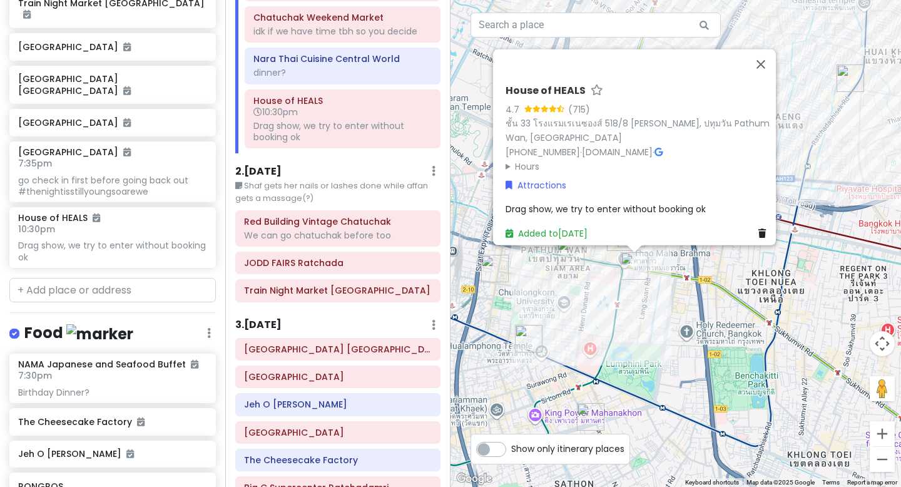
click at [579, 203] on span "Drag show, we try to enter without booking ok" at bounding box center [606, 209] width 200 height 13
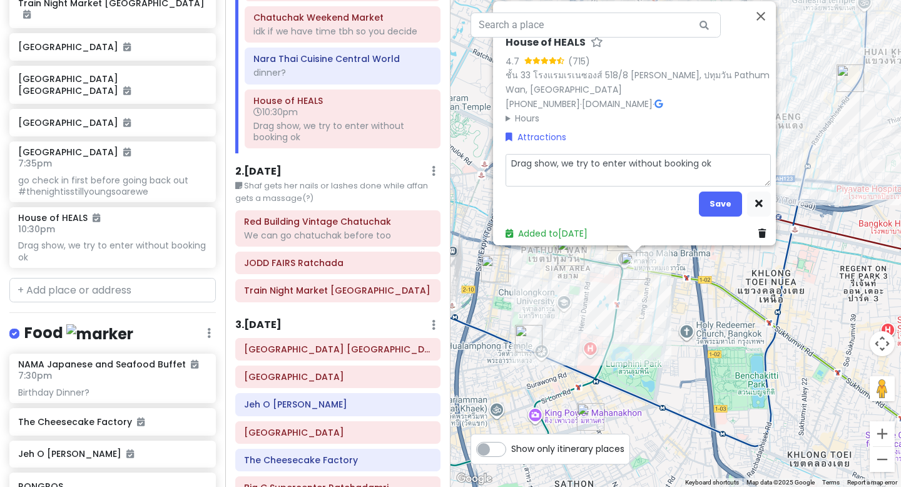
click at [512, 155] on textarea "Drag show, we try to enter without booking ok" at bounding box center [638, 170] width 265 height 33
click at [717, 155] on textarea "drag show, we try to enter without booking ok" at bounding box center [638, 170] width 265 height 33
click at [719, 195] on button "Save" at bounding box center [720, 204] width 43 height 24
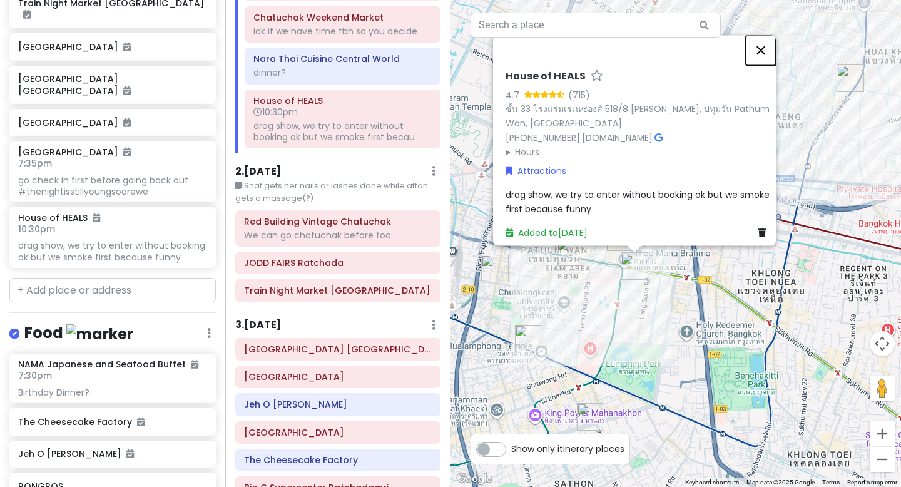
click at [771, 39] on button "Close" at bounding box center [761, 50] width 30 height 30
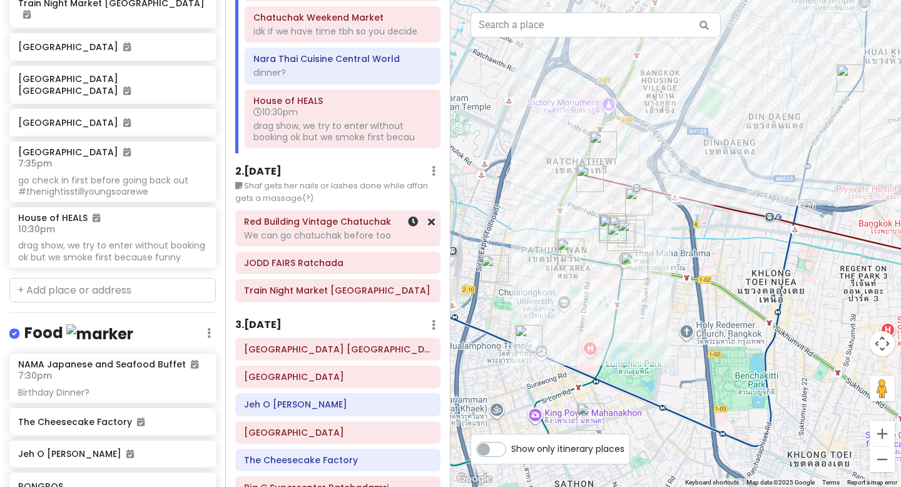
click at [365, 233] on div "We can go chatuchak before too" at bounding box center [338, 235] width 188 height 11
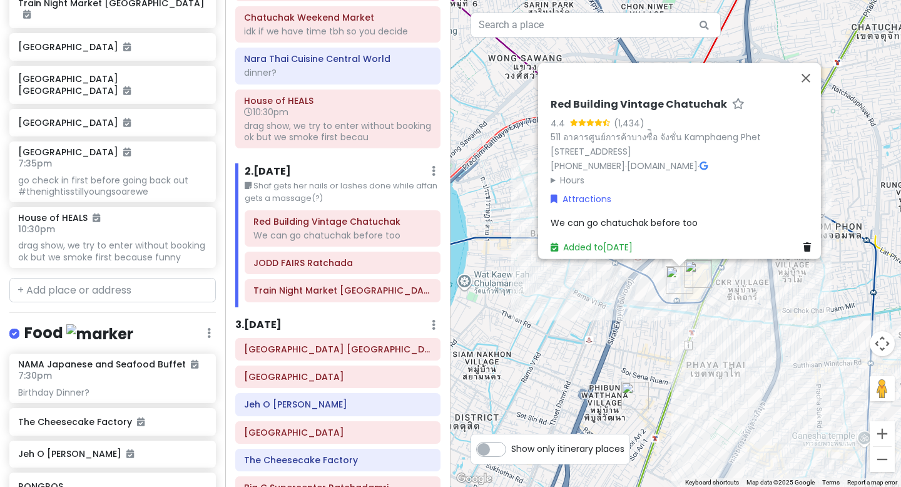
click at [687, 217] on span "We can go chatuchak before too" at bounding box center [624, 223] width 147 height 13
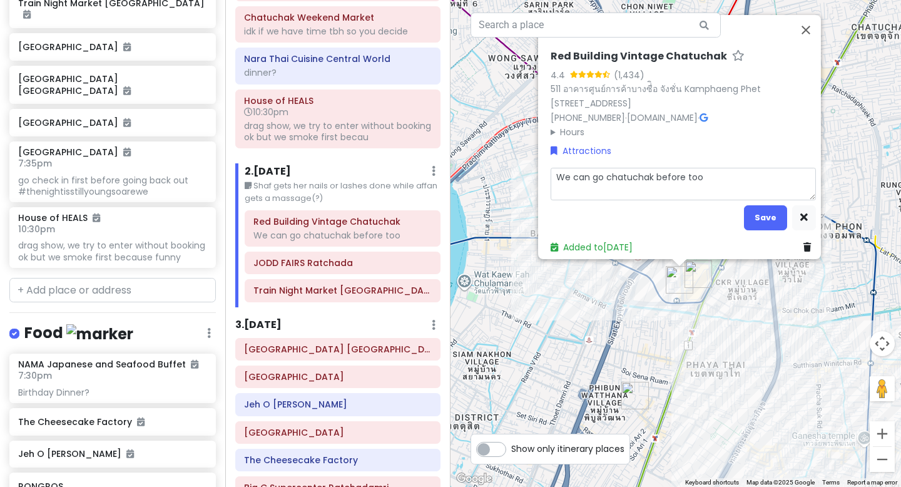
click at [698, 172] on textarea "We can go chatuchak before too" at bounding box center [683, 184] width 265 height 33
click at [811, 11] on div "Red Building Vintage Chatuchak 4.4 (1,434) 511 อาคารศูนย์การค้าบางซื่ิอ จังชั่น…" at bounding box center [676, 243] width 451 height 487
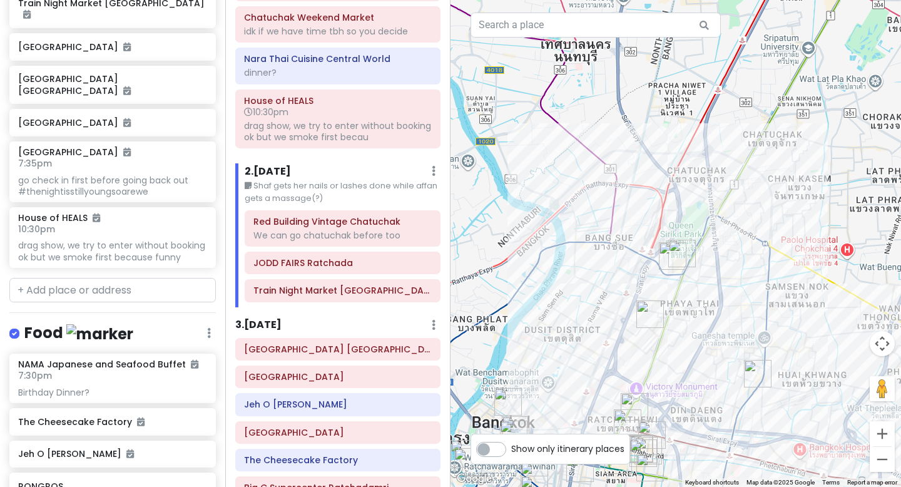
click at [643, 326] on img "Paknang.bkk" at bounding box center [651, 314] width 28 height 28
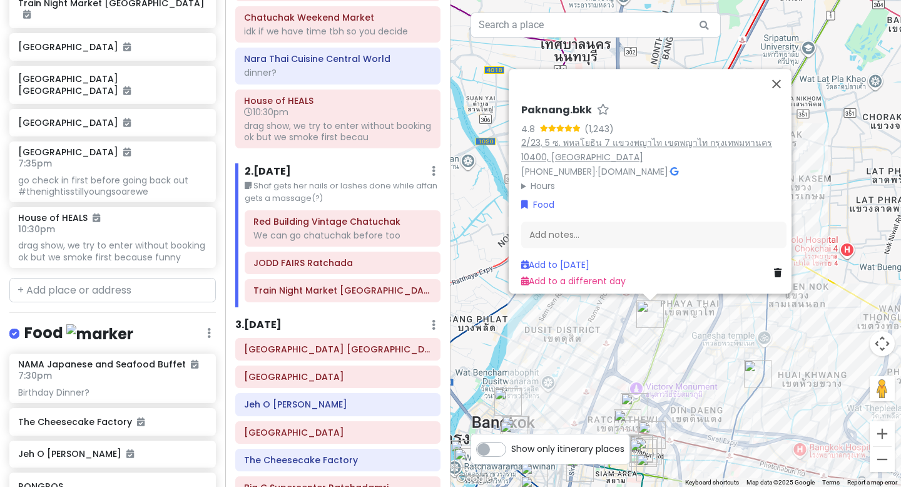
click at [557, 136] on link "2/23, 5 ซ. พหลโยธิน 7 แขวงพญาไท เขตพญาไท กรุงเทพมหานคร 10400, [GEOGRAPHIC_DATA]" at bounding box center [646, 149] width 251 height 27
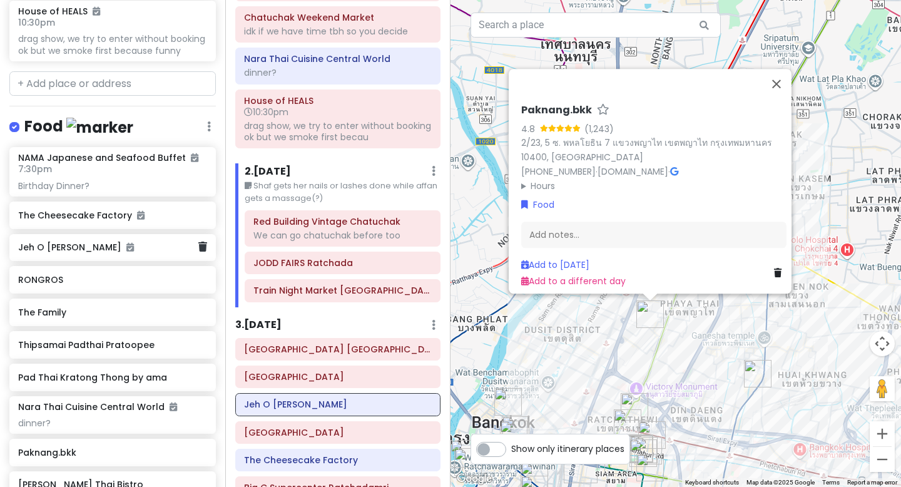
scroll to position [627, 0]
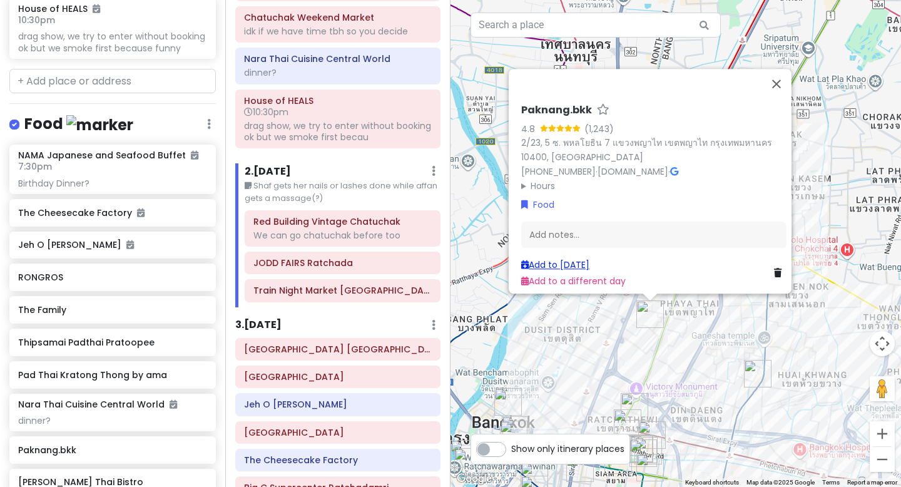
click at [535, 259] on link "Add to [DATE]" at bounding box center [555, 265] width 68 height 13
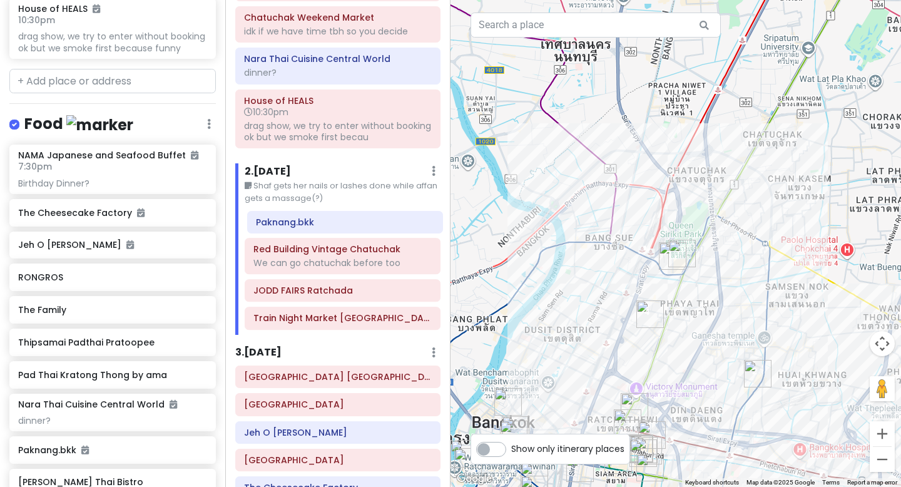
drag, startPoint x: 322, startPoint y: 317, endPoint x: 325, endPoint y: 220, distance: 97.1
click at [325, 220] on div "Red Building Vintage Chatuchak We can go chatuchak before too JODD FAIRS Ratcha…" at bounding box center [342, 272] width 215 height 125
click at [327, 222] on h6 "Paknang.bkk" at bounding box center [343, 221] width 178 height 11
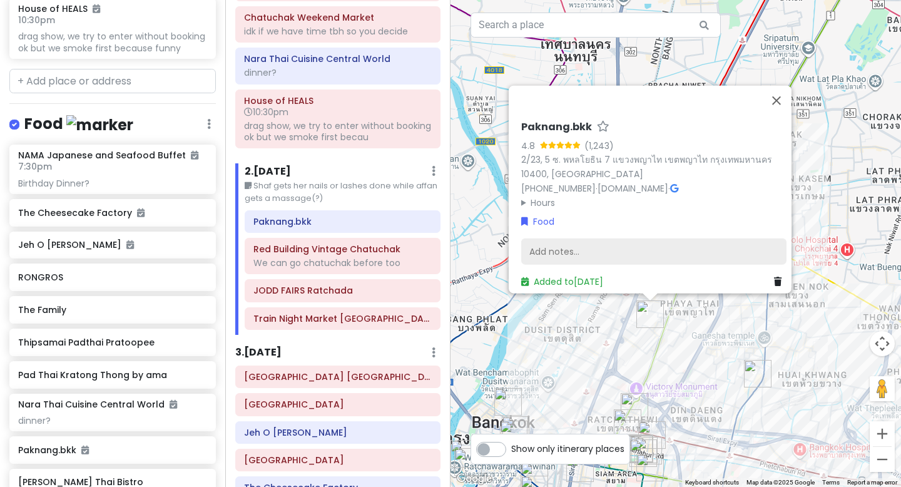
click at [560, 248] on div "Add notes..." at bounding box center [653, 252] width 265 height 26
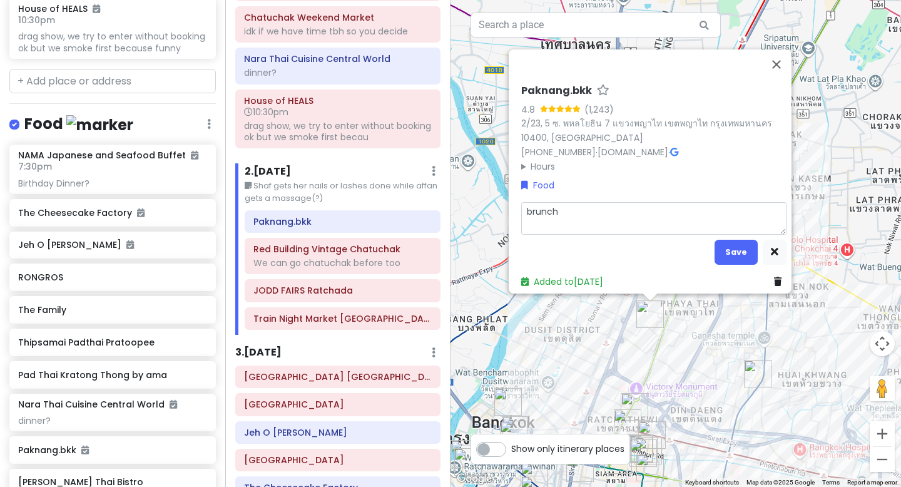
drag, startPoint x: 580, startPoint y: 207, endPoint x: 511, endPoint y: 206, distance: 68.2
click at [516, 206] on div "Paknang.bkk 4.8 (1,243) 2/23, 5 ซ. พหลโยธิน 7 แขวงพญาไท เขตพญาไท กรุงเทพมหานคร …" at bounding box center [653, 187] width 275 height 214
click at [727, 240] on button "Save" at bounding box center [736, 252] width 43 height 24
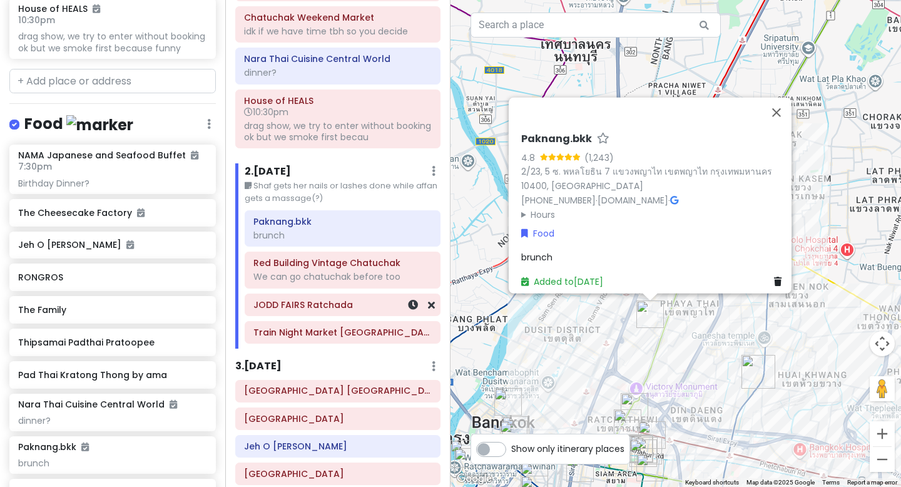
click at [358, 305] on h6 "JODD FAIRS Ratchada" at bounding box center [343, 304] width 178 height 11
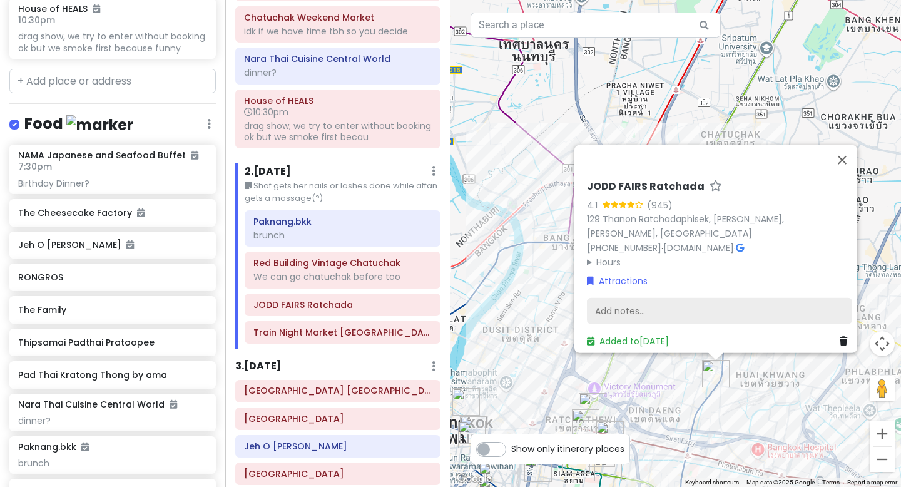
click at [621, 306] on div "Add notes..." at bounding box center [719, 311] width 265 height 26
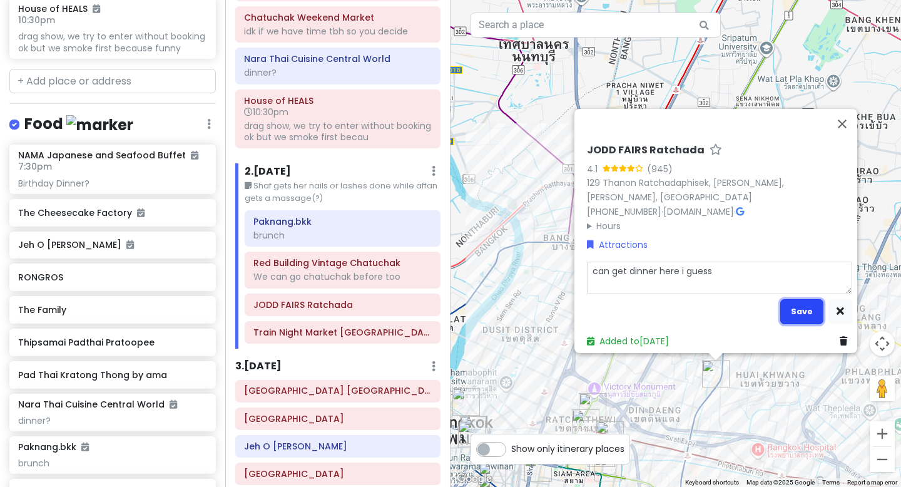
click at [795, 302] on button "Save" at bounding box center [802, 311] width 43 height 24
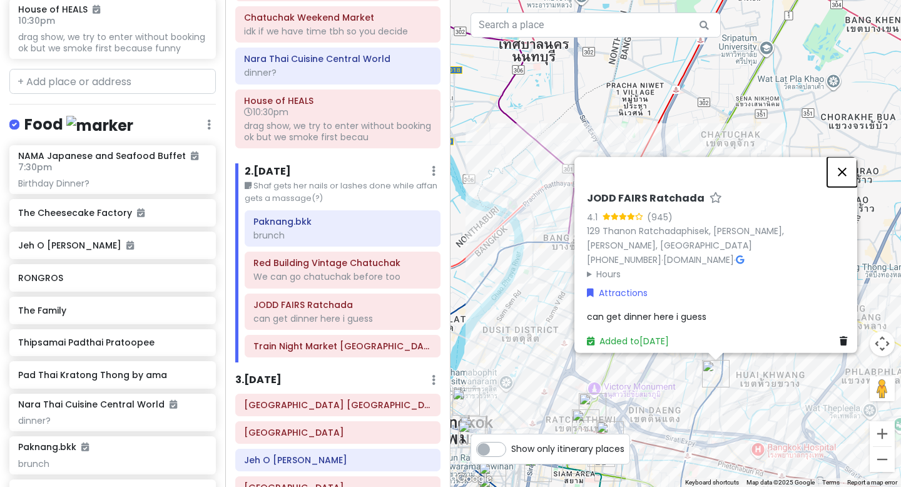
click at [843, 169] on button "Close" at bounding box center [843, 172] width 30 height 30
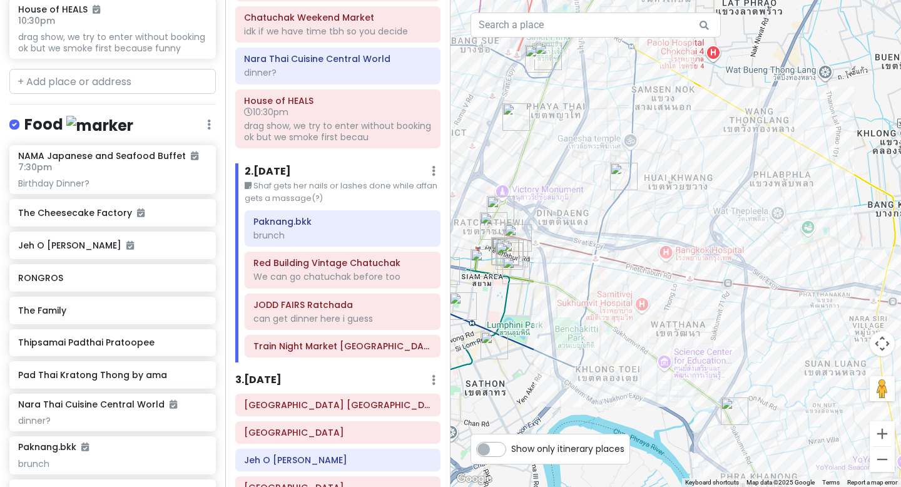
drag, startPoint x: 721, startPoint y: 347, endPoint x: 629, endPoint y: 148, distance: 219.3
click at [629, 148] on div at bounding box center [676, 243] width 451 height 487
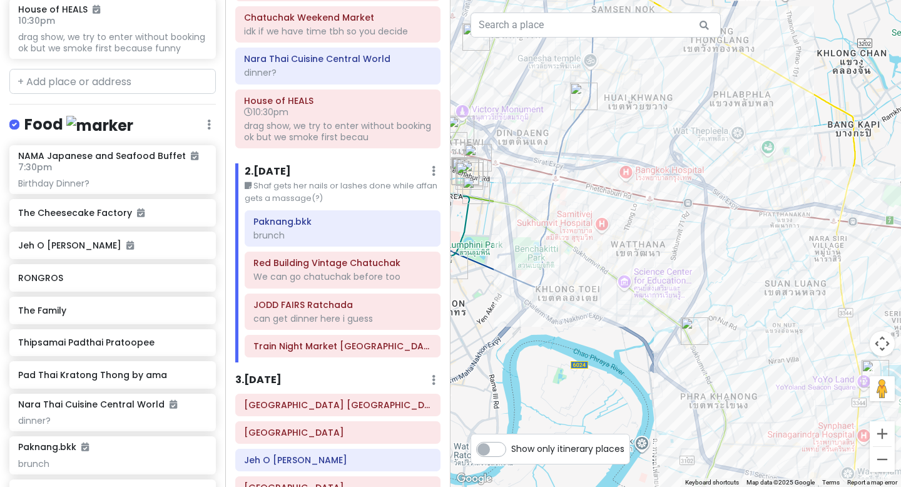
drag, startPoint x: 745, startPoint y: 209, endPoint x: 738, endPoint y: 152, distance: 57.4
click at [738, 152] on div at bounding box center [676, 243] width 451 height 487
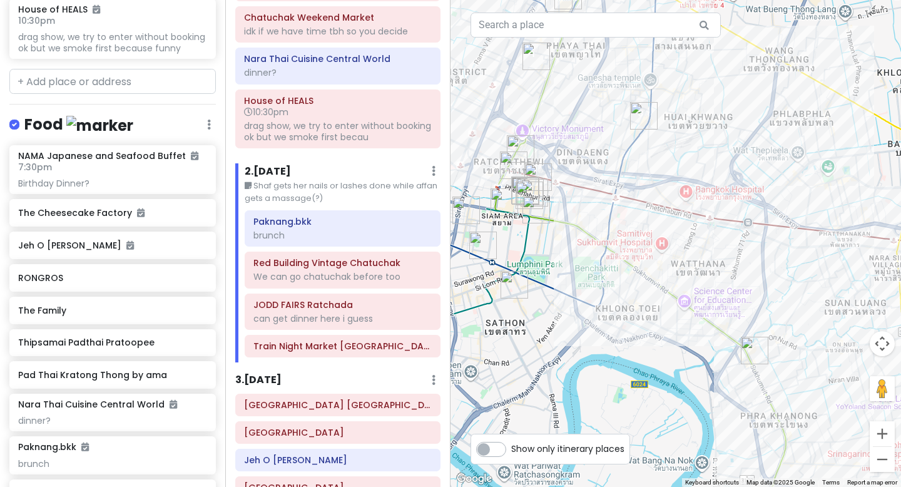
drag, startPoint x: 578, startPoint y: 277, endPoint x: 639, endPoint y: 292, distance: 61.9
click at [639, 292] on div at bounding box center [676, 243] width 451 height 487
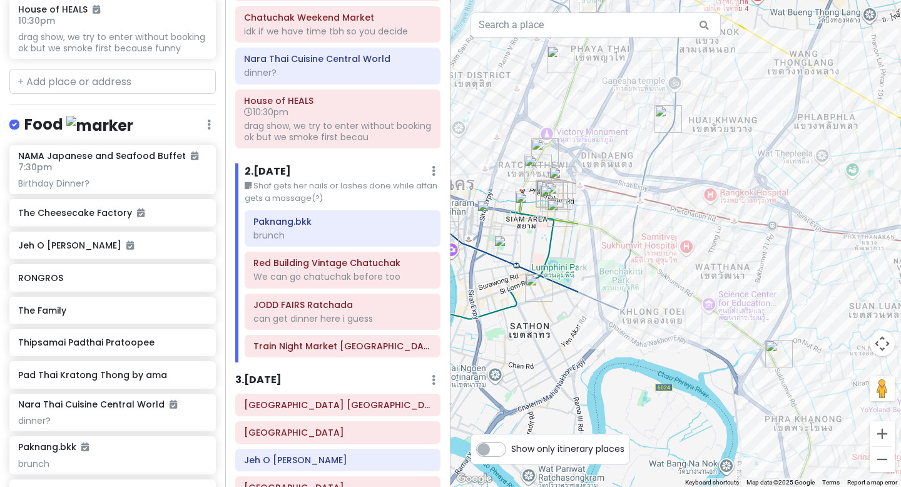
drag, startPoint x: 657, startPoint y: 327, endPoint x: 599, endPoint y: 233, distance: 110.7
click at [599, 233] on div at bounding box center [676, 243] width 451 height 487
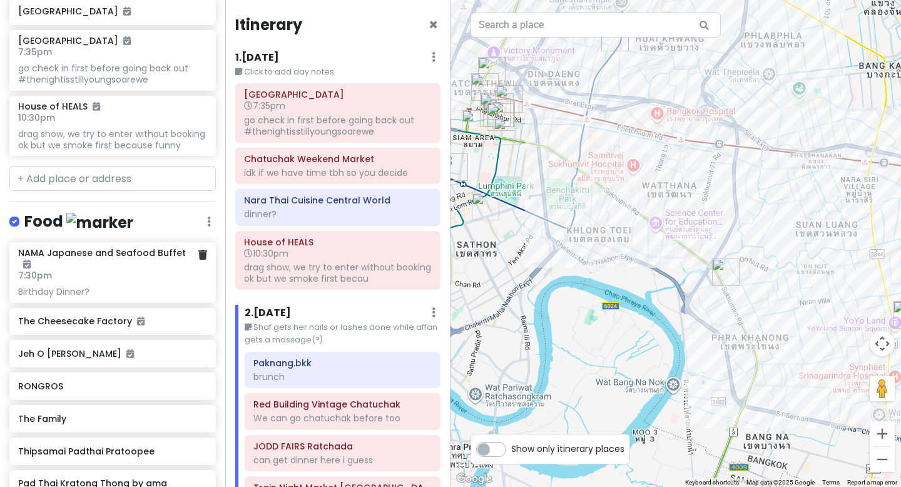
scroll to position [516, 0]
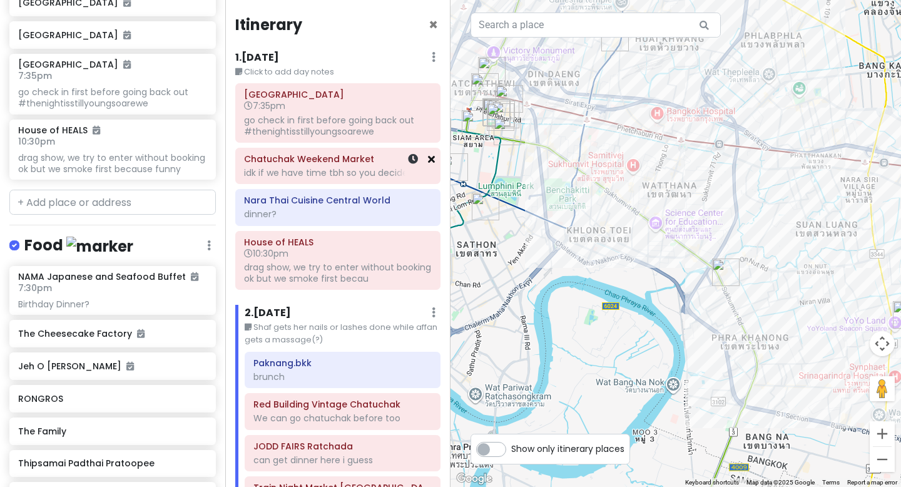
click at [434, 162] on icon at bounding box center [431, 159] width 7 height 10
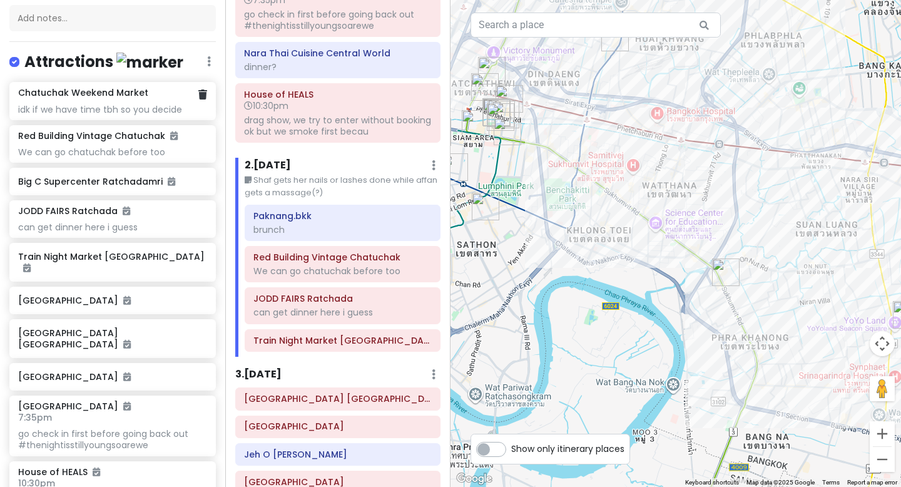
scroll to position [172, 0]
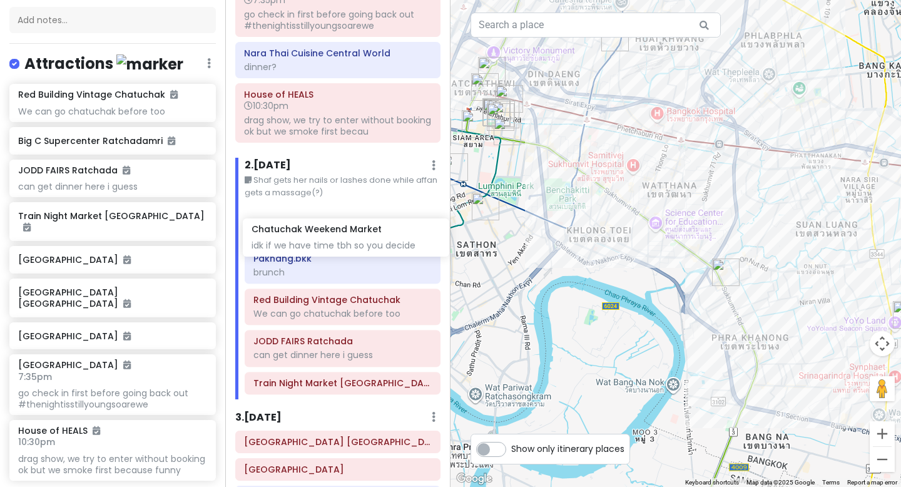
drag, startPoint x: 90, startPoint y: 110, endPoint x: 323, endPoint y: 247, distance: 270.2
click at [323, 247] on div "BangKOK deez nutz Private Change Dates Make a Copy Delete Trip Go Pro ⚡️ Give F…" at bounding box center [450, 243] width 901 height 487
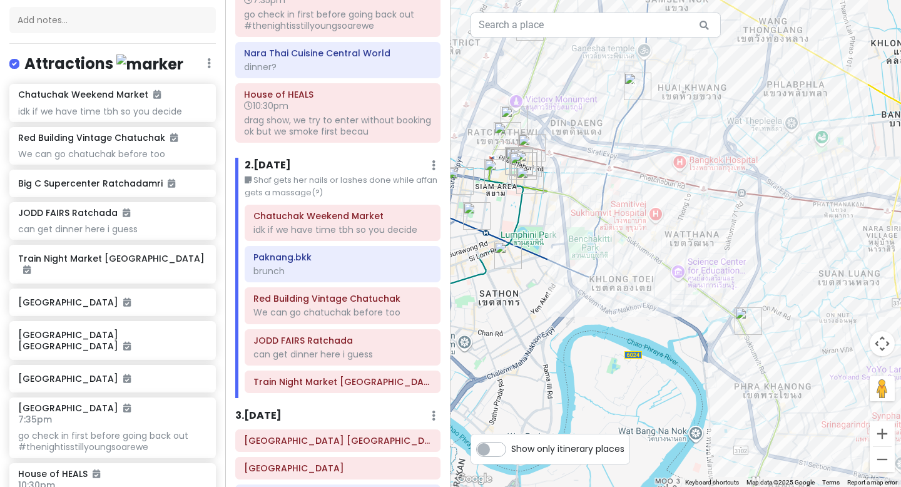
drag, startPoint x: 563, startPoint y: 217, endPoint x: 609, endPoint y: 312, distance: 105.6
click at [609, 312] on div at bounding box center [676, 243] width 451 height 487
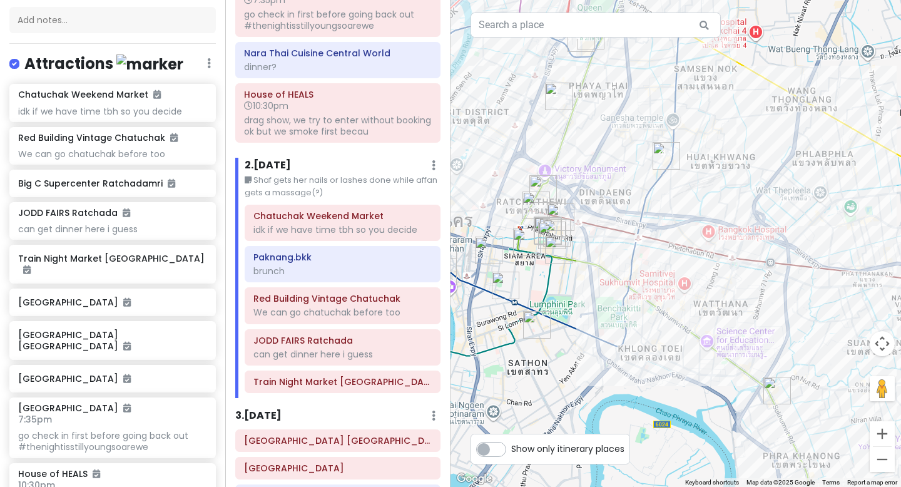
drag, startPoint x: 591, startPoint y: 213, endPoint x: 596, endPoint y: 265, distance: 52.8
click at [596, 265] on div at bounding box center [676, 243] width 451 height 487
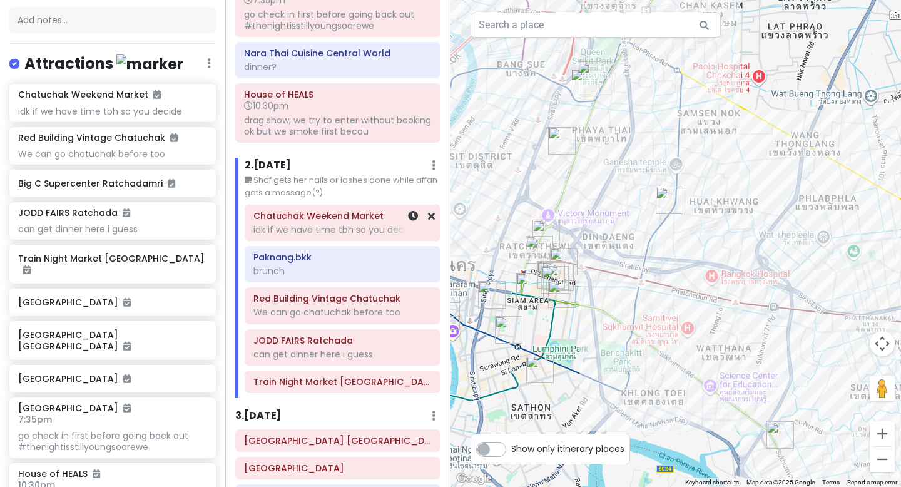
click at [394, 227] on div at bounding box center [414, 222] width 42 height 35
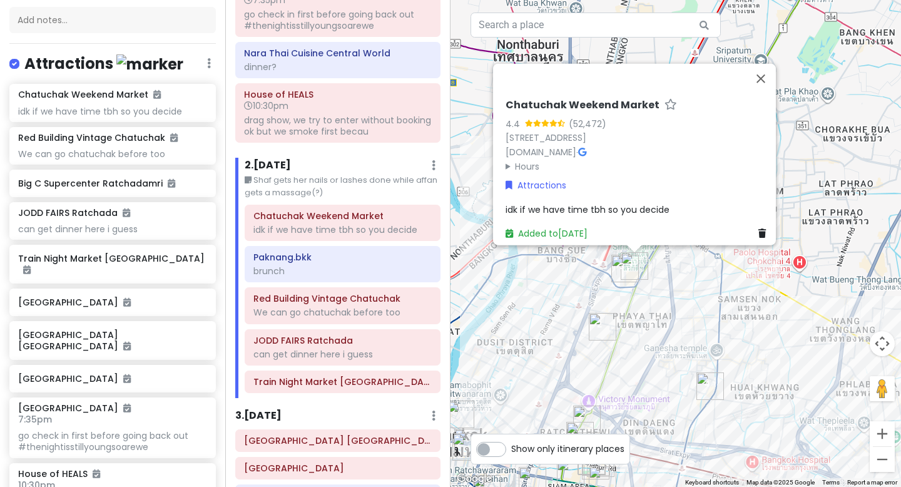
click at [595, 208] on div "idk if we have time tbh so you decide" at bounding box center [638, 209] width 265 height 14
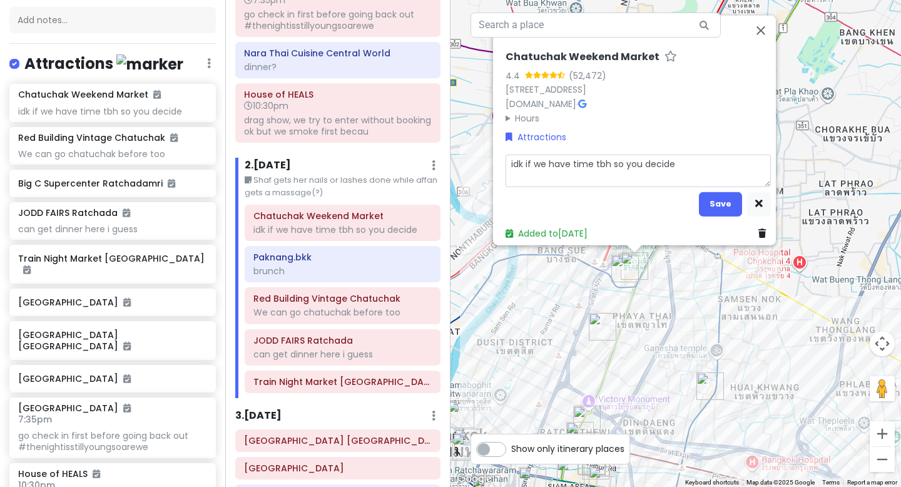
drag, startPoint x: 685, startPoint y: 160, endPoint x: 469, endPoint y: 153, distance: 216.7
click at [469, 153] on div "Chatuchak Weekend Market 4.4 (52,472) 587, 10 [STREET_ADDRESS] [DOMAIN_NAME] · …" at bounding box center [676, 243] width 451 height 487
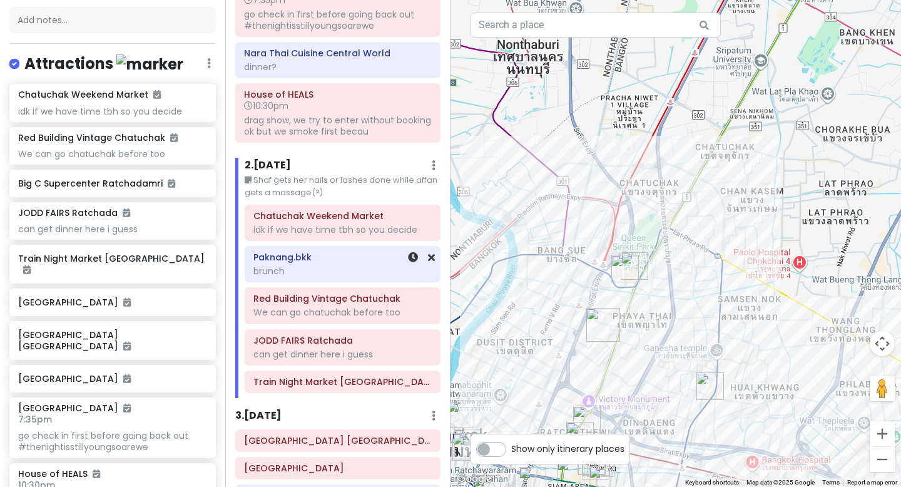
click at [357, 256] on h6 "Paknang.bkk" at bounding box center [343, 257] width 178 height 11
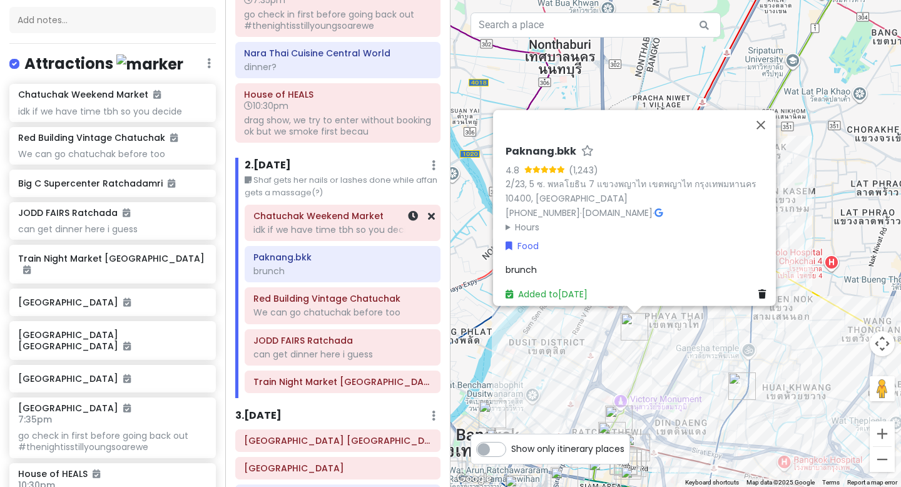
click at [365, 232] on div "idk if we have time tbh so you decide" at bounding box center [343, 229] width 178 height 11
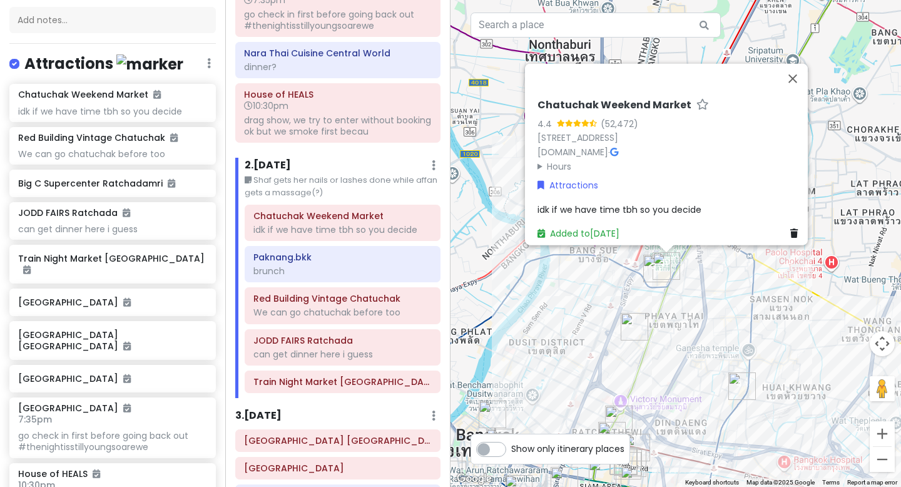
click at [632, 203] on span "idk if we have time tbh so you decide" at bounding box center [620, 209] width 164 height 13
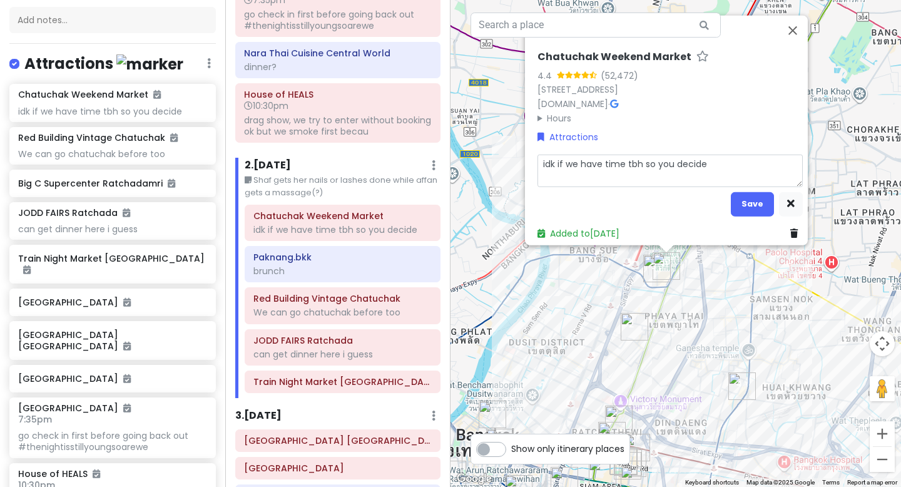
drag, startPoint x: 722, startPoint y: 160, endPoint x: 524, endPoint y: 163, distance: 198.5
click at [525, 163] on div "Chatuchak Weekend Market 4.4 (52,472) 587, 10 [STREET_ADDRESS] [DOMAIN_NAME] · …" at bounding box center [666, 131] width 283 height 230
click at [746, 192] on button "Save" at bounding box center [752, 204] width 43 height 24
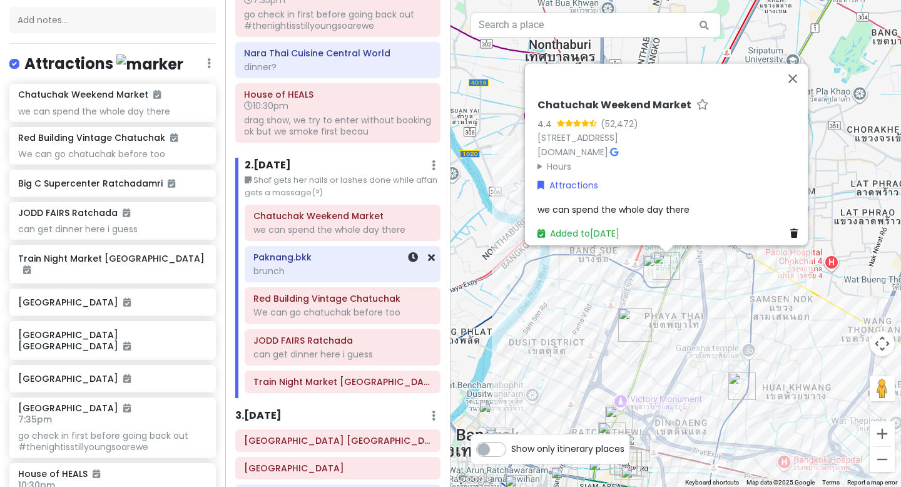
click at [318, 266] on div "brunch" at bounding box center [343, 270] width 178 height 11
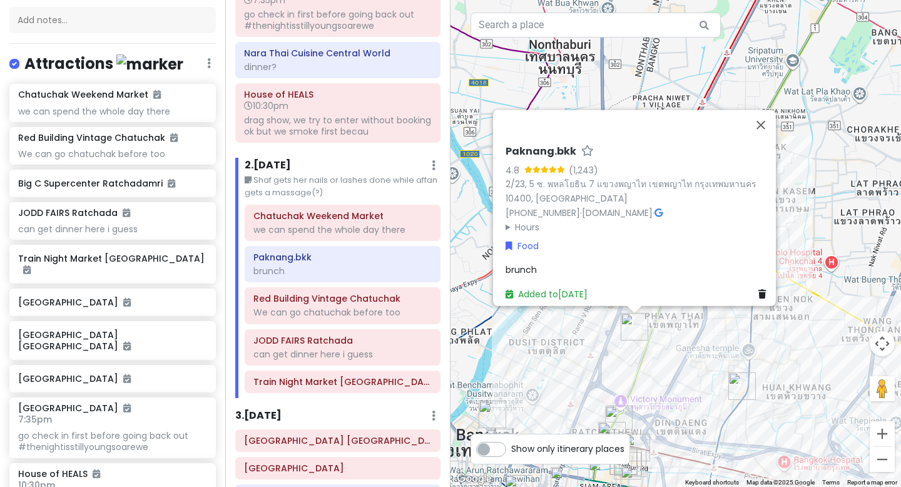
click at [521, 264] on span "brunch" at bounding box center [521, 270] width 31 height 13
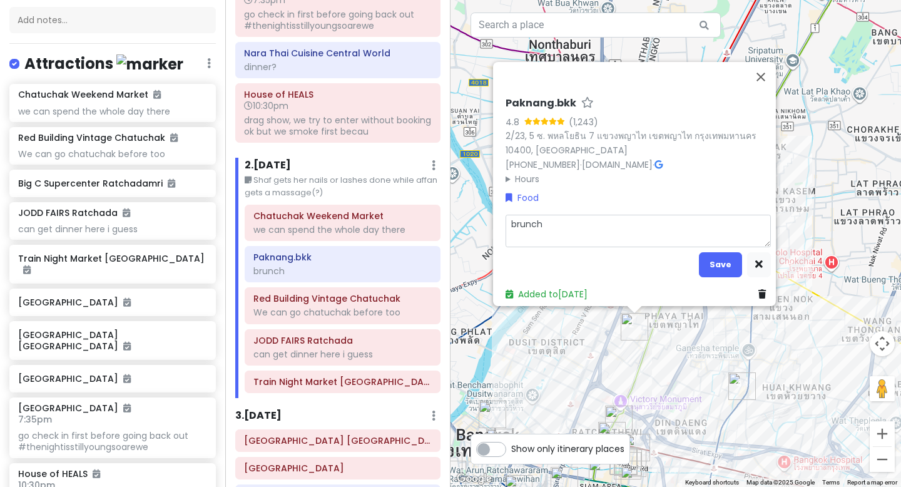
click at [536, 218] on textarea "brunch" at bounding box center [638, 231] width 265 height 33
click at [706, 256] on button "Save" at bounding box center [720, 264] width 43 height 24
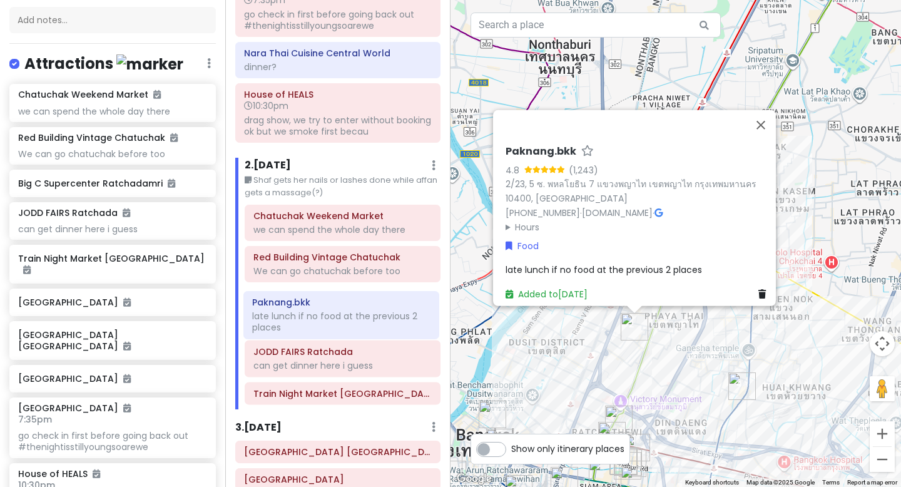
drag, startPoint x: 355, startPoint y: 278, endPoint x: 352, endPoint y: 324, distance: 45.8
click at [352, 324] on div "Chatuchak Weekend Market we can spend the whole day there [PERSON_NAME].bkk lat…" at bounding box center [342, 307] width 215 height 205
click at [352, 267] on div "We can go chatuchak before too" at bounding box center [343, 270] width 178 height 11
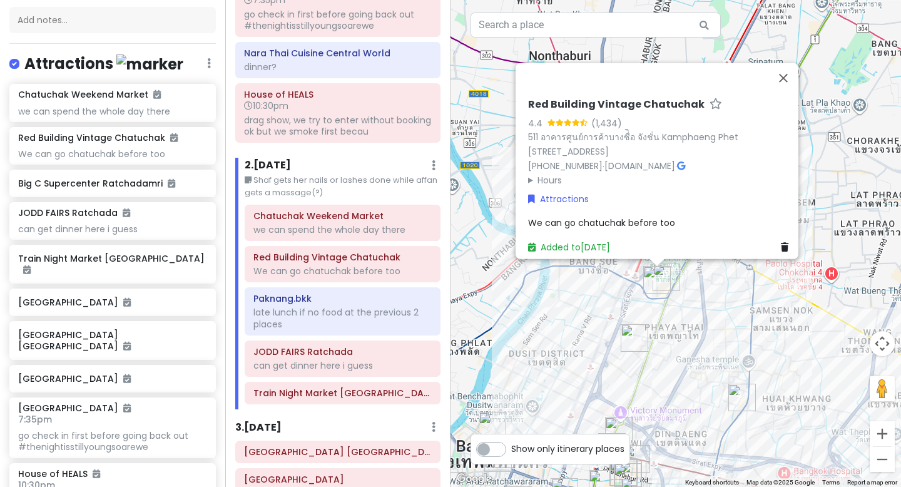
click at [618, 217] on span "We can go chatuchak before too" at bounding box center [601, 223] width 147 height 13
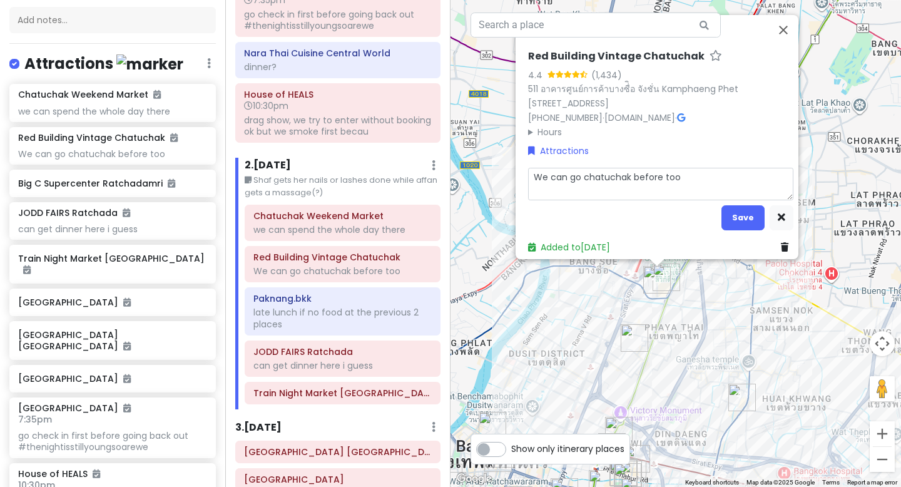
drag, startPoint x: 722, startPoint y: 168, endPoint x: 510, endPoint y: 166, distance: 212.9
click at [510, 166] on div "Red Building Vintage Chatuchak 4.4 (1,434) 511 อาคารศูนย์การค้าบางซื่ิอ จังชั่น…" at bounding box center [676, 243] width 451 height 487
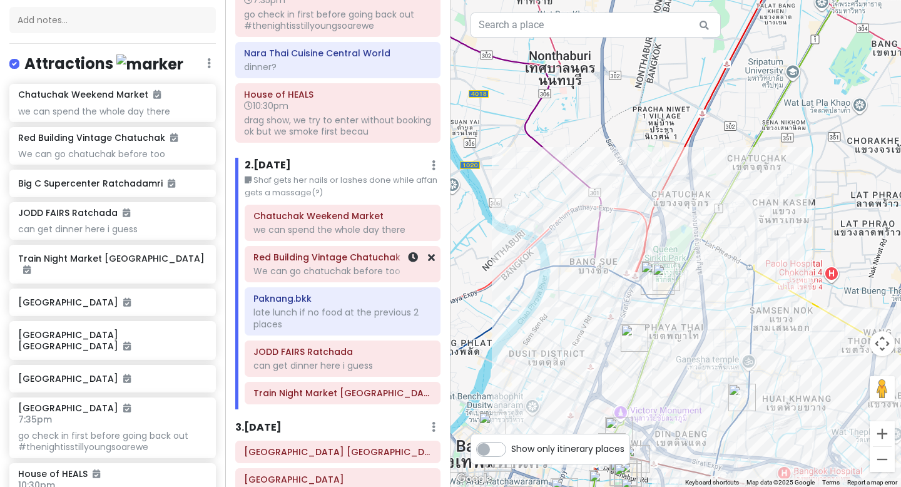
click at [367, 279] on div "Red Building Vintage Chatuchak We can go chatuchak before too" at bounding box center [343, 264] width 178 height 31
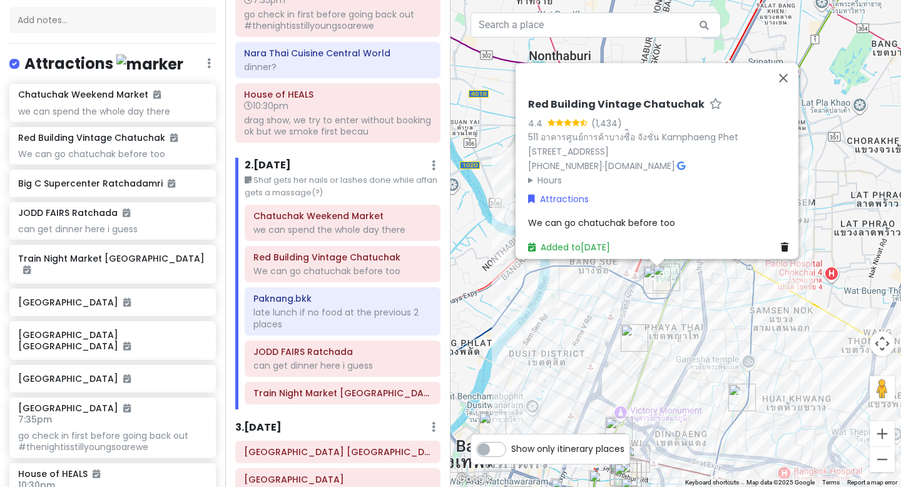
click at [670, 216] on div "We can go chatuchak before too" at bounding box center [660, 223] width 265 height 14
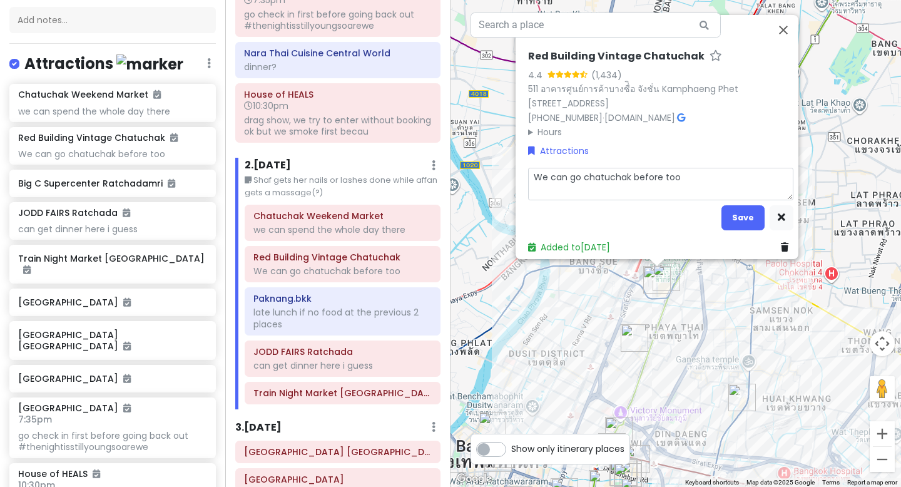
drag, startPoint x: 680, startPoint y: 172, endPoint x: 506, endPoint y: 170, distance: 173.4
click at [506, 170] on div "Red Building Vintage Chatuchak 4.4 (1,434) 511 อาคารศูนย์การค้าบางซื่ิอ จังชั่น…" at bounding box center [676, 243] width 451 height 487
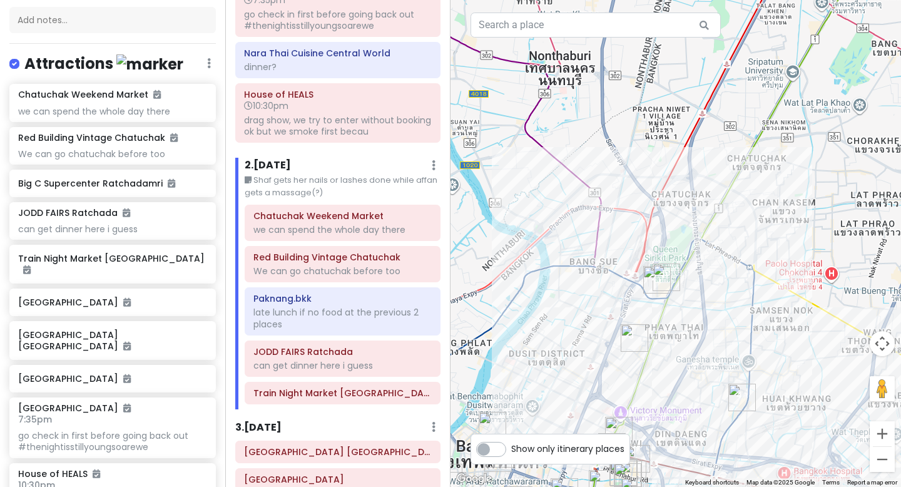
click at [393, 283] on div "Chatuchak Weekend Market we can spend the whole day there Red Building Vintage …" at bounding box center [342, 307] width 215 height 205
click at [396, 265] on div at bounding box center [414, 264] width 42 height 35
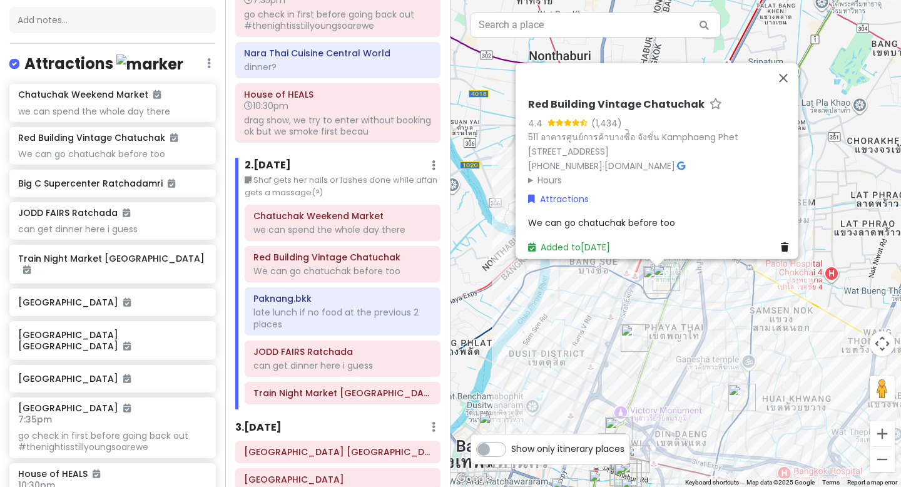
click at [595, 217] on span "We can go chatuchak before too" at bounding box center [601, 223] width 147 height 13
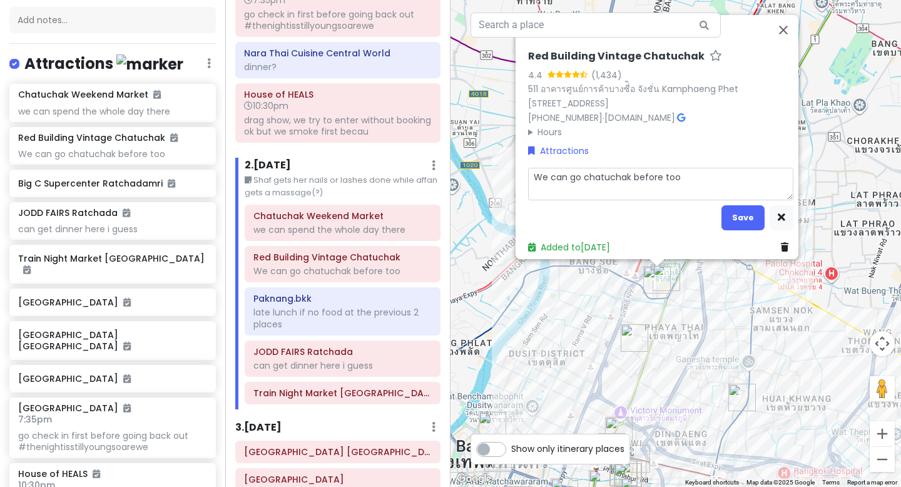
click at [669, 171] on textarea "We can go chatuchak before too" at bounding box center [660, 184] width 265 height 33
click at [750, 208] on button "Save" at bounding box center [743, 217] width 43 height 24
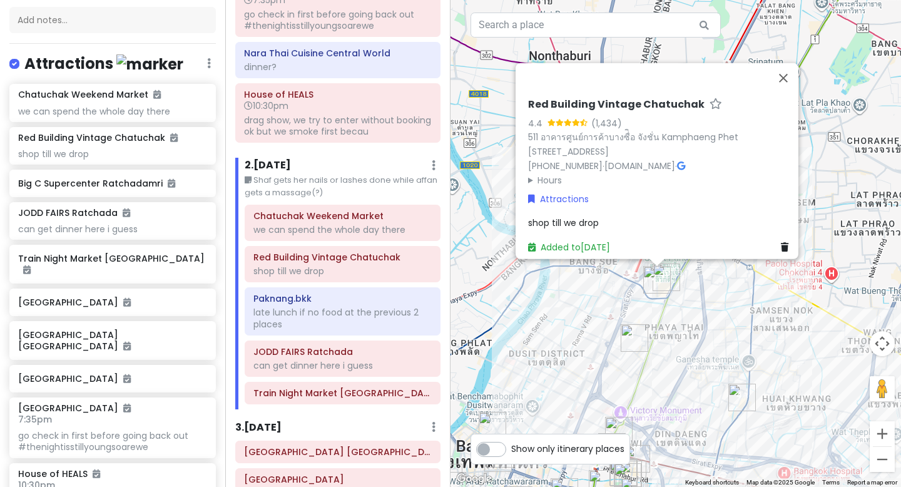
click at [377, 431] on div "3 . [DATE] Add Day Notes Delete Day" at bounding box center [337, 429] width 205 height 21
click at [789, 63] on button "Close" at bounding box center [784, 78] width 30 height 30
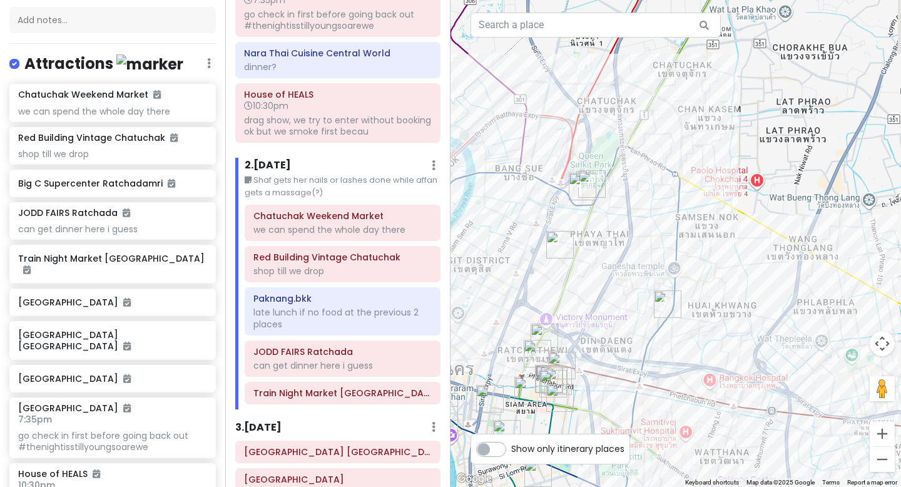
drag, startPoint x: 663, startPoint y: 234, endPoint x: 573, endPoint y: 120, distance: 144.9
click at [573, 120] on div at bounding box center [676, 243] width 451 height 487
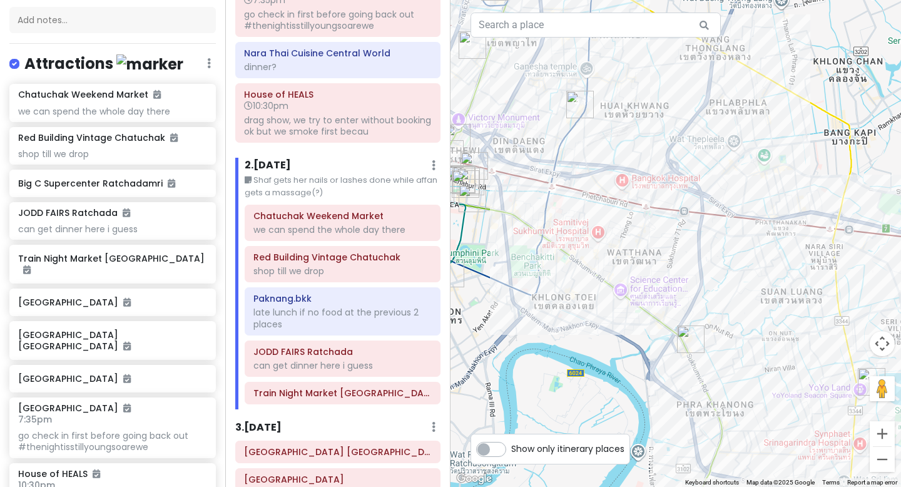
drag, startPoint x: 728, startPoint y: 257, endPoint x: 688, endPoint y: 106, distance: 156.1
click at [688, 106] on div at bounding box center [676, 243] width 451 height 487
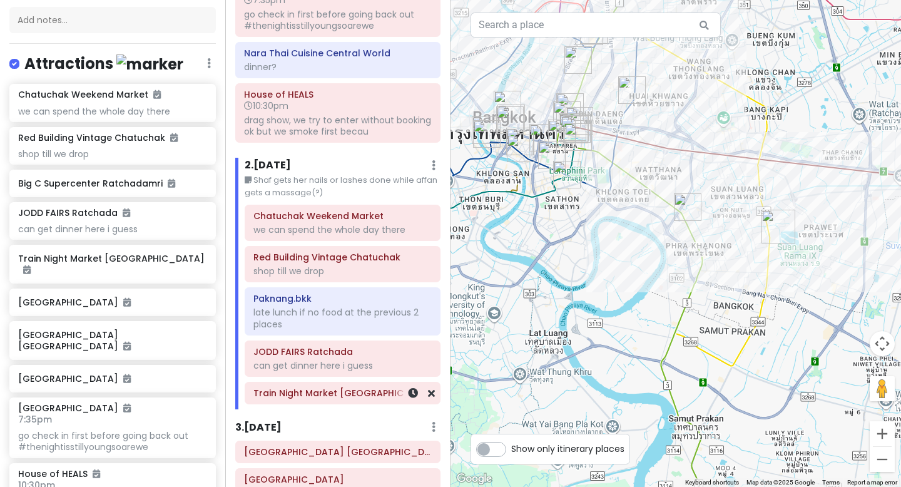
click at [343, 403] on div "Train Night Market [GEOGRAPHIC_DATA]" at bounding box center [342, 392] width 195 height 21
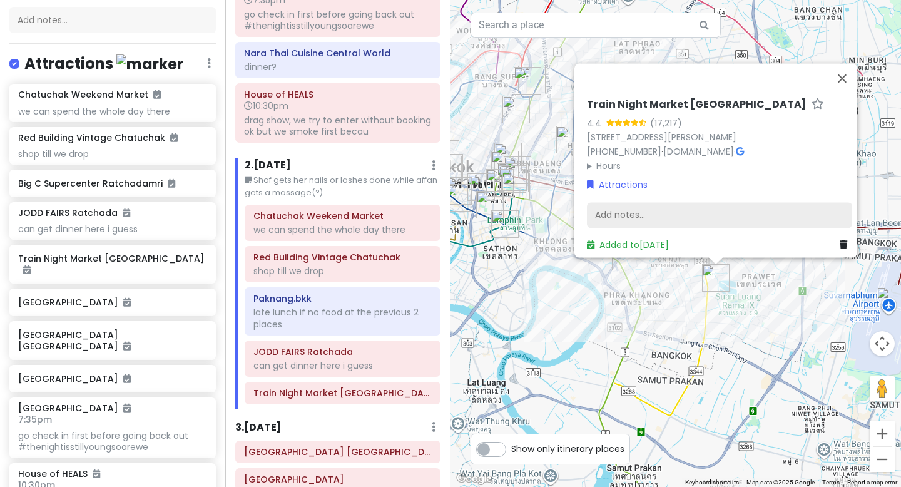
click at [671, 202] on div "Add notes..." at bounding box center [719, 215] width 265 height 26
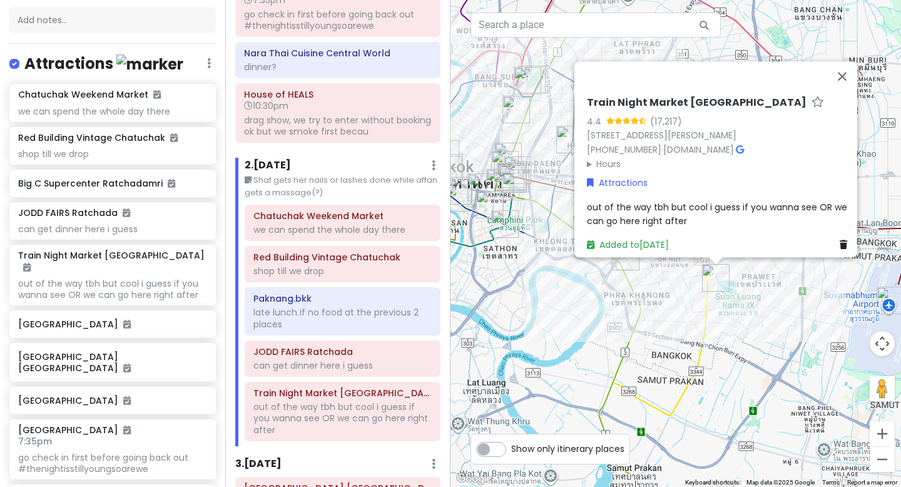
click at [680, 213] on div "out of the way tbh but cool i guess if you wanna see OR we can go here right af…" at bounding box center [719, 214] width 265 height 28
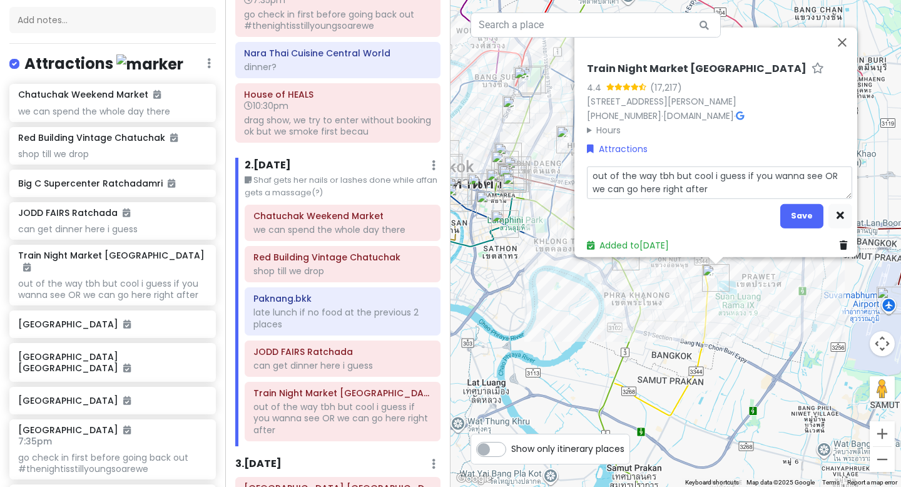
click at [711, 181] on textarea "out of the way tbh but cool i guess if you wanna see OR we can go here right af…" at bounding box center [719, 182] width 265 height 33
click at [791, 208] on button "Save" at bounding box center [802, 215] width 43 height 24
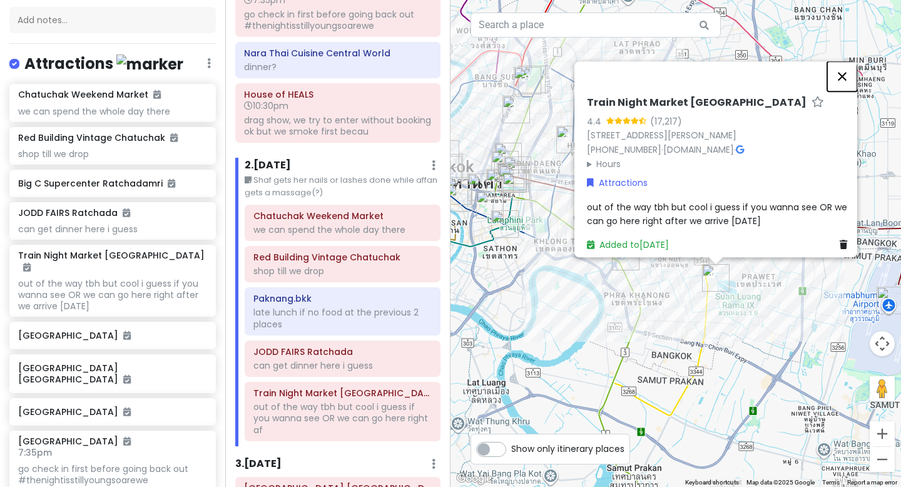
click at [847, 61] on button "Close" at bounding box center [843, 76] width 30 height 30
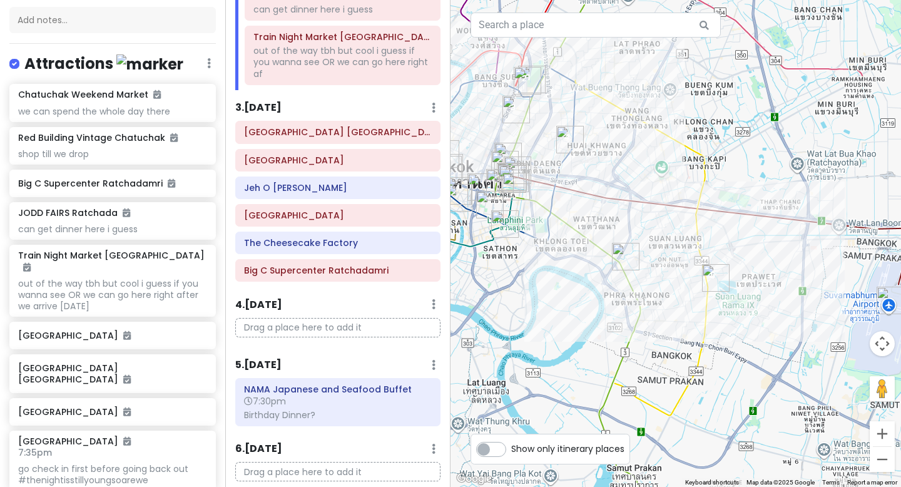
scroll to position [487, 0]
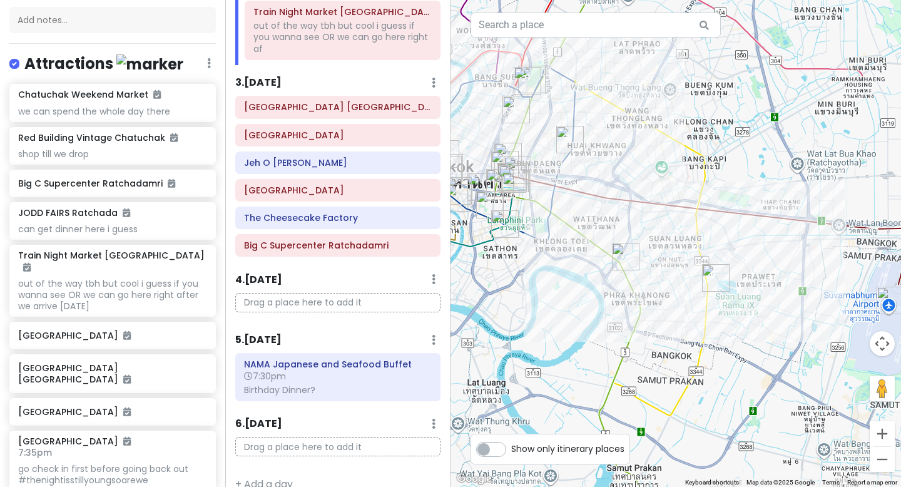
click at [438, 76] on div "3 . [DATE] Add Day Notes Delete Day" at bounding box center [337, 85] width 205 height 21
click at [435, 78] on icon at bounding box center [434, 83] width 4 height 10
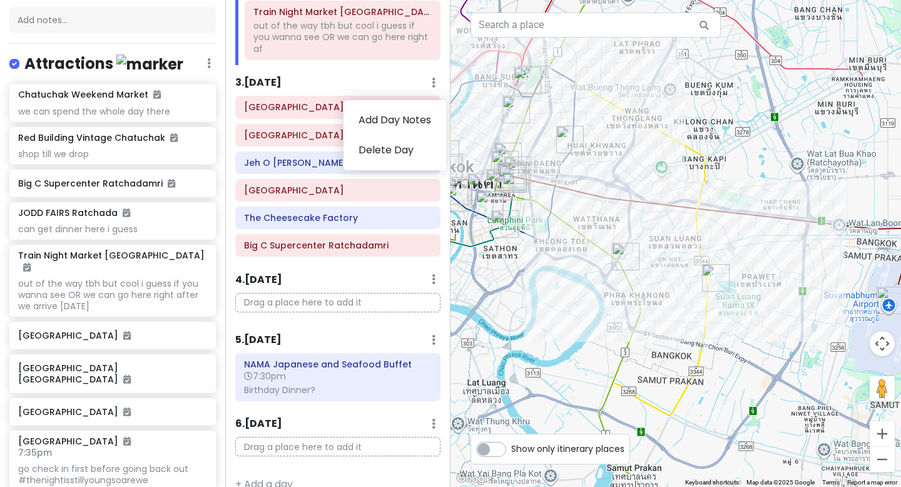
click at [406, 62] on div "Itinerary × 1 . [DATE] Edit Day Notes Delete Day Click to add day notes [GEOGRA…" at bounding box center [337, 243] width 225 height 487
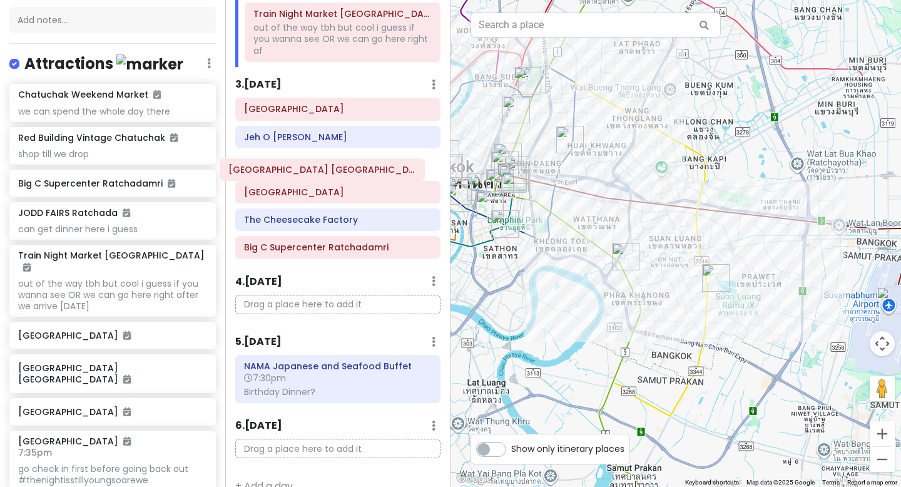
scroll to position [485, 0]
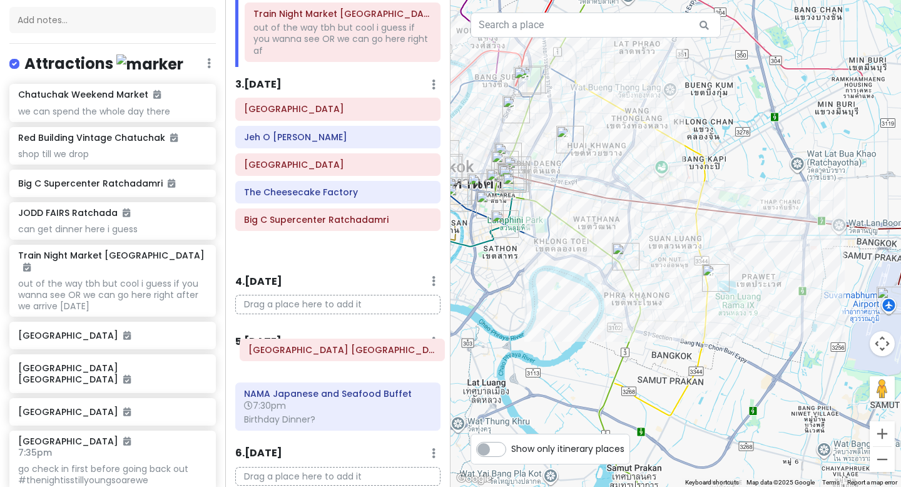
drag, startPoint x: 357, startPoint y: 98, endPoint x: 361, endPoint y: 352, distance: 253.6
click at [361, 352] on div "Itinerary × 1 . [DATE] Edit Day Notes Delete Day Click to add day notes [GEOGRA…" at bounding box center [337, 243] width 225 height 487
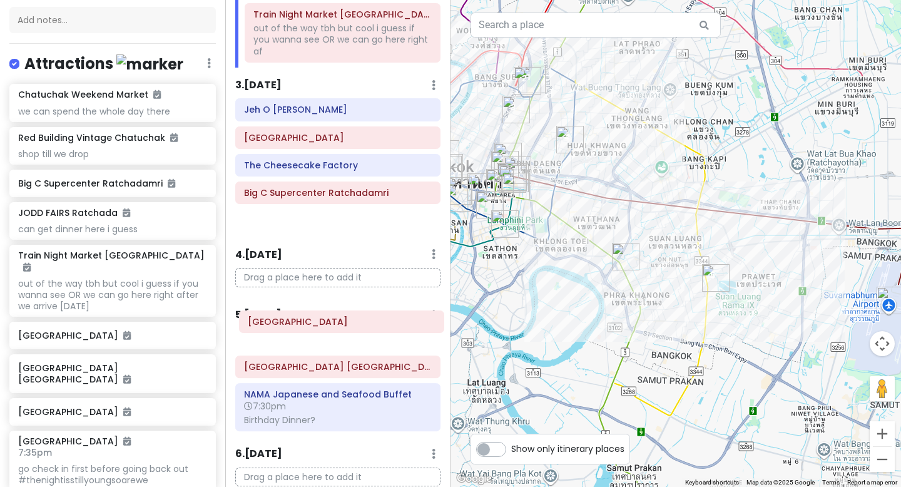
scroll to position [485, 0]
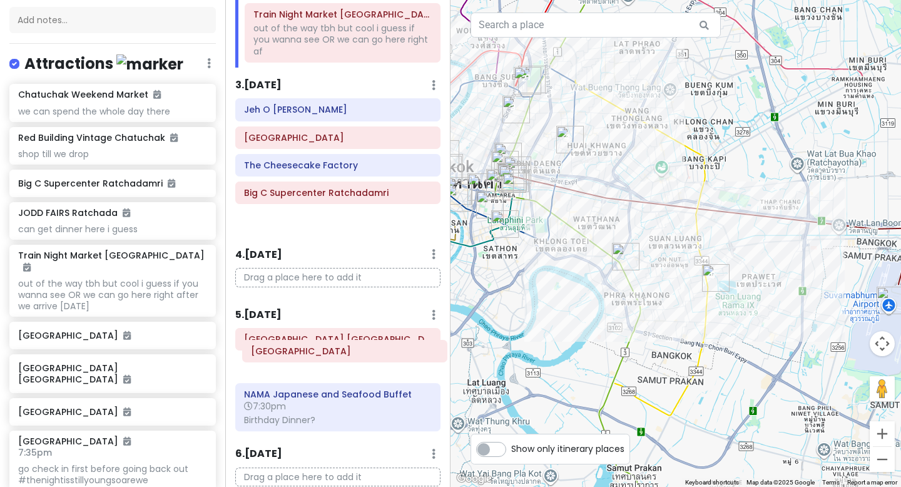
drag, startPoint x: 350, startPoint y: 106, endPoint x: 357, endPoint y: 359, distance: 253.0
click at [357, 359] on div "Itinerary × 1 . [DATE] Edit Day Notes Delete Day Click to add day notes [GEOGRA…" at bounding box center [337, 243] width 225 height 487
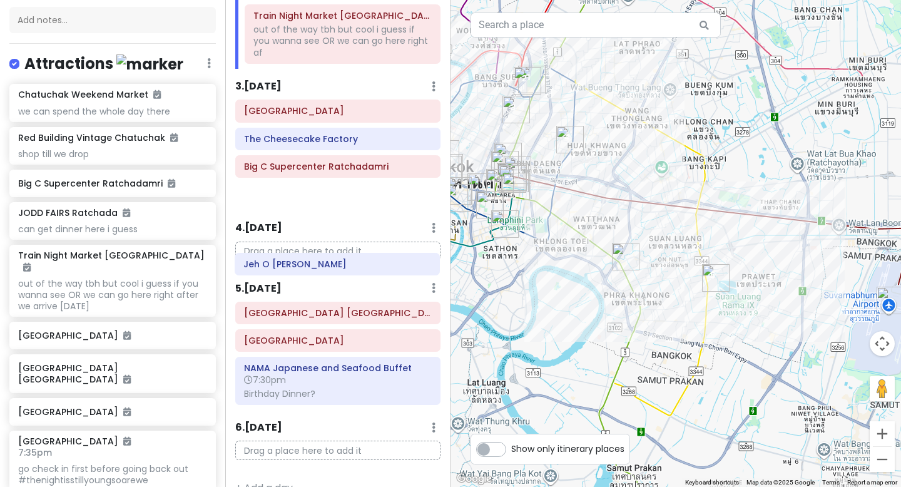
scroll to position [483, 0]
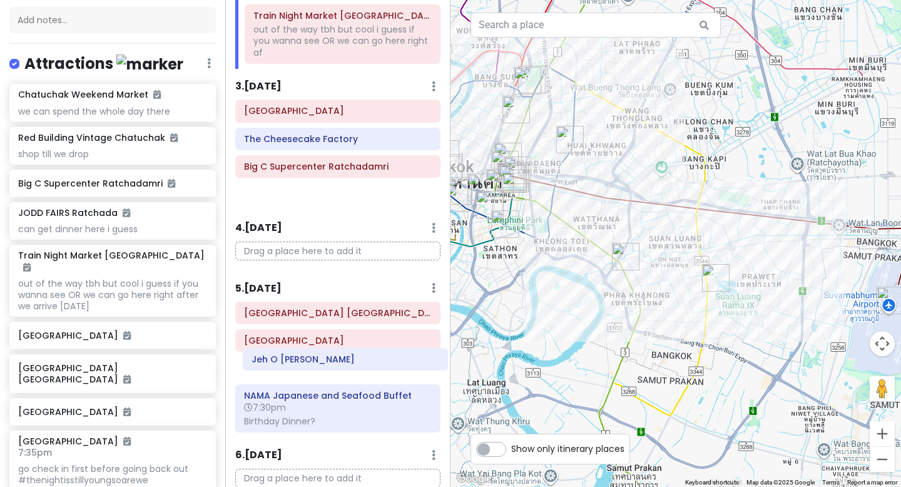
drag, startPoint x: 354, startPoint y: 95, endPoint x: 362, endPoint y: 354, distance: 259.9
click at [362, 354] on div "Itinerary × 1 . [DATE] Edit Day Notes Delete Day Click to add day notes [GEOGRA…" at bounding box center [337, 243] width 225 height 487
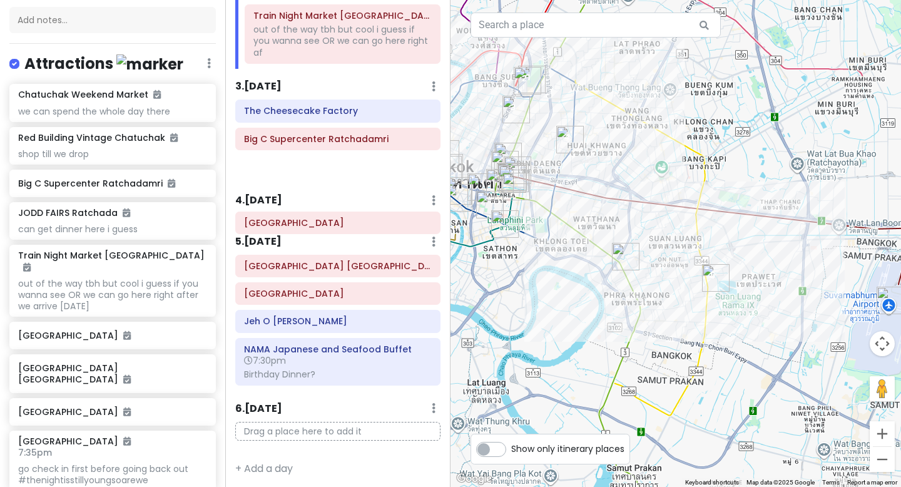
scroll to position [482, 0]
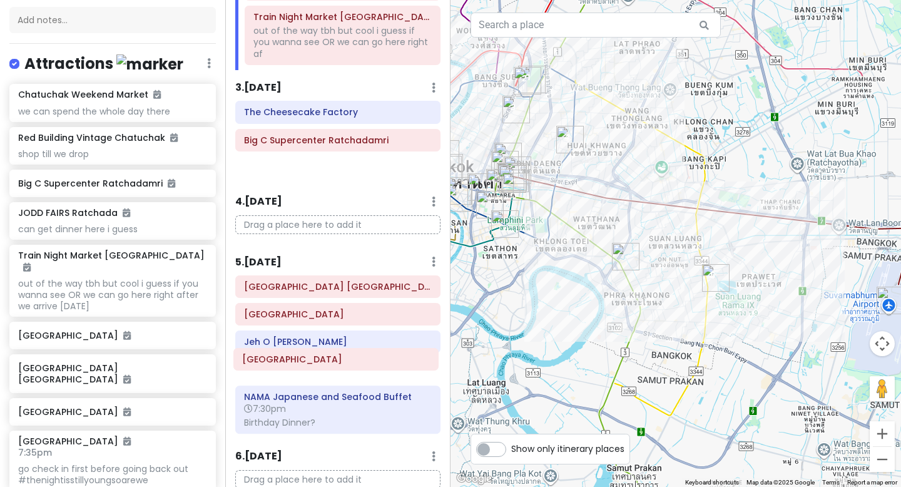
drag, startPoint x: 356, startPoint y: 106, endPoint x: 354, endPoint y: 365, distance: 259.2
click at [354, 365] on div "Itinerary × 1 . [DATE] Edit Day Notes Delete Day Click to add day notes [GEOGRA…" at bounding box center [337, 243] width 225 height 487
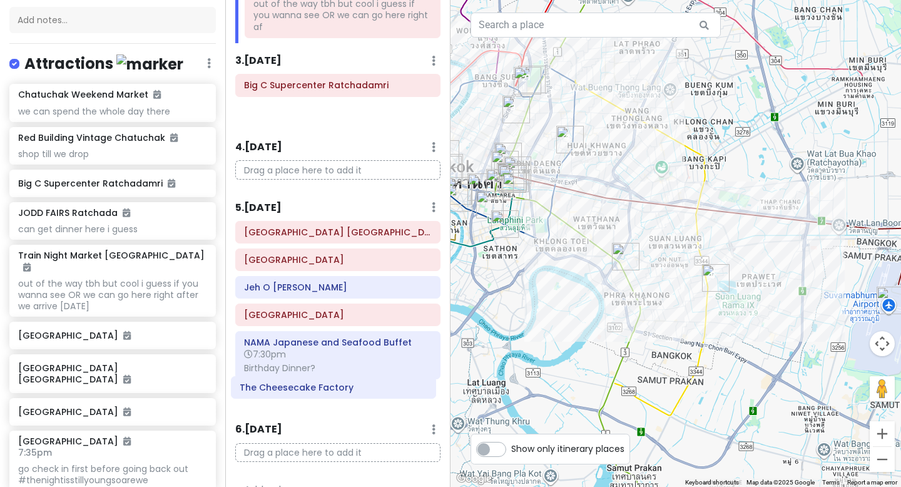
drag, startPoint x: 362, startPoint y: 104, endPoint x: 358, endPoint y: 390, distance: 286.1
click at [358, 390] on div "Itinerary × 1 . [DATE] Edit Day Notes Delete Day Click to add day notes [GEOGRA…" at bounding box center [337, 243] width 225 height 487
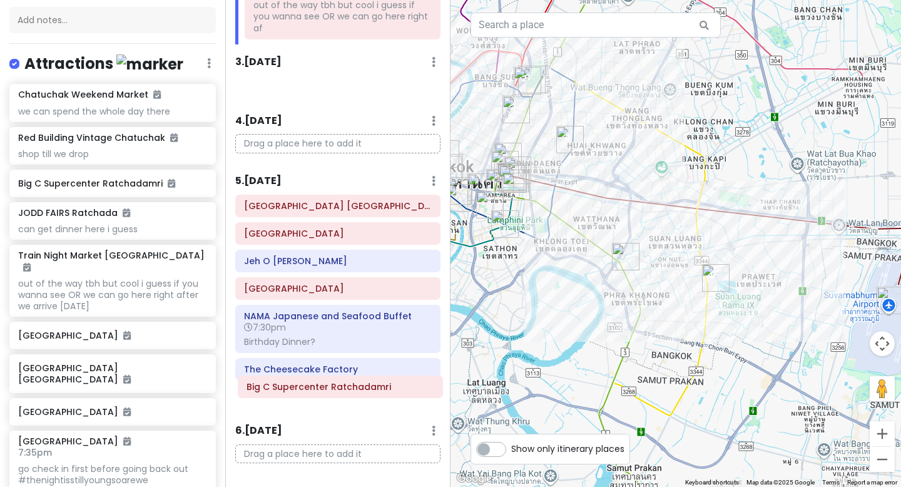
scroll to position [511, 0]
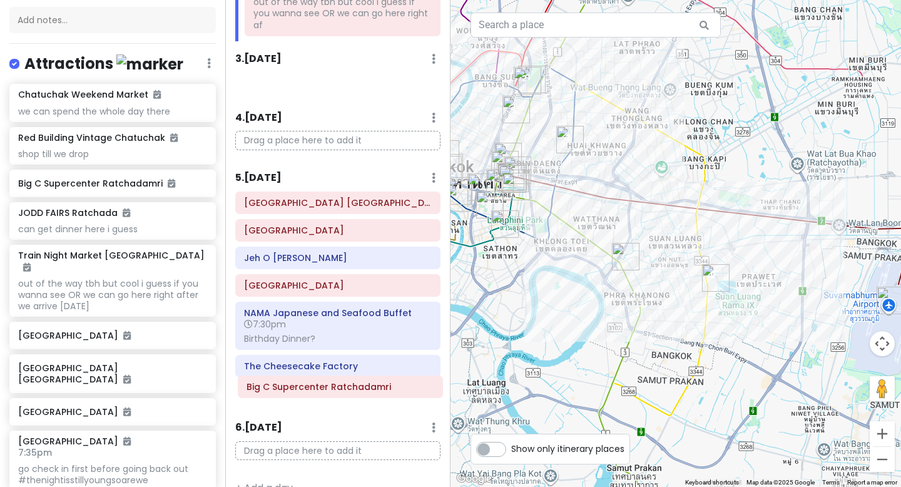
drag, startPoint x: 342, startPoint y: 92, endPoint x: 344, endPoint y: 392, distance: 299.9
click at [344, 392] on div "Itinerary × 1 . [DATE] Edit Day Notes Delete Day Click to add day notes [GEOGRA…" at bounding box center [337, 243] width 225 height 487
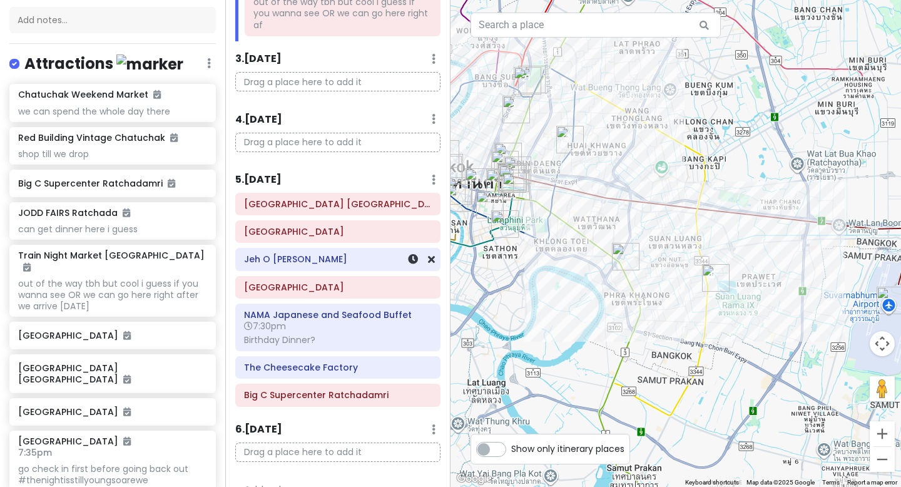
click at [341, 255] on div "Jeh O [PERSON_NAME]" at bounding box center [338, 260] width 188 height 18
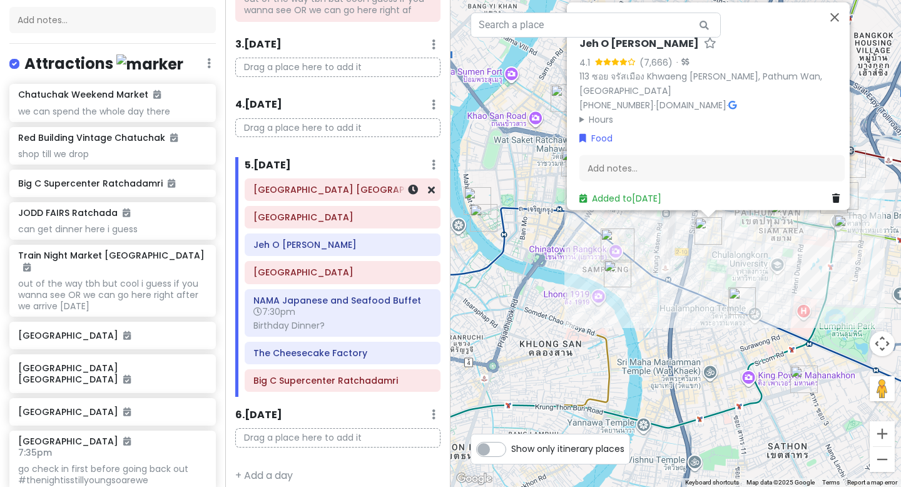
scroll to position [488, 0]
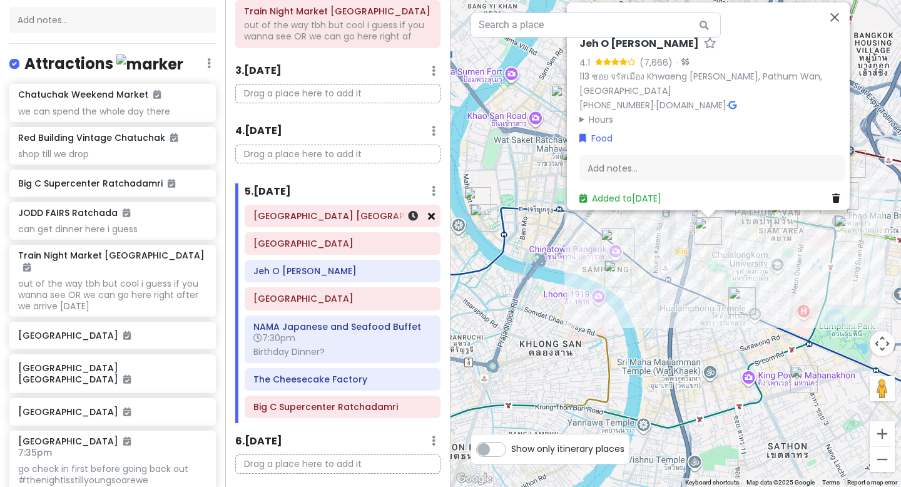
click at [429, 217] on icon at bounding box center [431, 216] width 7 height 10
click at [438, 233] on div "[GEOGRAPHIC_DATA]" at bounding box center [342, 243] width 195 height 21
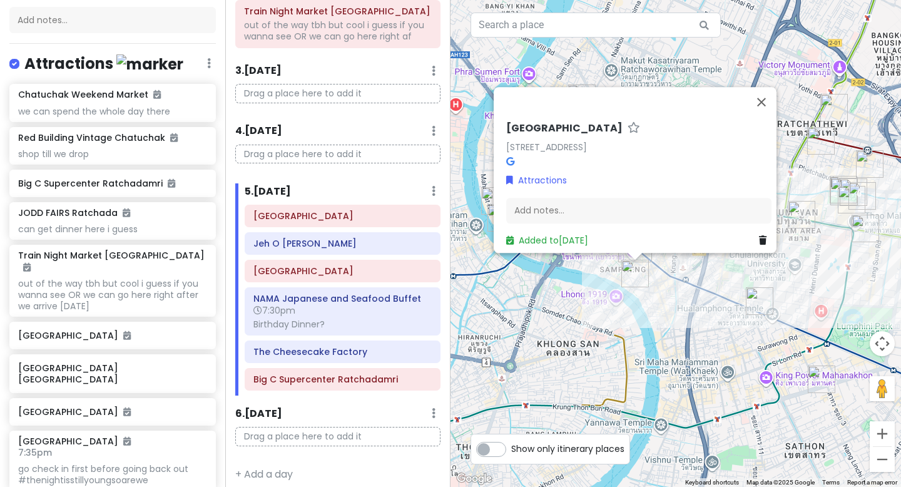
click at [430, 220] on h6 "[GEOGRAPHIC_DATA]" at bounding box center [343, 215] width 178 height 11
click at [387, 223] on div "[GEOGRAPHIC_DATA]" at bounding box center [343, 216] width 178 height 18
click at [383, 193] on div "5 . [DATE] Add Day Notes Delete Day" at bounding box center [343, 193] width 196 height 21
click at [436, 190] on div "5 . [DATE] Add Day Notes Delete Day" at bounding box center [343, 193] width 196 height 21
click at [433, 190] on icon at bounding box center [434, 191] width 4 height 10
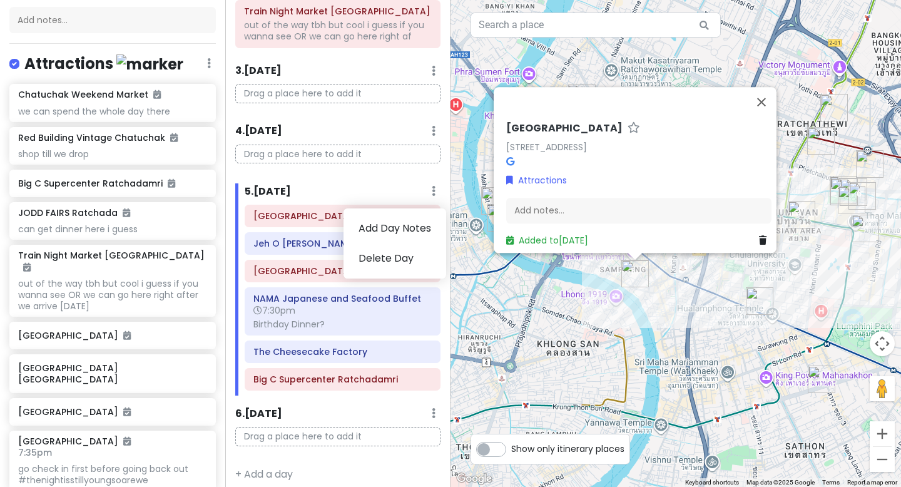
click at [392, 202] on div "5 . [DATE] Add Day Notes Delete Day" at bounding box center [343, 193] width 196 height 21
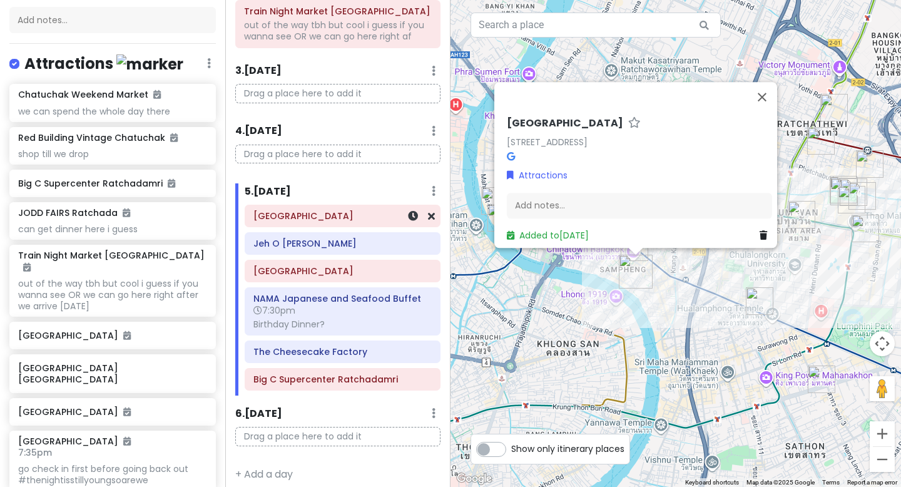
click at [372, 225] on div "[GEOGRAPHIC_DATA]" at bounding box center [342, 215] width 195 height 21
click at [430, 220] on icon at bounding box center [431, 216] width 7 height 10
click at [432, 216] on icon at bounding box center [431, 216] width 7 height 10
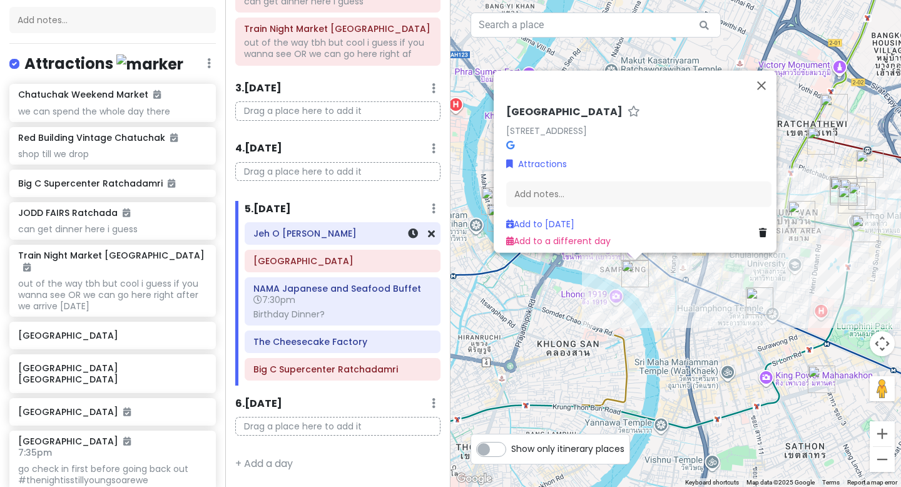
click at [426, 239] on div at bounding box center [414, 233] width 42 height 21
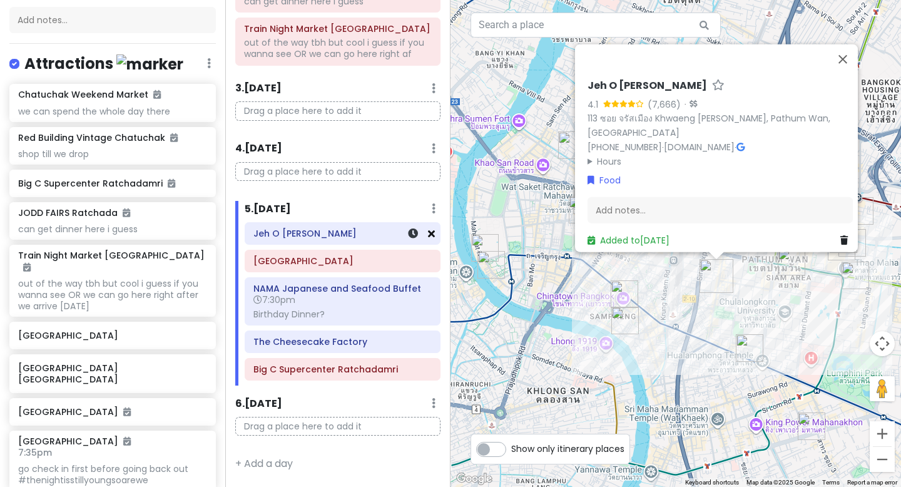
click at [433, 237] on icon at bounding box center [431, 233] width 7 height 10
click at [432, 228] on icon at bounding box center [431, 233] width 7 height 10
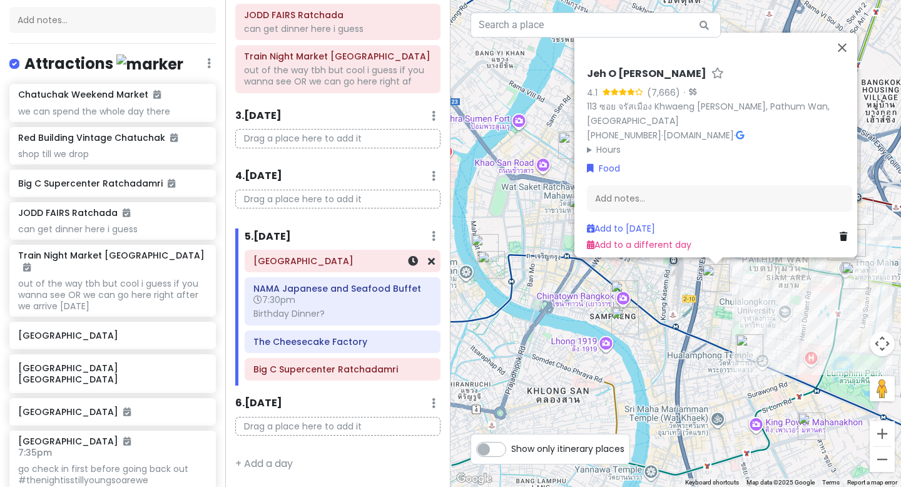
click at [431, 257] on icon at bounding box center [431, 261] width 7 height 10
click at [432, 259] on icon at bounding box center [431, 261] width 7 height 10
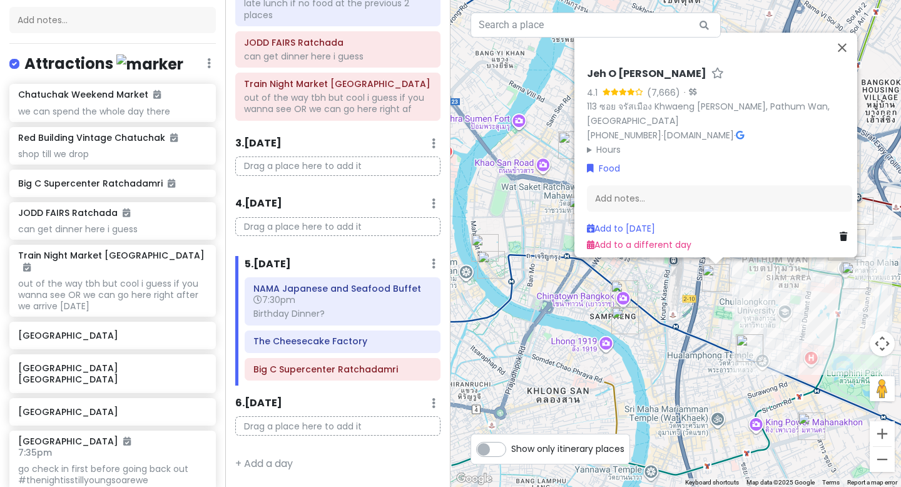
click at [432, 262] on icon at bounding box center [434, 264] width 4 height 10
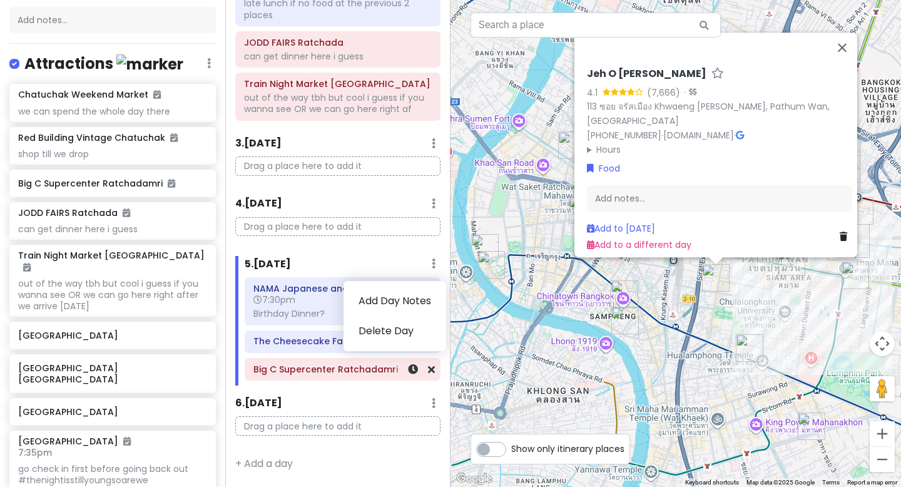
click at [386, 379] on div "Big C Supercenter Ratchadamri" at bounding box center [342, 369] width 195 height 21
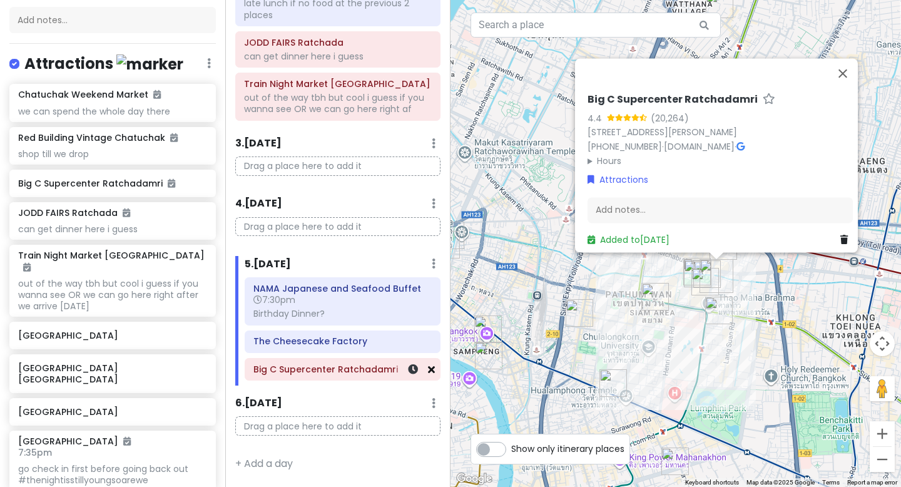
click at [432, 373] on icon at bounding box center [431, 369] width 7 height 10
click at [434, 373] on icon at bounding box center [431, 369] width 7 height 10
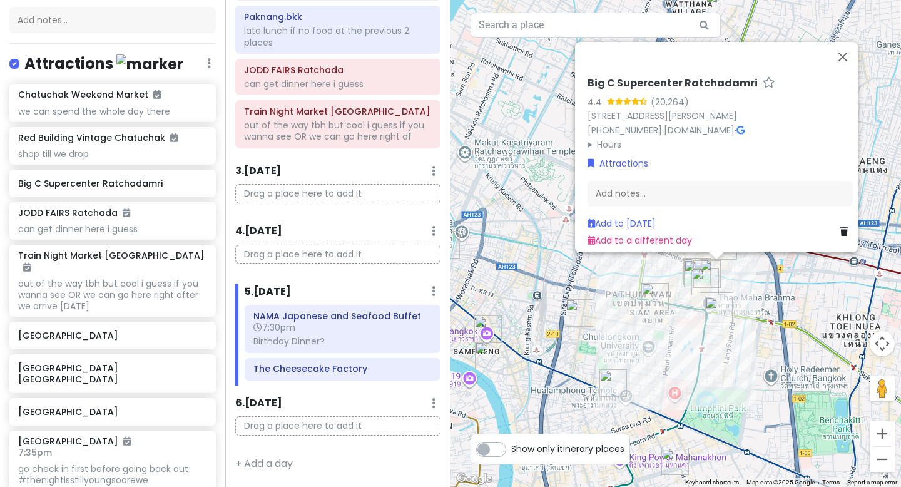
scroll to position [387, 0]
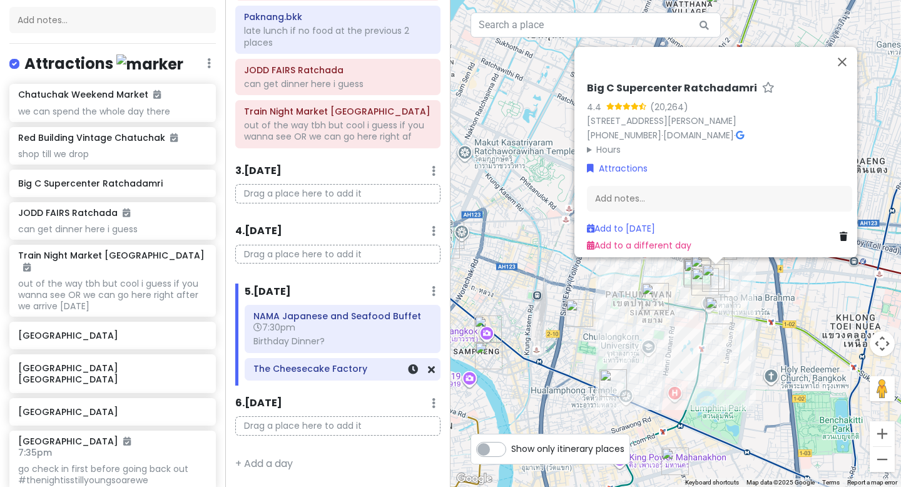
click at [410, 371] on icon at bounding box center [413, 369] width 10 height 10
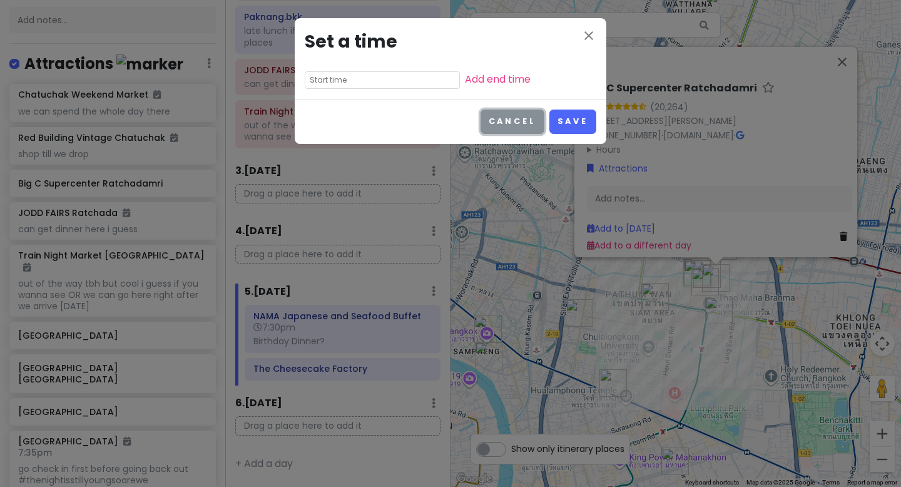
click at [531, 123] on button "Cancel" at bounding box center [513, 122] width 64 height 24
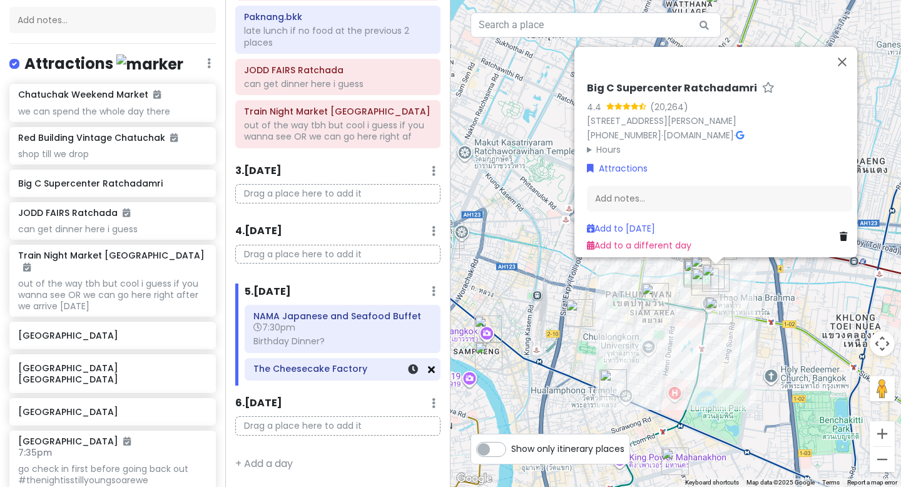
click at [432, 371] on icon at bounding box center [431, 369] width 7 height 10
click at [433, 370] on icon at bounding box center [431, 369] width 7 height 10
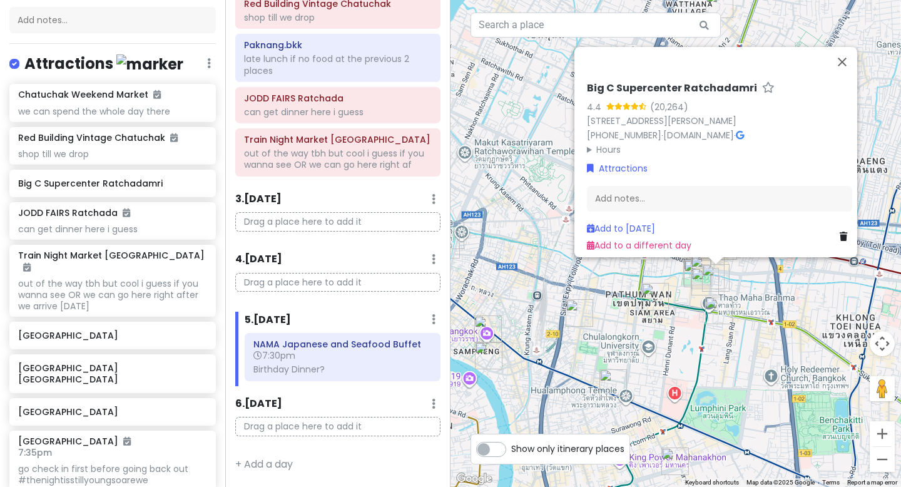
click at [431, 369] on div "Birthday Dinner?" at bounding box center [343, 369] width 178 height 11
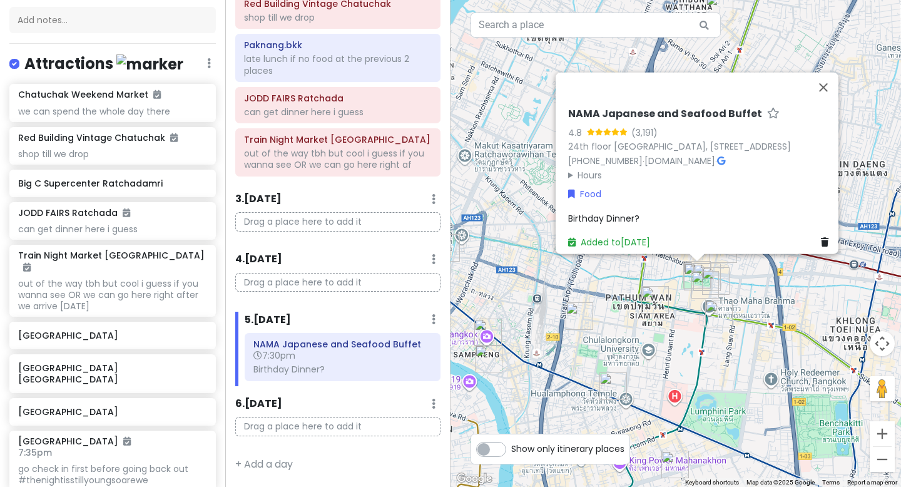
click at [392, 322] on div "5 . [DATE] Add Day Notes Delete Day" at bounding box center [343, 322] width 196 height 21
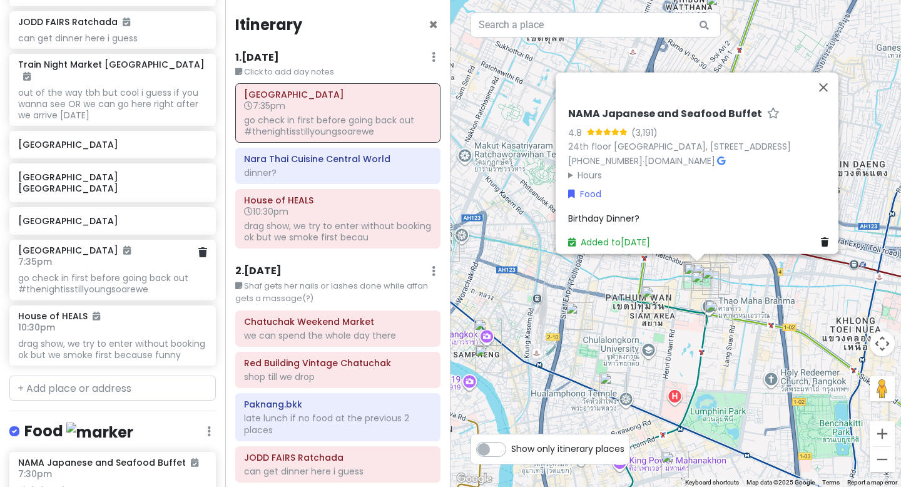
scroll to position [394, 0]
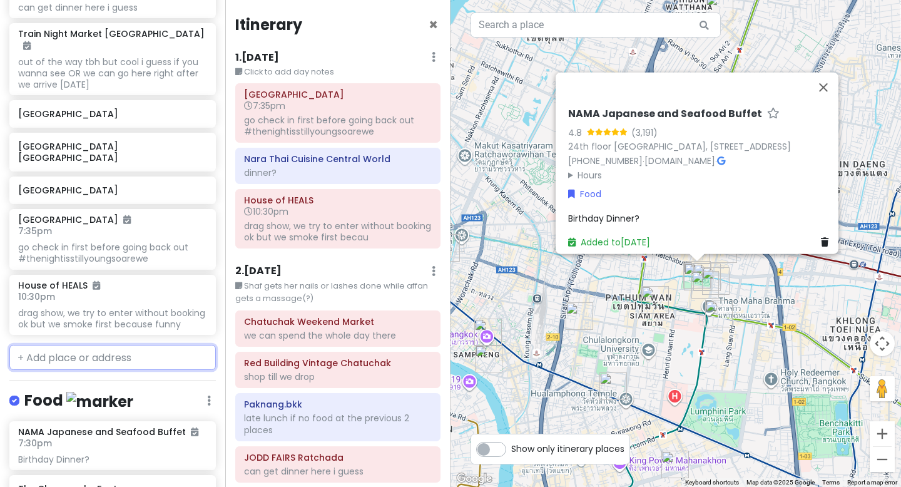
click at [109, 345] on input "text" at bounding box center [112, 357] width 207 height 25
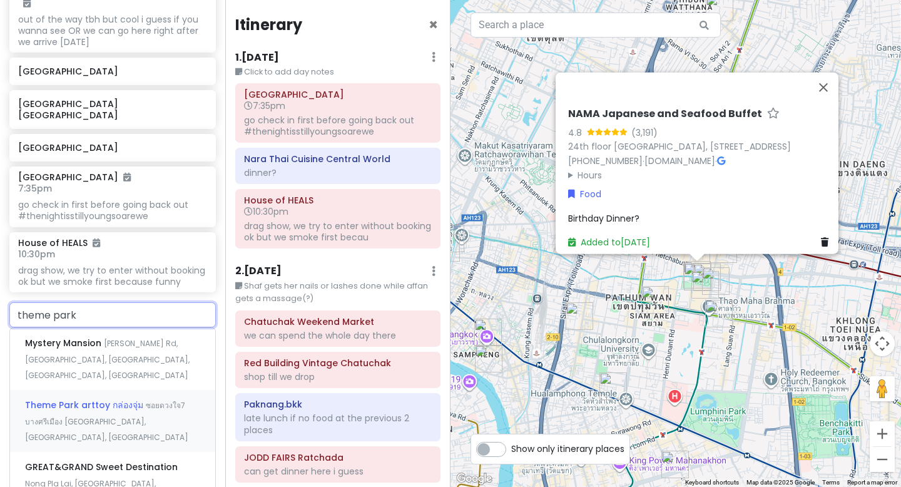
click at [131, 400] on span "ซอยดวงใจ7 บางศรีเมือง [GEOGRAPHIC_DATA], [GEOGRAPHIC_DATA], [GEOGRAPHIC_DATA]" at bounding box center [106, 421] width 163 height 43
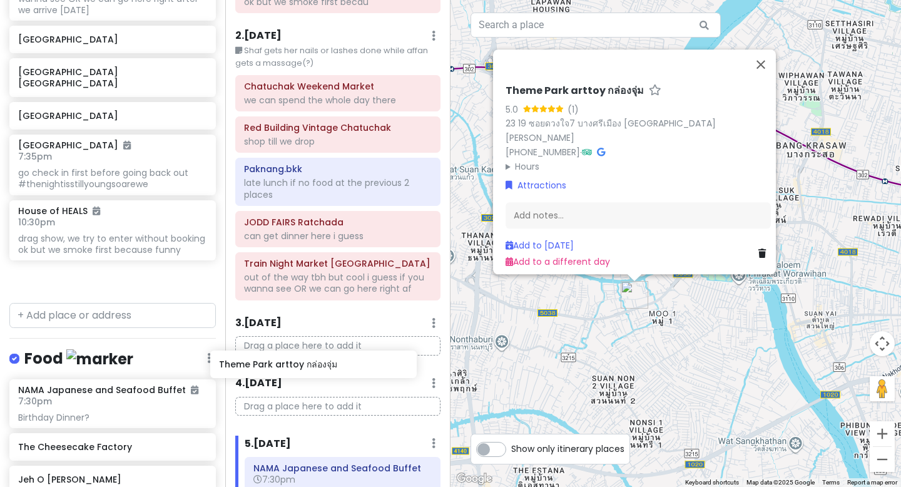
scroll to position [244, 0]
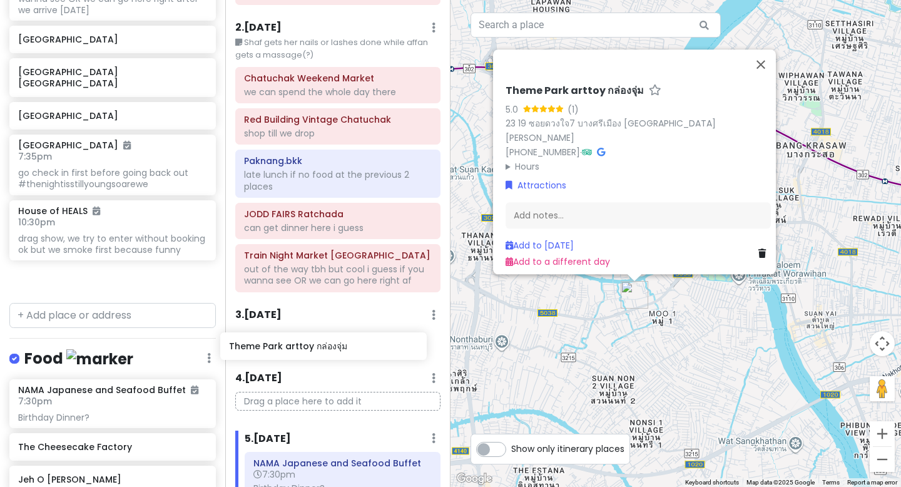
drag, startPoint x: 113, startPoint y: 257, endPoint x: 323, endPoint y: 347, distance: 229.1
click at [323, 347] on div "BangKOK deez nutz Private Change Dates Make a Copy Delete Trip Go Pro ⚡️ Give F…" at bounding box center [450, 243] width 901 height 487
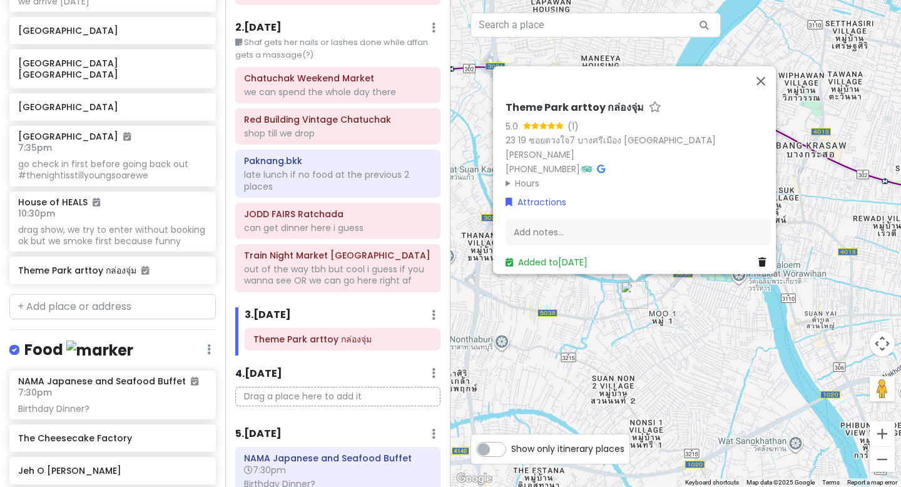
scroll to position [481, 0]
